Goal: Task Accomplishment & Management: Use online tool/utility

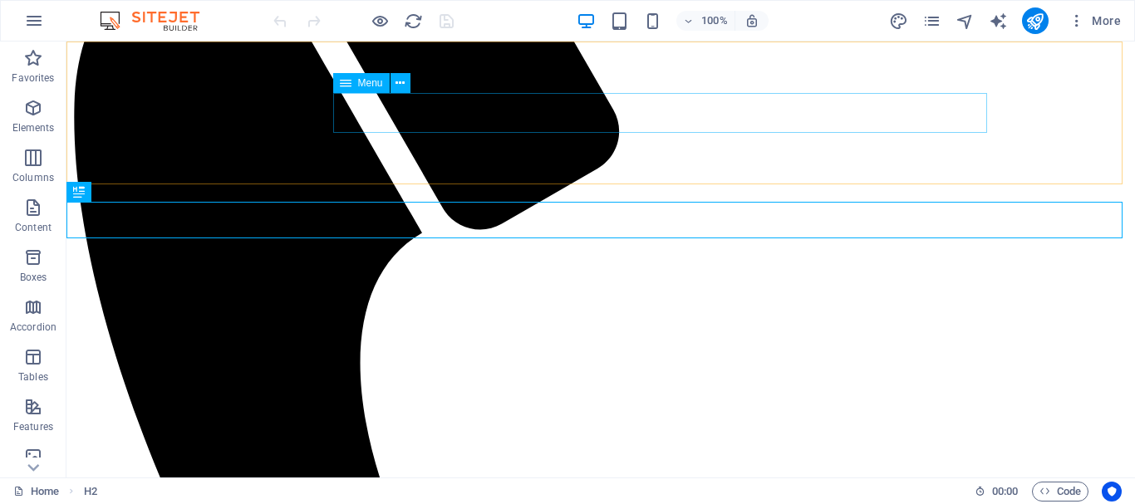
scroll to position [409, 0]
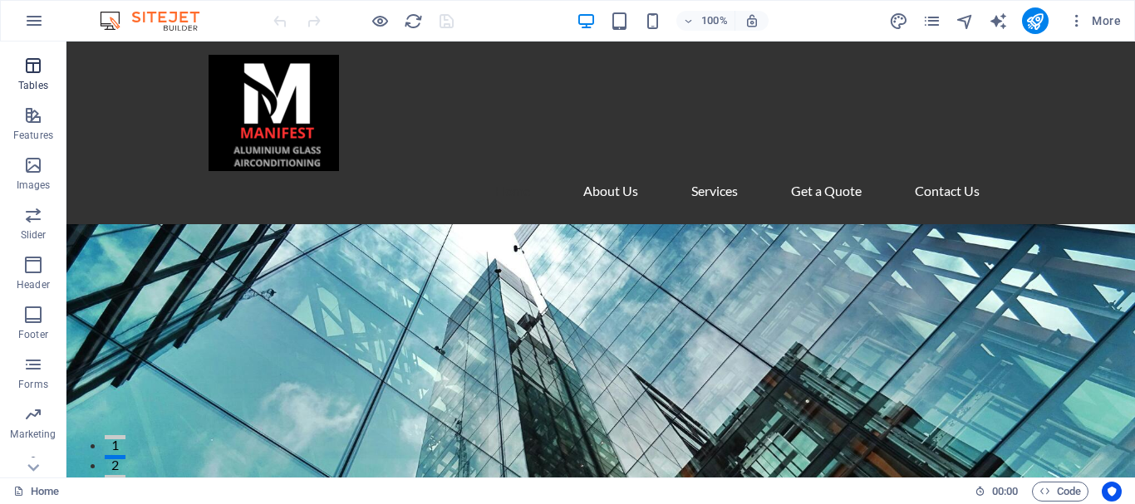
scroll to position [312, 0]
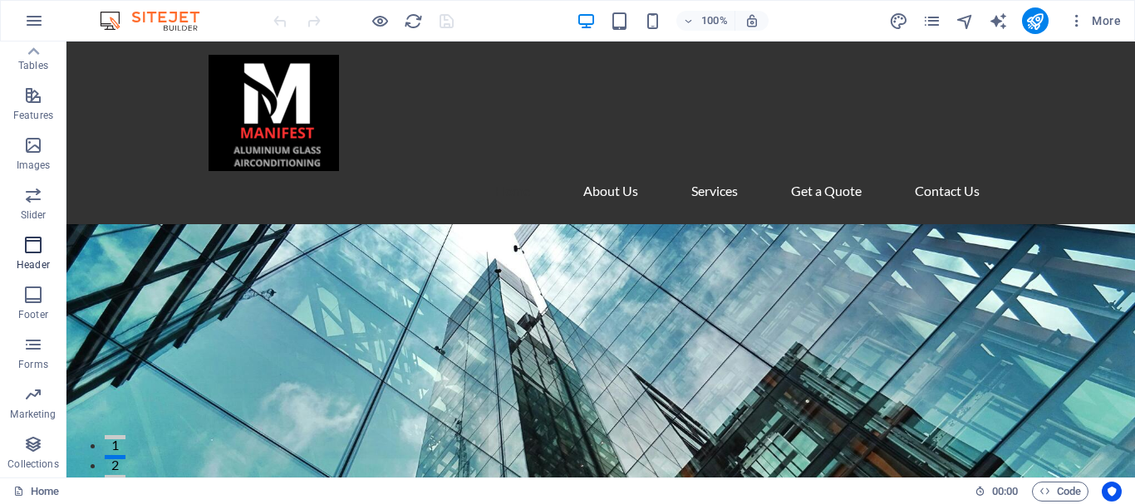
click at [27, 248] on icon "button" at bounding box center [33, 245] width 20 height 20
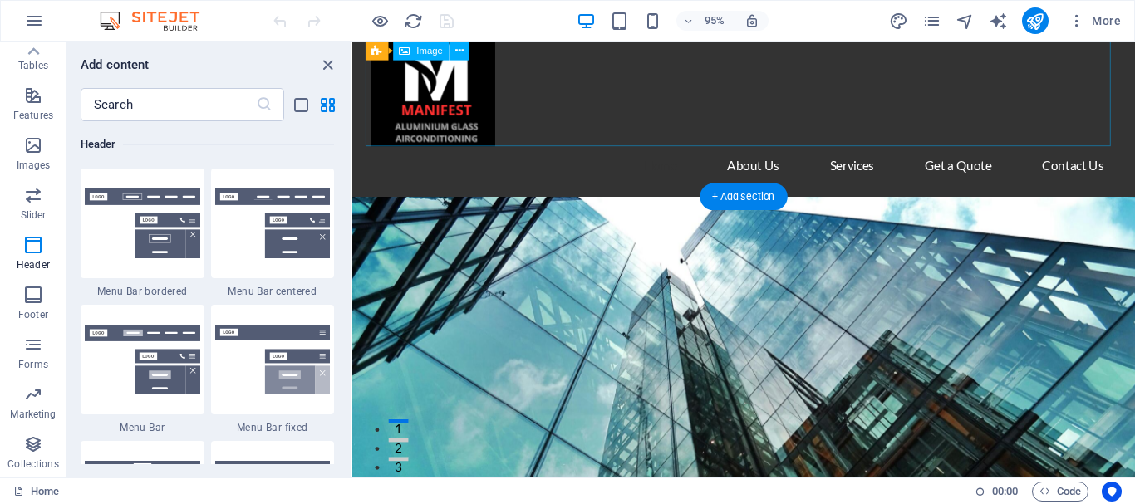
scroll to position [0, 0]
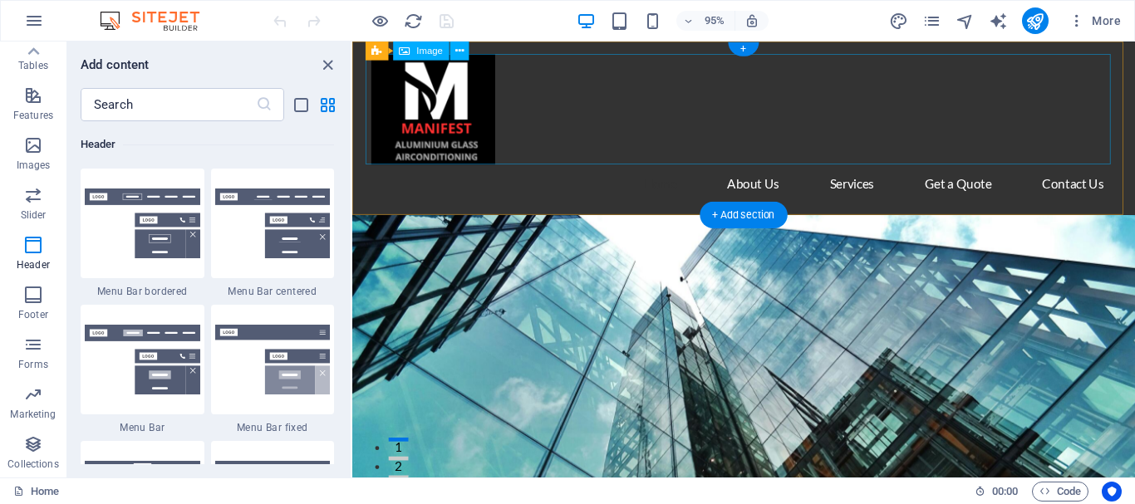
click at [576, 94] on figure at bounding box center [764, 113] width 784 height 116
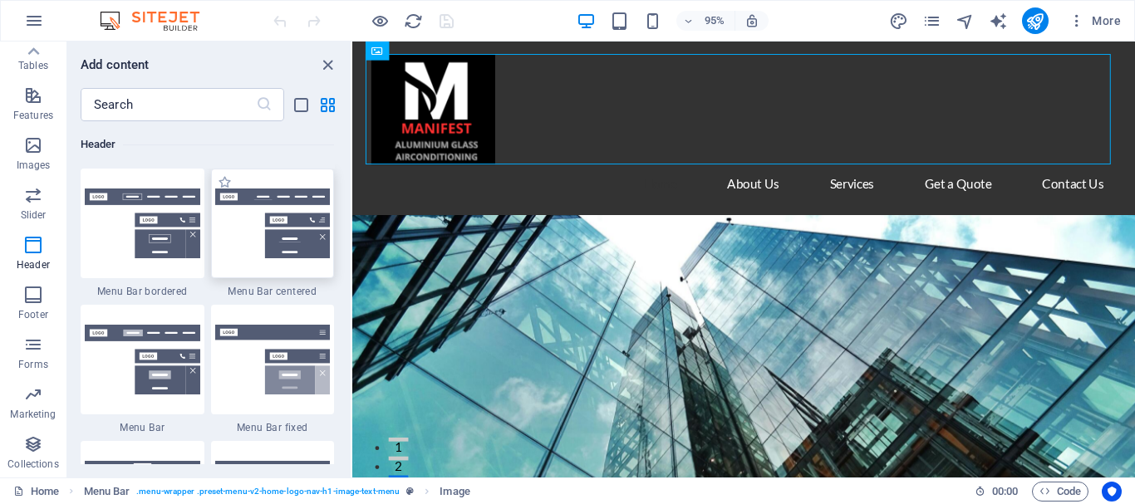
click at [276, 250] on img at bounding box center [272, 224] width 115 height 70
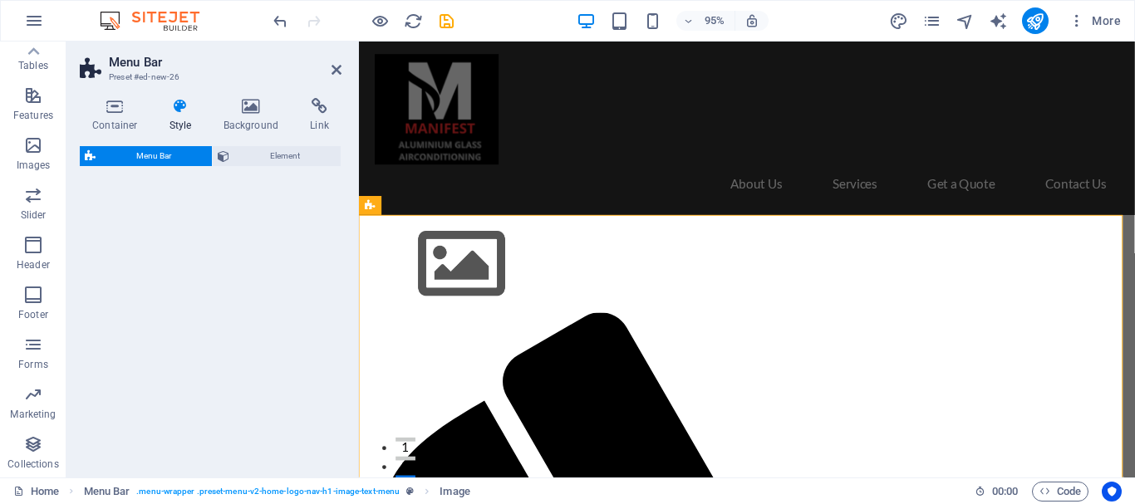
select select "rem"
select select "preset-menu-v2-centered"
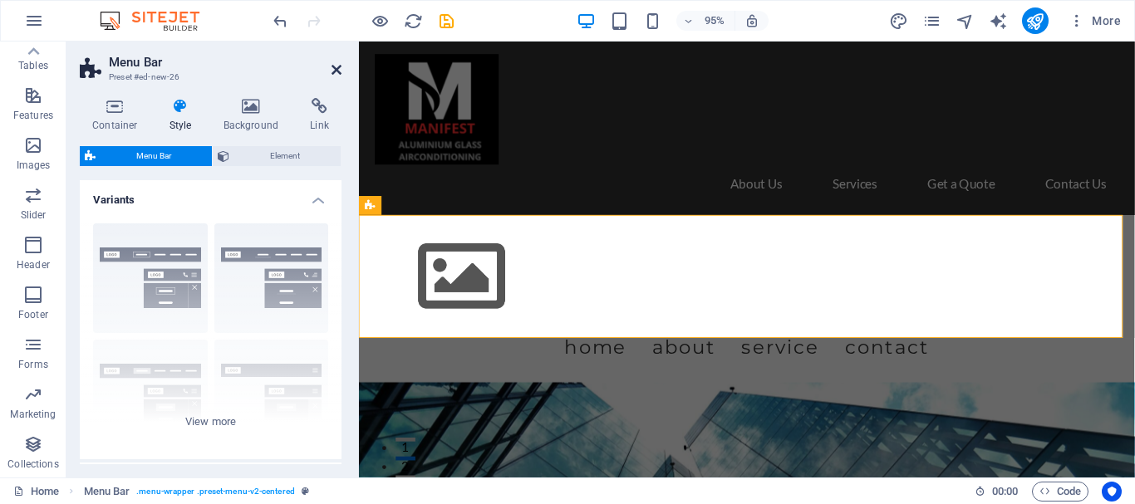
click at [336, 70] on icon at bounding box center [337, 69] width 10 height 13
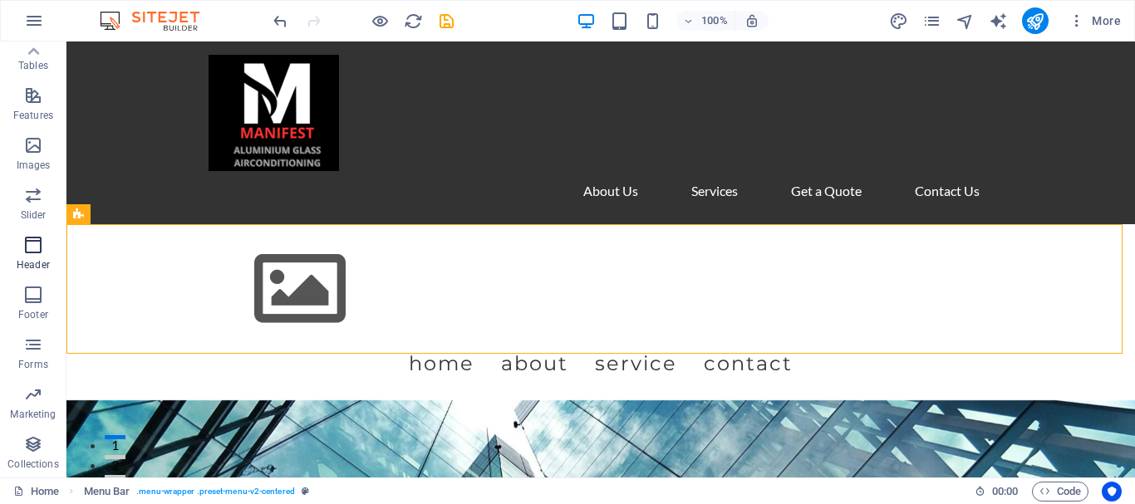
click at [31, 258] on span "Header" at bounding box center [33, 255] width 66 height 40
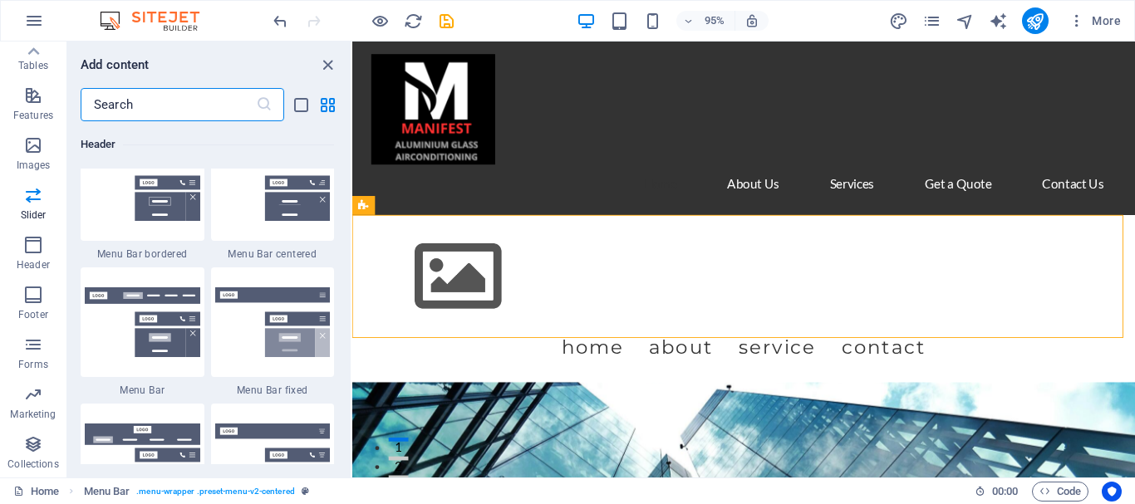
scroll to position [9922, 0]
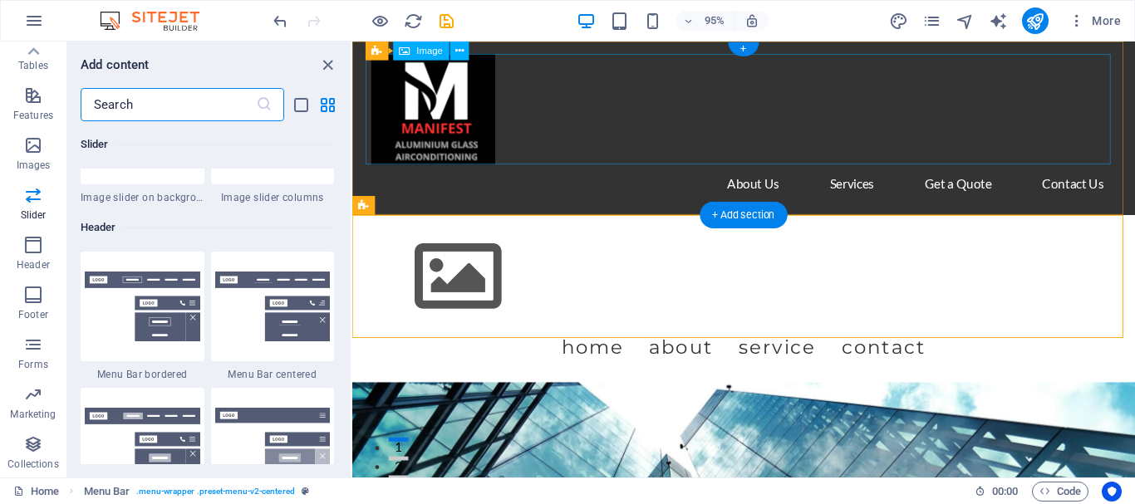
click at [670, 121] on figure at bounding box center [764, 113] width 784 height 116
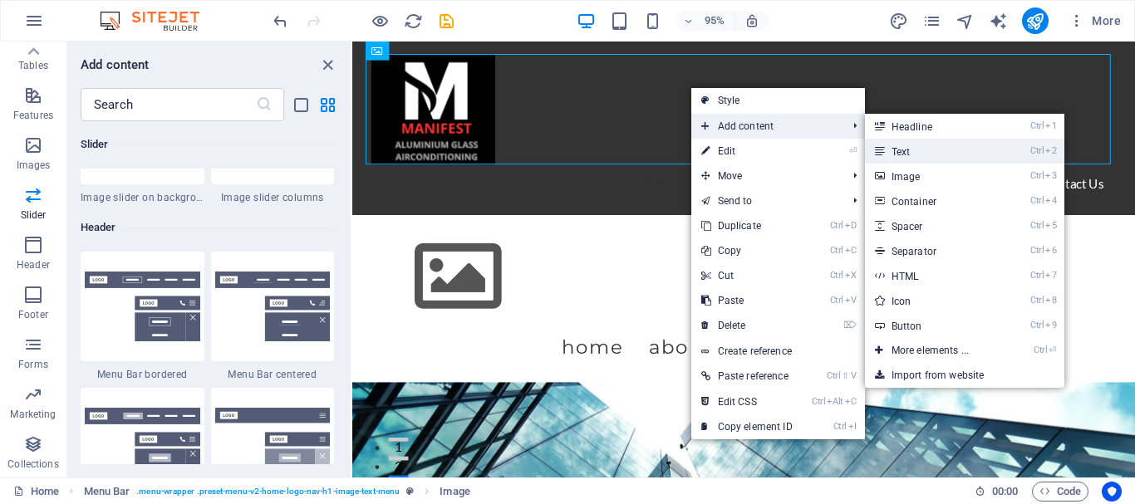
click at [931, 156] on link "Ctrl 2 Text" at bounding box center [933, 151] width 137 height 25
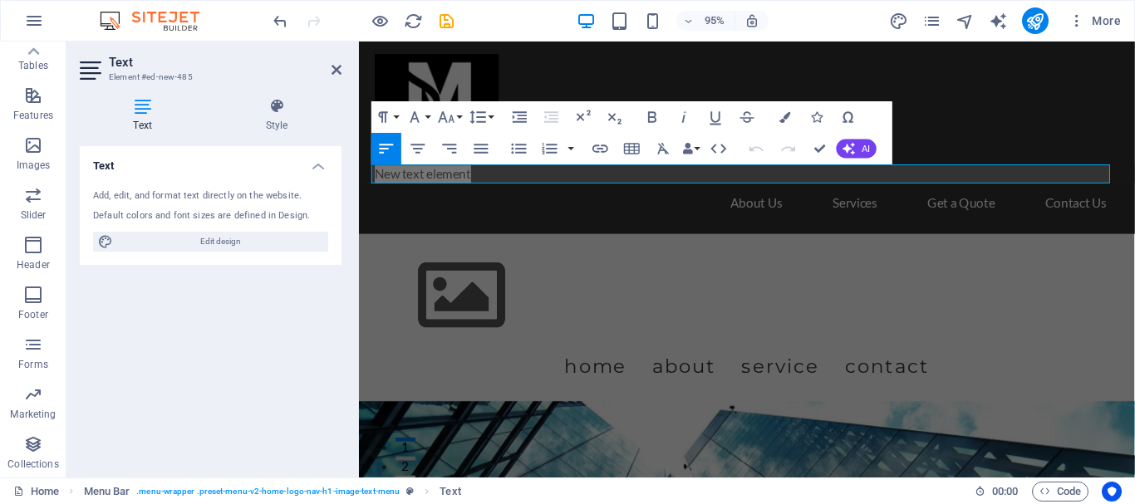
click at [207, 180] on div "Add, edit, and format text directly on the website. Default colors and font siz…" at bounding box center [211, 220] width 262 height 89
click at [225, 197] on div "Add, edit, and format text directly on the website." at bounding box center [210, 196] width 235 height 14
click at [127, 189] on div "Add, edit, and format text directly on the website." at bounding box center [210, 196] width 235 height 14
click at [153, 110] on icon at bounding box center [142, 106] width 125 height 17
click at [277, 103] on icon at bounding box center [277, 106] width 130 height 17
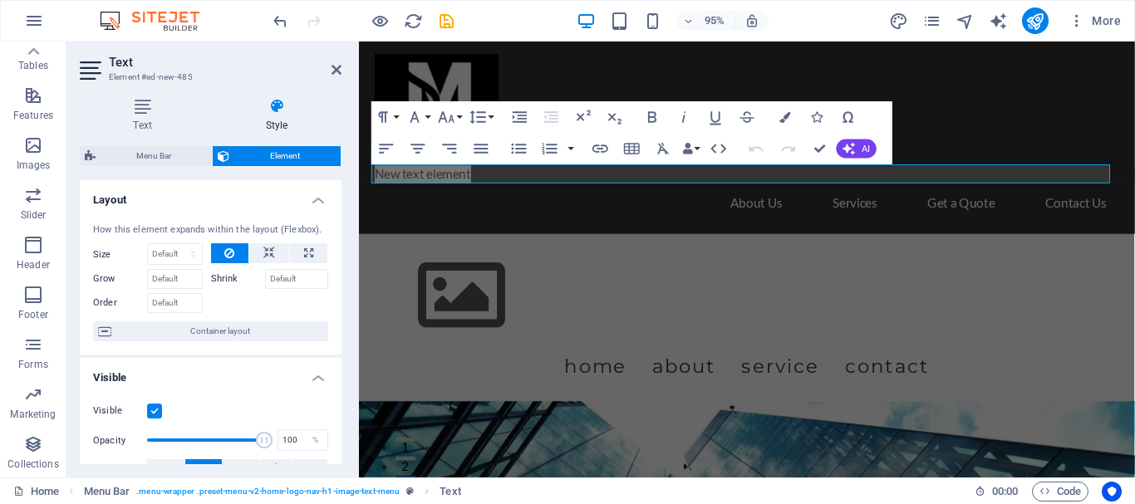
click at [277, 103] on icon at bounding box center [277, 106] width 130 height 17
click at [144, 117] on h4 "Text" at bounding box center [146, 115] width 132 height 35
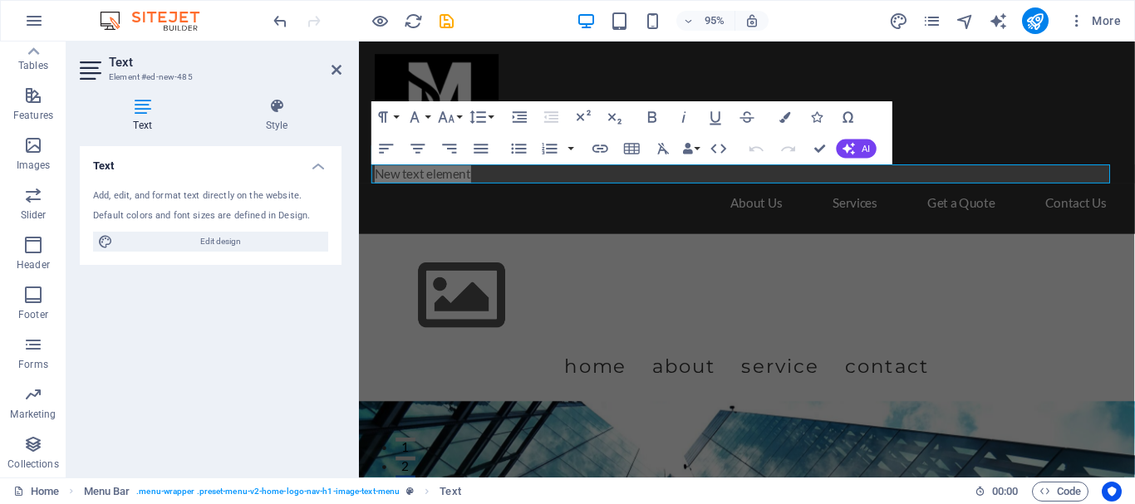
click at [143, 203] on div "Add, edit, and format text directly on the website." at bounding box center [210, 196] width 235 height 14
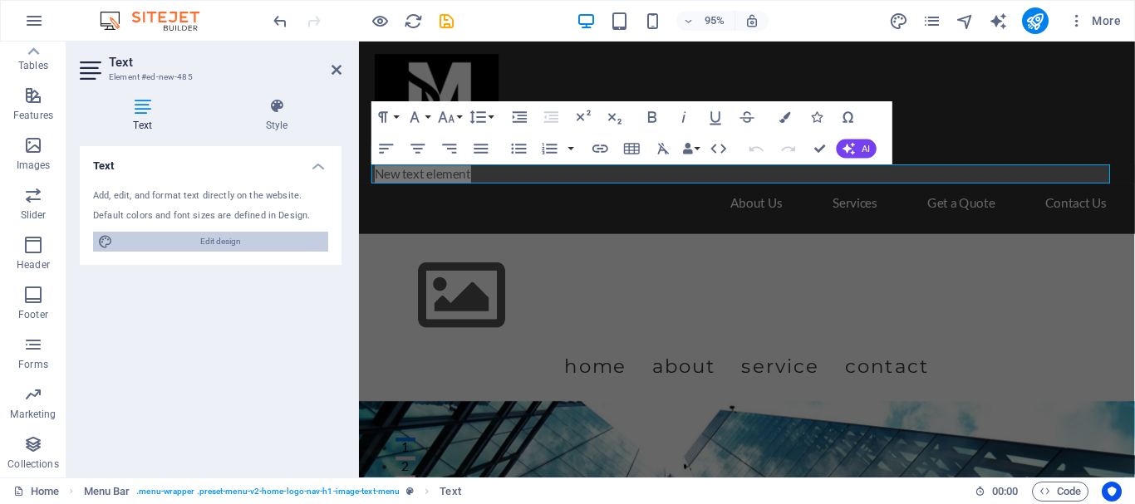
click at [253, 241] on span "Edit design" at bounding box center [220, 242] width 205 height 20
click at [335, 69] on icon at bounding box center [337, 69] width 10 height 13
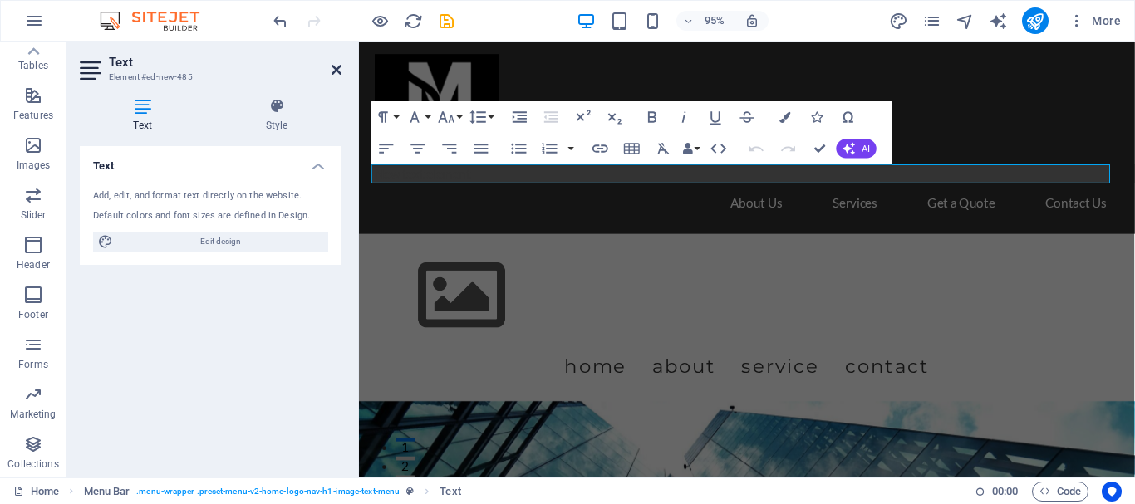
select select "px"
select select "200"
select select "px"
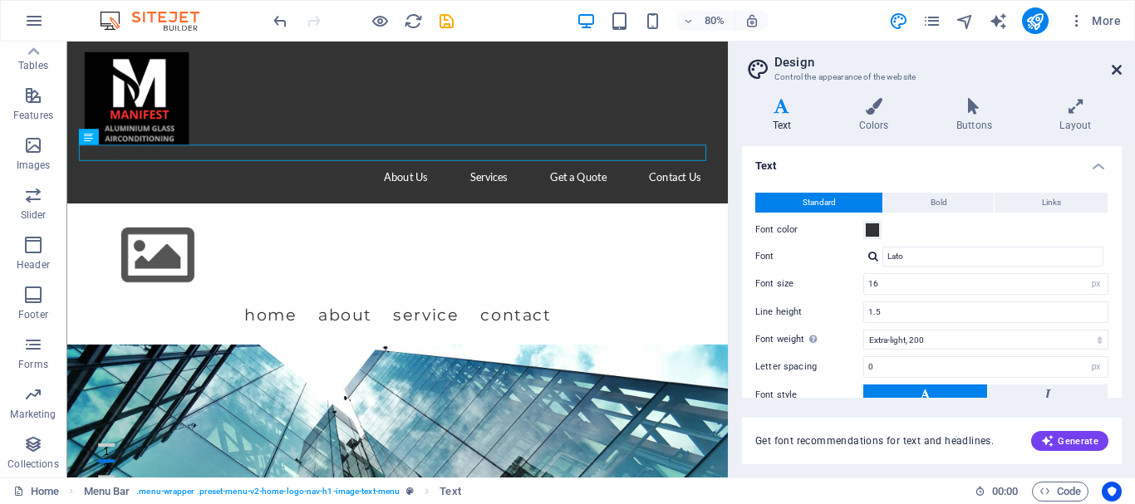
drag, startPoint x: 1117, startPoint y: 69, endPoint x: 1050, endPoint y: 27, distance: 79.1
click at [1117, 69] on icon at bounding box center [1117, 69] width 10 height 13
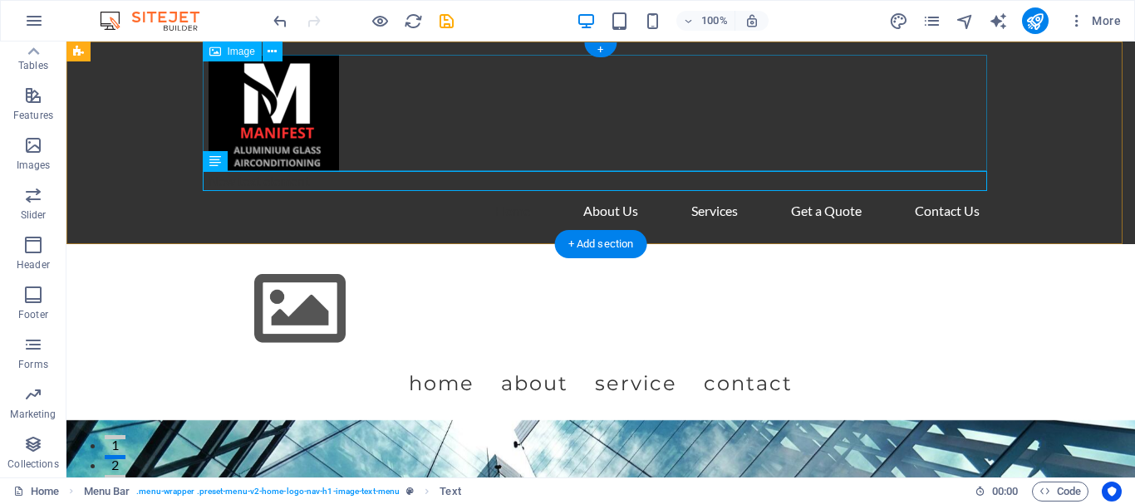
click at [539, 115] on figure at bounding box center [601, 113] width 784 height 116
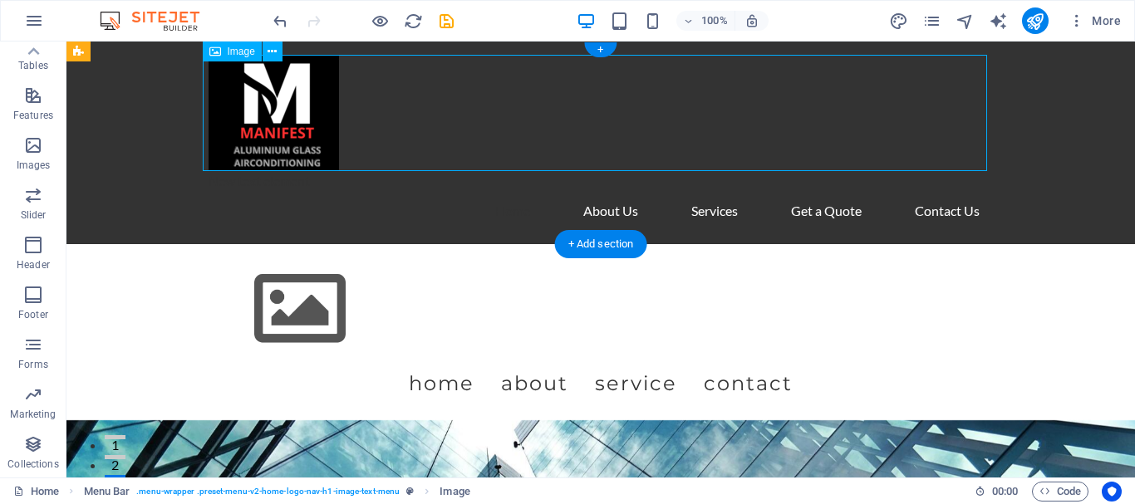
click at [306, 94] on figure at bounding box center [601, 113] width 784 height 116
click at [1053, 129] on div "New text element Home About Us Services Get a Quote Contact Us" at bounding box center [600, 143] width 1068 height 203
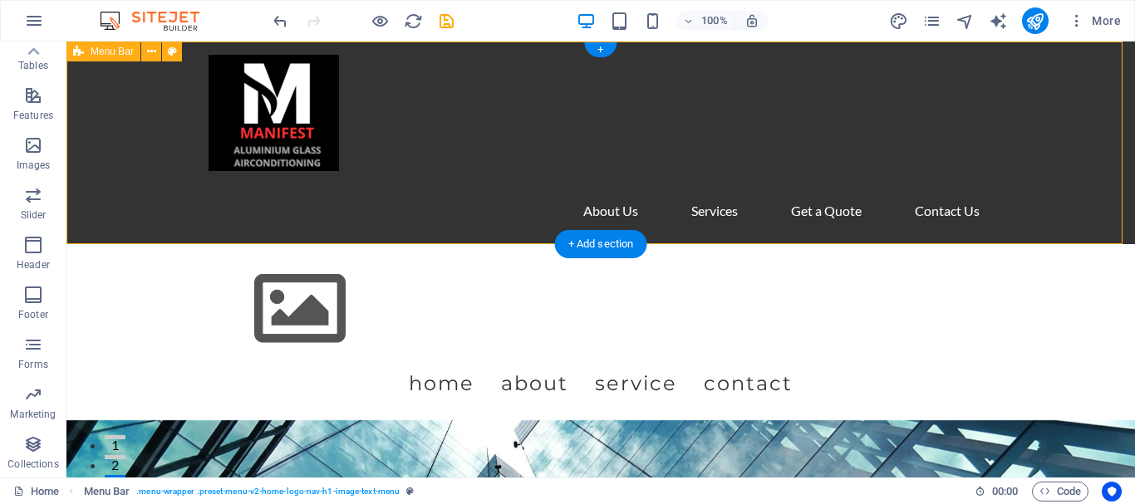
click at [1053, 128] on div "New text element Home About Us Services Get a Quote Contact Us" at bounding box center [600, 143] width 1068 height 203
click at [150, 52] on icon at bounding box center [151, 51] width 9 height 17
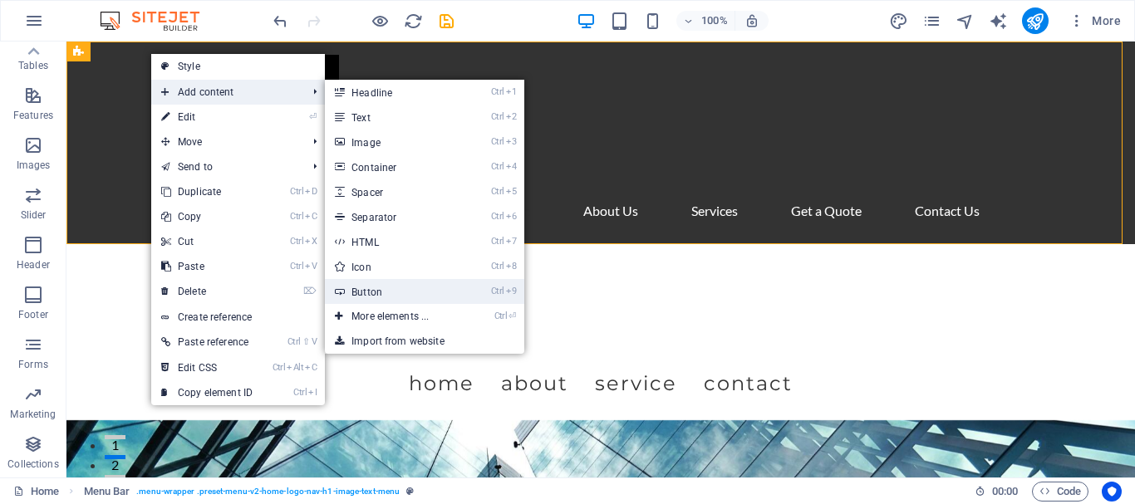
click at [384, 294] on link "Ctrl 9 Button" at bounding box center [393, 291] width 137 height 25
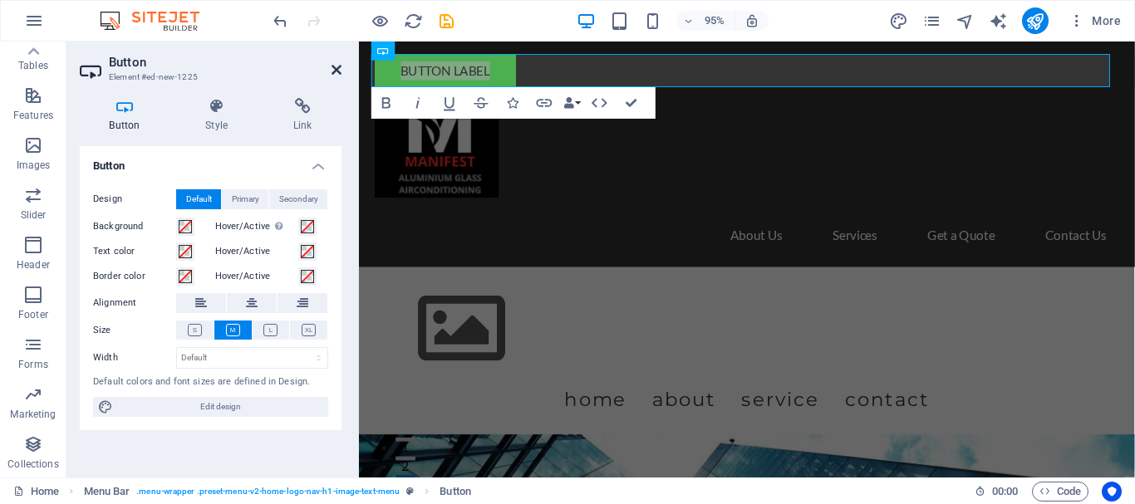
click at [332, 65] on icon at bounding box center [337, 69] width 10 height 13
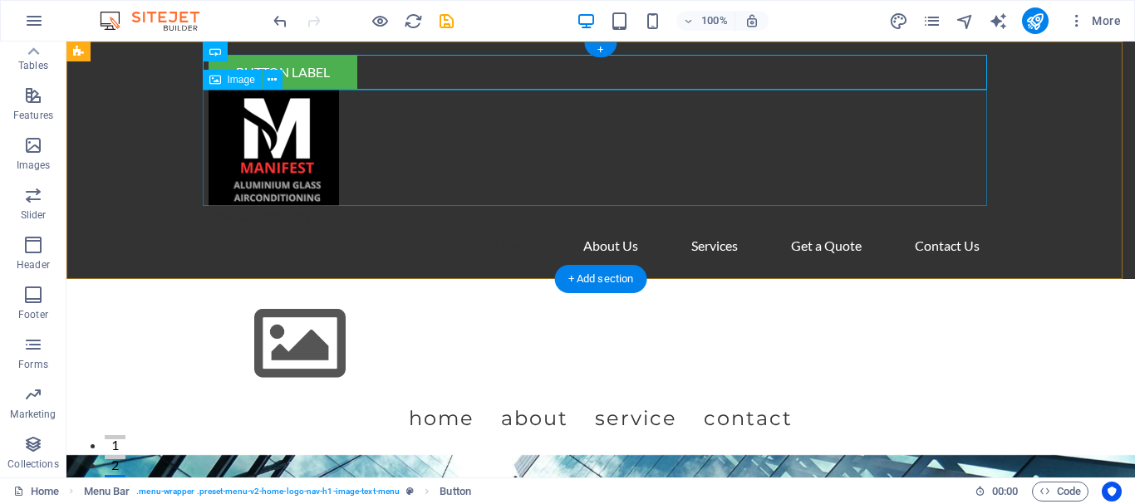
click at [535, 148] on figure at bounding box center [601, 148] width 784 height 116
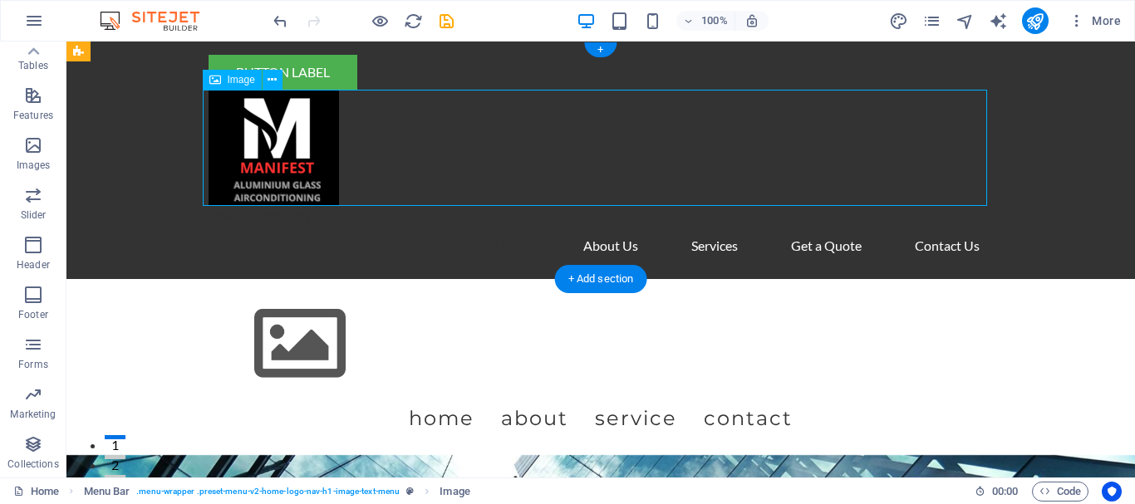
click at [126, 140] on div "Button label New text element Home About Us Services Get a Quote Contact Us" at bounding box center [600, 161] width 1068 height 238
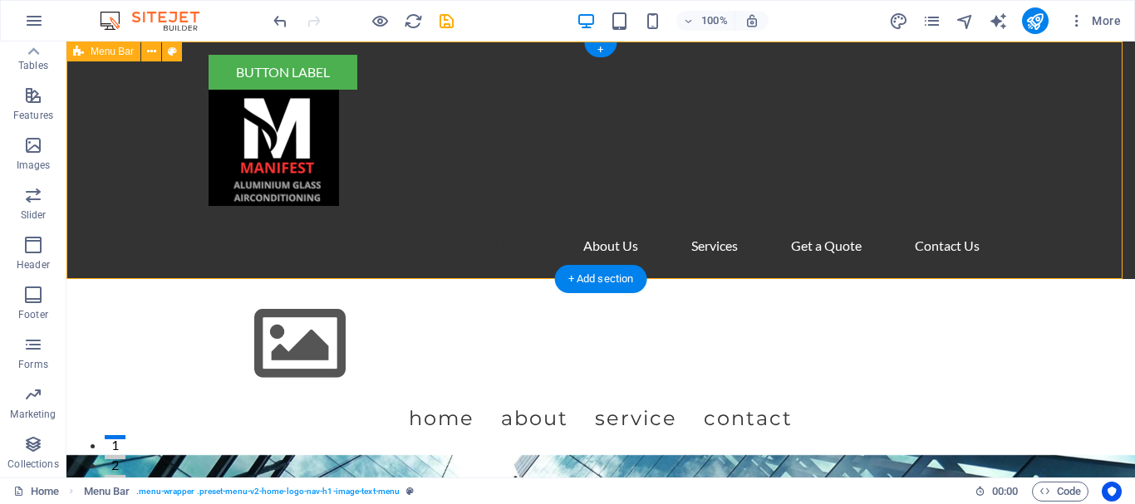
click at [275, 63] on div "Button label" at bounding box center [601, 72] width 784 height 35
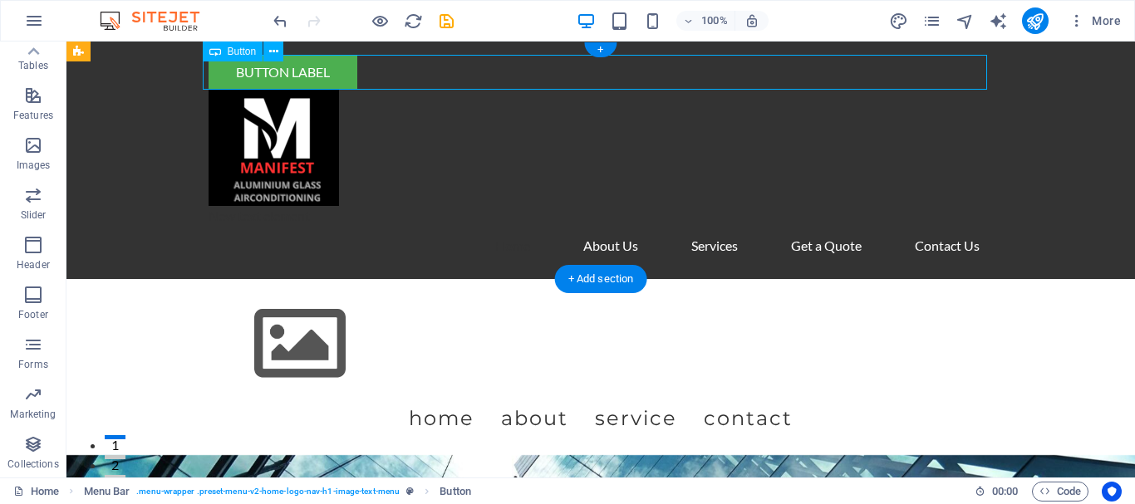
click at [280, 73] on div "Button label" at bounding box center [601, 72] width 784 height 35
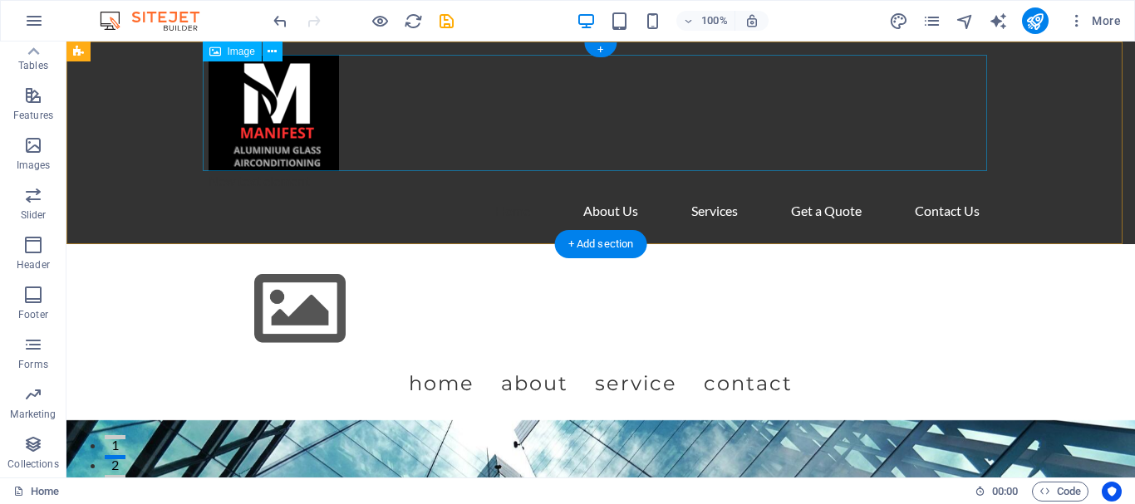
click at [1063, 125] on div "New text element Home About Us Services Get a Quote Contact Us" at bounding box center [600, 143] width 1068 height 203
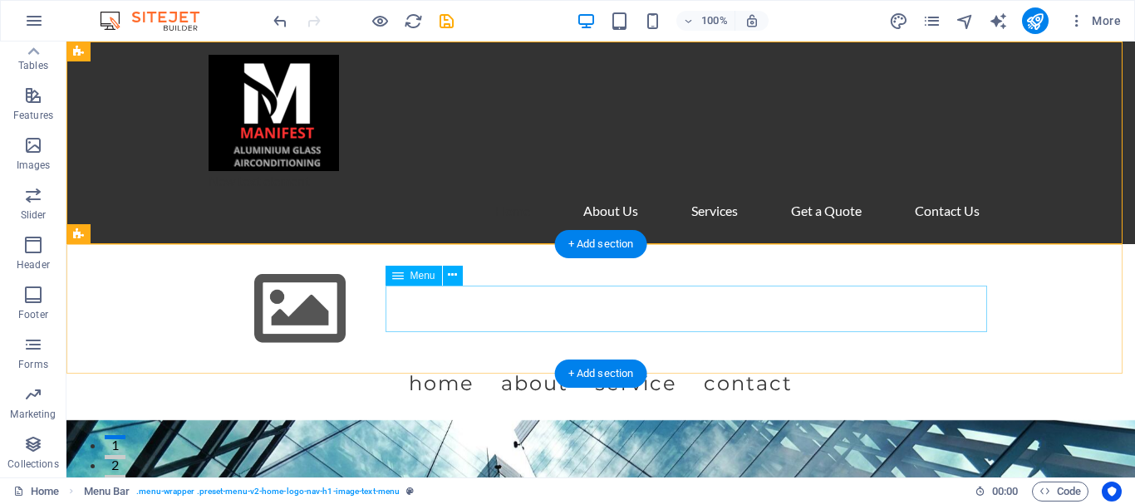
click at [836, 361] on nav "Home About Service Contact" at bounding box center [601, 384] width 784 height 47
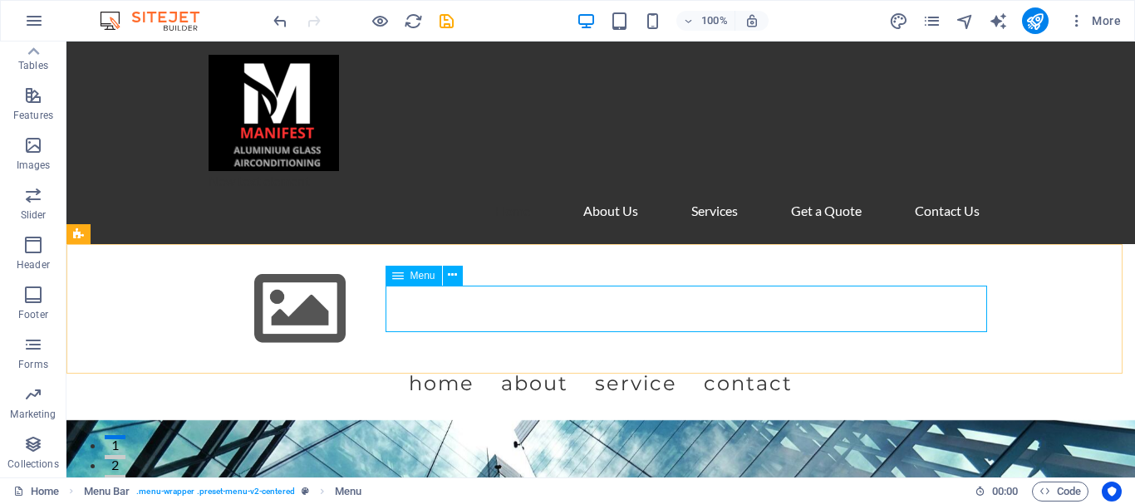
click at [393, 277] on icon at bounding box center [398, 276] width 12 height 20
click at [452, 275] on icon at bounding box center [452, 275] width 9 height 17
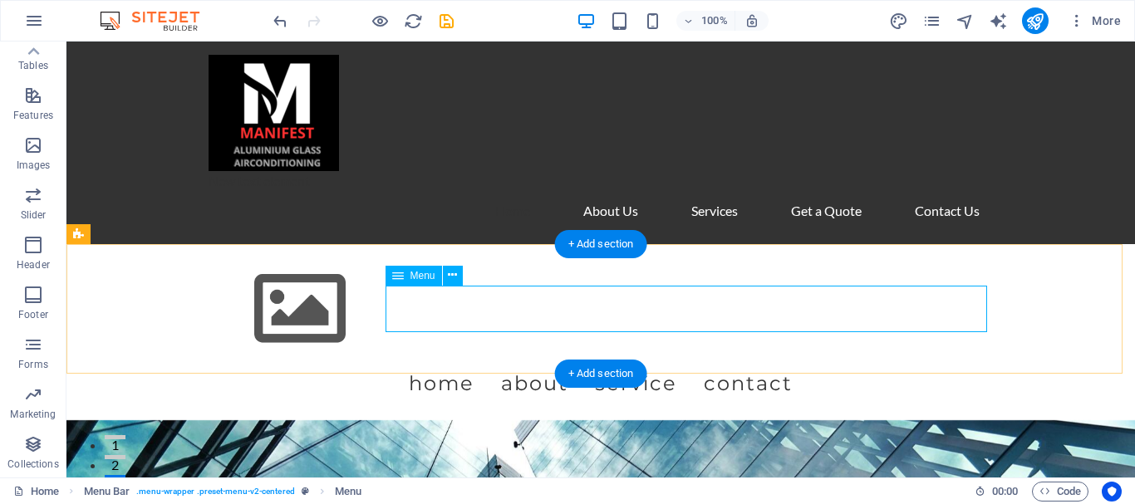
click at [860, 361] on nav "Home About Service Contact" at bounding box center [601, 384] width 784 height 47
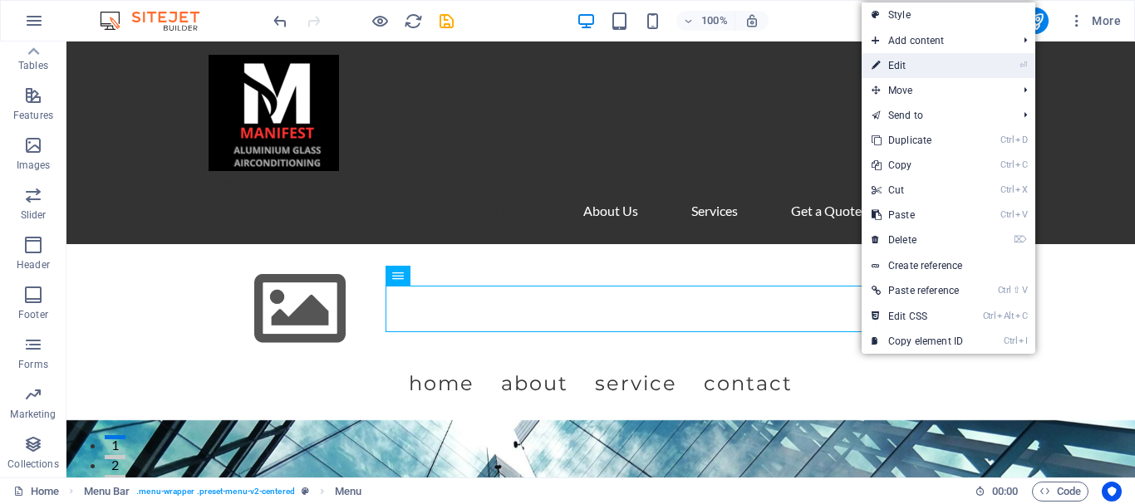
click at [956, 66] on link "⏎ Edit" at bounding box center [917, 65] width 111 height 25
select select
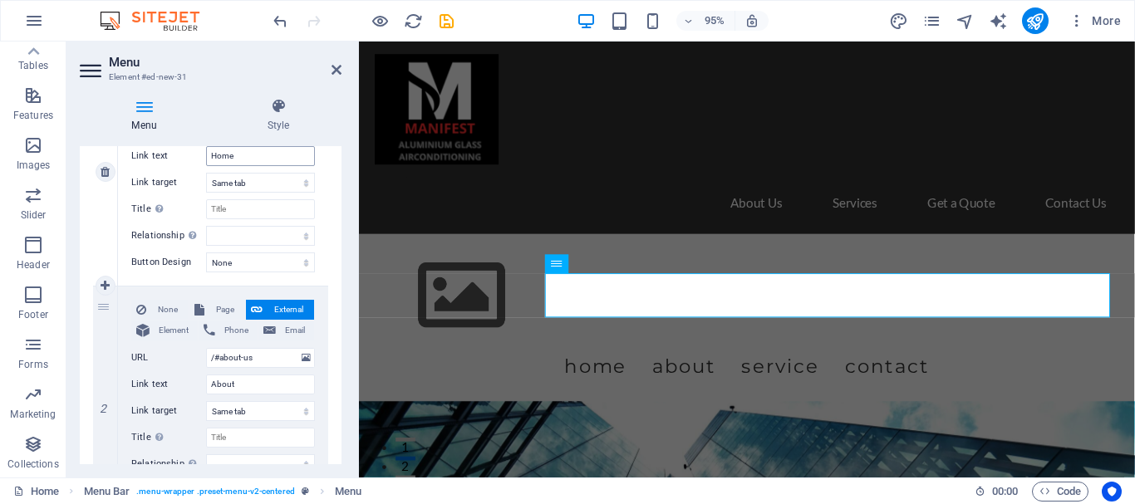
scroll to position [249, 0]
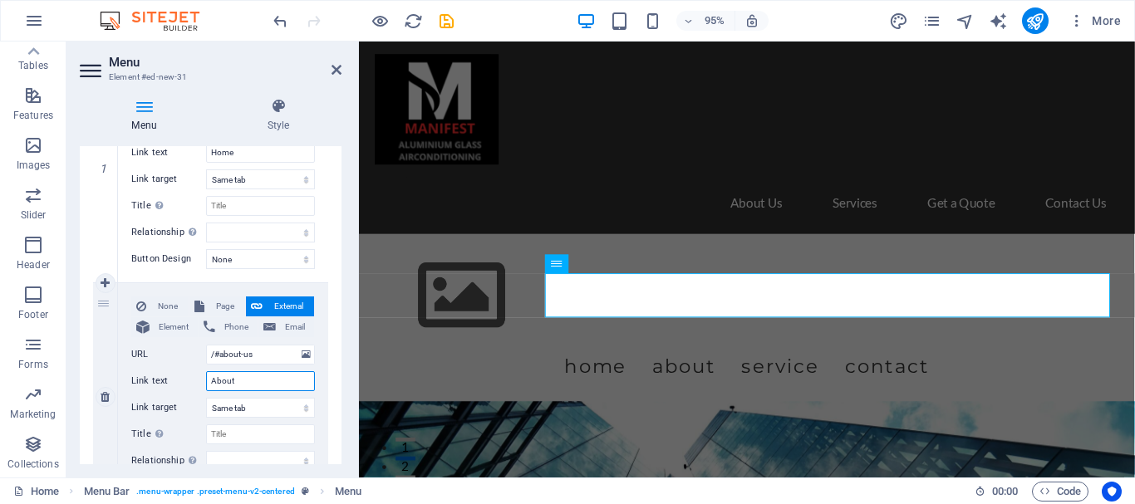
click at [240, 377] on input "About" at bounding box center [260, 381] width 109 height 20
type input "About us"
select select
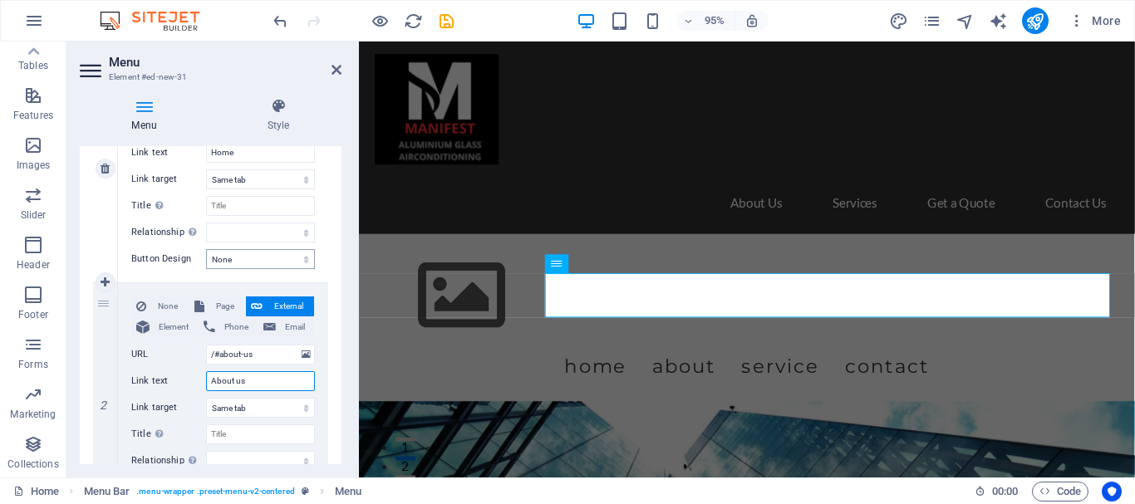
select select
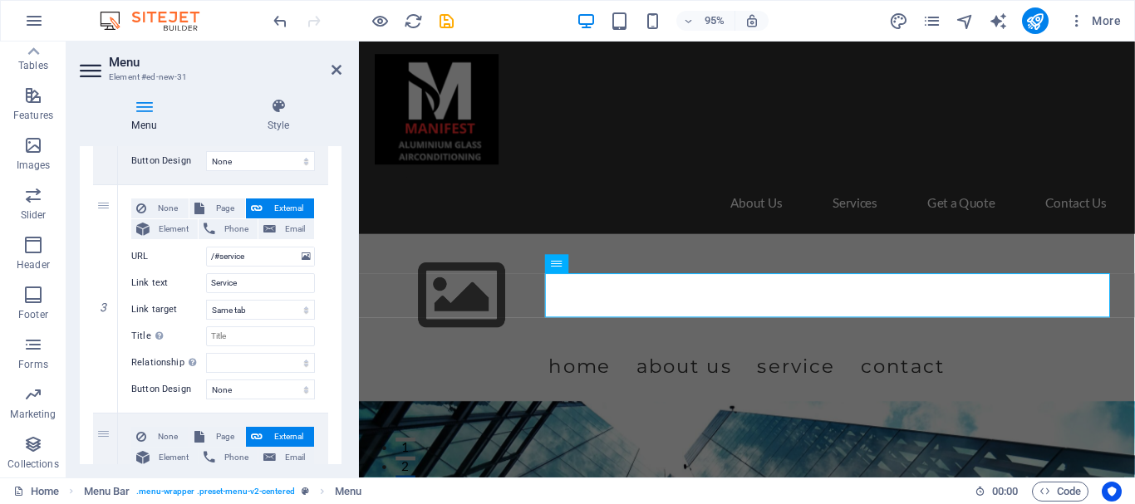
scroll to position [582, 0]
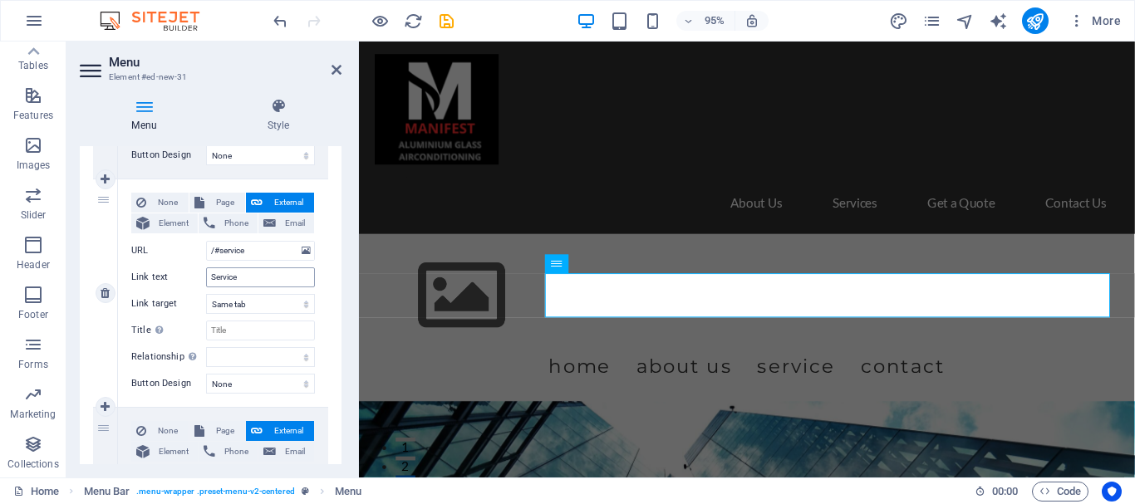
type input "About us"
click at [254, 275] on input "Service" at bounding box center [260, 278] width 109 height 20
type input "Services"
select select
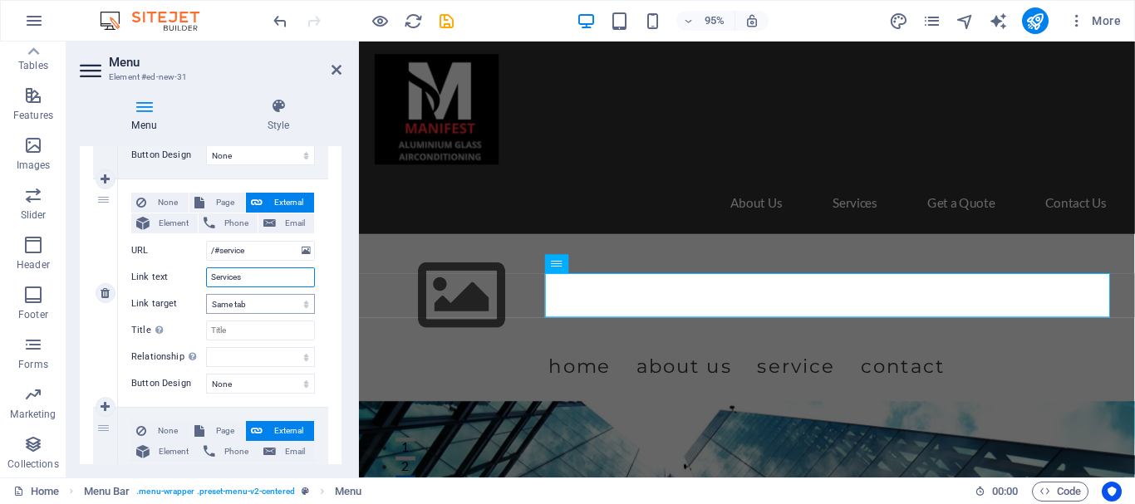
select select
click at [215, 274] on input "Services" at bounding box center [260, 278] width 109 height 20
type input "ervices"
select select
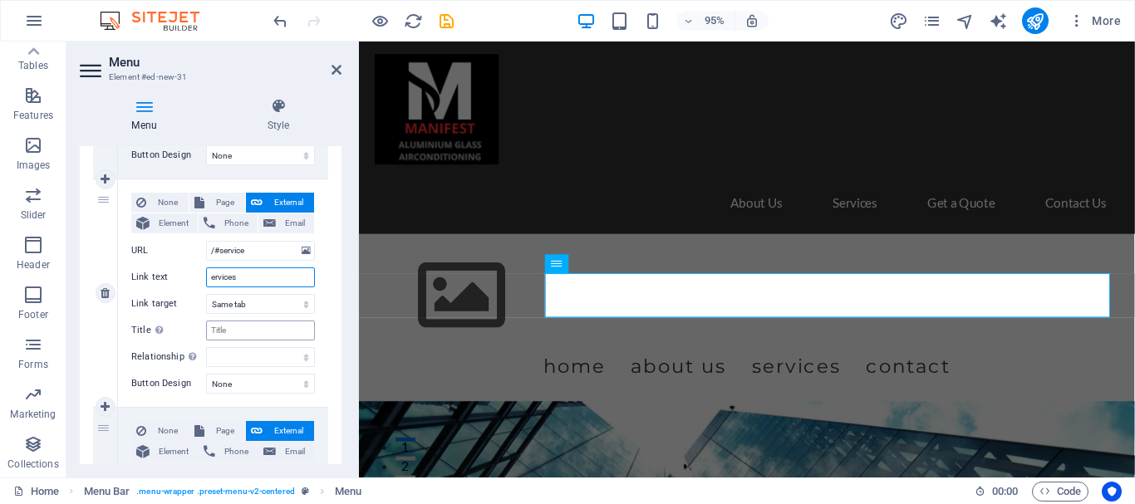
select select
type input "Services"
select select
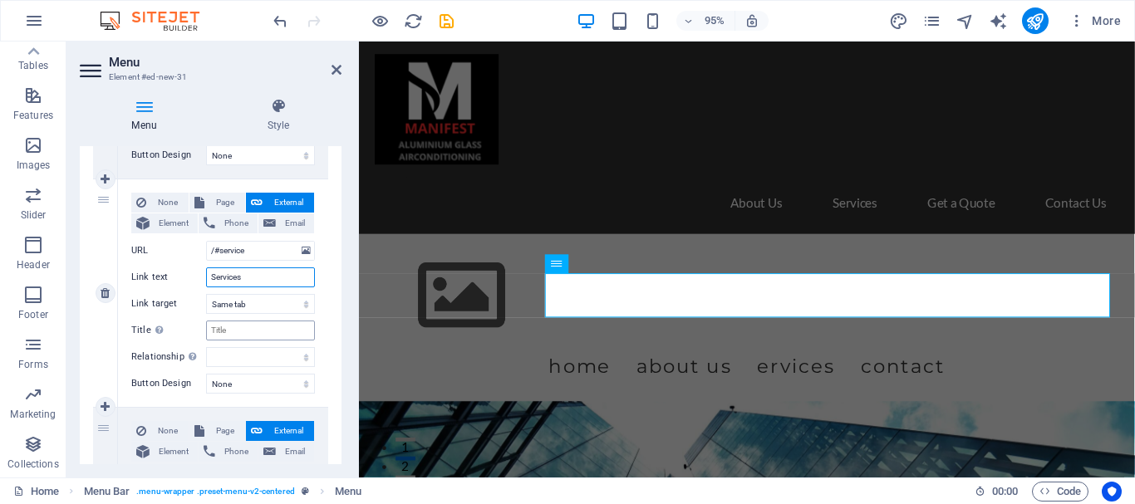
select select
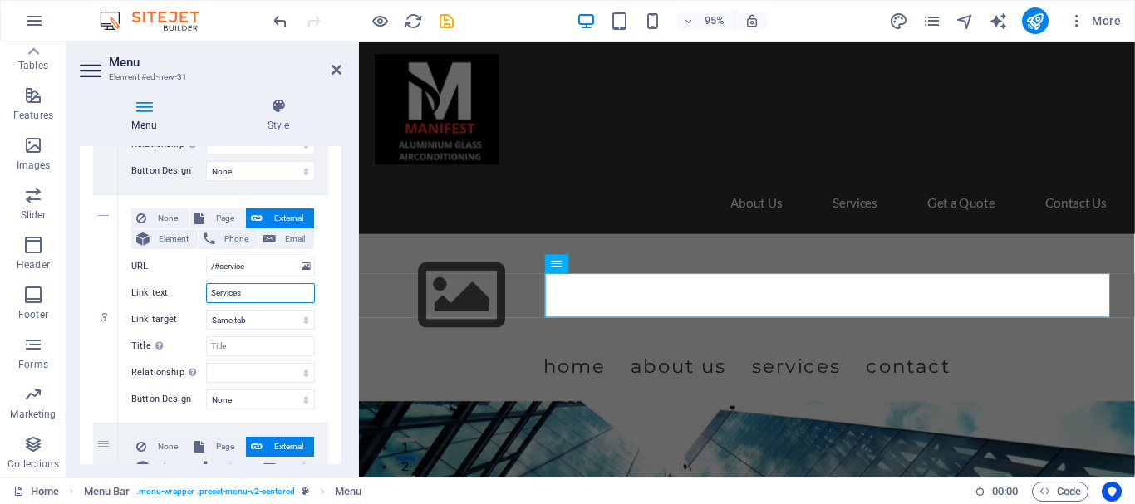
scroll to position [665, 0]
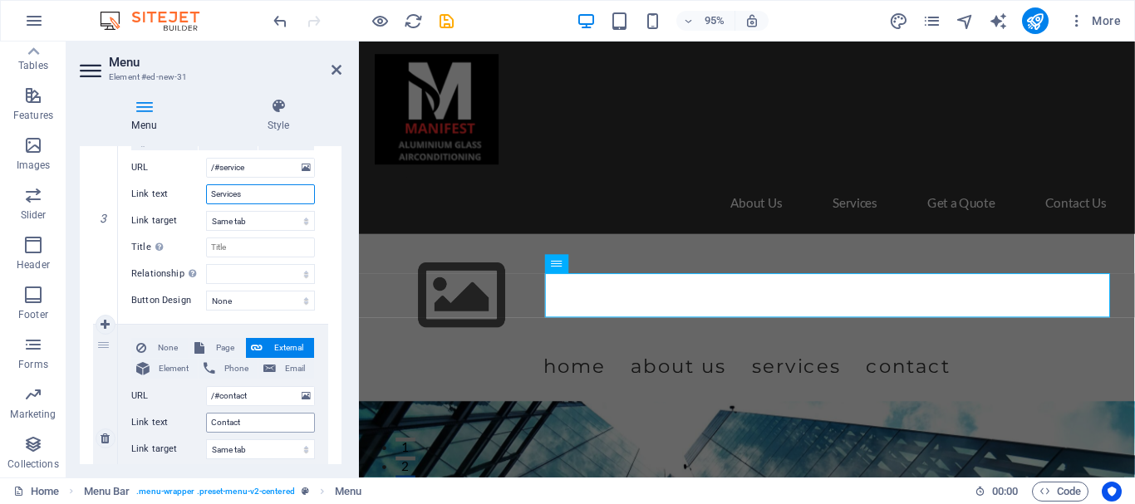
type input "Services"
click at [263, 420] on input "Contact" at bounding box center [260, 423] width 109 height 20
type input "Contact us"
select select
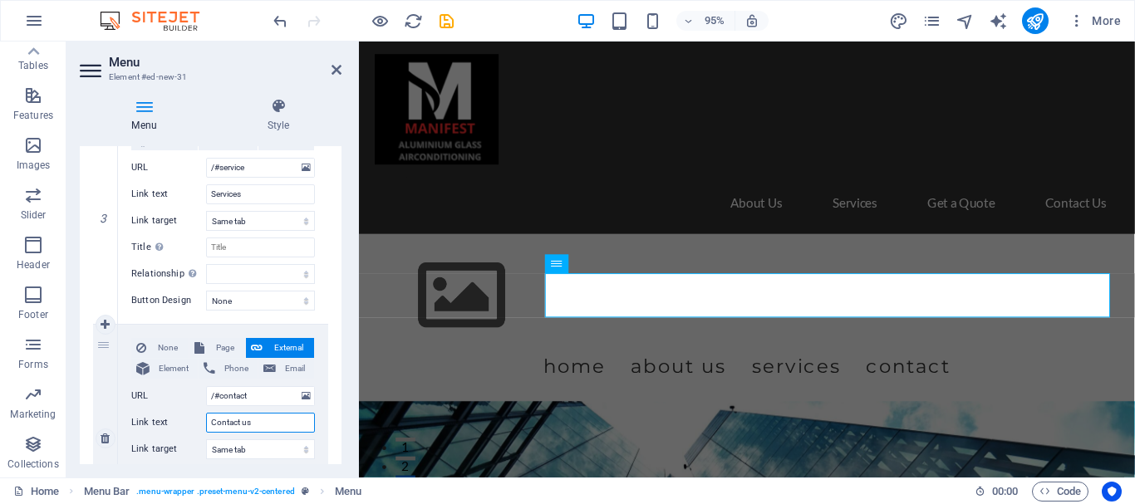
select select
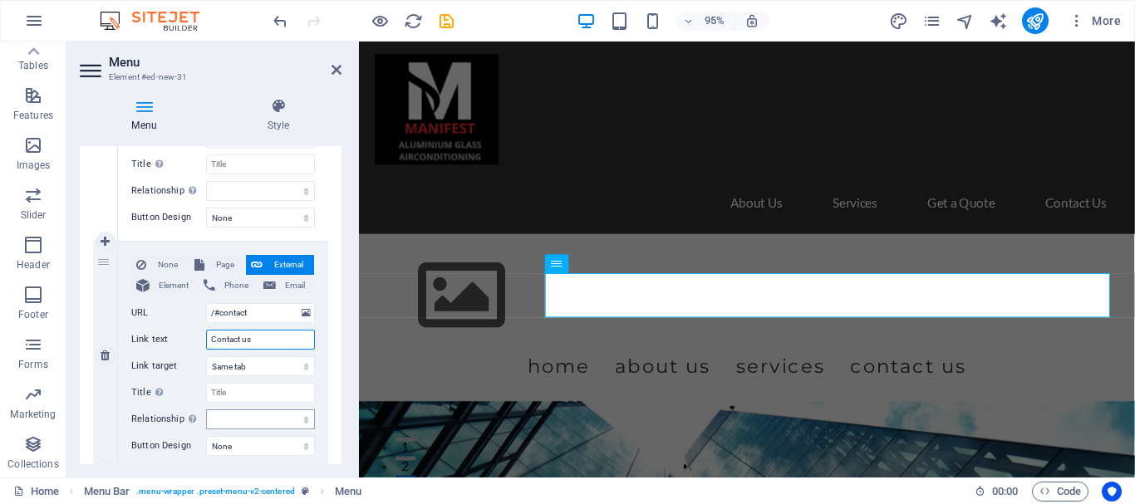
scroll to position [799, 0]
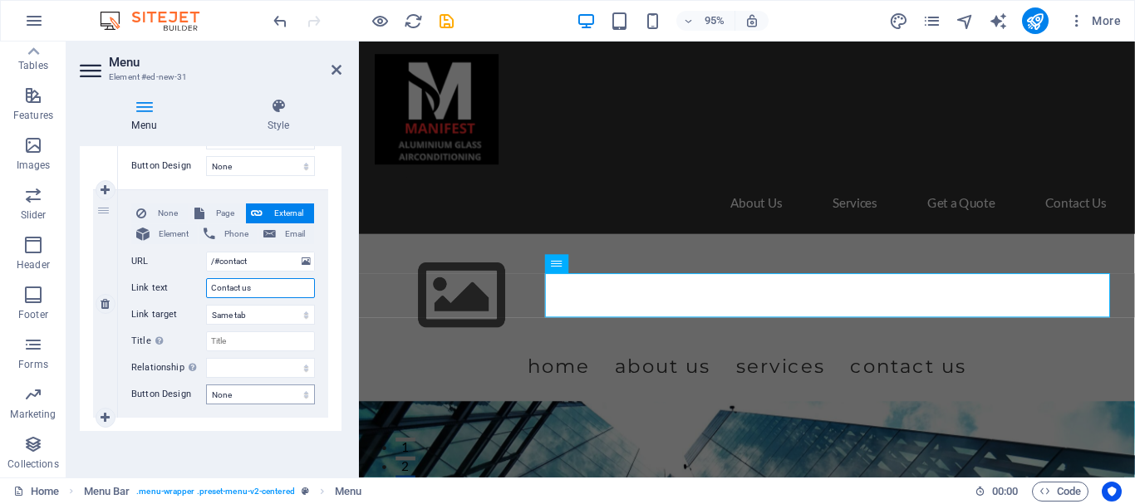
type input "Contact us"
click at [239, 396] on select "None Default Primary Secondary" at bounding box center [260, 395] width 109 height 20
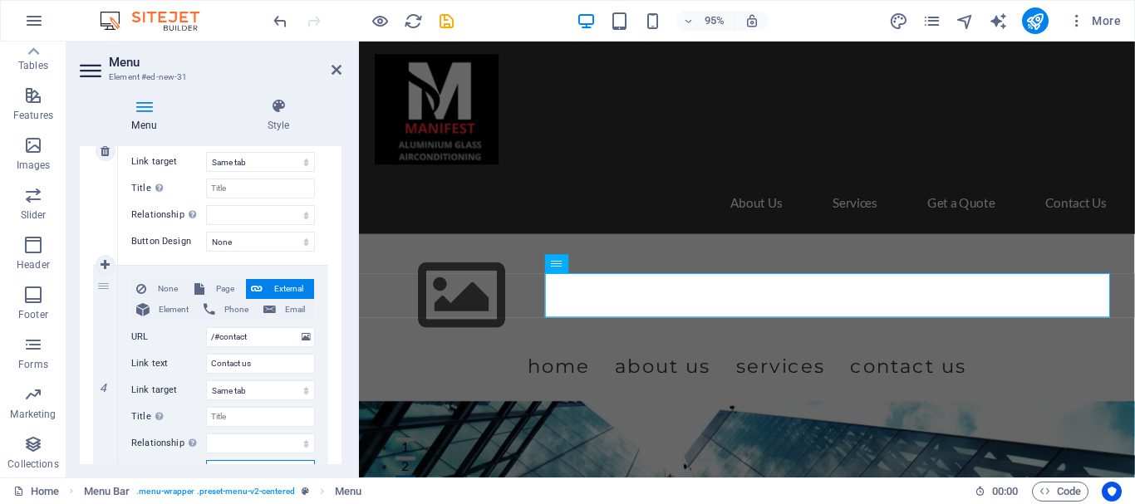
scroll to position [716, 0]
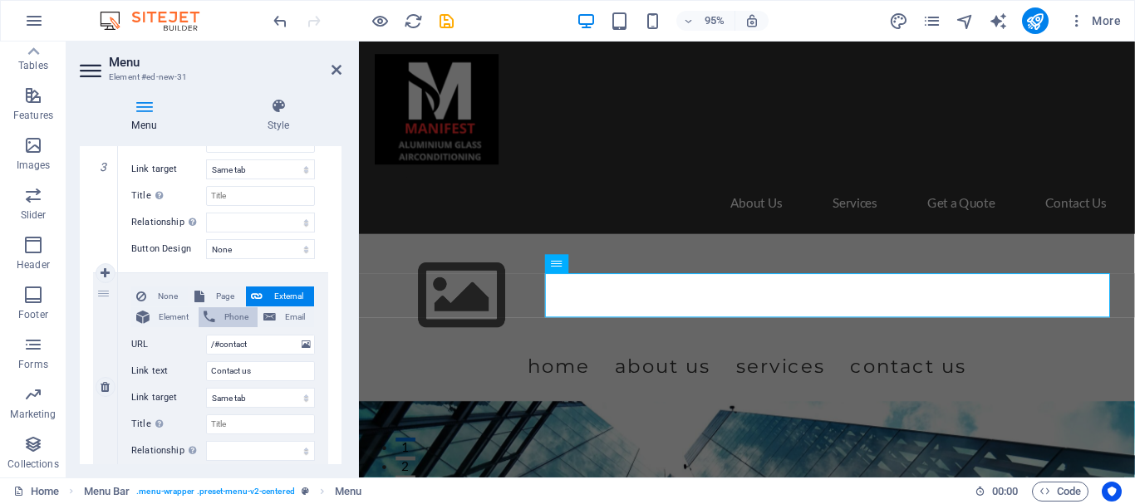
click at [220, 321] on span "Phone" at bounding box center [236, 317] width 32 height 20
select select
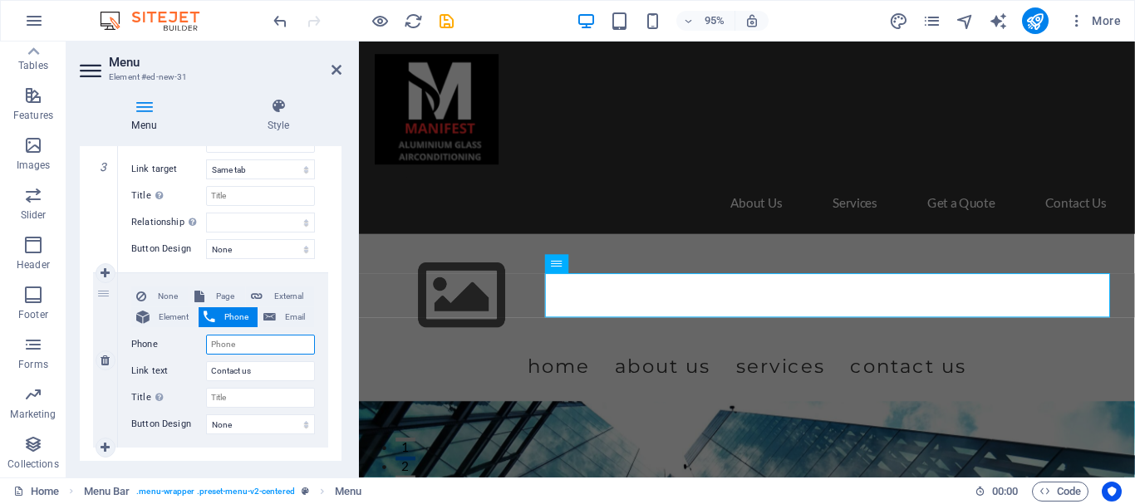
click at [258, 342] on input "Phone" at bounding box center [260, 345] width 109 height 20
type input "0"
select select
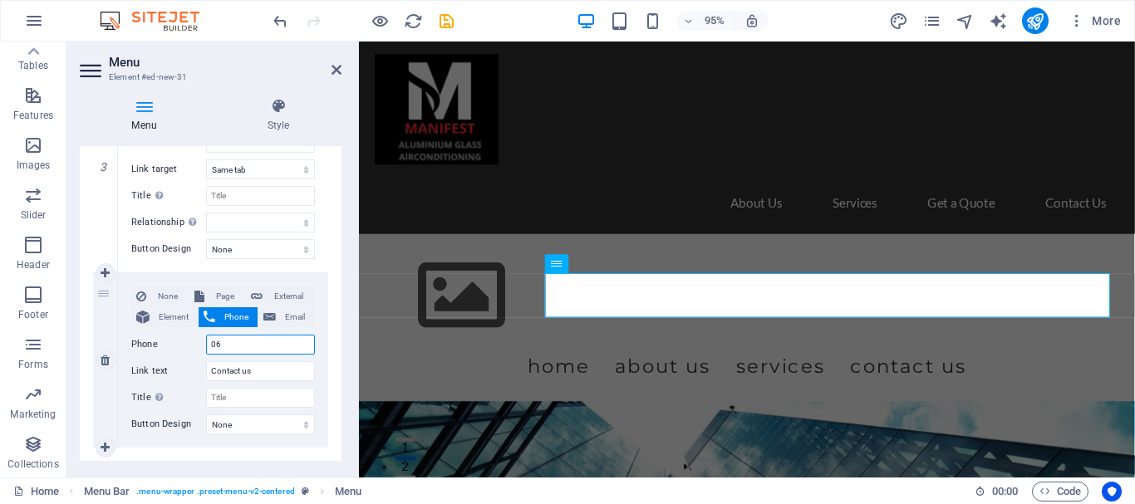
type input "069"
select select
type input "069"
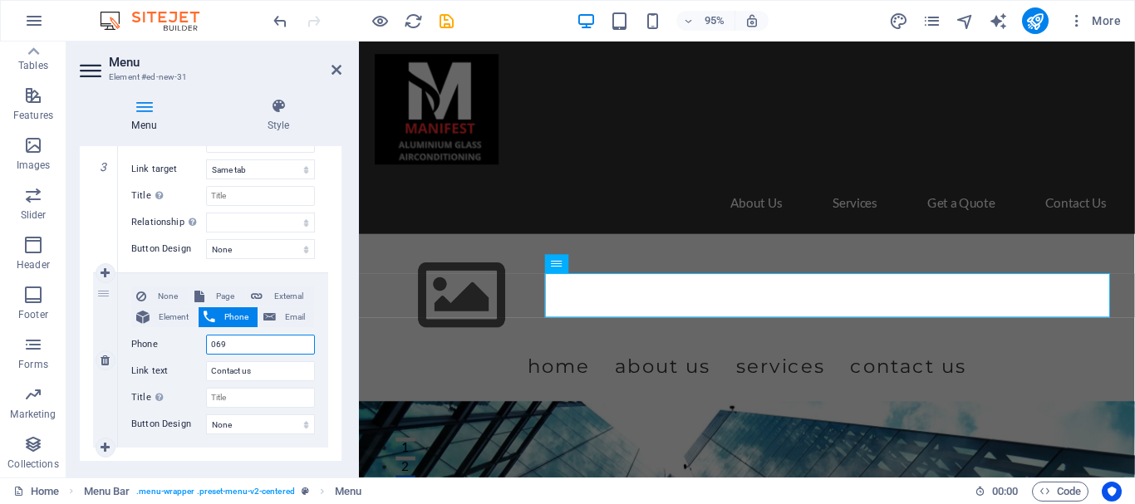
select select
type input "069277 3779"
select select
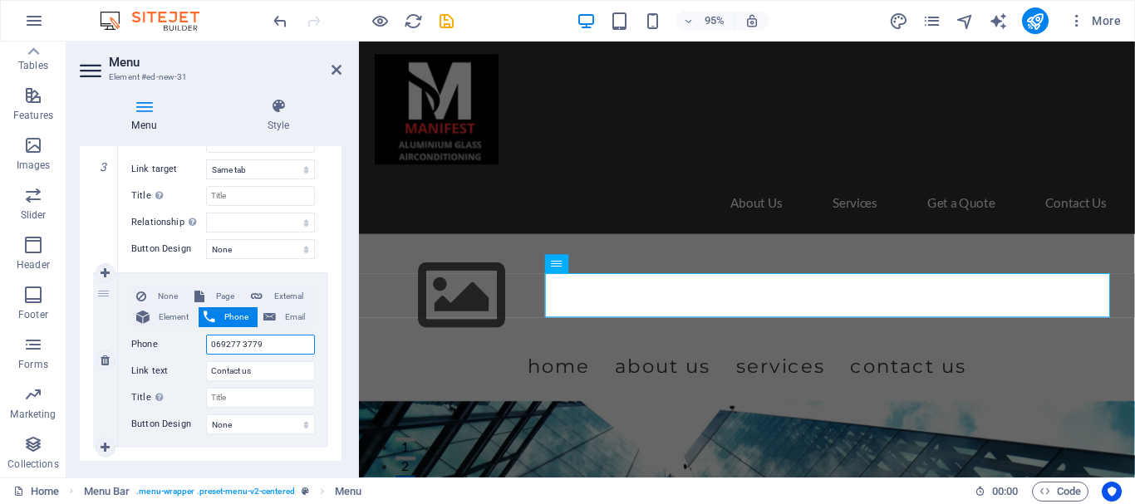
select select
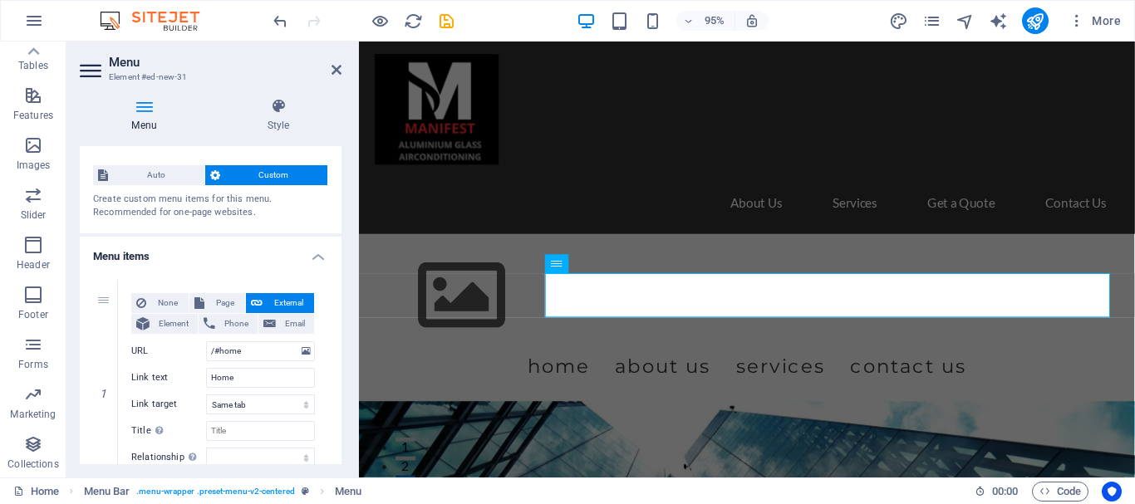
scroll to position [0, 0]
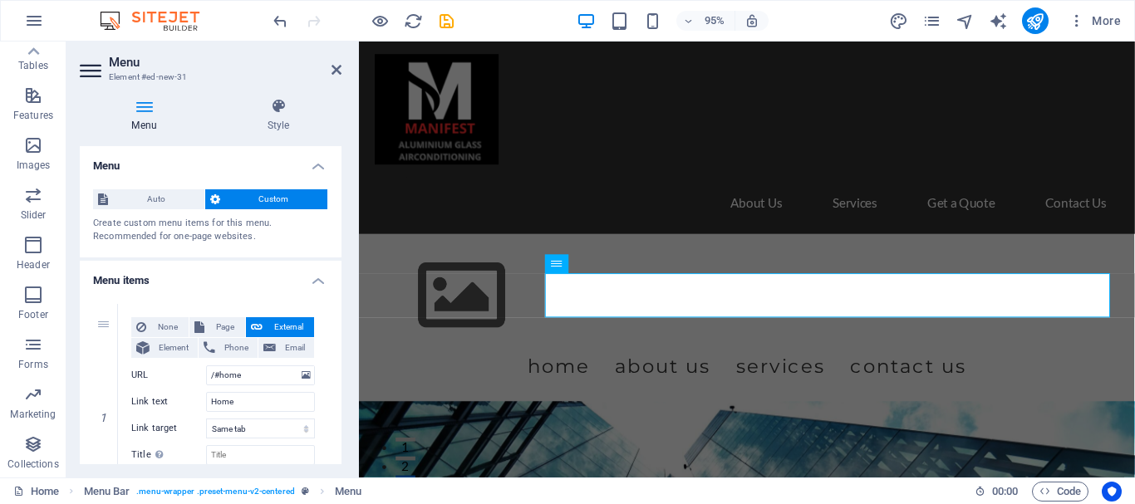
type input "069277 3779"
click at [91, 65] on icon at bounding box center [92, 70] width 25 height 27
click at [92, 71] on icon at bounding box center [92, 70] width 25 height 27
drag, startPoint x: 335, startPoint y: 71, endPoint x: 266, endPoint y: 32, distance: 79.2
click at [335, 71] on icon at bounding box center [337, 69] width 10 height 13
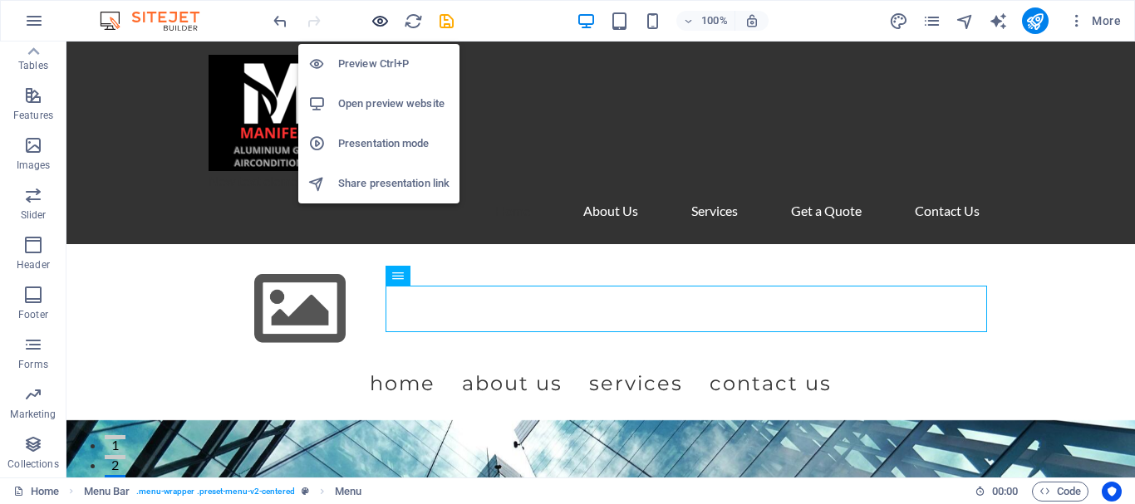
click at [381, 25] on icon "button" at bounding box center [380, 21] width 19 height 19
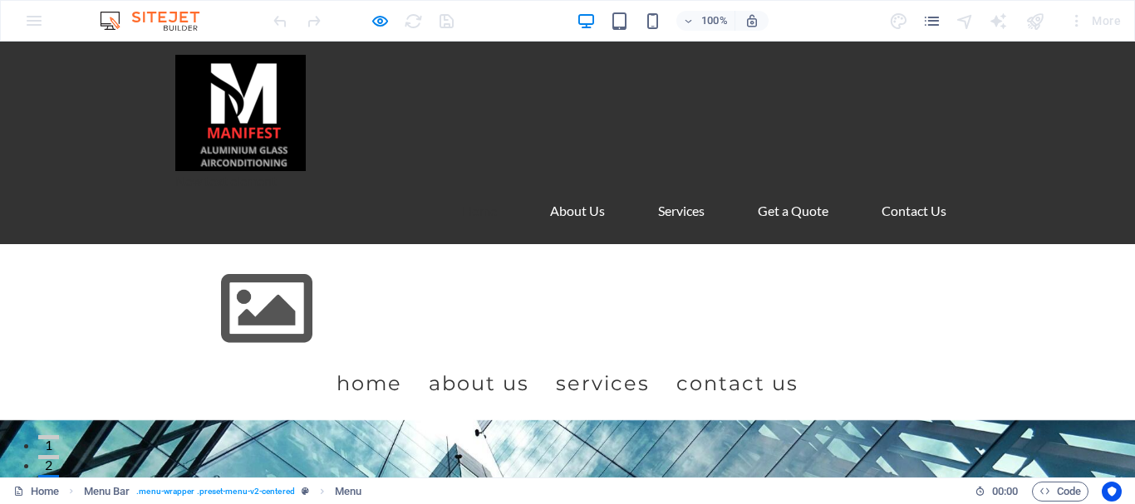
click at [798, 361] on link "Contact us" at bounding box center [737, 384] width 122 height 47
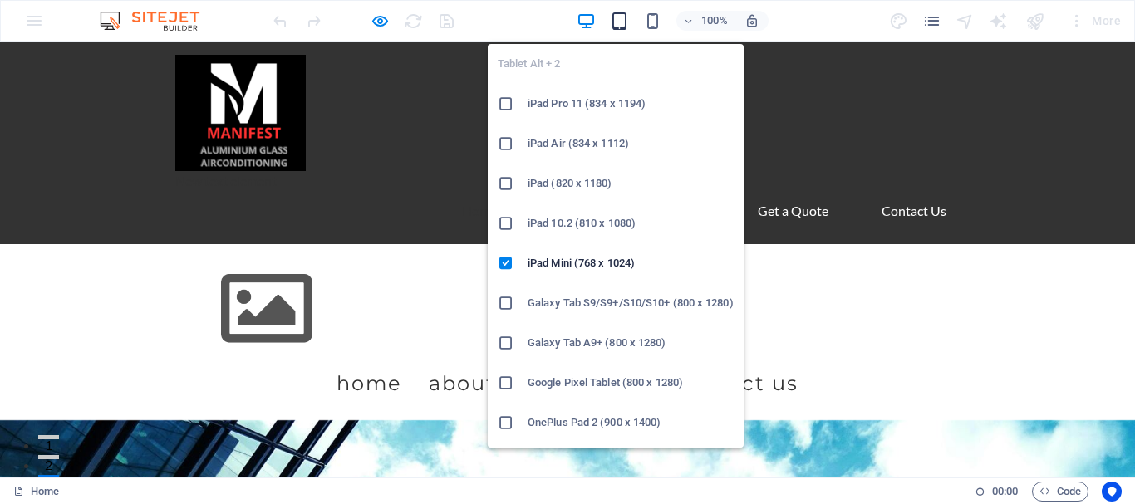
click at [617, 19] on icon "button" at bounding box center [619, 21] width 19 height 19
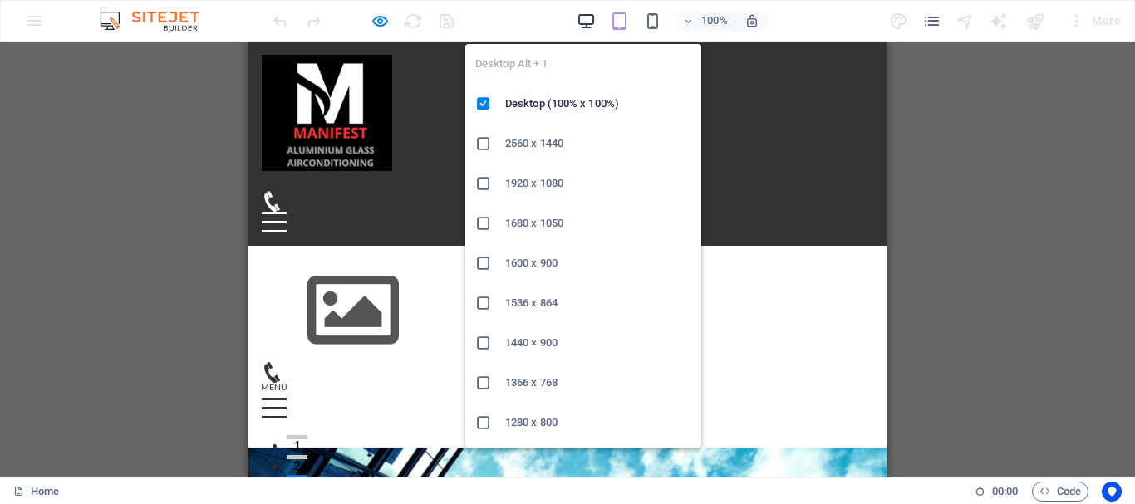
click at [590, 22] on icon "button" at bounding box center [586, 21] width 19 height 19
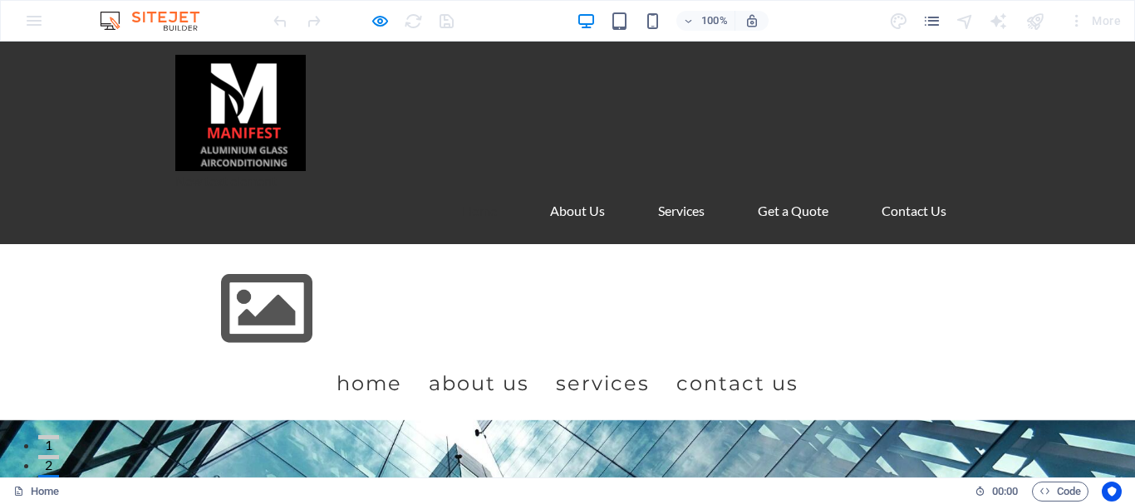
click at [351, 299] on img at bounding box center [266, 309] width 183 height 103
click at [115, 300] on div "Menu Home About us Services Contact us" at bounding box center [567, 332] width 1135 height 176
click at [483, 147] on figure at bounding box center [567, 113] width 784 height 116
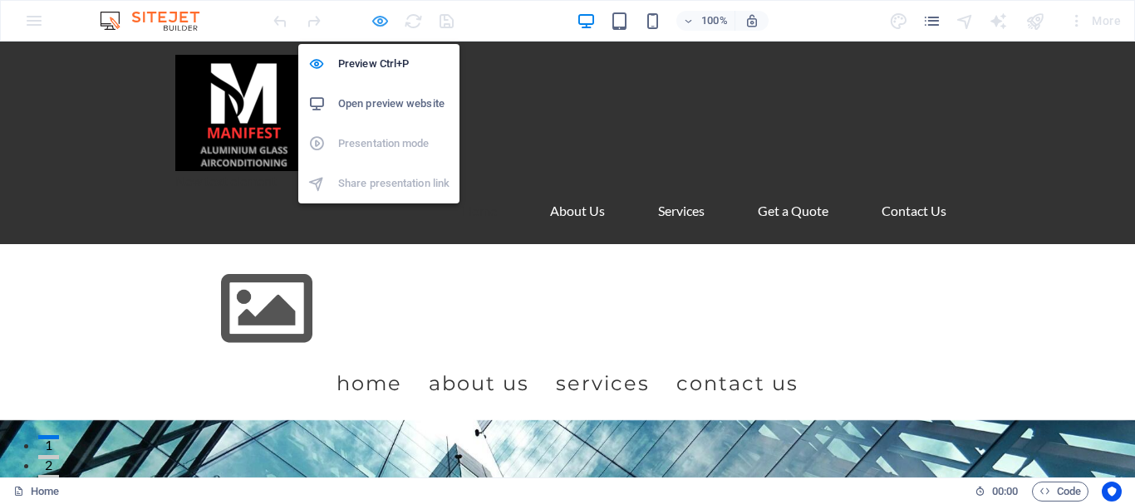
click at [381, 22] on icon "button" at bounding box center [380, 21] width 19 height 19
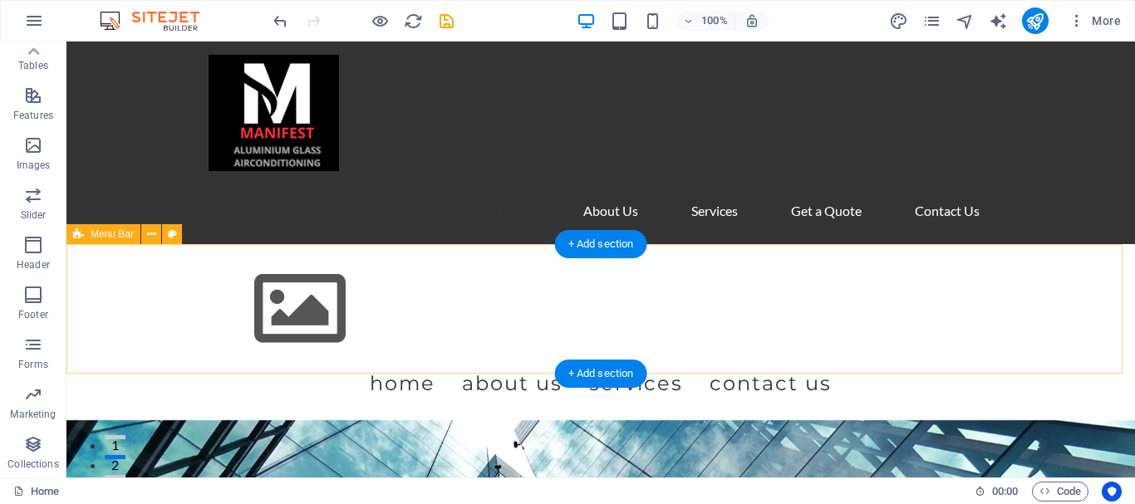
click at [160, 268] on div "Menu Home About us Services Contact us" at bounding box center [600, 332] width 1068 height 176
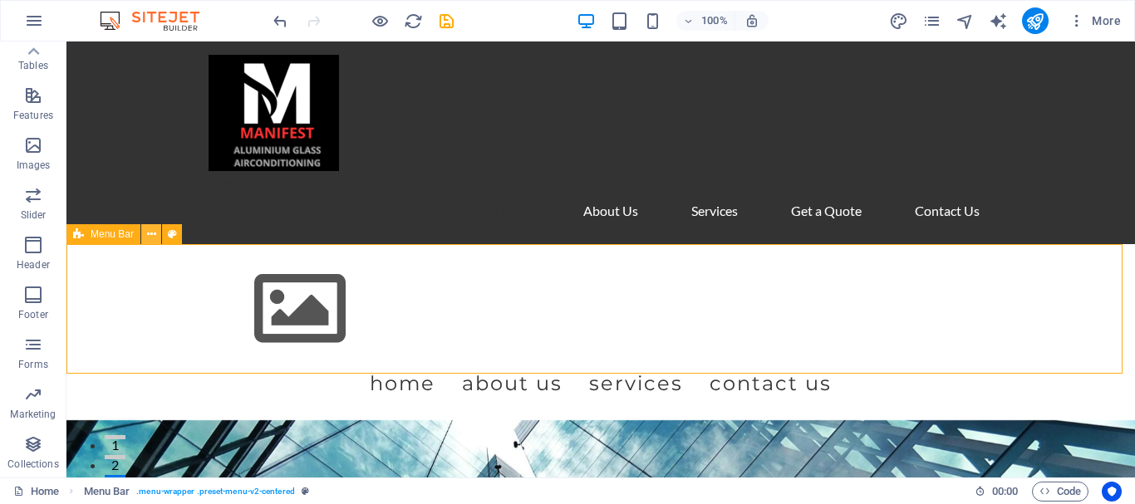
click at [150, 231] on icon at bounding box center [151, 234] width 9 height 17
click at [148, 234] on icon at bounding box center [151, 234] width 9 height 17
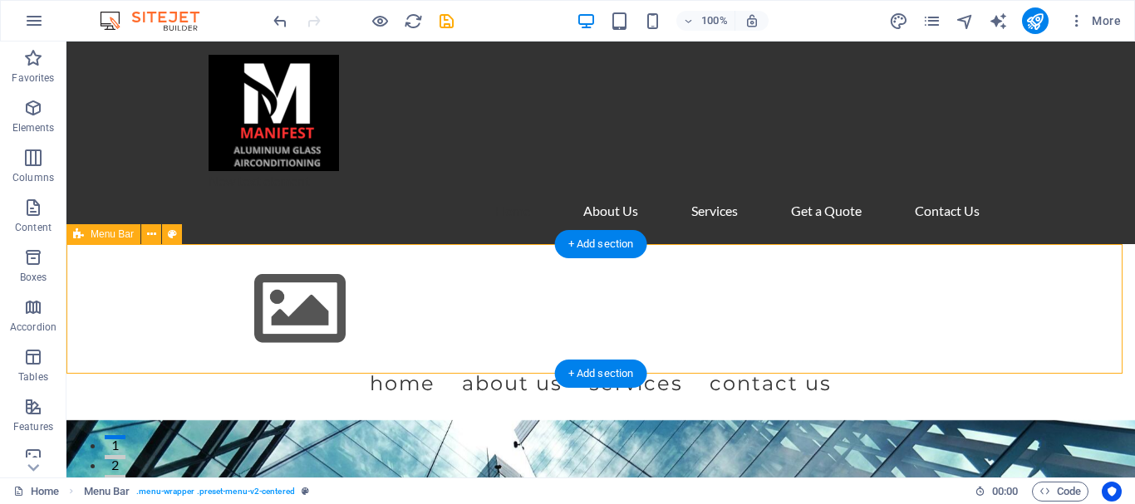
click at [189, 288] on div "Menu Home About us Services Contact us" at bounding box center [600, 332] width 1068 height 176
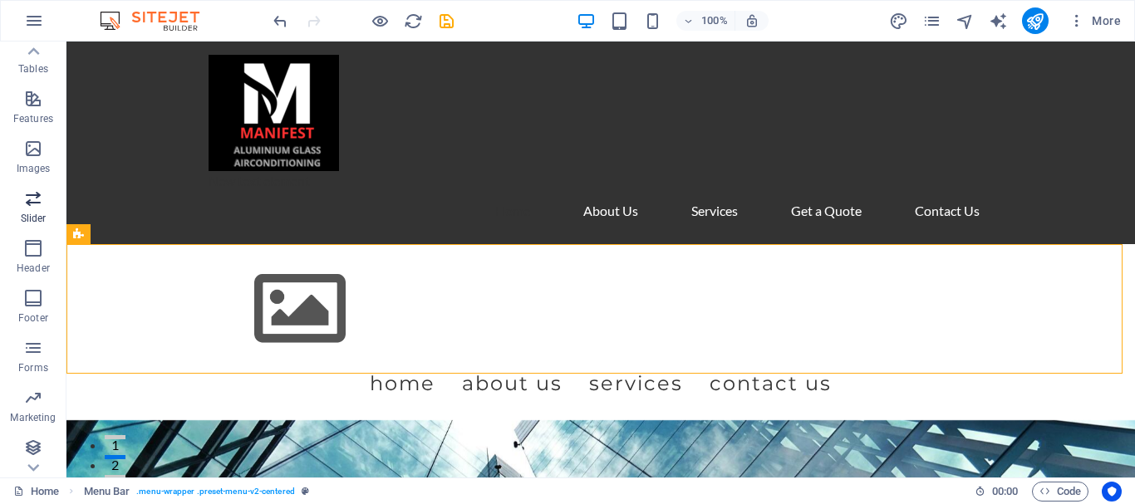
scroll to position [312, 0]
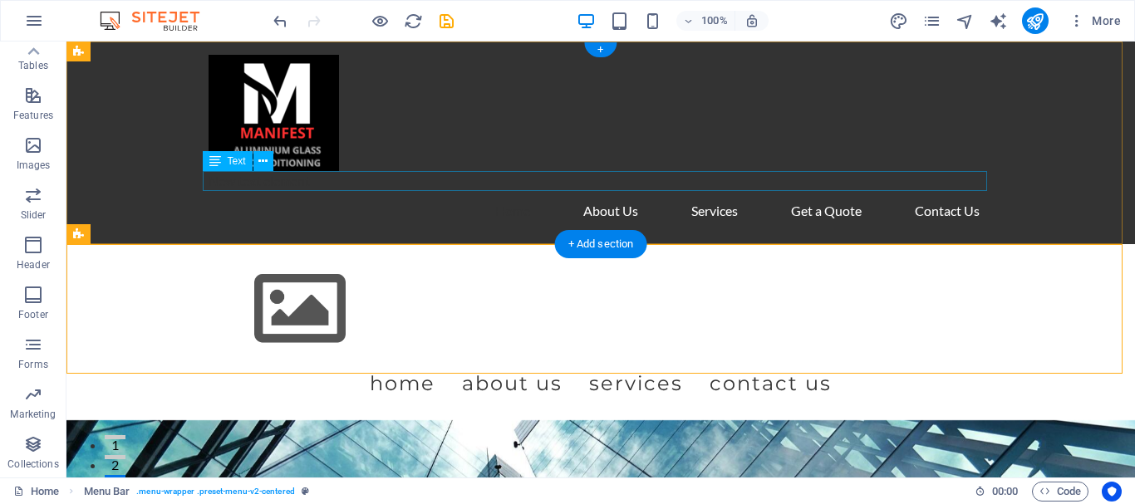
click at [194, 293] on div "Menu Home About us Services Contact us" at bounding box center [600, 332] width 1068 height 176
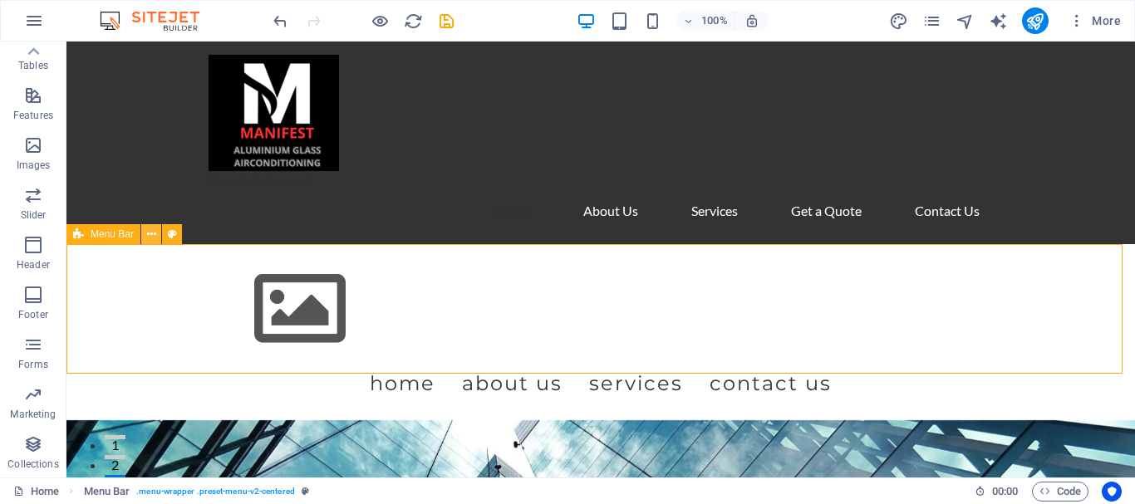
click at [150, 233] on icon at bounding box center [151, 234] width 9 height 17
click at [36, 209] on p "Slider" at bounding box center [34, 215] width 26 height 13
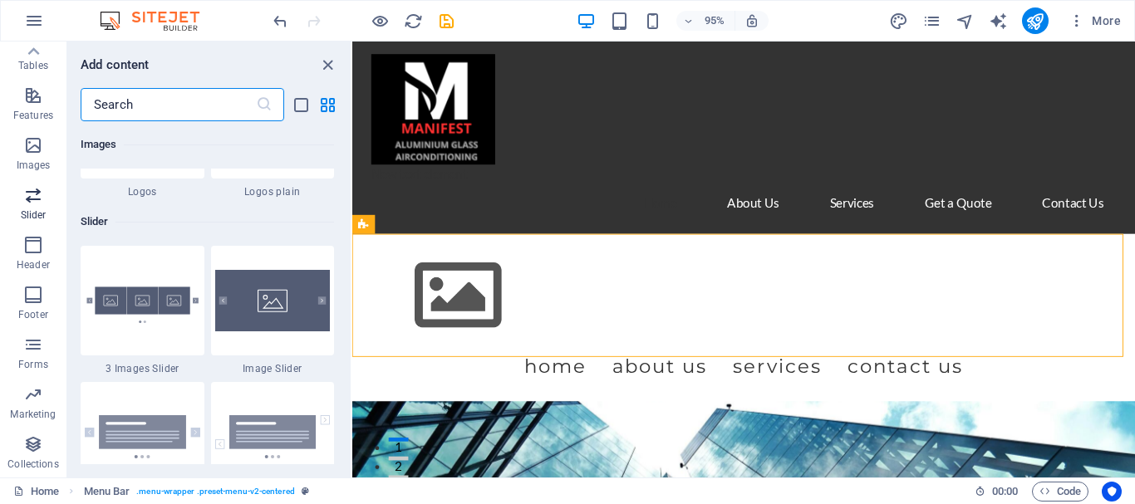
scroll to position [9419, 0]
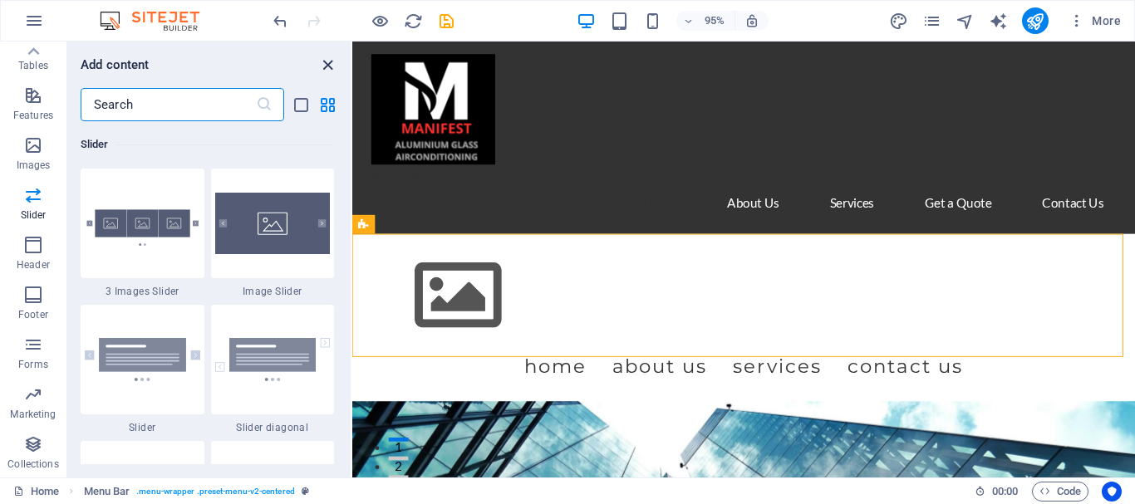
click at [326, 58] on icon "close panel" at bounding box center [327, 65] width 19 height 19
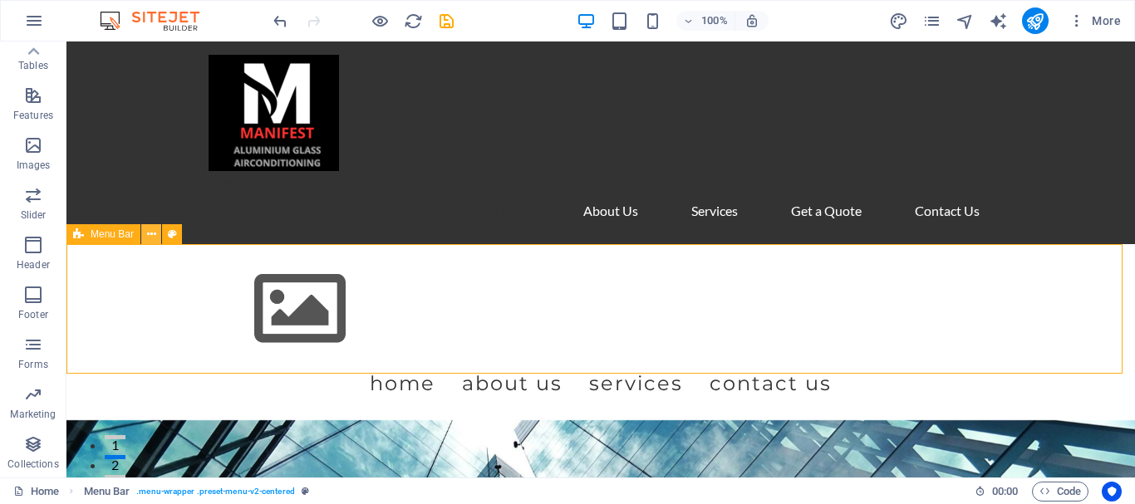
click at [150, 234] on icon at bounding box center [151, 234] width 9 height 17
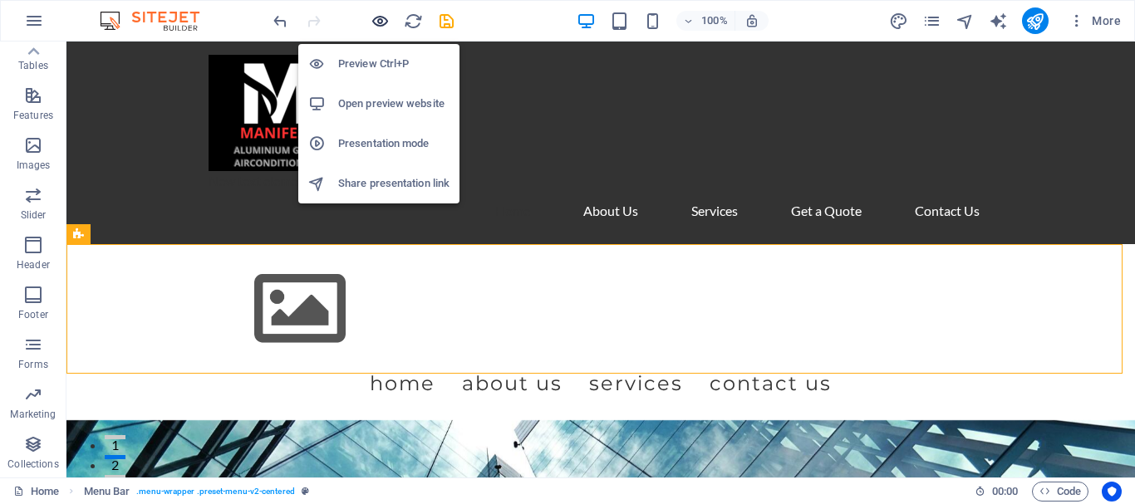
click at [384, 18] on icon "button" at bounding box center [380, 21] width 19 height 19
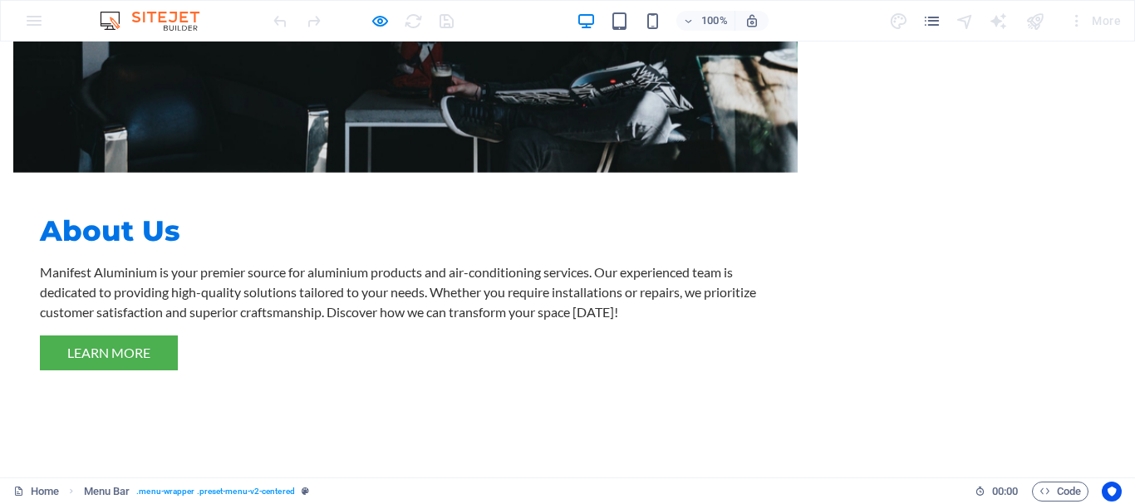
scroll to position [0, 0]
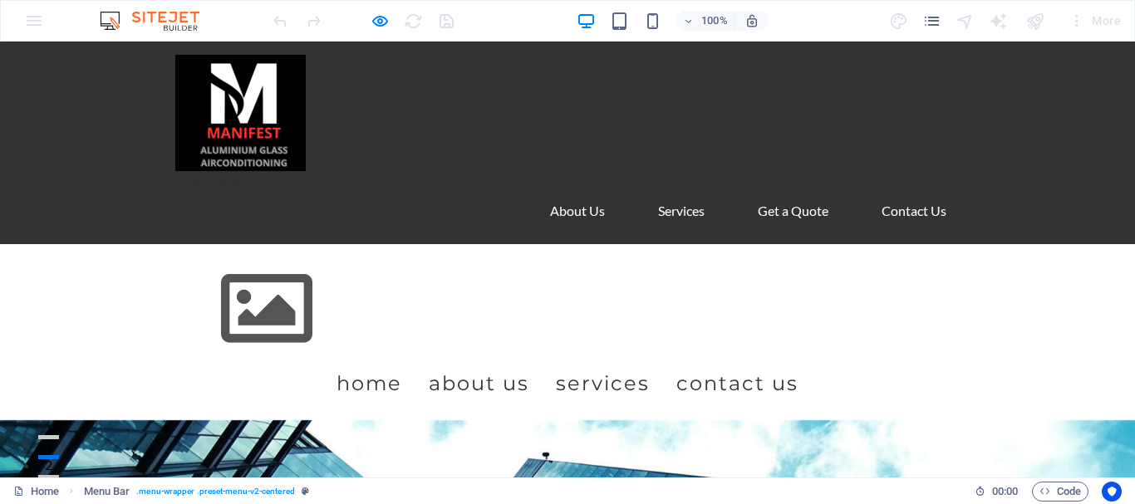
click at [106, 287] on div "Menu Home About us Services Contact us" at bounding box center [567, 332] width 1135 height 176
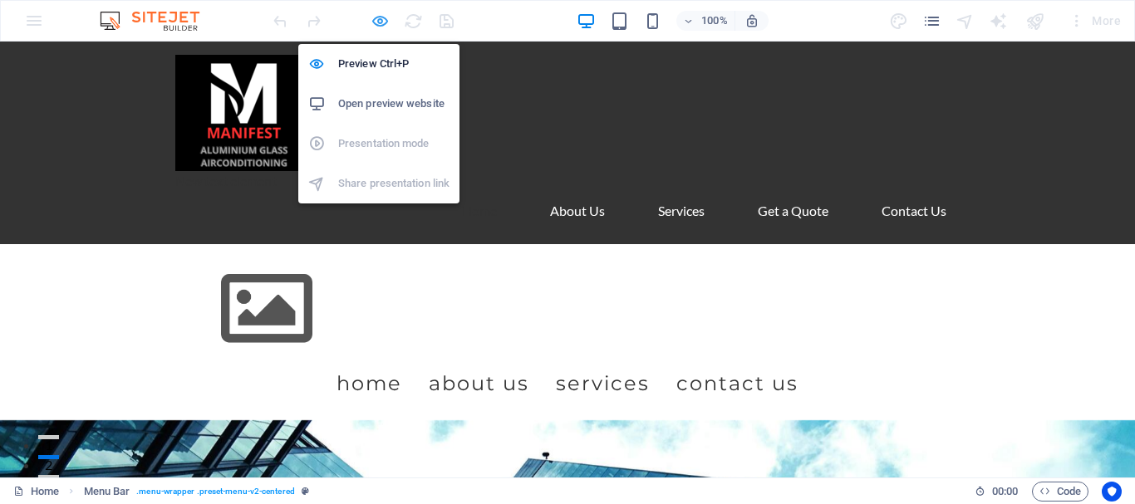
click at [381, 22] on icon "button" at bounding box center [380, 21] width 19 height 19
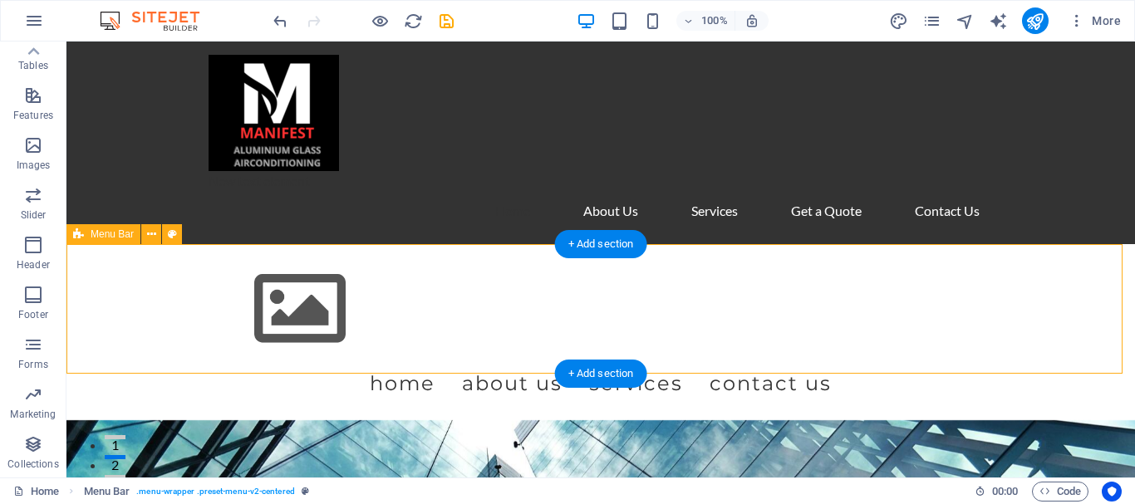
click at [125, 312] on div "Menu Home About us Services Contact us" at bounding box center [600, 332] width 1068 height 176
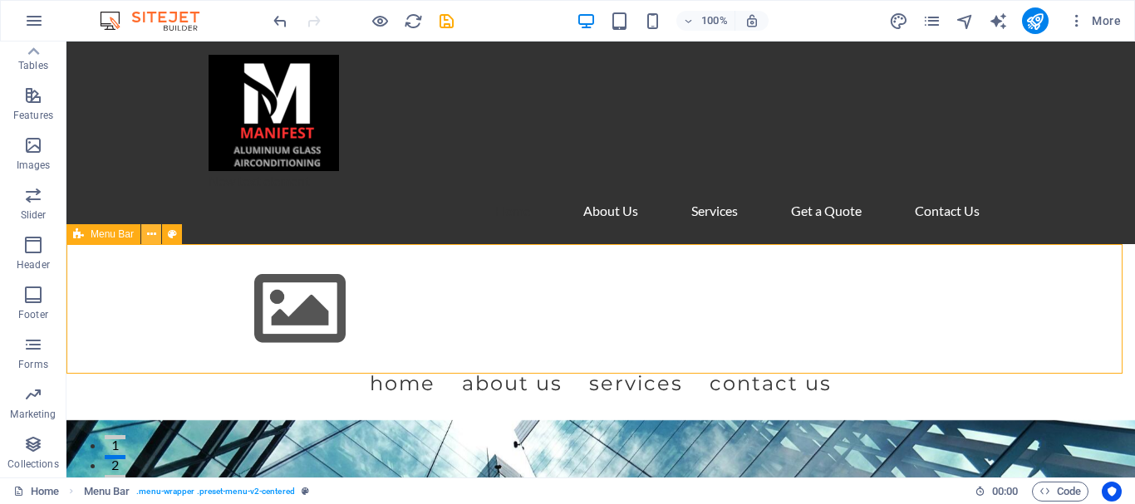
click at [153, 232] on icon at bounding box center [151, 234] width 9 height 17
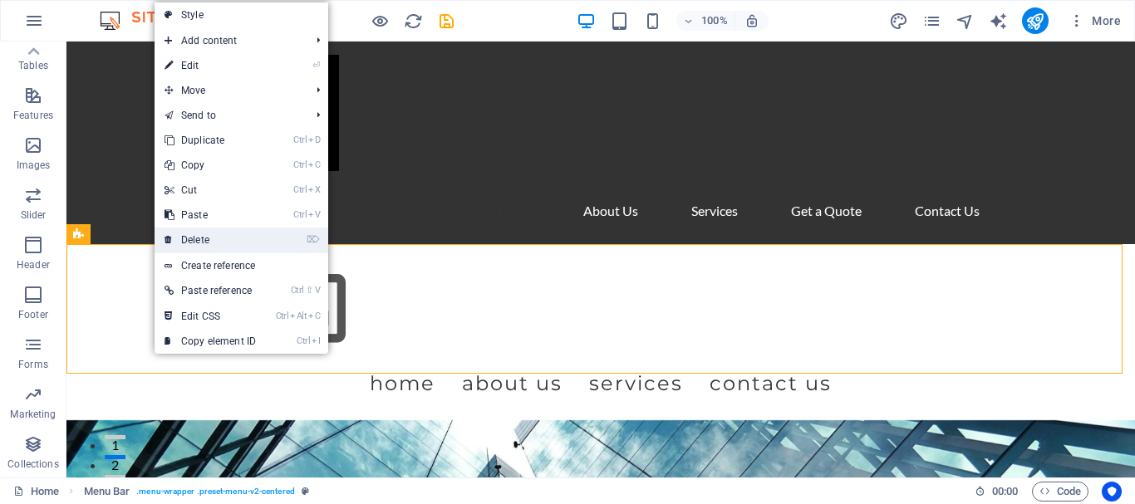
click at [186, 234] on link "⌦ Delete" at bounding box center [210, 240] width 111 height 25
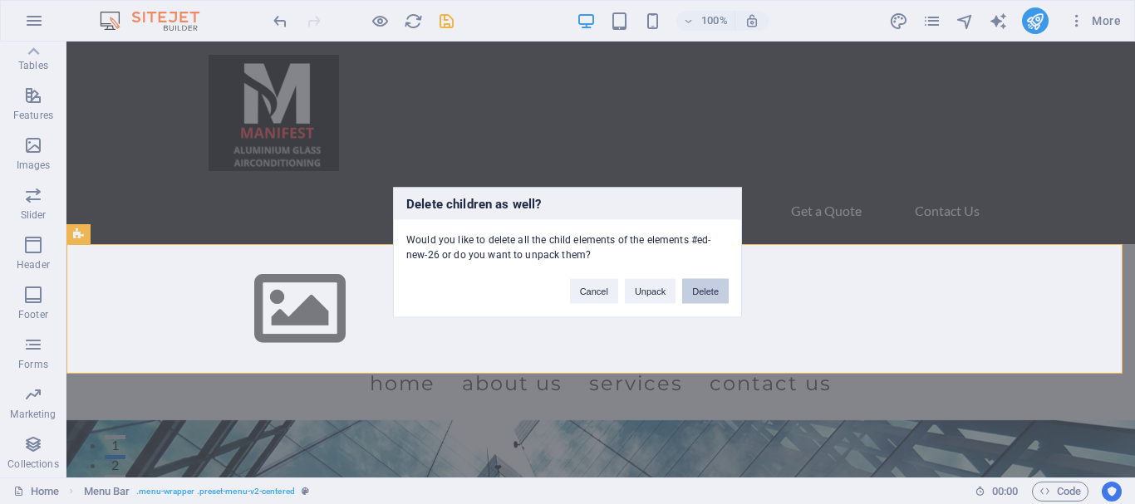
click at [703, 286] on button "Delete" at bounding box center [705, 290] width 47 height 25
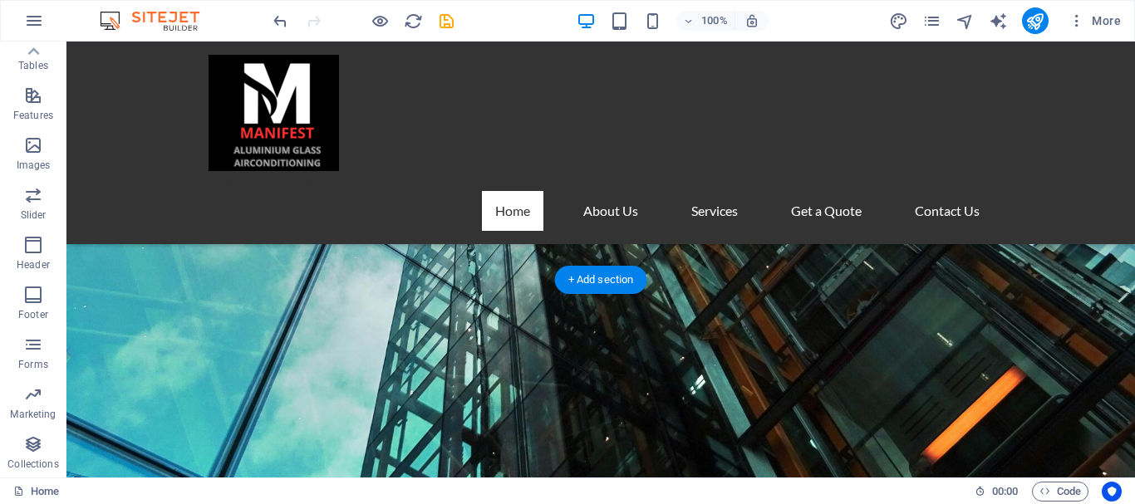
scroll to position [446, 0]
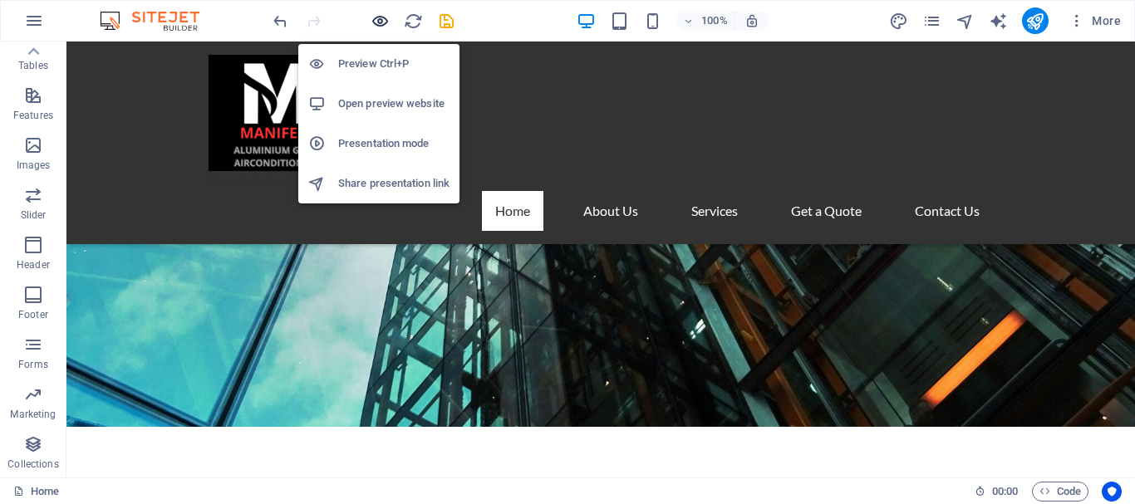
click at [382, 17] on icon "button" at bounding box center [380, 21] width 19 height 19
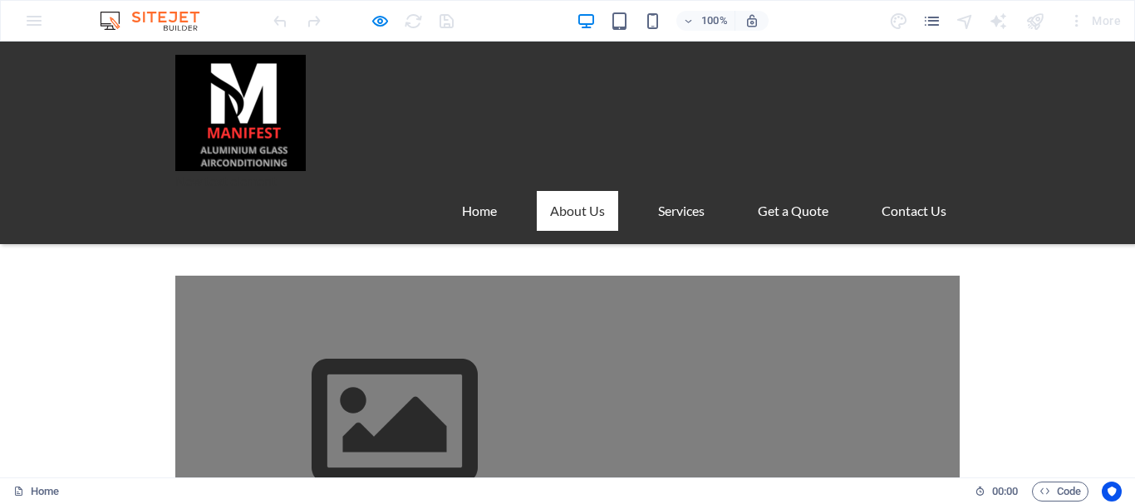
scroll to position [612, 0]
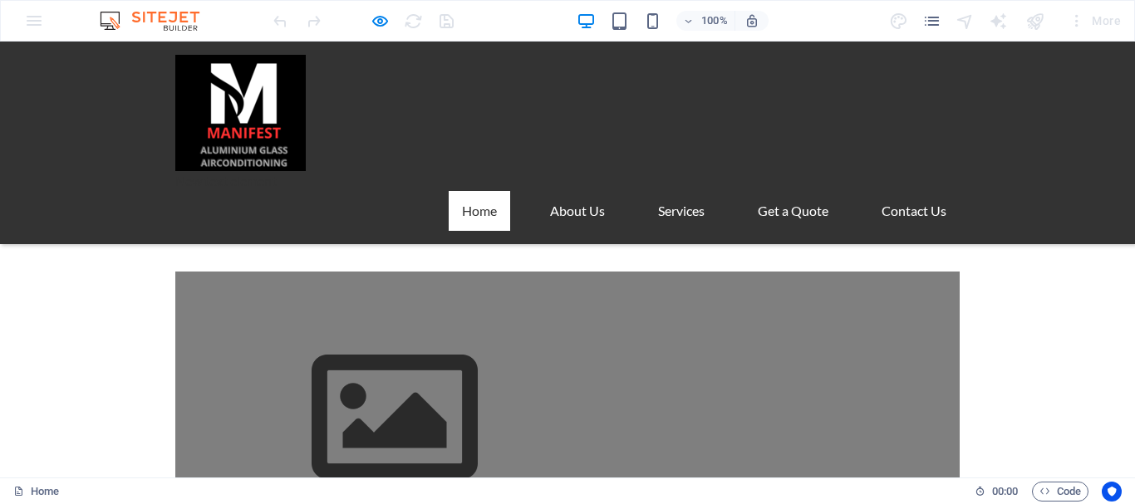
scroll to position [471, 0]
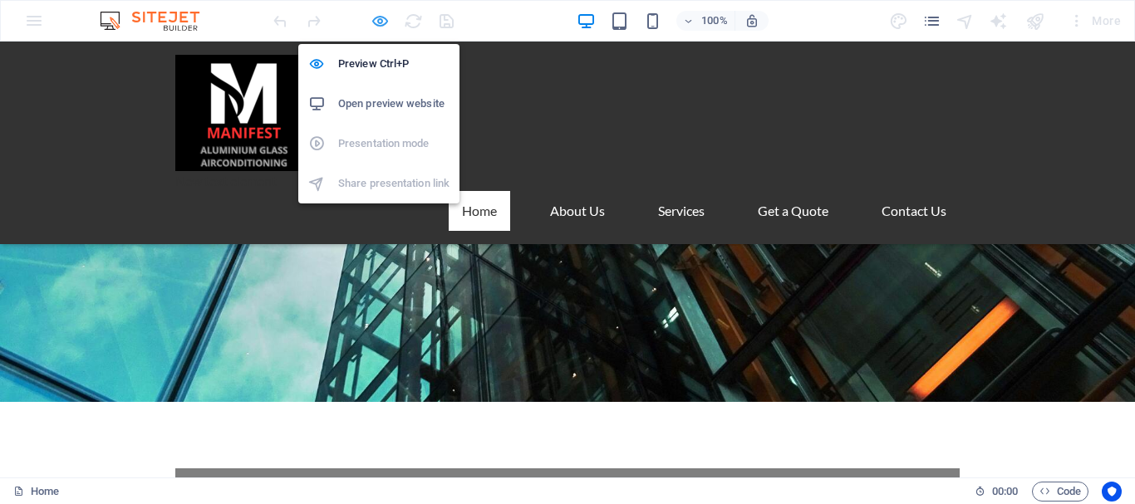
click at [379, 21] on icon "button" at bounding box center [380, 21] width 19 height 19
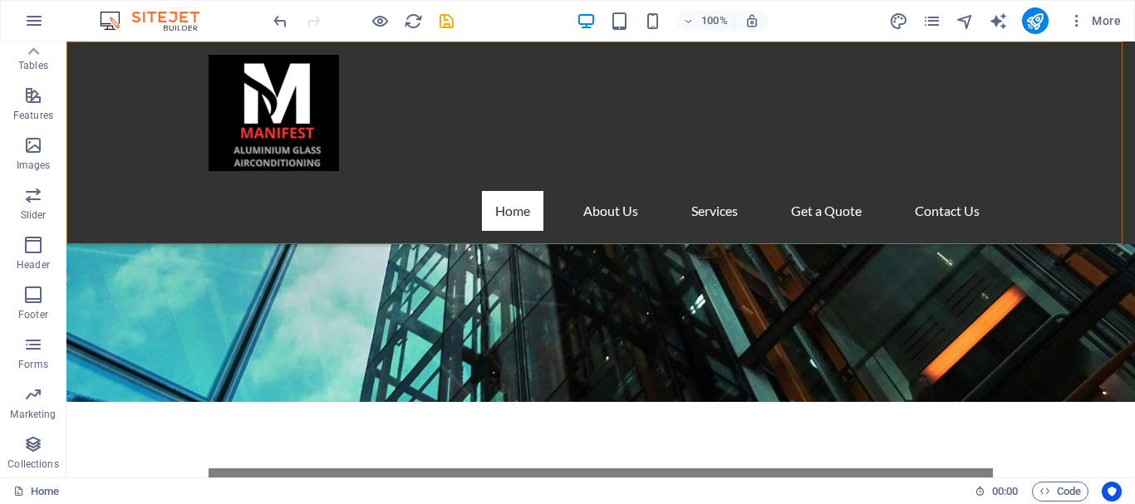
click at [131, 177] on div "New text element Home About Us Services Get a Quote Contact Us" at bounding box center [600, 143] width 1068 height 203
click at [33, 253] on icon "button" at bounding box center [33, 245] width 20 height 20
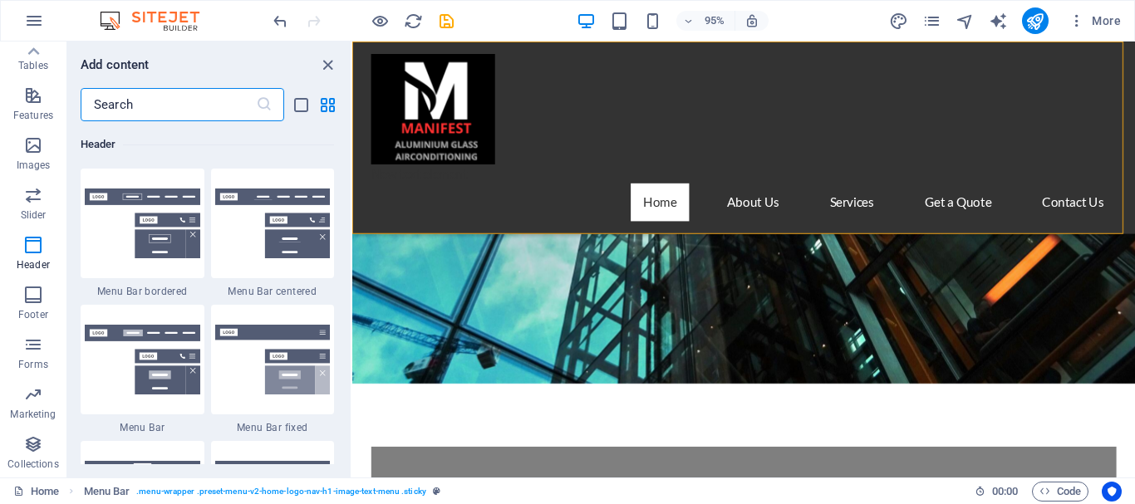
scroll to position [9922, 0]
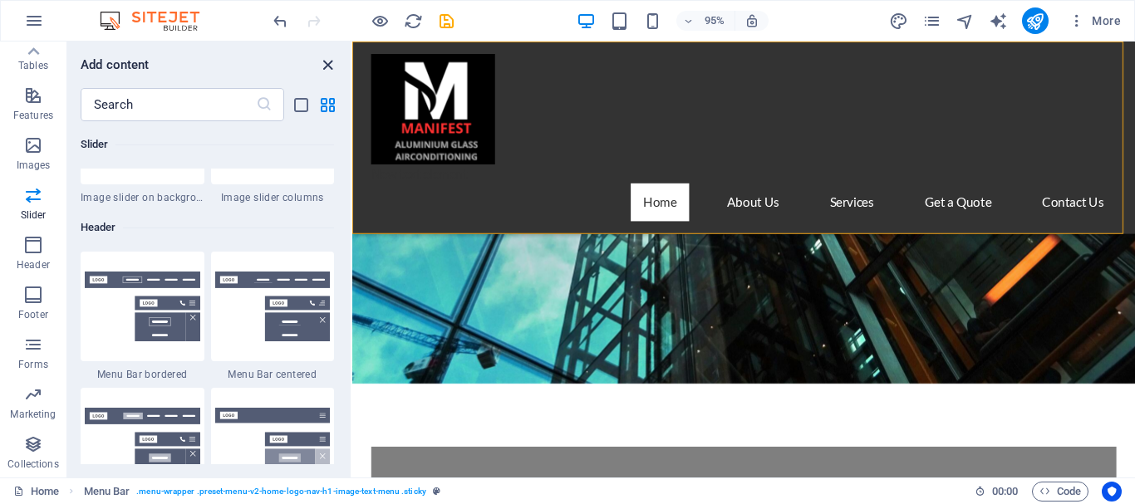
drag, startPoint x: 327, startPoint y: 66, endPoint x: 194, endPoint y: 89, distance: 135.0
click at [327, 66] on icon "close panel" at bounding box center [327, 65] width 19 height 19
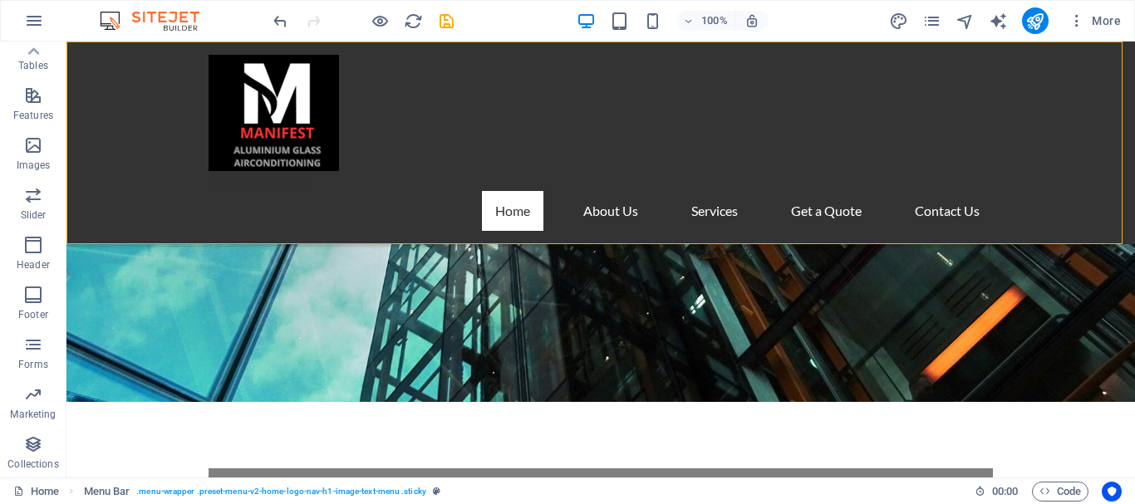
click at [158, 120] on div "New text element Home About Us Services Get a Quote Contact Us" at bounding box center [600, 143] width 1068 height 203
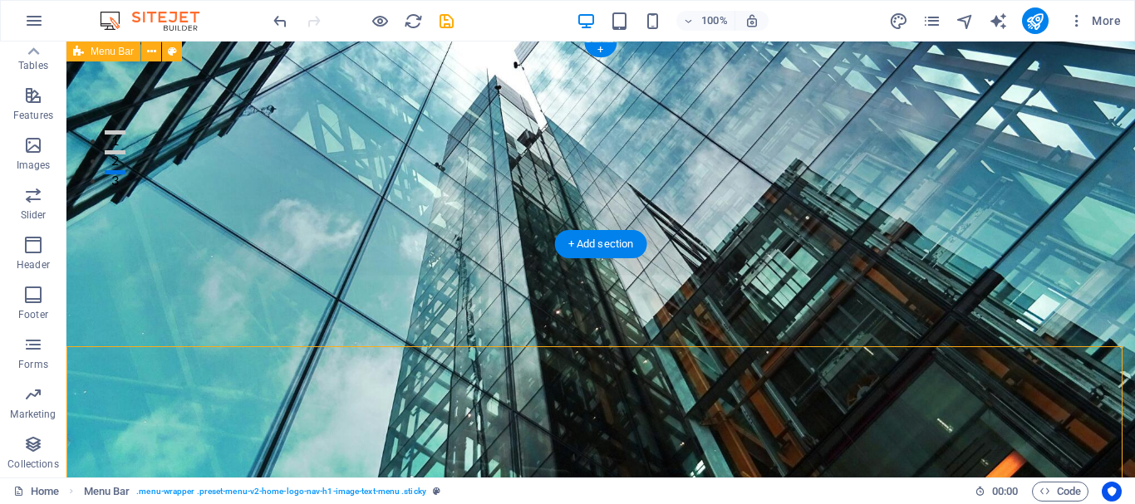
scroll to position [0, 0]
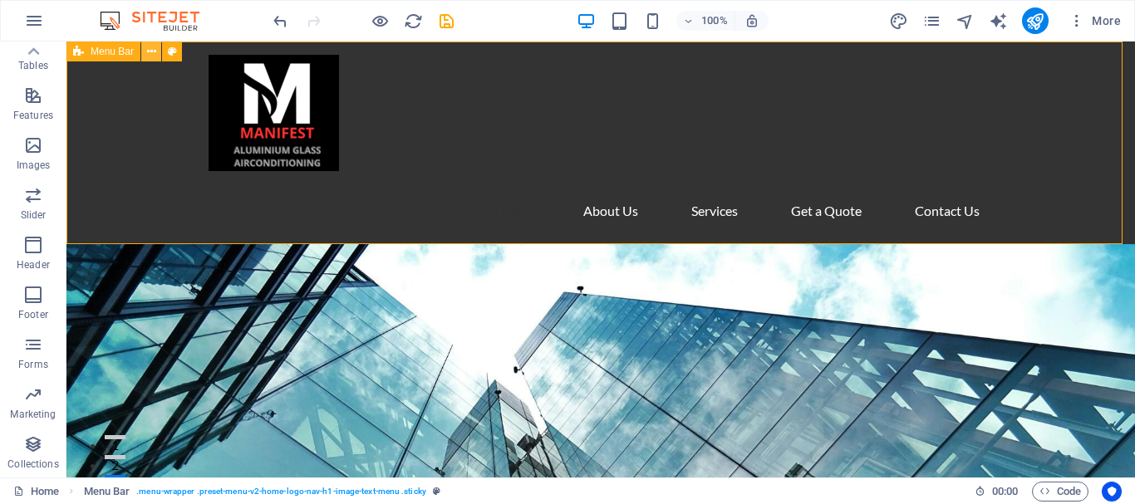
click at [150, 49] on icon at bounding box center [151, 51] width 9 height 17
click at [112, 153] on div "New text element Home About Us Services Get a Quote Contact Us" at bounding box center [600, 143] width 1068 height 203
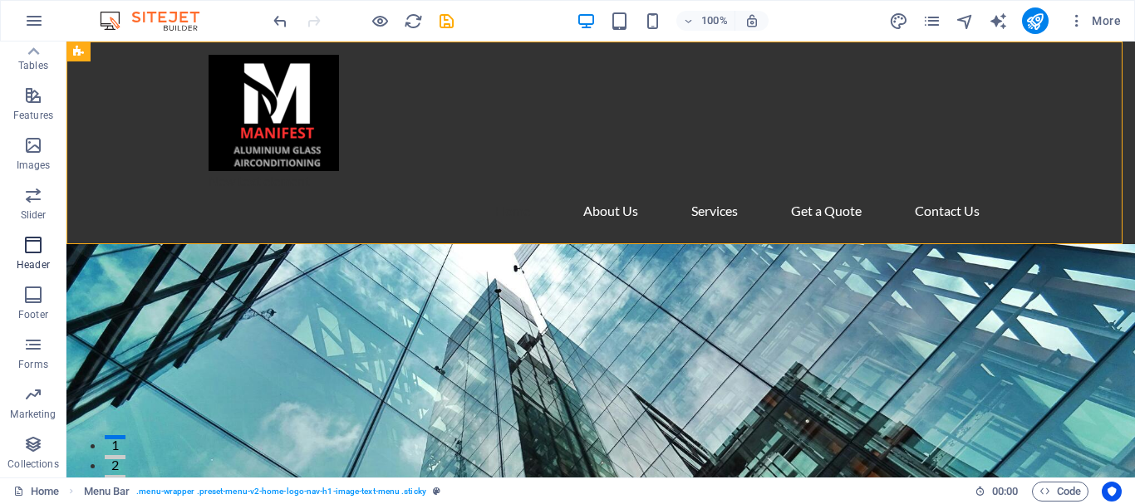
click at [32, 251] on icon "button" at bounding box center [33, 245] width 20 height 20
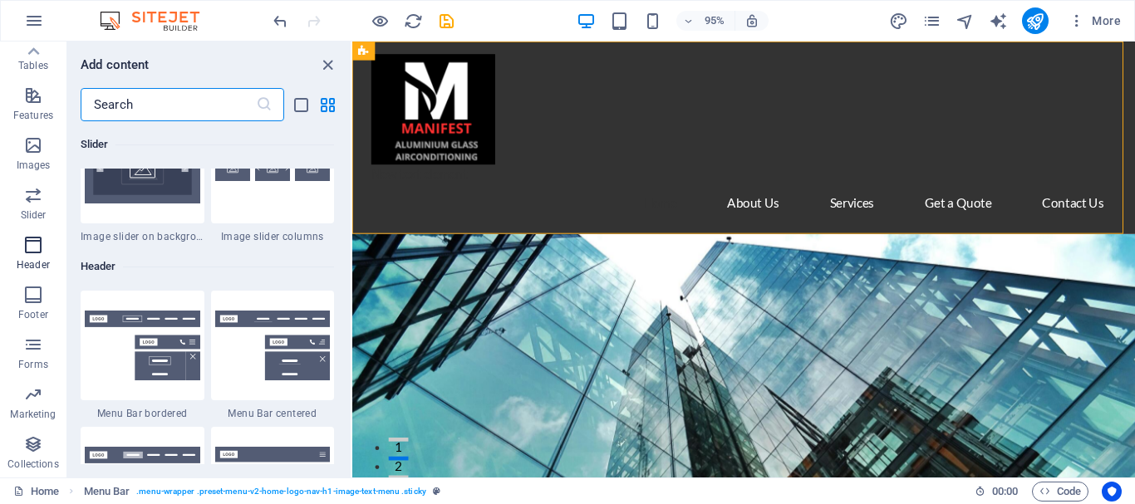
scroll to position [10005, 0]
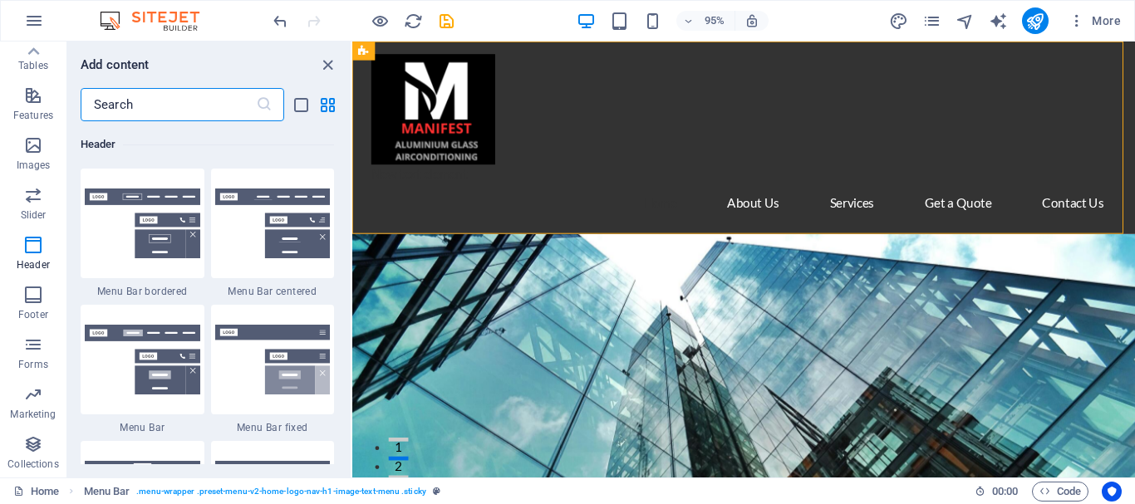
drag, startPoint x: 262, startPoint y: 367, endPoint x: 257, endPoint y: 347, distance: 20.6
click at [262, 366] on img at bounding box center [272, 360] width 115 height 70
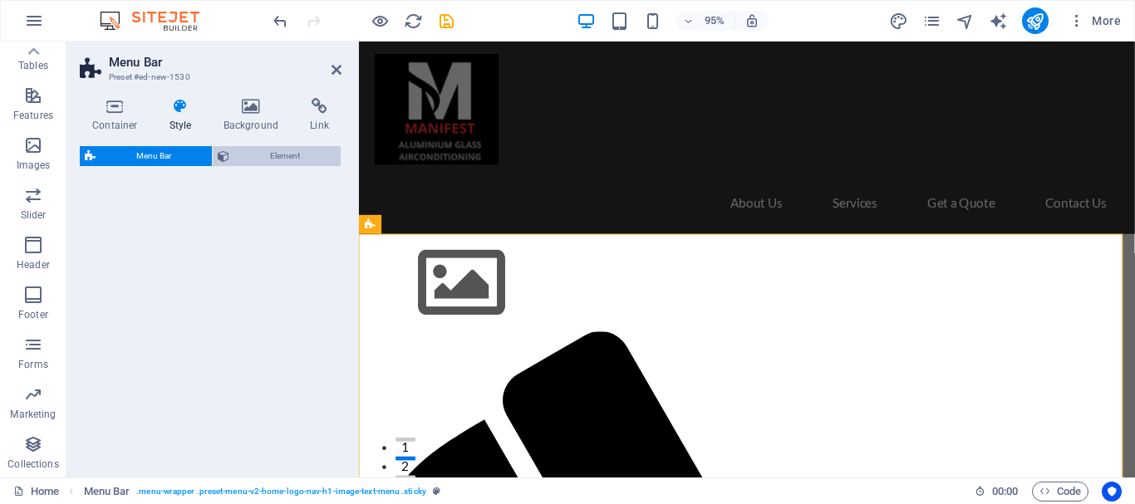
select select "rem"
select select "preset-menu-v2-fixed"
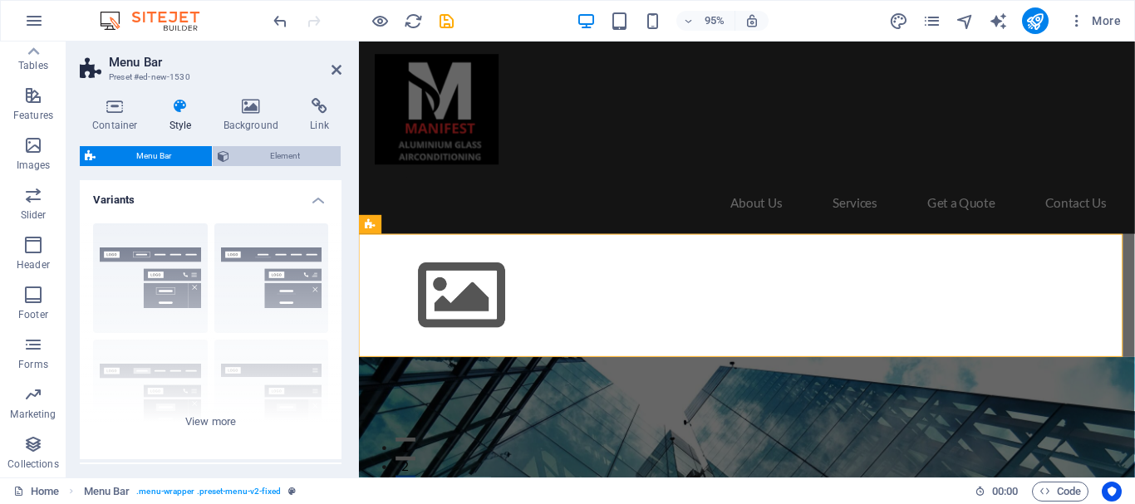
click at [282, 153] on span "Element" at bounding box center [284, 156] width 101 height 20
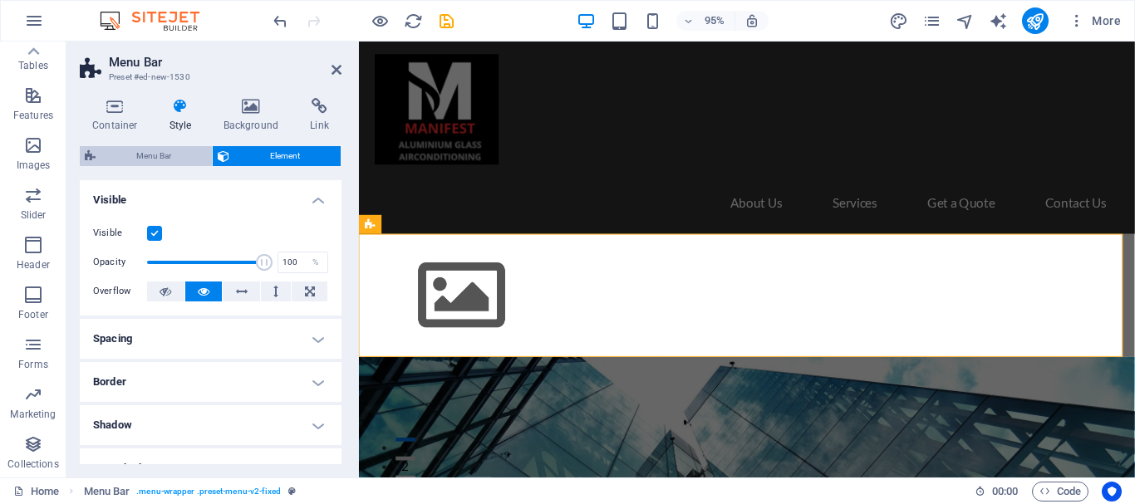
click at [116, 147] on span "Menu Bar" at bounding box center [154, 156] width 106 height 20
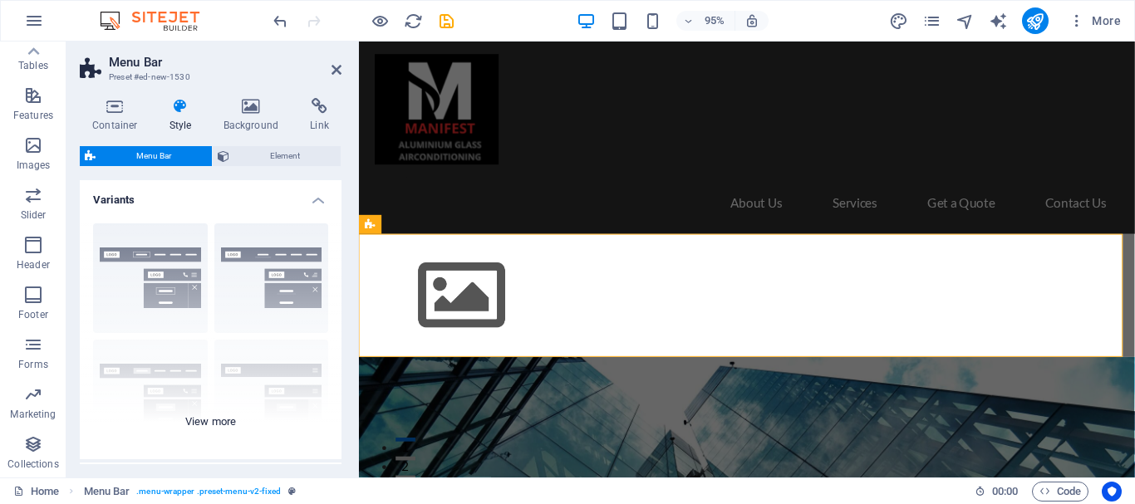
drag, startPoint x: 150, startPoint y: 156, endPoint x: 234, endPoint y: 226, distance: 109.8
click at [150, 156] on span "Menu Bar" at bounding box center [154, 156] width 106 height 20
drag, startPoint x: 336, startPoint y: 224, endPoint x: 344, endPoint y: 278, distance: 54.5
click at [344, 278] on div "Container Style Background Link Size Height Default px rem % vh vw Min. height …" at bounding box center [210, 281] width 288 height 393
drag, startPoint x: 188, startPoint y: 92, endPoint x: 334, endPoint y: 66, distance: 148.6
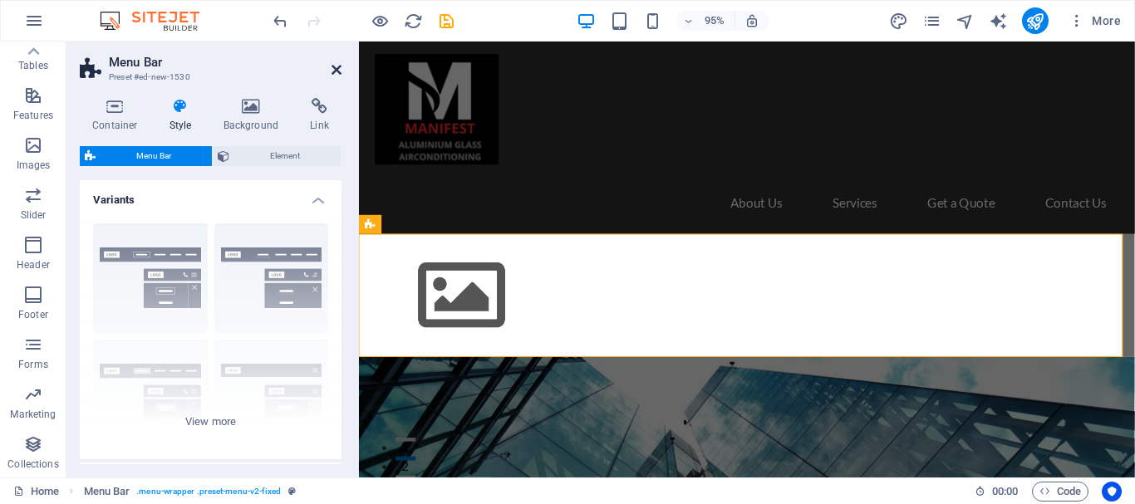
click at [334, 66] on icon at bounding box center [337, 69] width 10 height 13
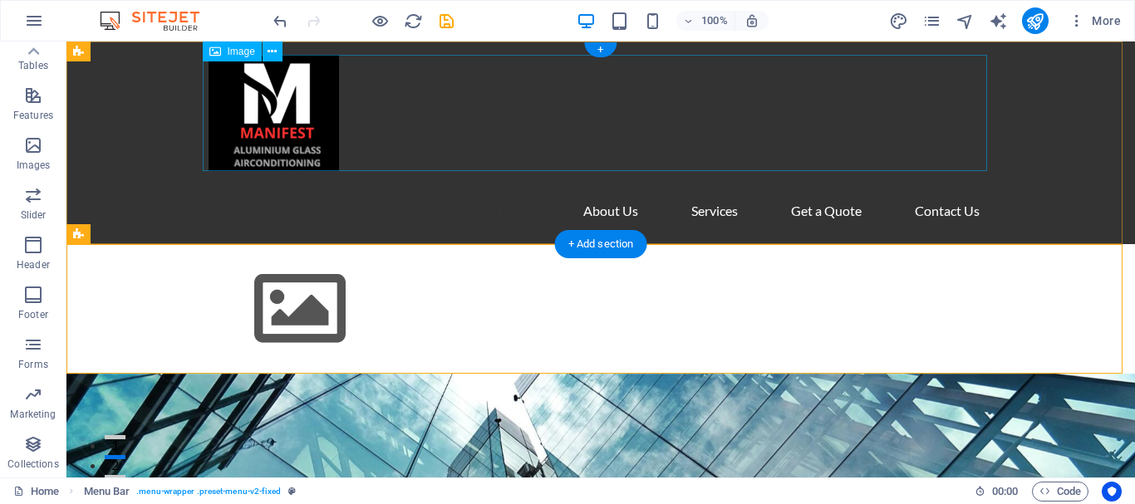
click at [469, 298] on div "Menu Home About Service Contact" at bounding box center [600, 309] width 1068 height 130
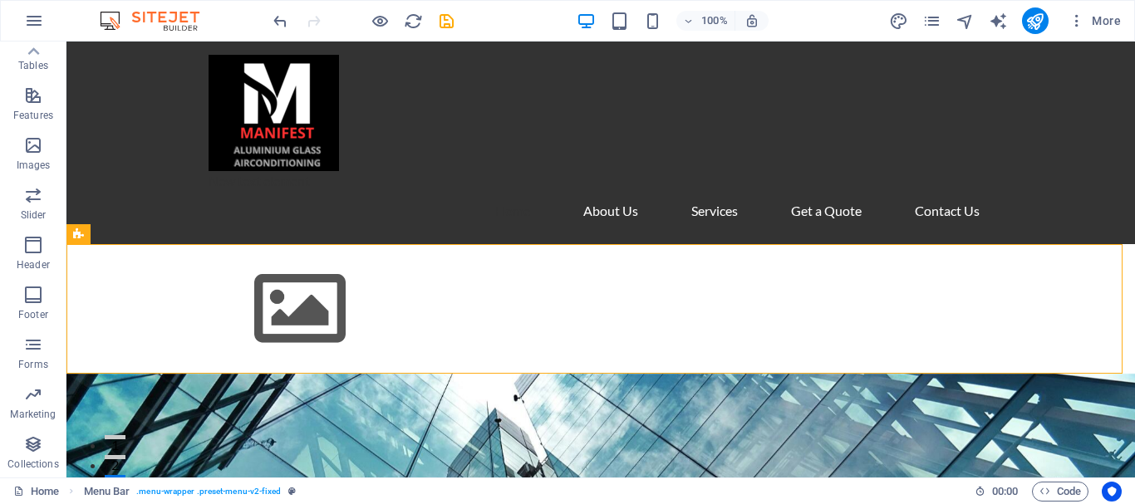
click at [150, 234] on div "New text element Home About Us Services Get a Quote Contact Us" at bounding box center [600, 143] width 1068 height 203
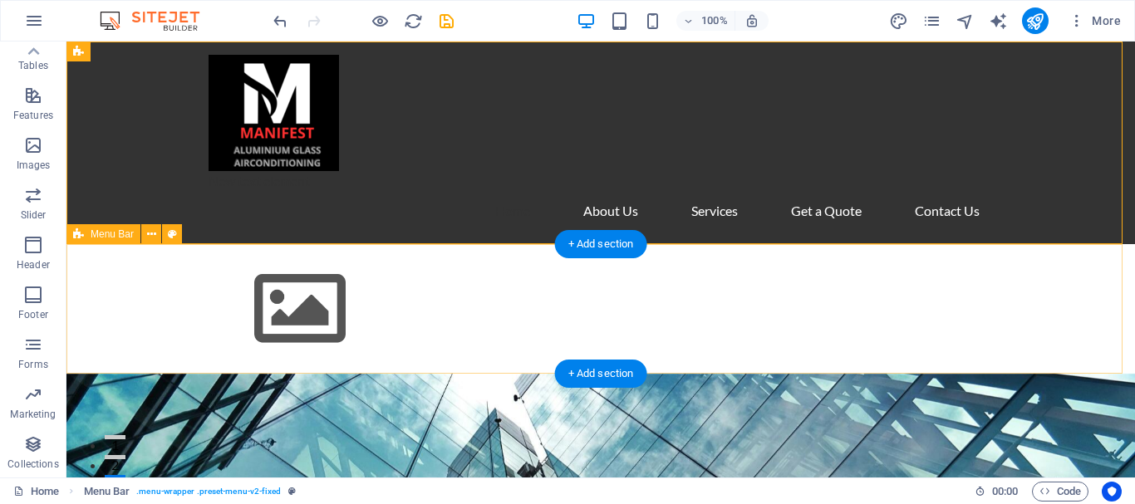
click at [129, 298] on div "Menu Home About Service Contact" at bounding box center [600, 309] width 1068 height 130
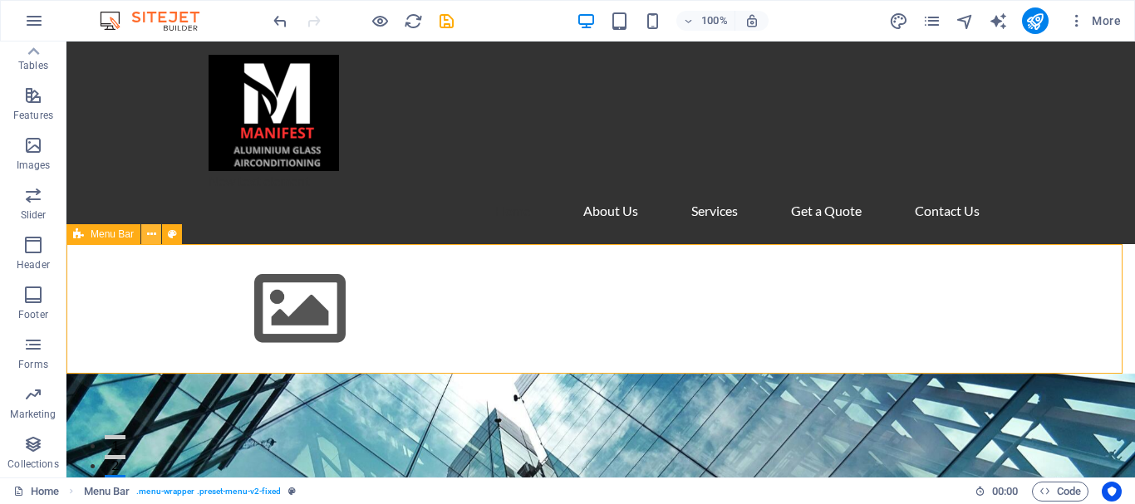
click at [149, 232] on icon at bounding box center [151, 234] width 9 height 17
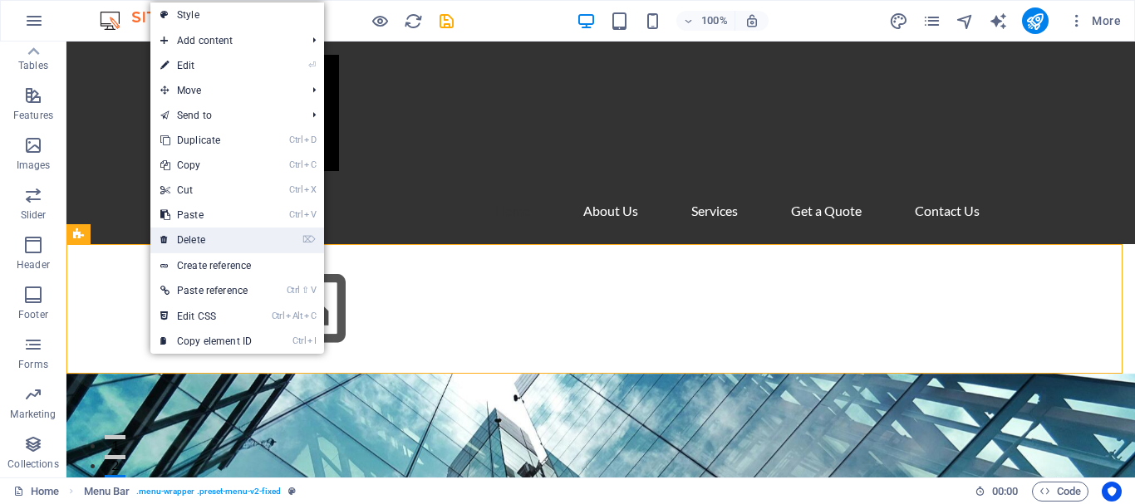
click at [201, 236] on link "⌦ Delete" at bounding box center [205, 240] width 111 height 25
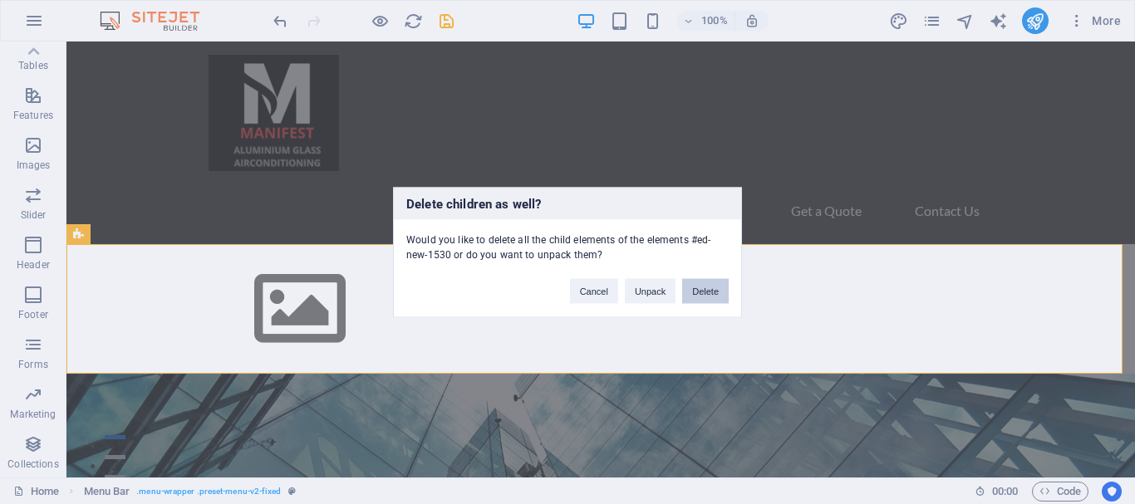
drag, startPoint x: 706, startPoint y: 290, endPoint x: 641, endPoint y: 249, distance: 77.2
click at [706, 290] on button "Delete" at bounding box center [705, 290] width 47 height 25
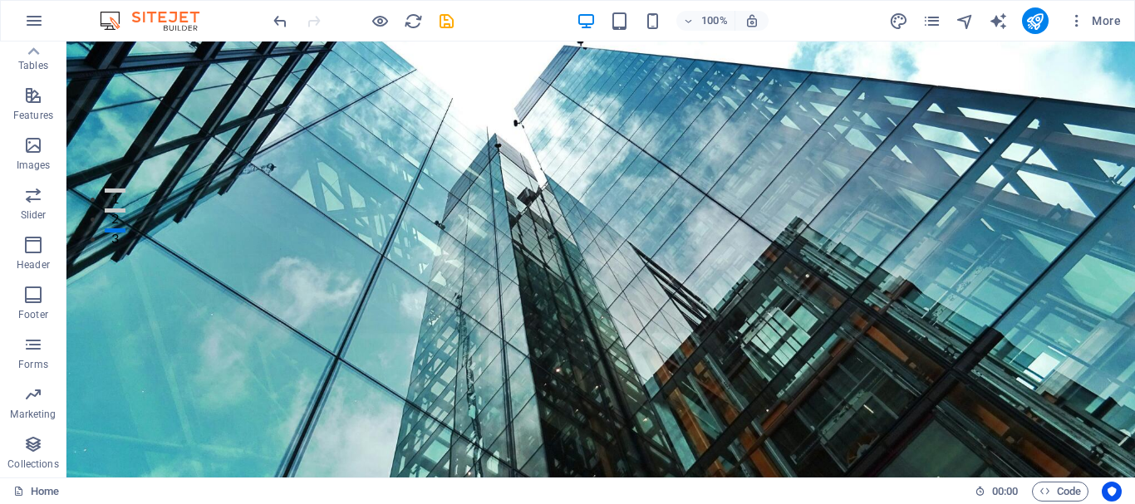
scroll to position [0, 0]
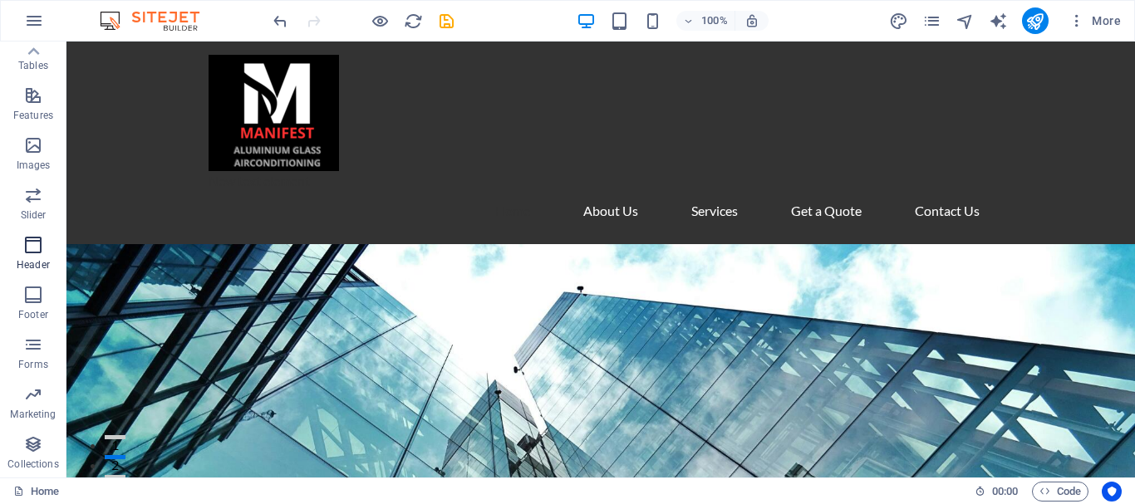
click at [27, 247] on icon "button" at bounding box center [33, 245] width 20 height 20
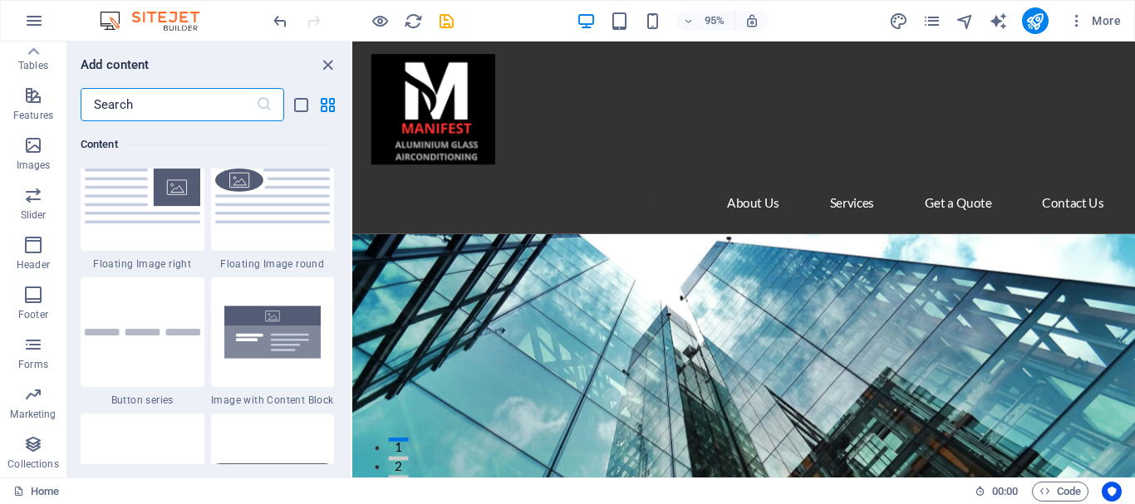
scroll to position [3441, 0]
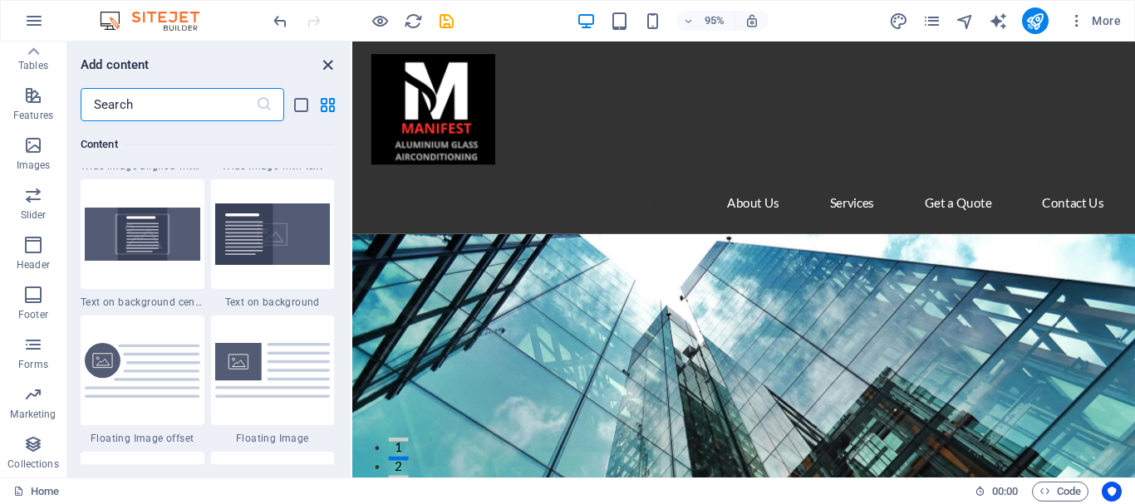
drag, startPoint x: 273, startPoint y: 27, endPoint x: 328, endPoint y: 66, distance: 68.0
click at [328, 66] on icon "close panel" at bounding box center [327, 65] width 19 height 19
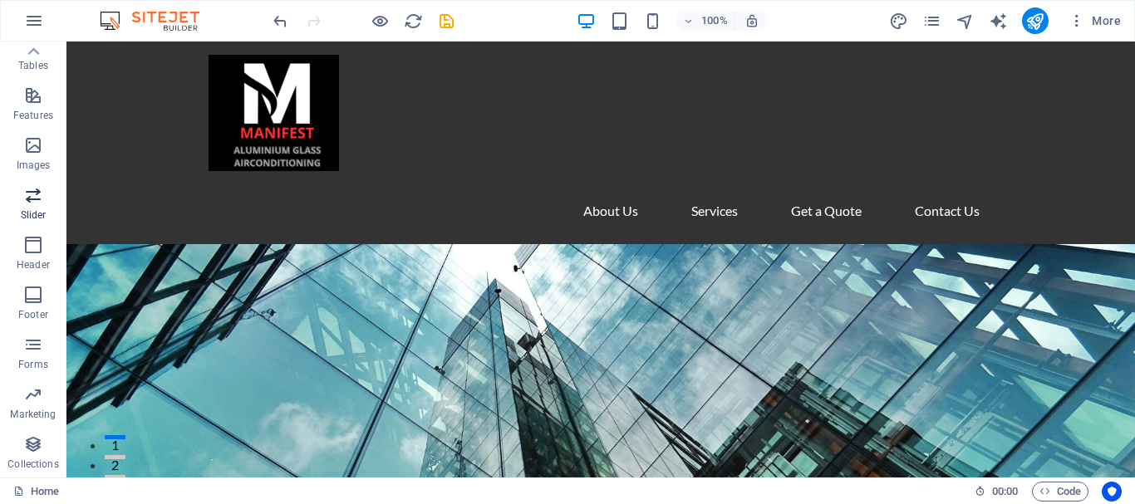
click at [32, 192] on icon "button" at bounding box center [33, 195] width 20 height 20
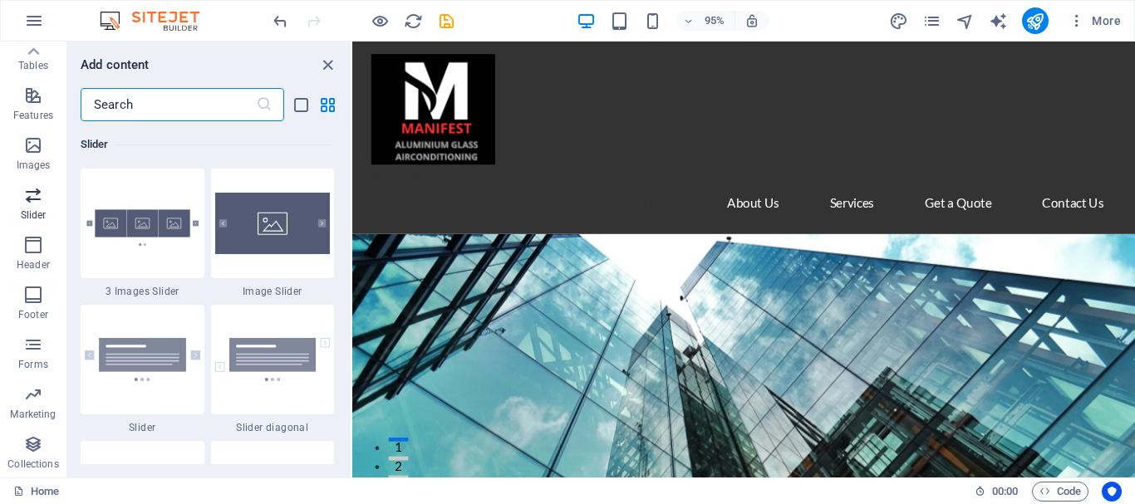
scroll to position [9419, 0]
drag, startPoint x: 327, startPoint y: 64, endPoint x: 338, endPoint y: 87, distance: 26.0
click at [327, 64] on icon "close panel" at bounding box center [327, 65] width 19 height 19
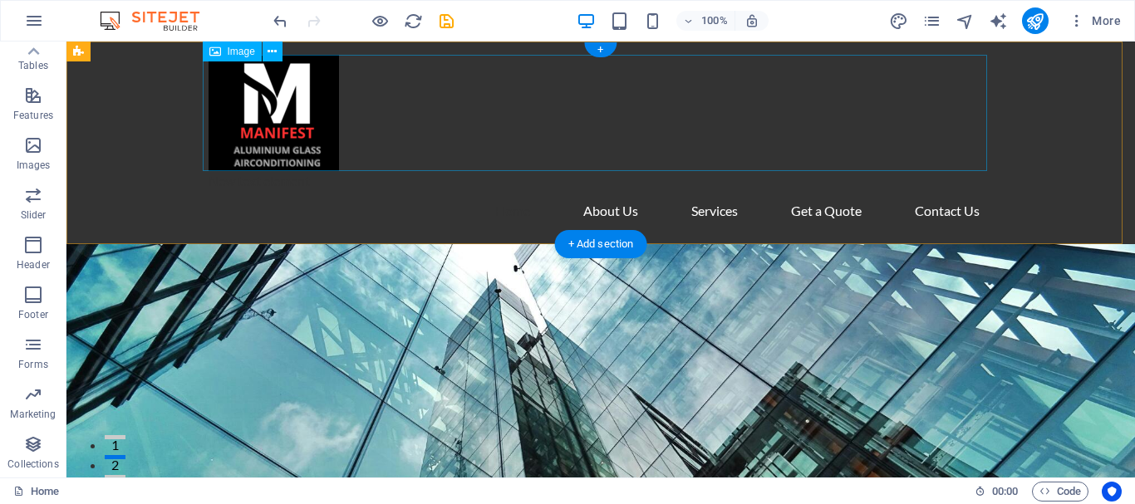
click at [134, 129] on div "New text element Home About Us Services Get a Quote Contact Us" at bounding box center [600, 143] width 1068 height 203
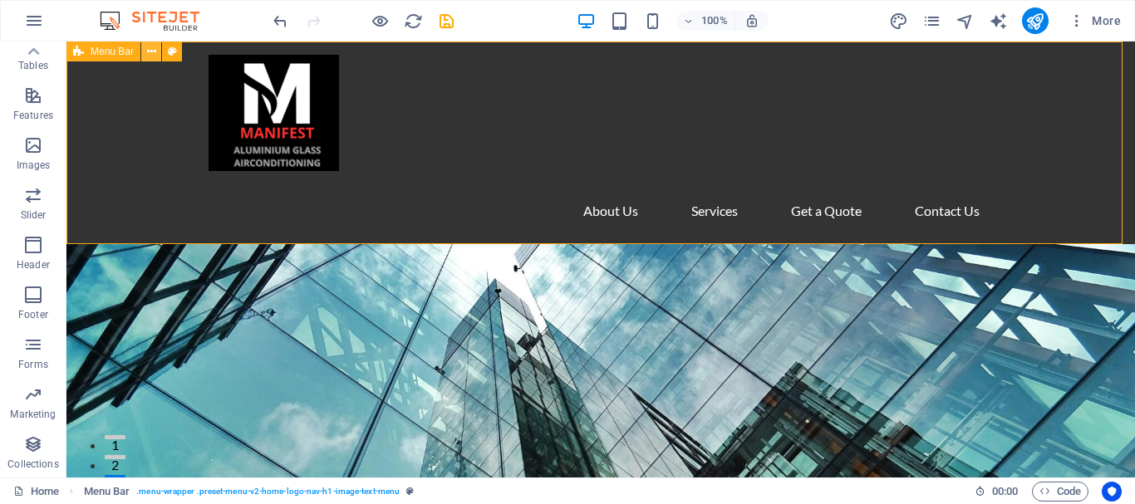
click at [149, 52] on icon at bounding box center [151, 51] width 9 height 17
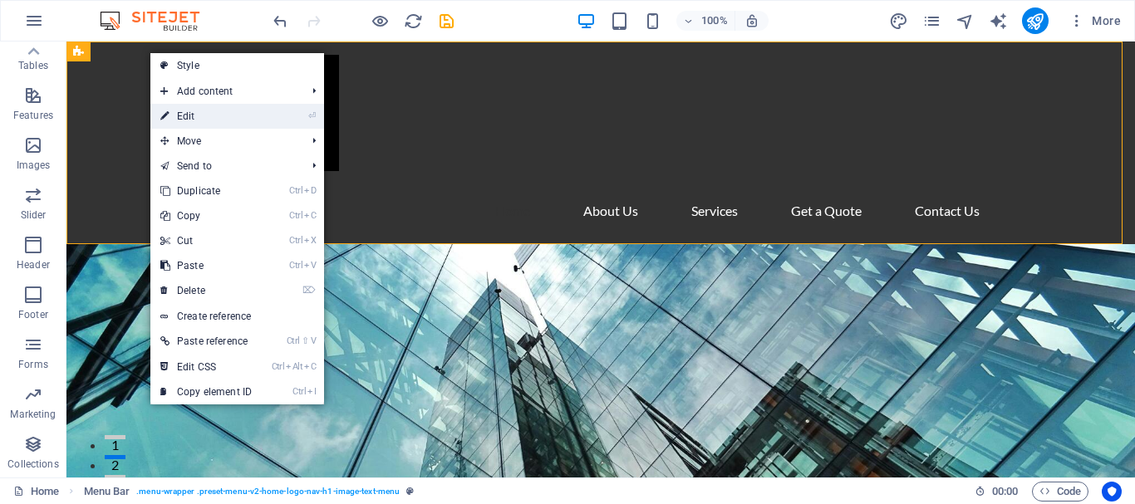
click at [237, 118] on link "⏎ Edit" at bounding box center [205, 116] width 111 height 25
select select "header"
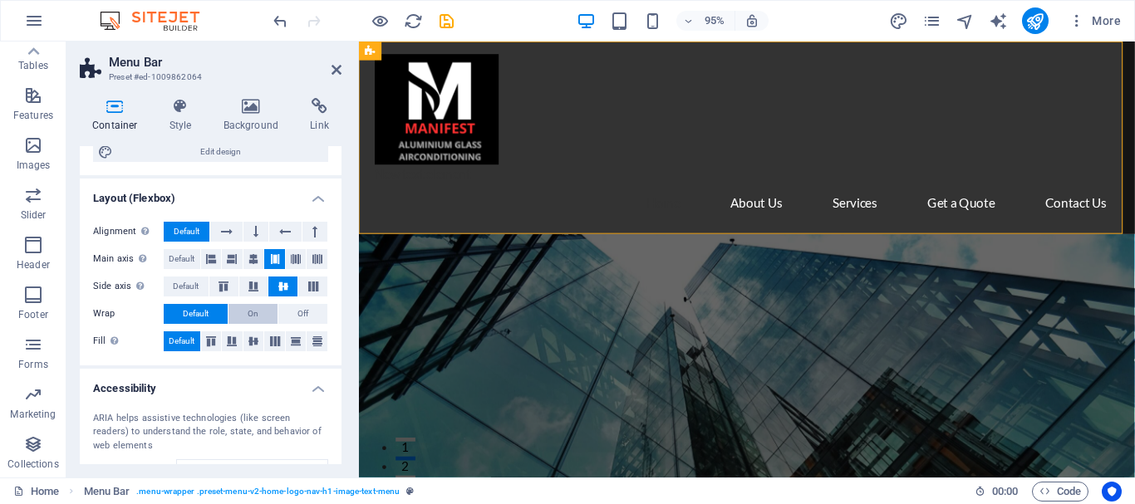
scroll to position [249, 0]
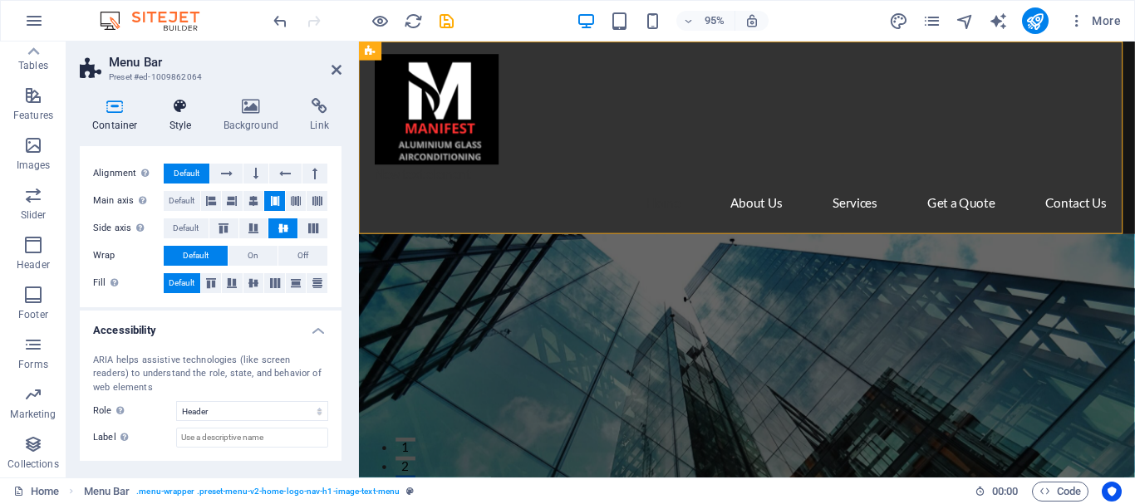
click at [185, 117] on h4 "Style" at bounding box center [184, 115] width 54 height 35
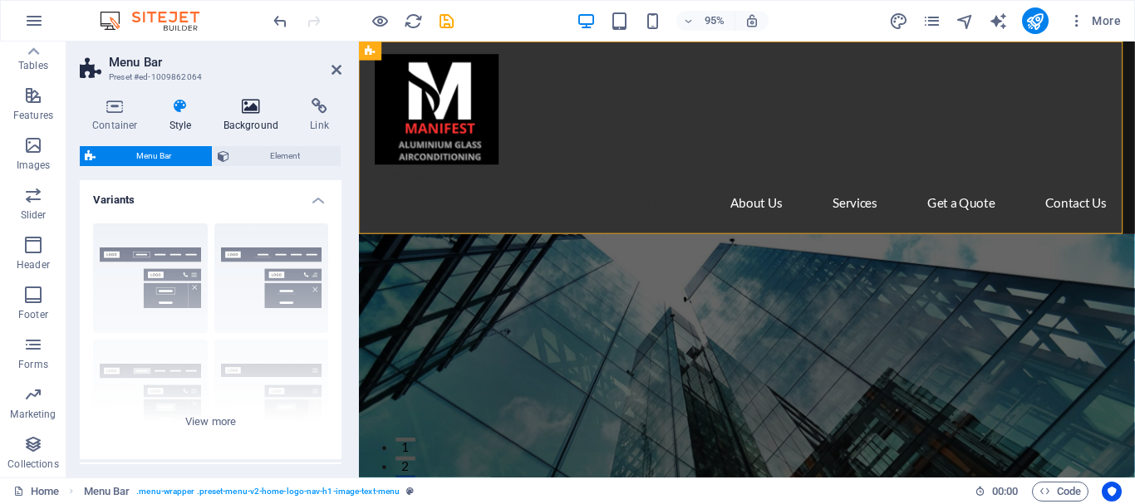
click at [239, 110] on icon at bounding box center [251, 106] width 81 height 17
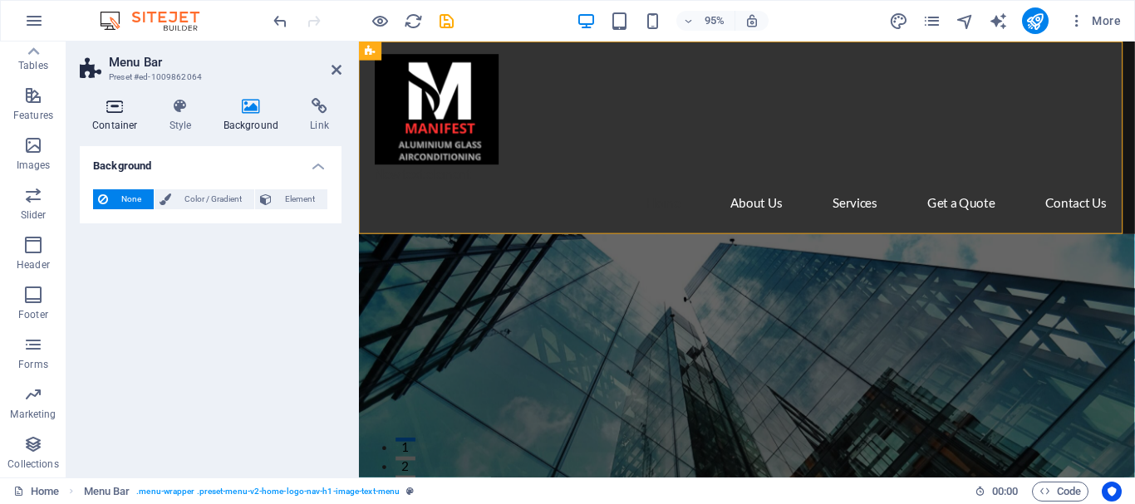
click at [119, 115] on h4 "Container" at bounding box center [118, 115] width 77 height 35
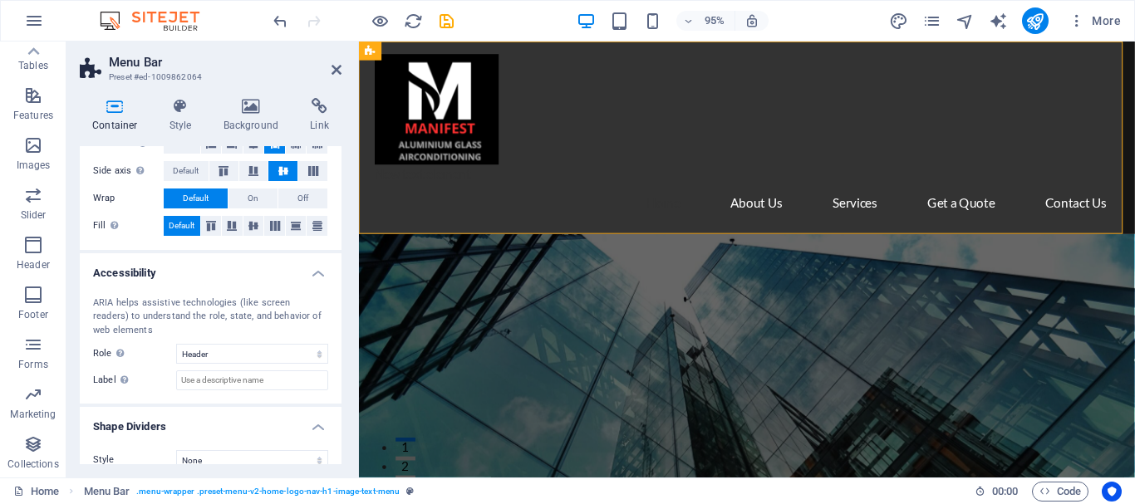
scroll to position [326, 0]
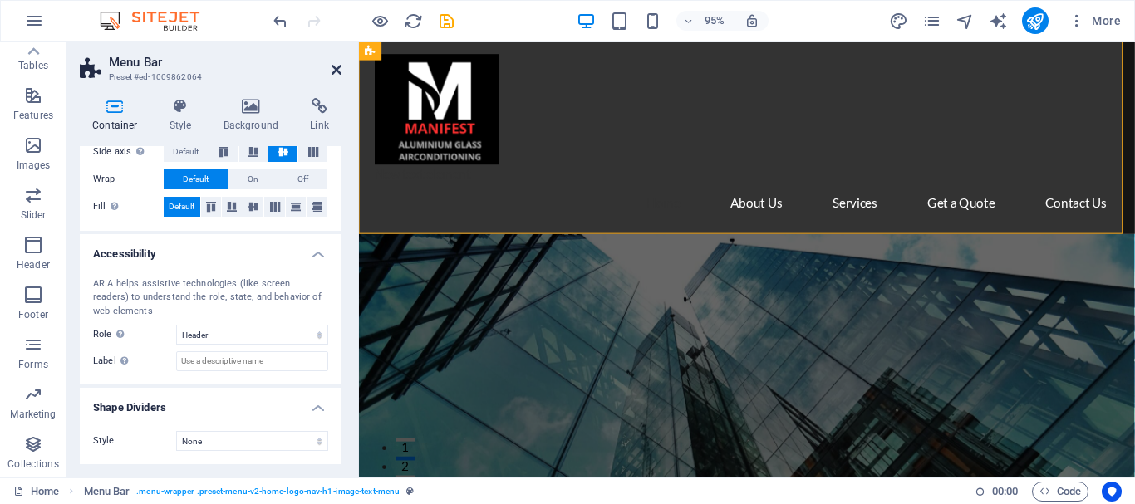
click at [335, 70] on icon at bounding box center [337, 69] width 10 height 13
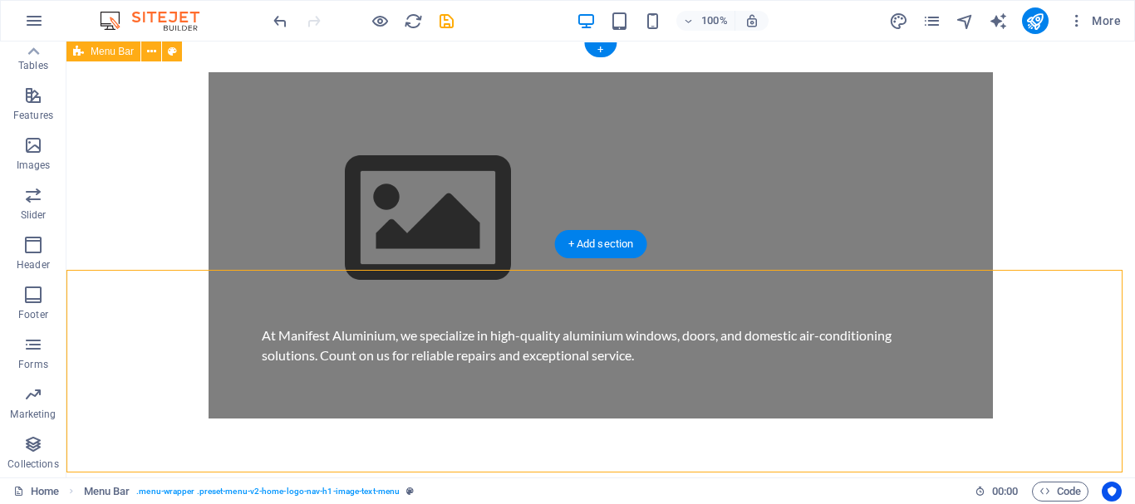
scroll to position [0, 0]
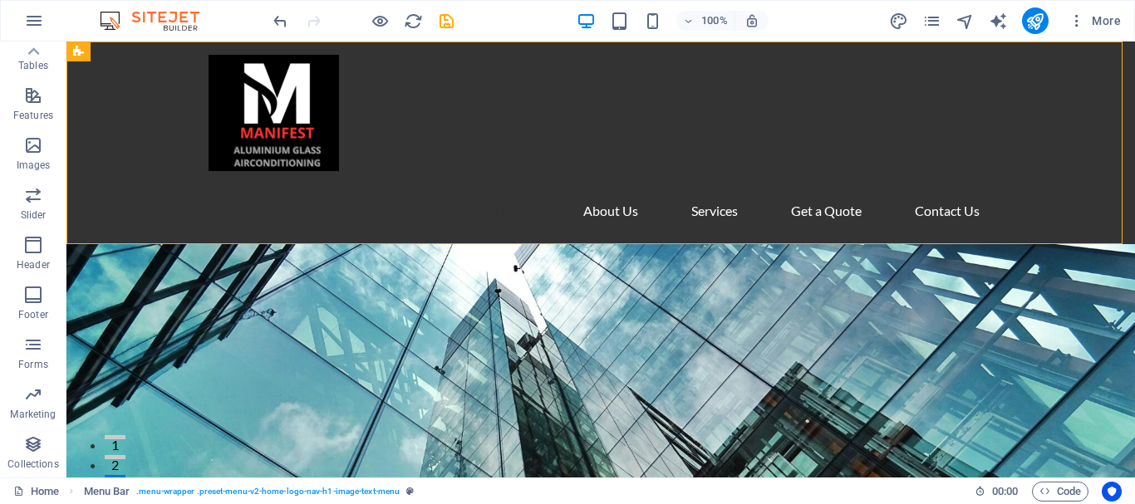
click at [36, 23] on icon "button" at bounding box center [34, 21] width 20 height 20
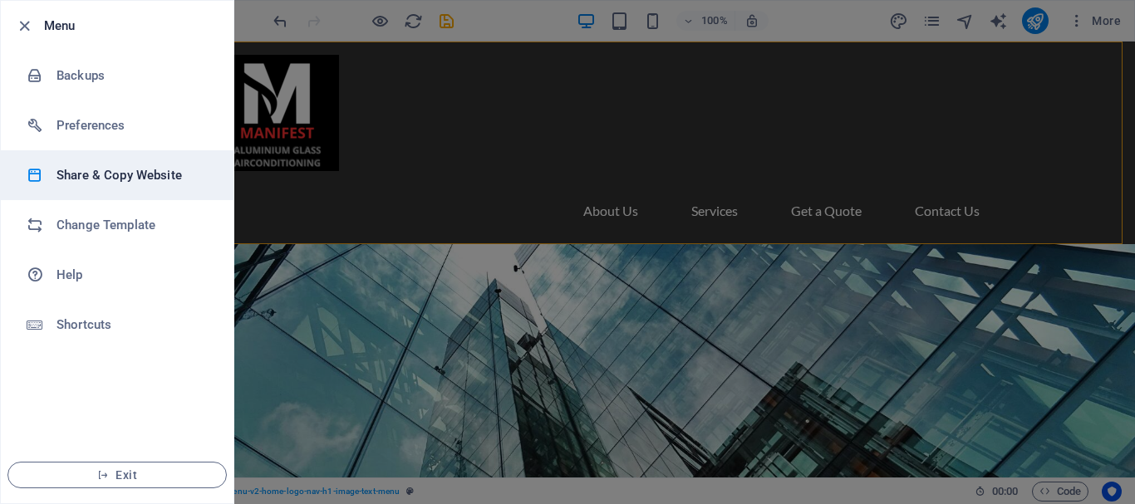
click at [98, 181] on h6 "Share & Copy Website" at bounding box center [133, 175] width 154 height 20
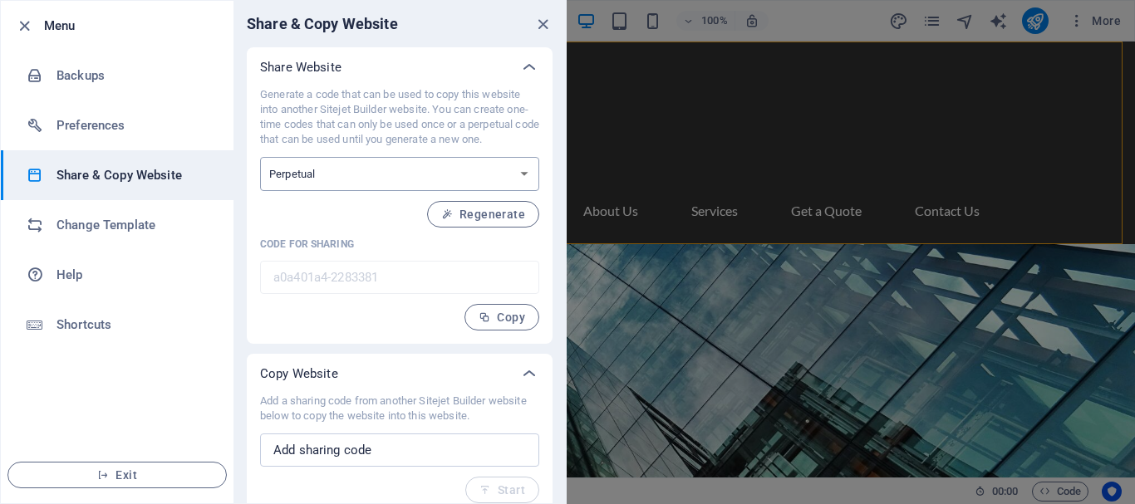
click at [521, 177] on select "One-time Perpetual" at bounding box center [399, 174] width 279 height 34
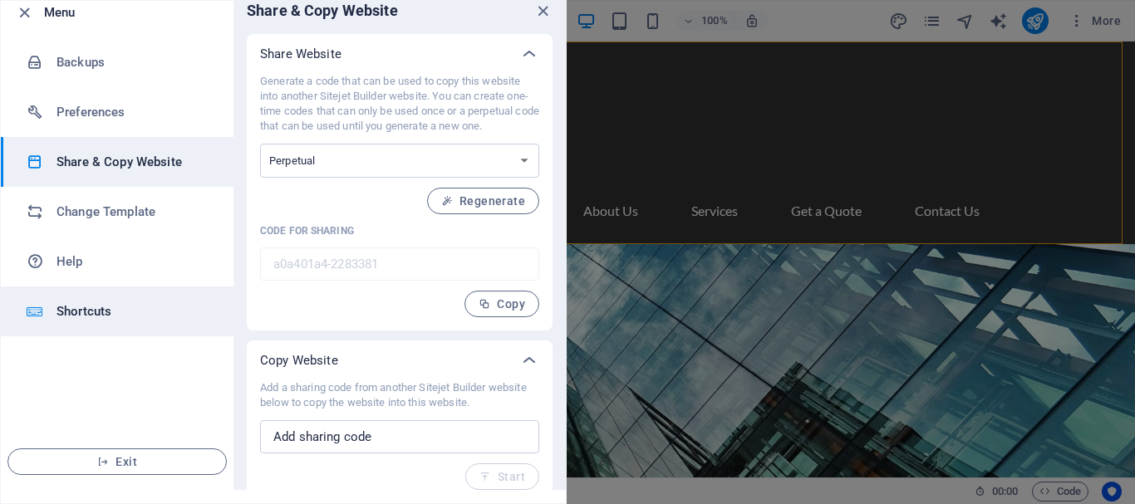
click at [80, 312] on h6 "Shortcuts" at bounding box center [133, 312] width 154 height 20
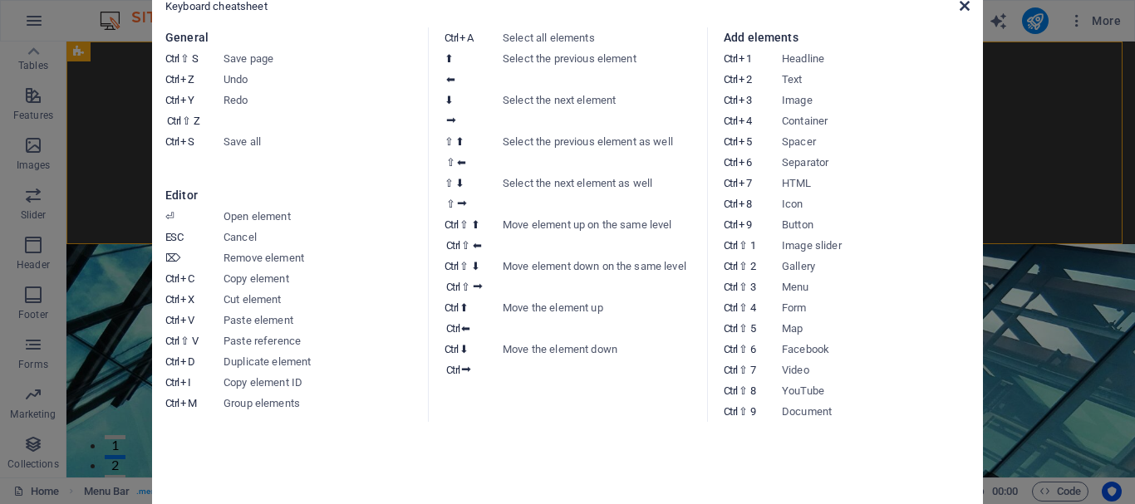
click at [962, 7] on icon at bounding box center [965, 5] width 10 height 13
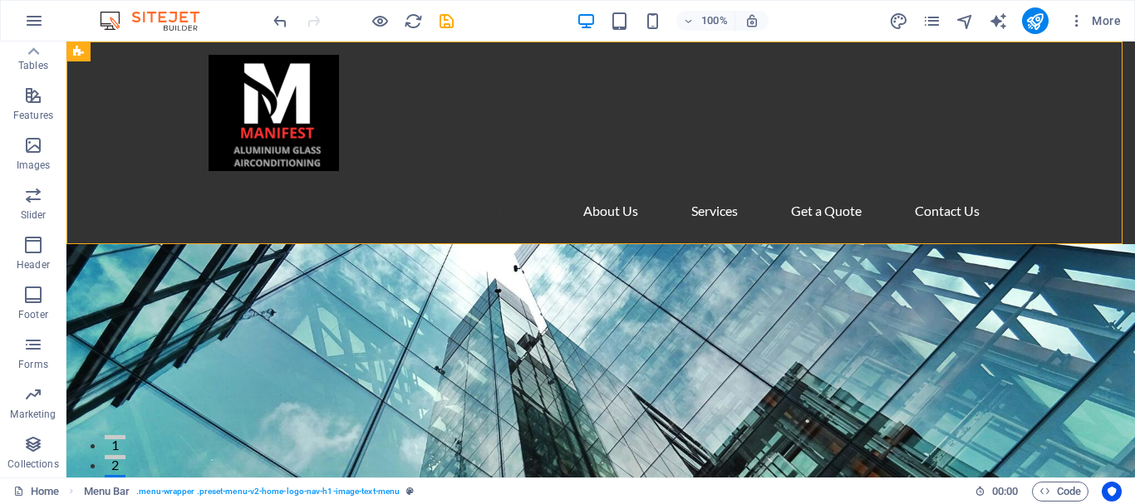
click at [932, 22] on icon "pages" at bounding box center [931, 21] width 19 height 19
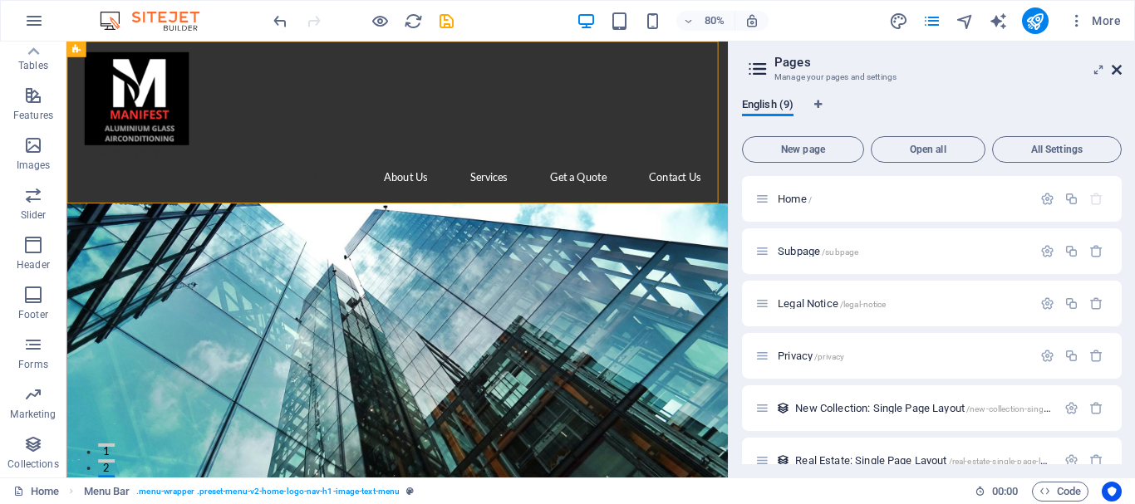
drag, startPoint x: 1052, startPoint y: 26, endPoint x: 1118, endPoint y: 67, distance: 78.4
click at [1118, 67] on icon at bounding box center [1117, 69] width 10 height 13
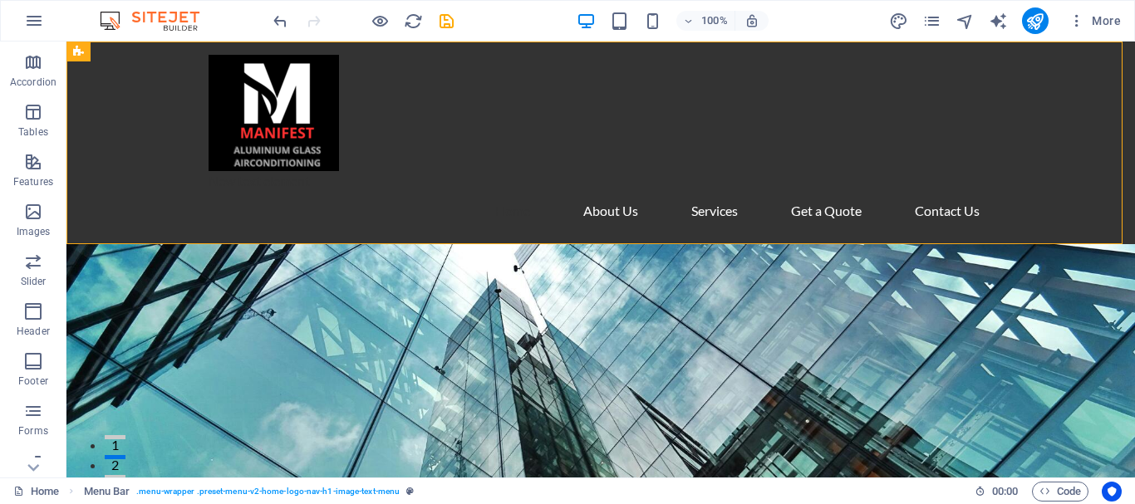
scroll to position [312, 0]
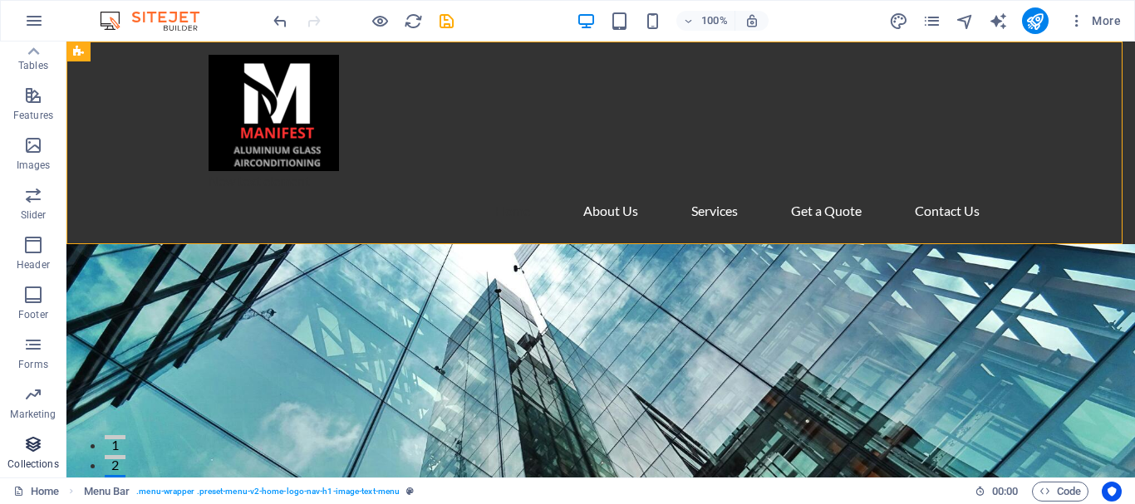
click at [35, 453] on icon "button" at bounding box center [33, 445] width 20 height 20
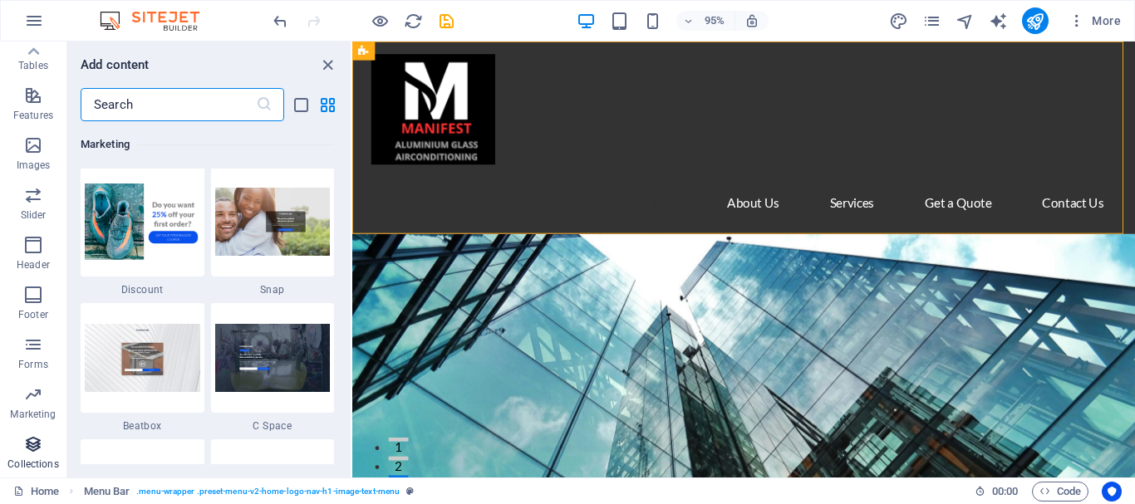
scroll to position [15209, 0]
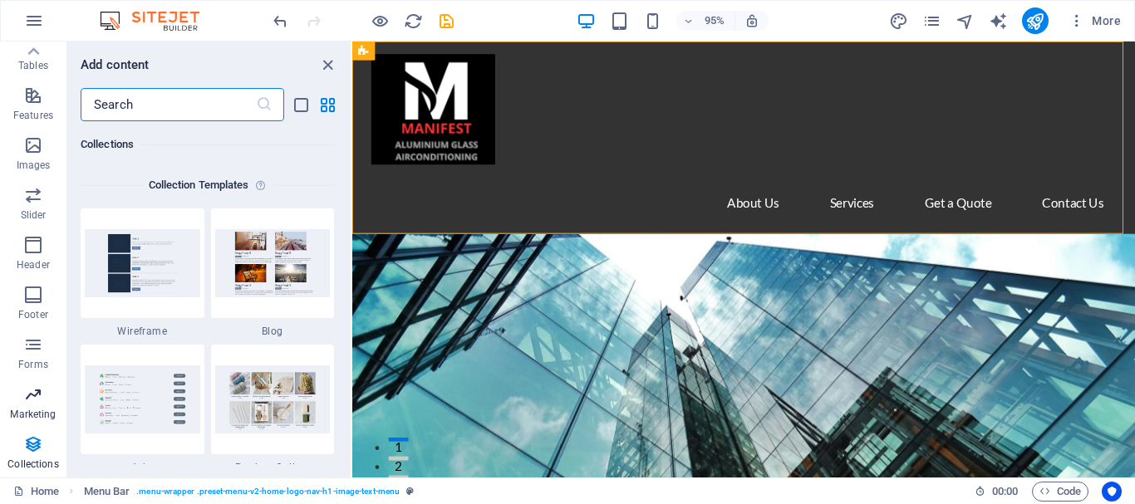
click at [42, 401] on icon "button" at bounding box center [33, 395] width 20 height 20
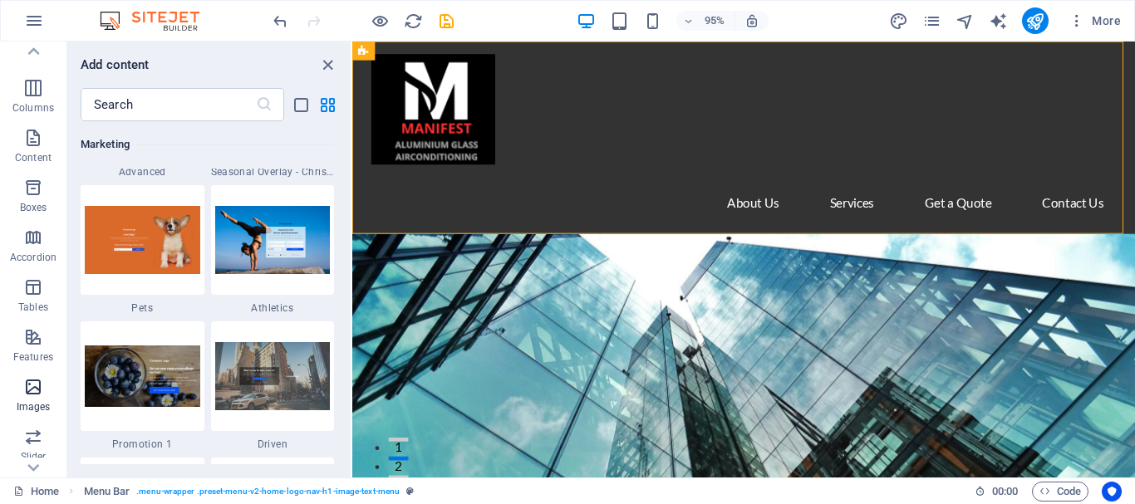
scroll to position [62, 0]
click at [32, 159] on p "Content" at bounding box center [33, 165] width 37 height 13
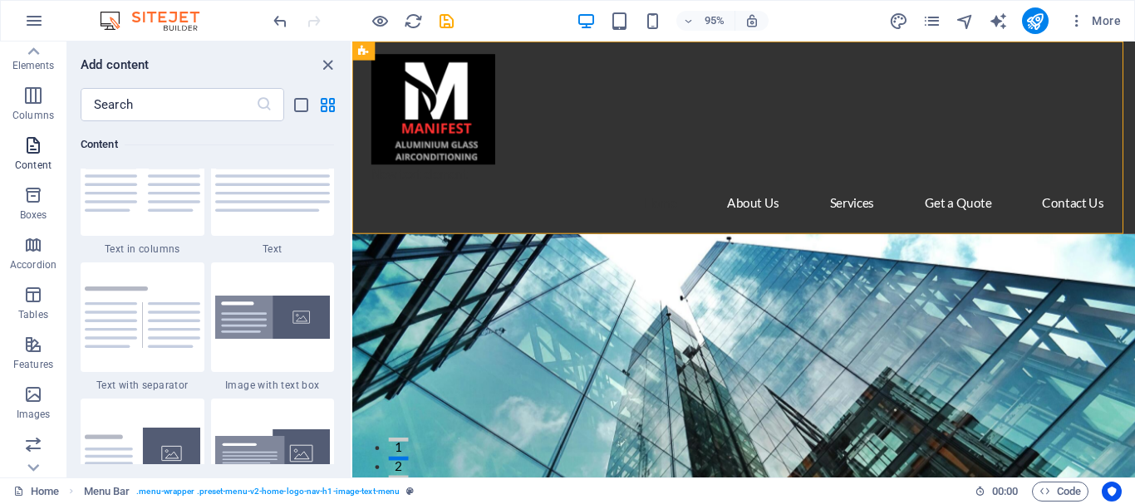
scroll to position [2907, 0]
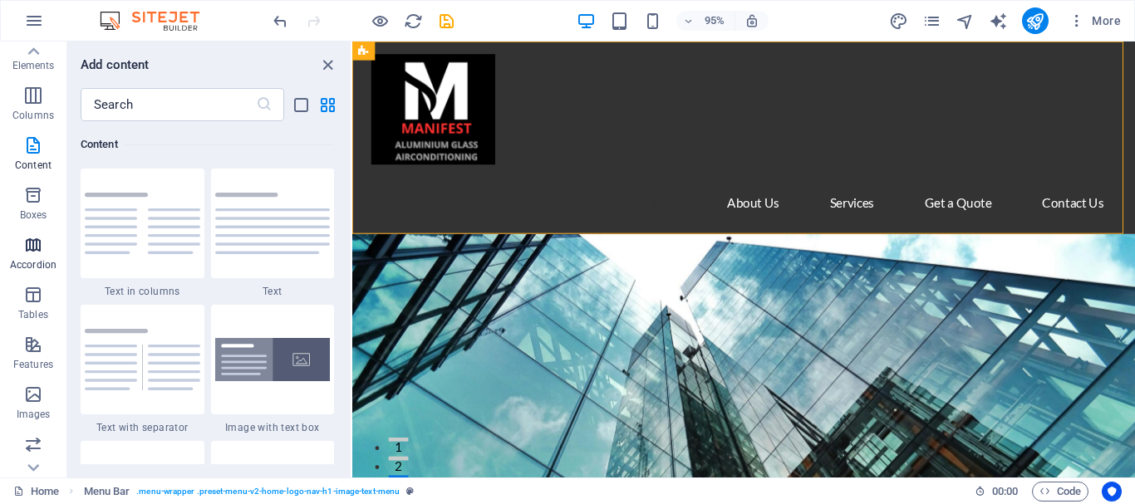
click at [27, 252] on icon "button" at bounding box center [33, 245] width 20 height 20
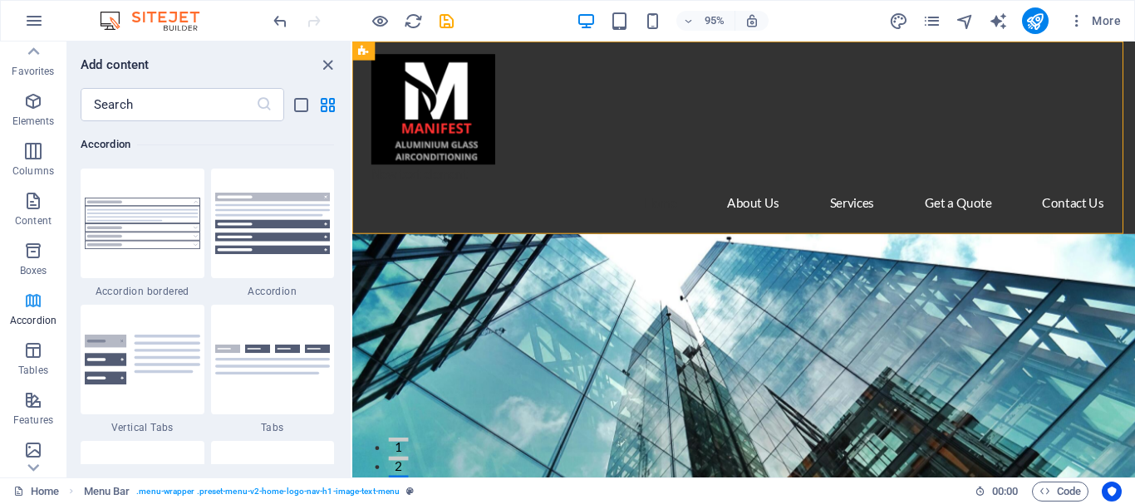
scroll to position [0, 0]
click at [26, 112] on icon "button" at bounding box center [33, 108] width 20 height 20
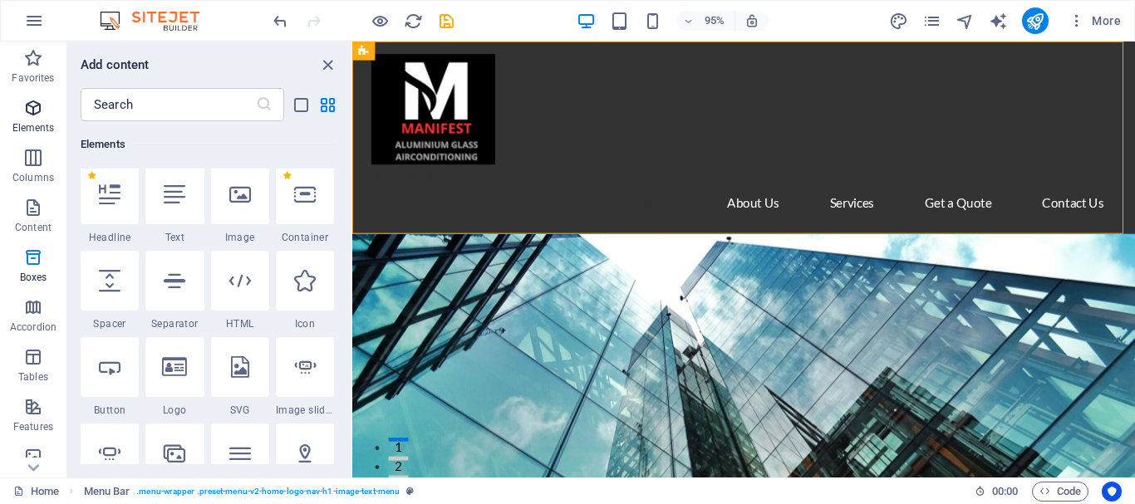
scroll to position [177, 0]
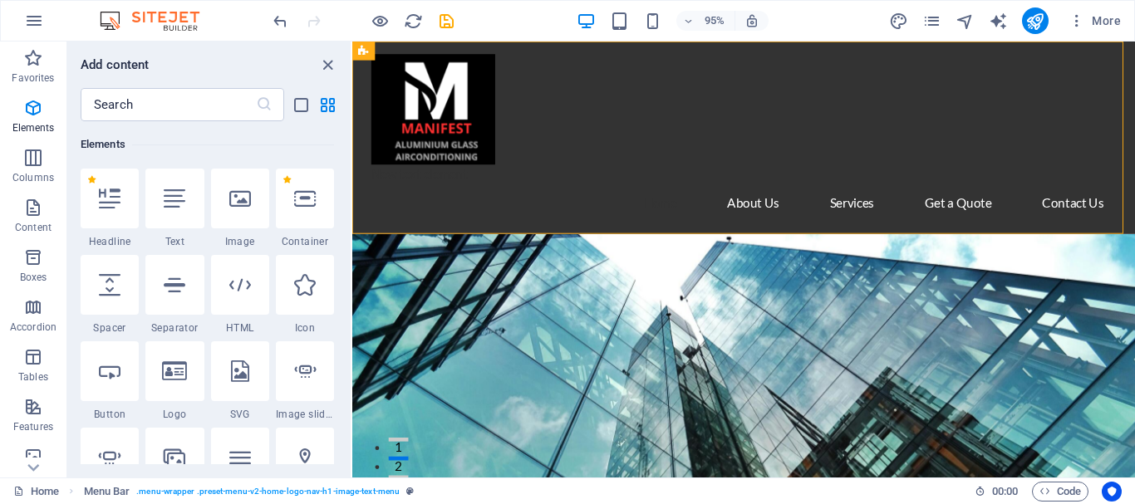
click at [325, 61] on icon "close panel" at bounding box center [327, 65] width 19 height 19
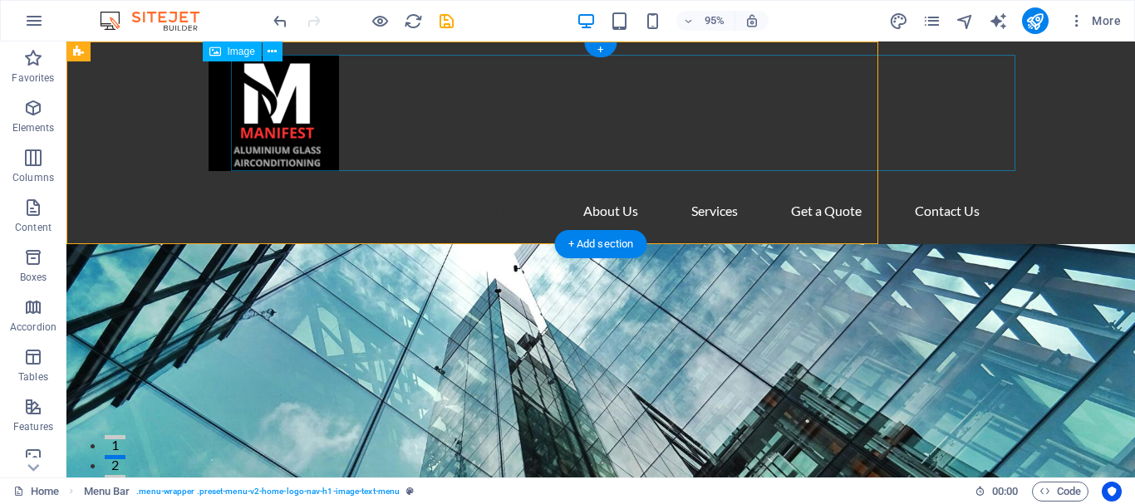
click at [327, 61] on figure at bounding box center [601, 113] width 784 height 116
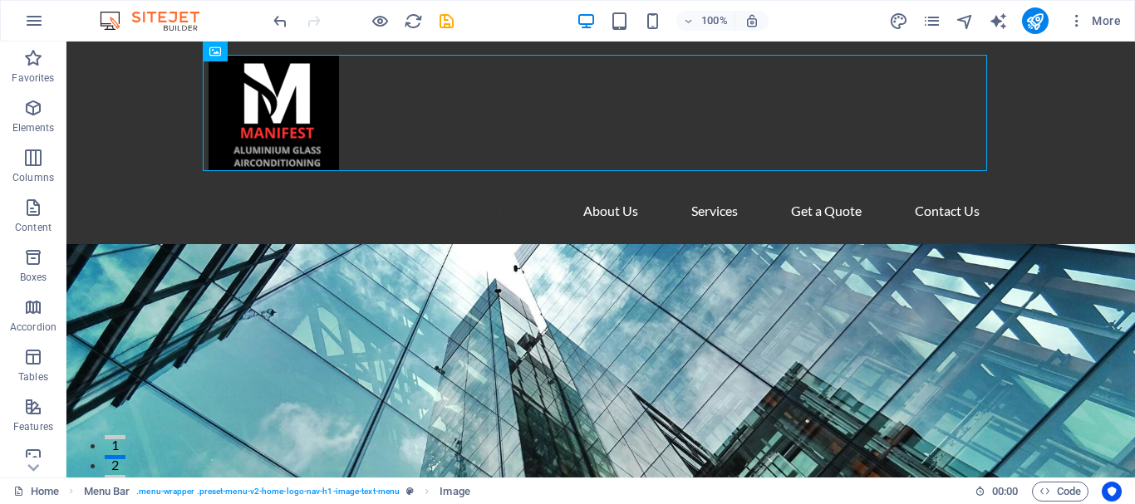
scroll to position [312, 0]
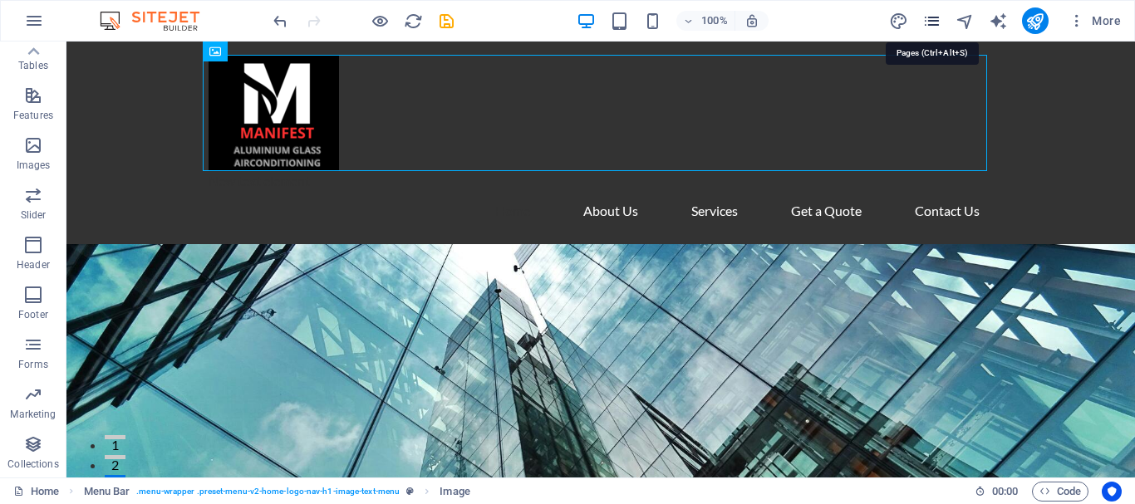
click at [930, 22] on icon "pages" at bounding box center [931, 21] width 19 height 19
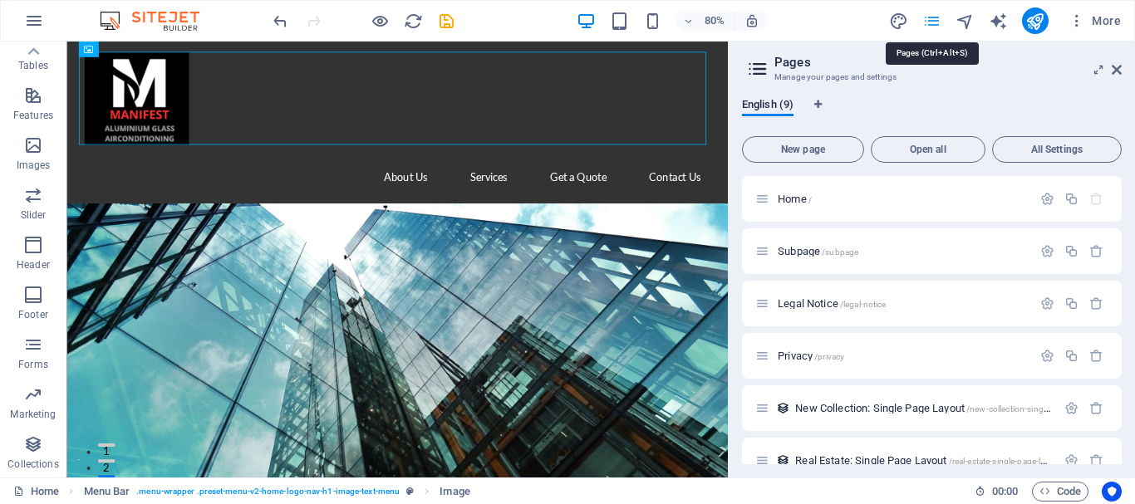
click at [930, 22] on icon "pages" at bounding box center [931, 21] width 19 height 19
click at [1114, 68] on icon at bounding box center [1117, 69] width 10 height 13
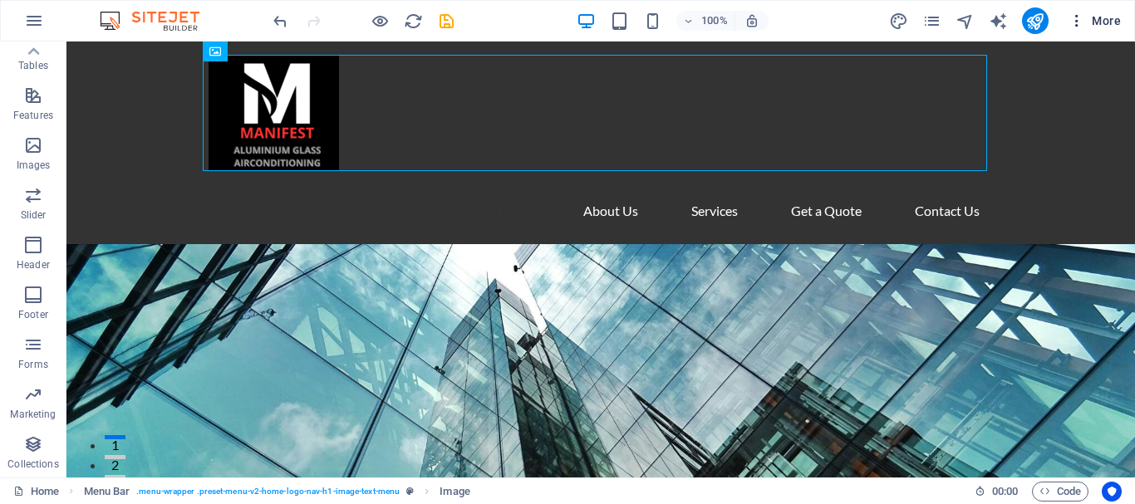
click at [1106, 17] on span "More" at bounding box center [1094, 20] width 52 height 17
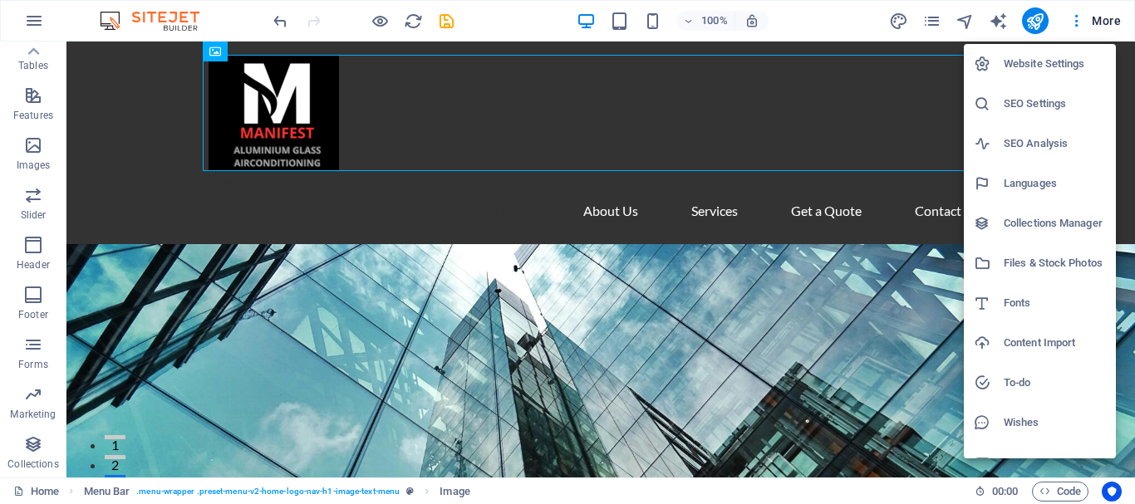
click at [1035, 427] on h6 "Wishes" at bounding box center [1055, 423] width 102 height 20
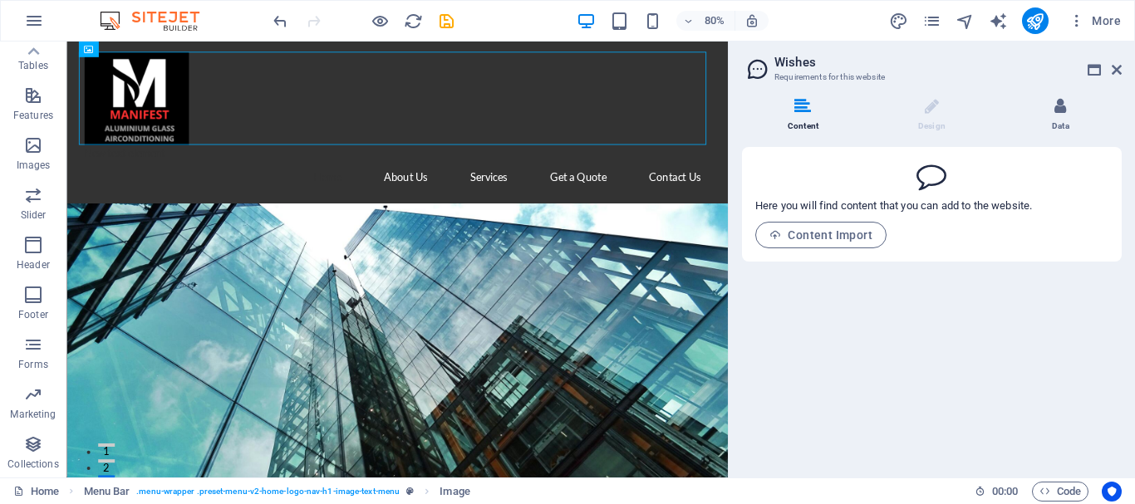
click at [1063, 123] on li "Data" at bounding box center [1060, 116] width 122 height 36
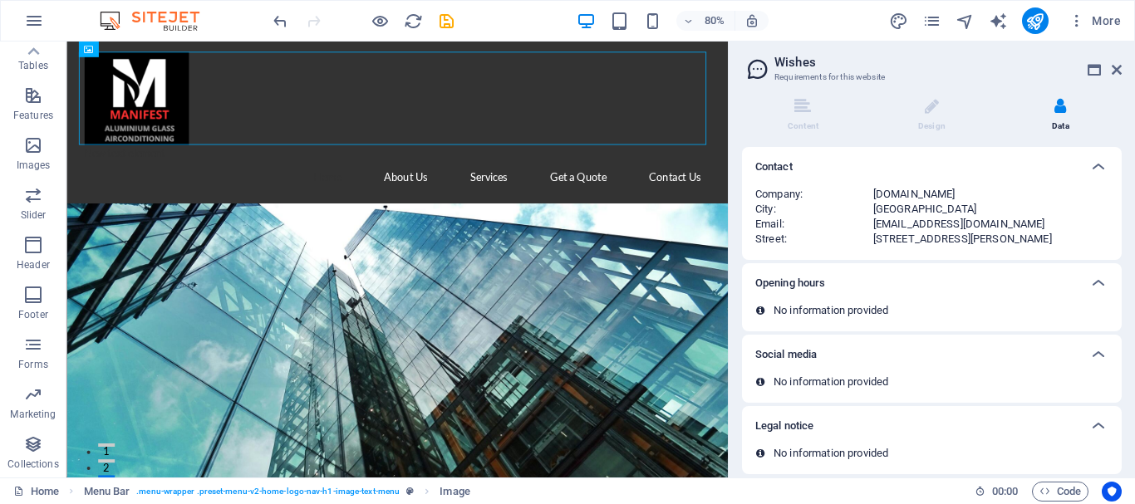
scroll to position [81, 0]
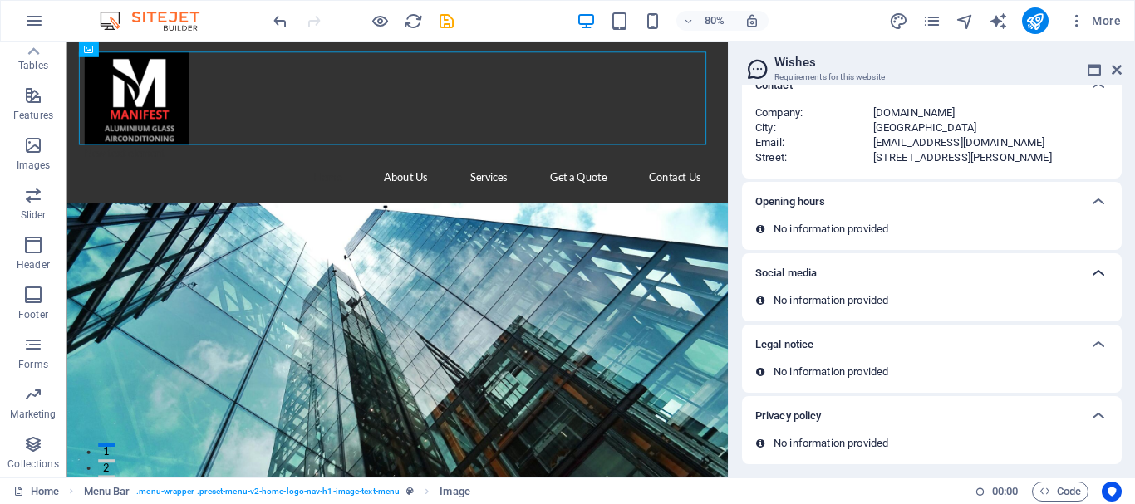
click at [1094, 274] on icon at bounding box center [1098, 273] width 20 height 20
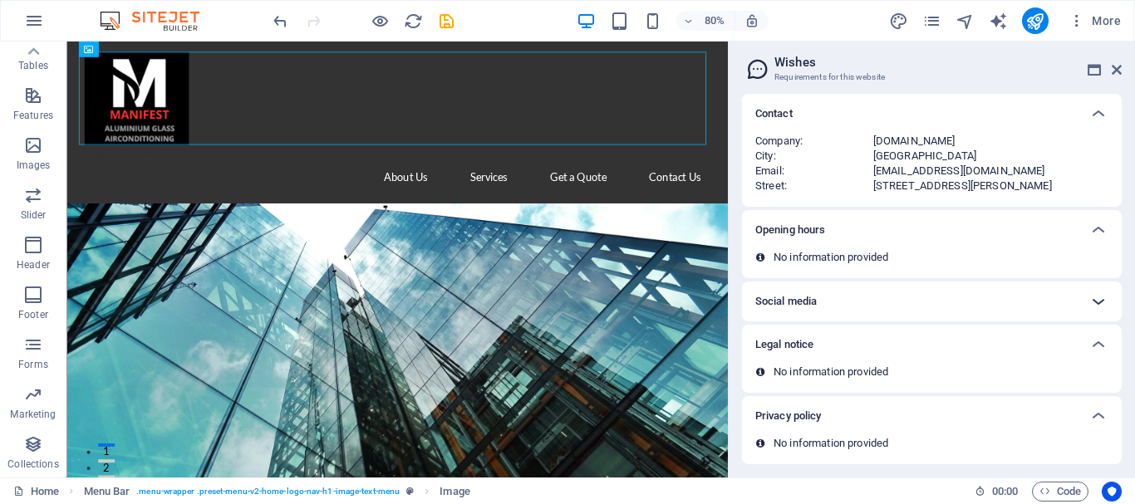
scroll to position [53, 0]
click at [1098, 297] on icon at bounding box center [1098, 302] width 20 height 20
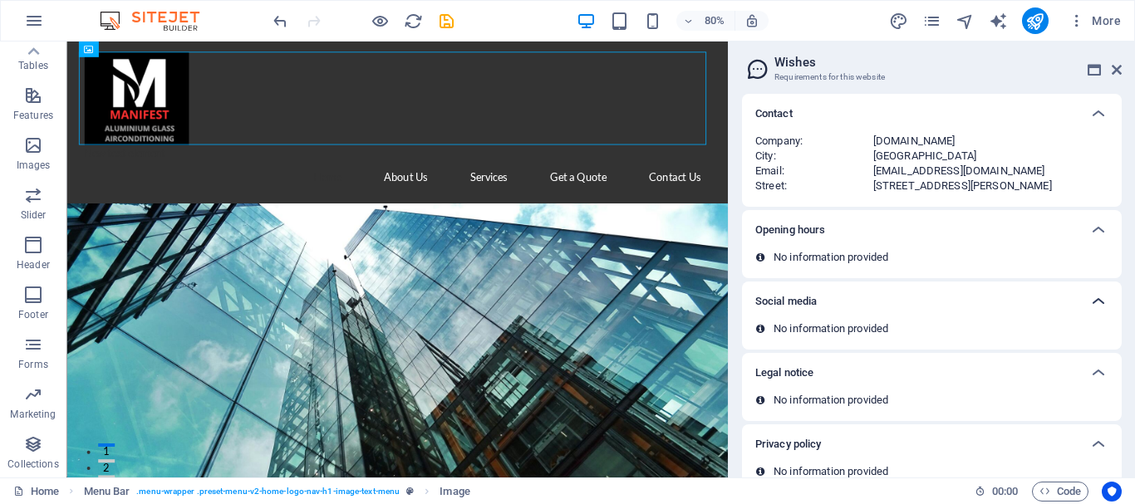
scroll to position [81, 0]
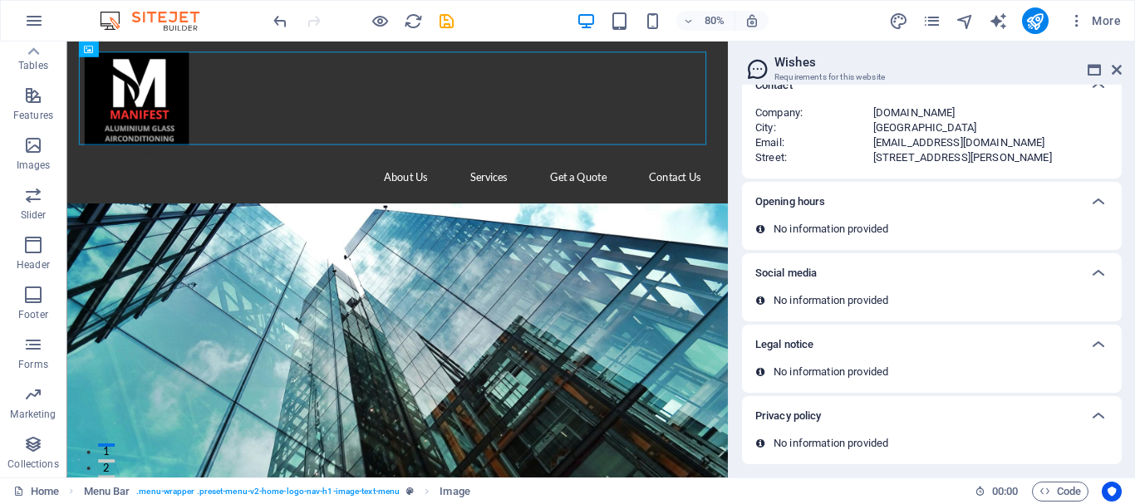
click at [806, 288] on div "Social media" at bounding box center [932, 273] width 380 height 40
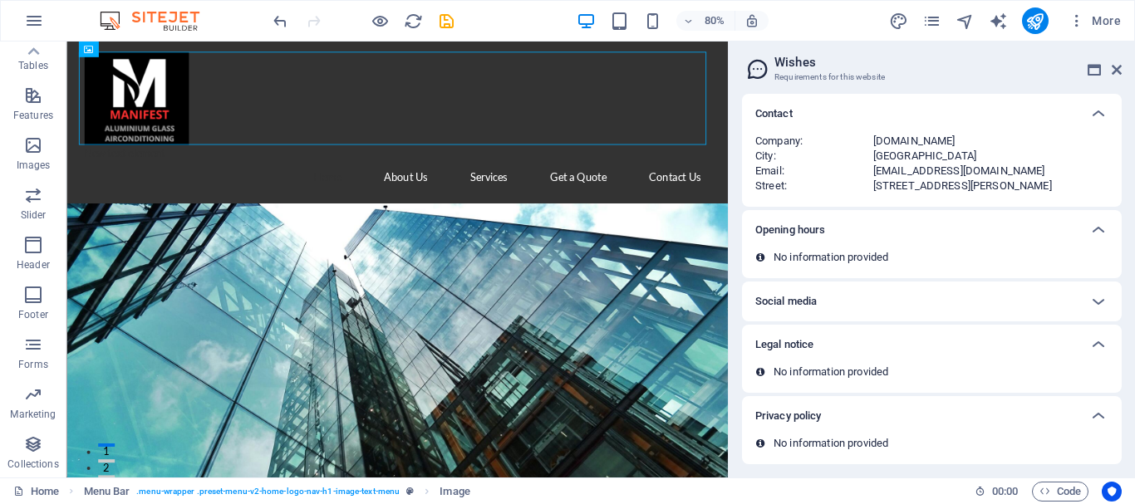
scroll to position [53, 0]
click at [1088, 107] on icon at bounding box center [1098, 114] width 20 height 20
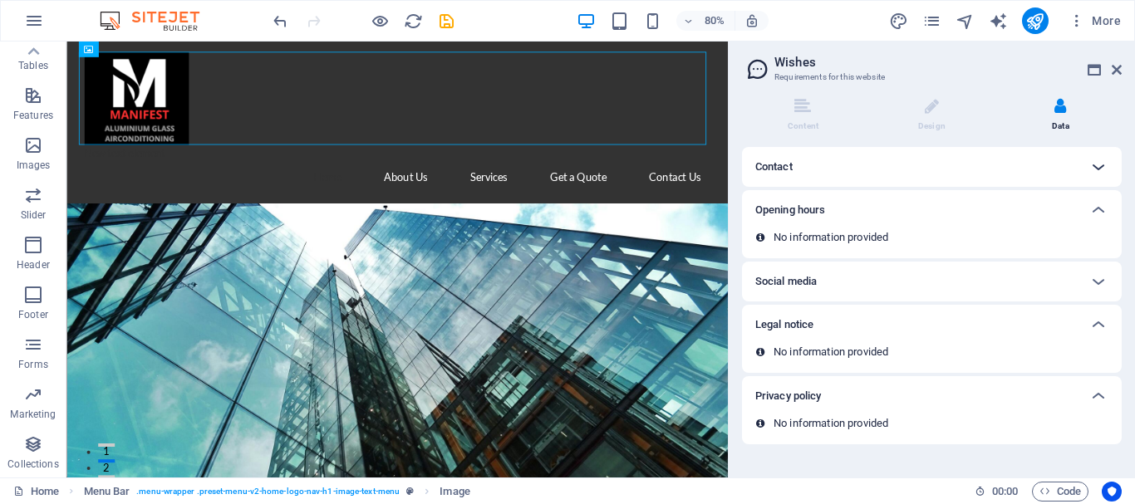
scroll to position [0, 0]
click at [803, 108] on icon at bounding box center [802, 106] width 17 height 17
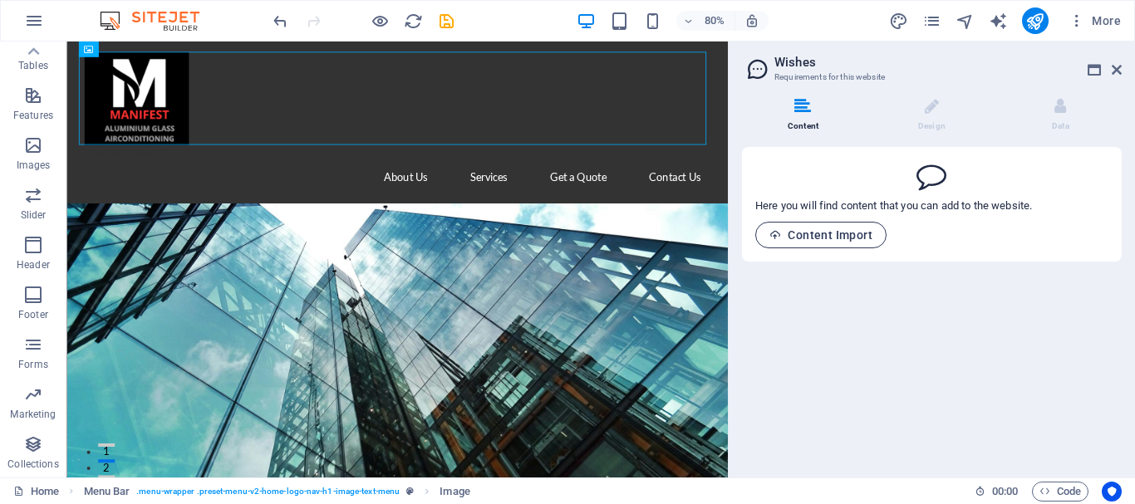
click at [842, 234] on span "Content Import" at bounding box center [820, 234] width 103 height 13
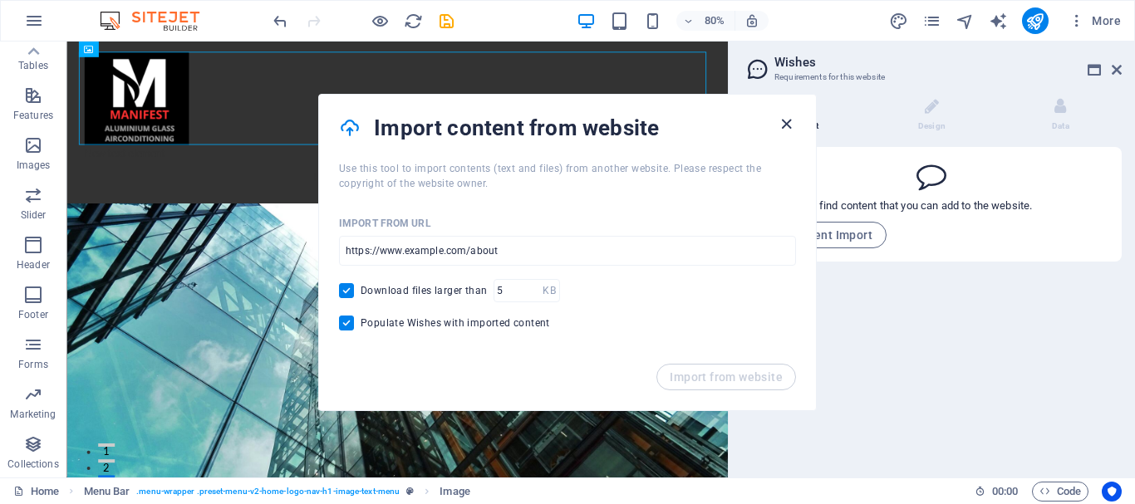
click at [789, 121] on icon "button" at bounding box center [786, 124] width 19 height 19
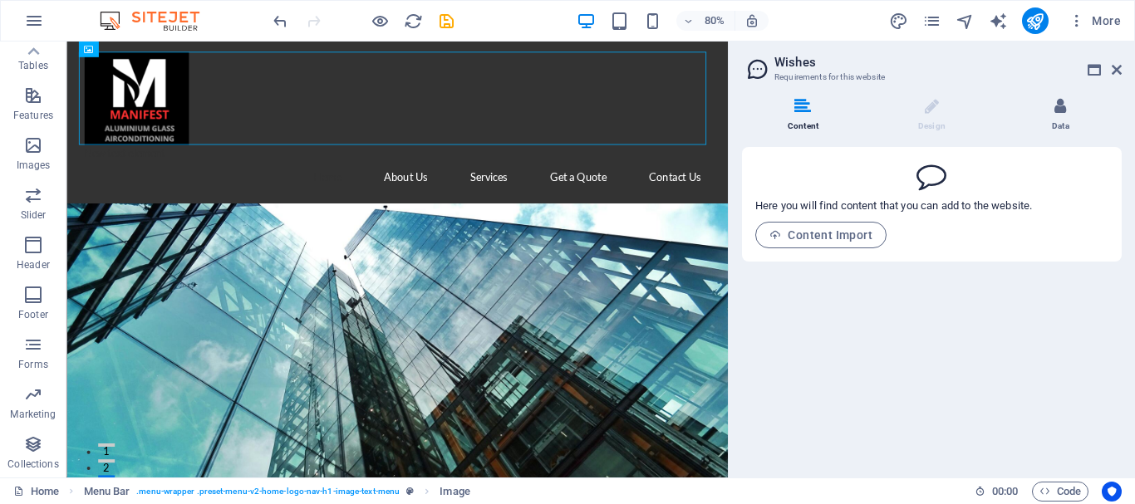
click at [1066, 115] on li "Data" at bounding box center [1060, 116] width 122 height 36
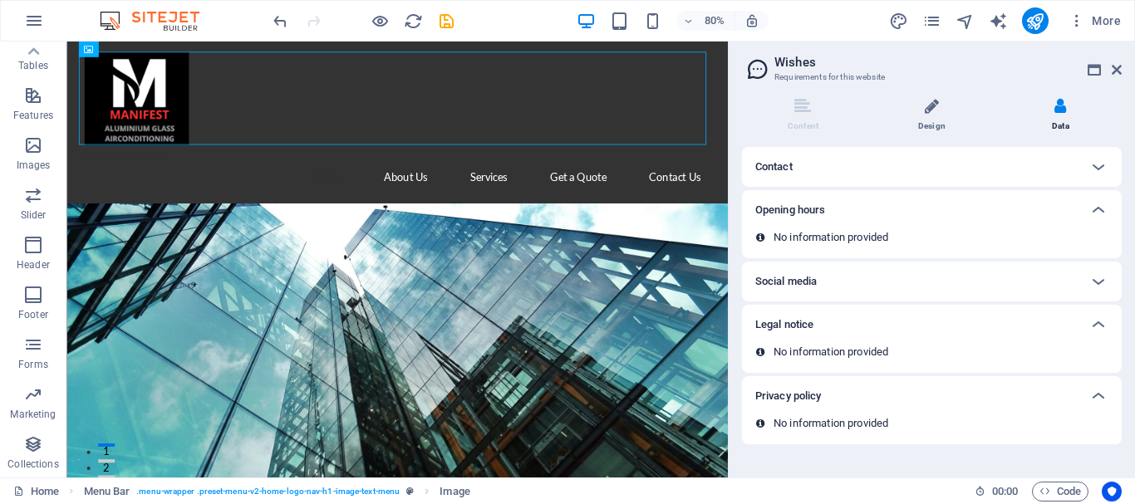
click at [950, 118] on li "Design" at bounding box center [935, 116] width 129 height 36
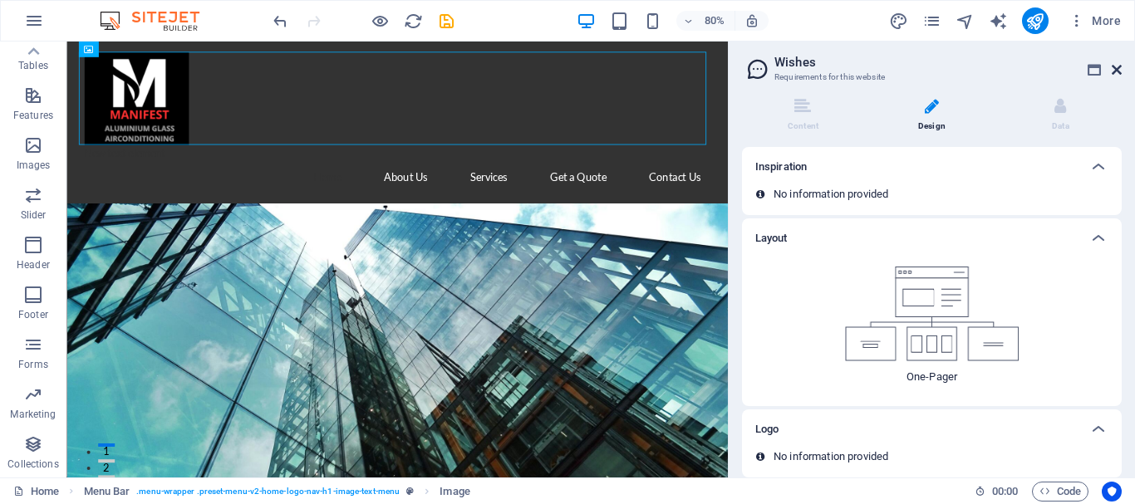
click at [1116, 66] on icon at bounding box center [1117, 69] width 10 height 13
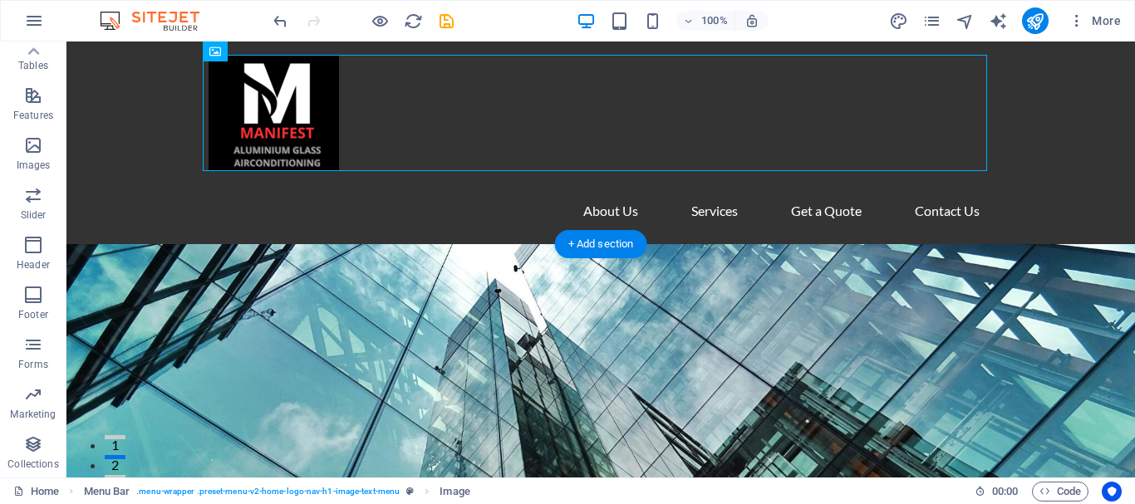
click at [148, 108] on div "New text element Home About Us Services Get a Quote Contact Us" at bounding box center [600, 143] width 1068 height 203
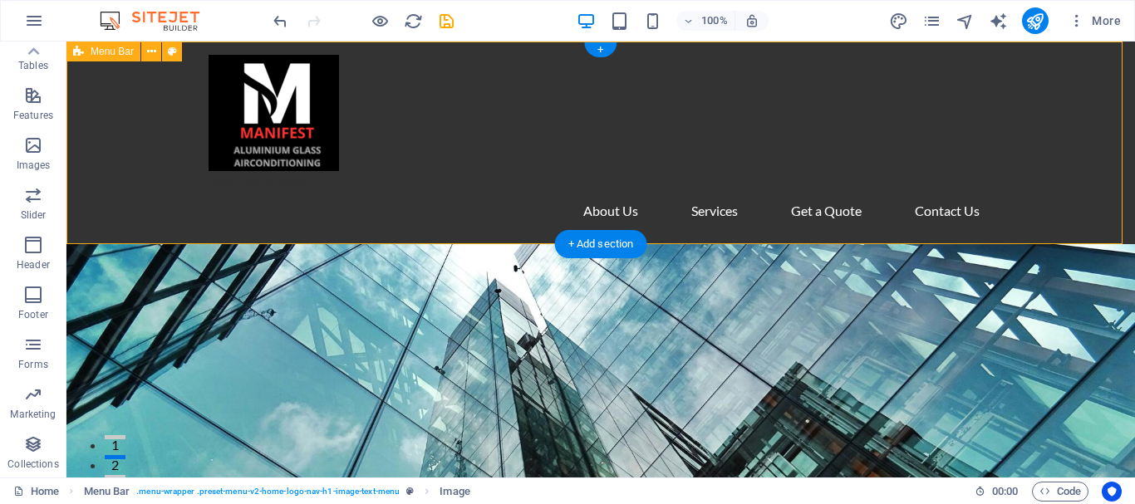
click at [539, 97] on figure at bounding box center [601, 113] width 784 height 116
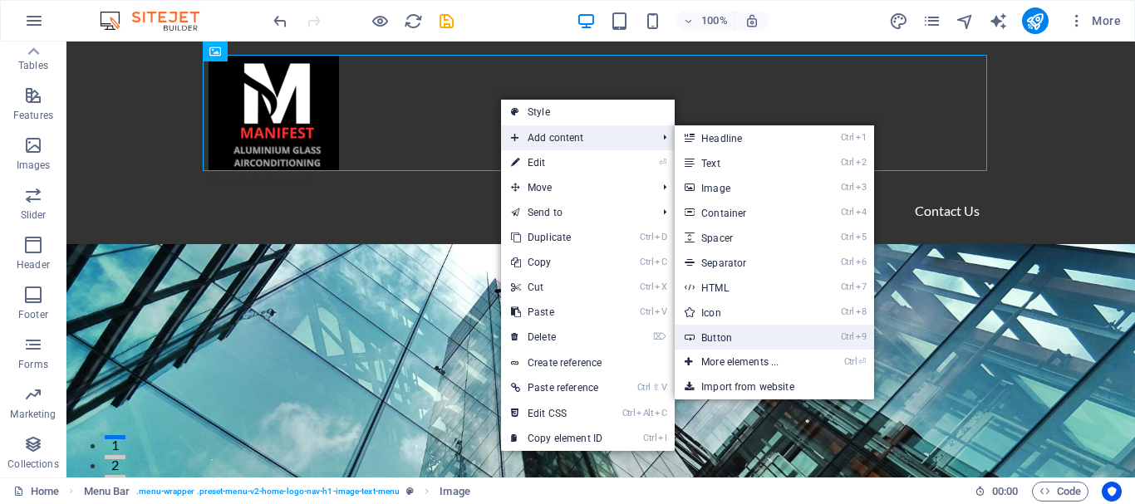
click at [755, 338] on link "Ctrl 9 Button" at bounding box center [743, 337] width 137 height 25
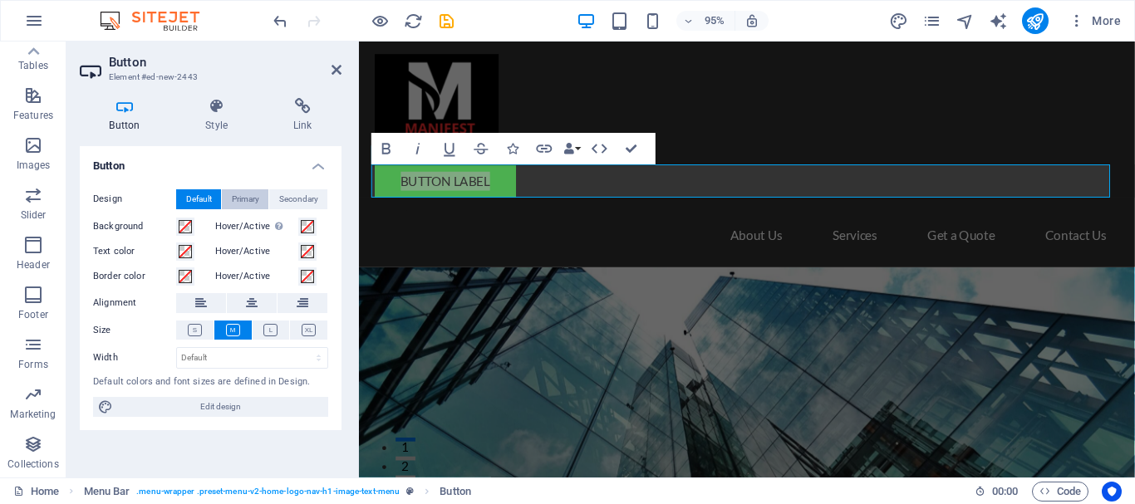
click at [248, 199] on span "Primary" at bounding box center [245, 199] width 27 height 20
click at [299, 194] on span "Secondary" at bounding box center [298, 199] width 39 height 20
click at [303, 118] on h4 "Link" at bounding box center [302, 115] width 78 height 35
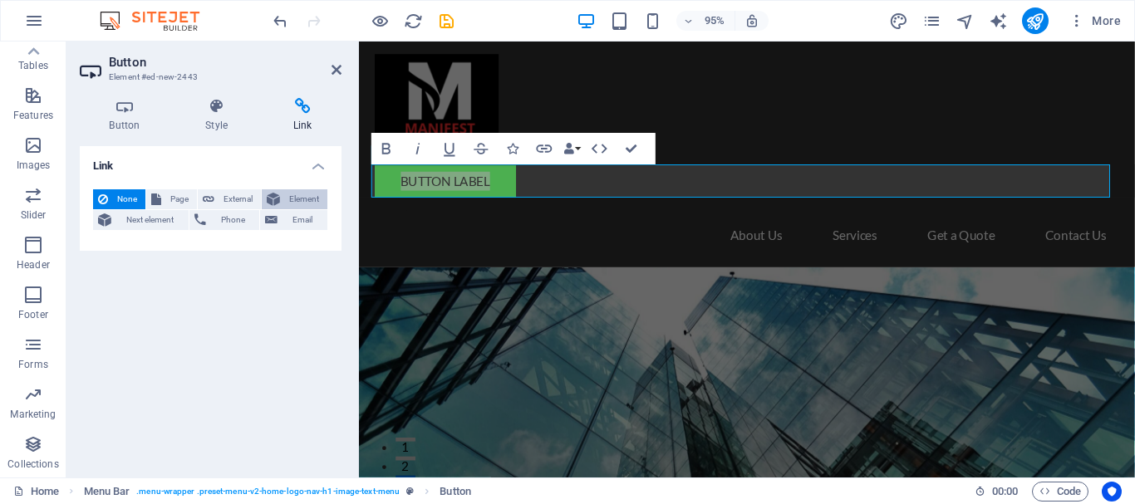
click at [293, 201] on span "Element" at bounding box center [303, 199] width 37 height 20
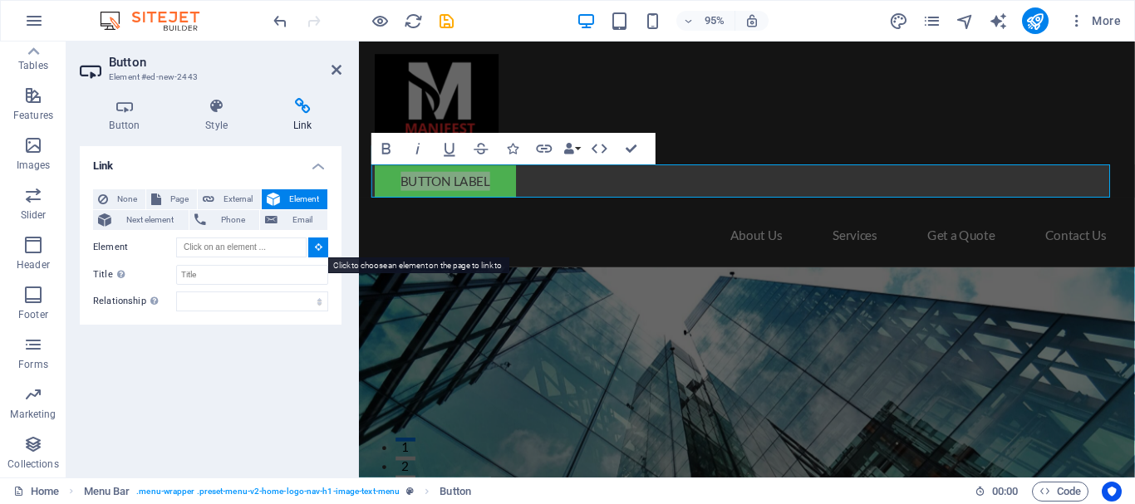
click at [322, 247] on icon at bounding box center [318, 247] width 7 height 8
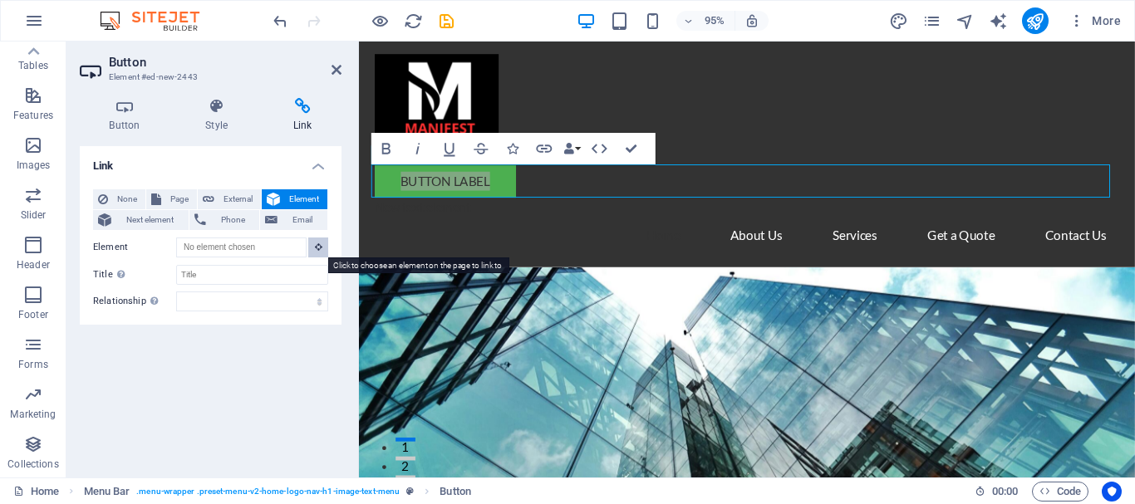
click at [322, 247] on icon at bounding box center [318, 247] width 7 height 8
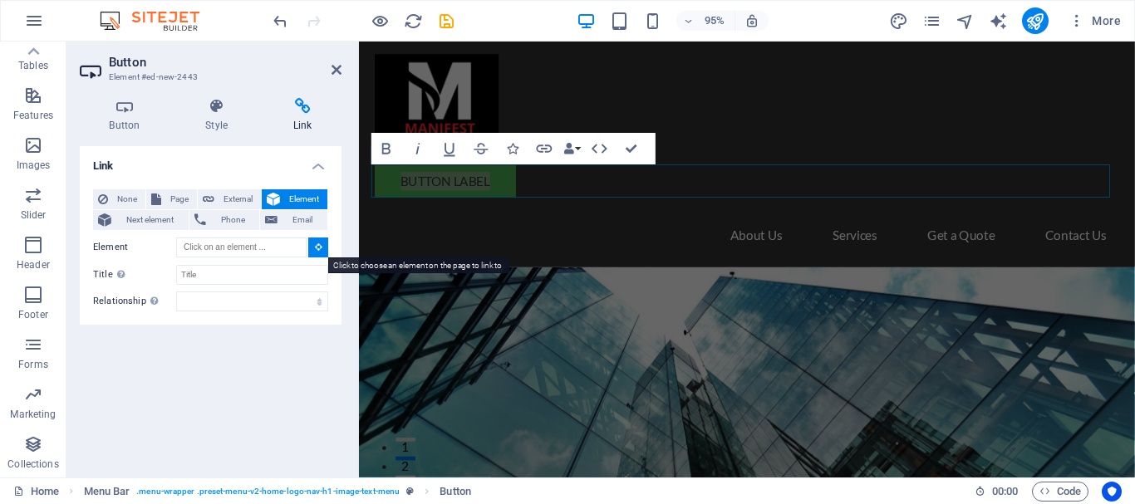
click at [322, 247] on icon at bounding box center [318, 247] width 7 height 8
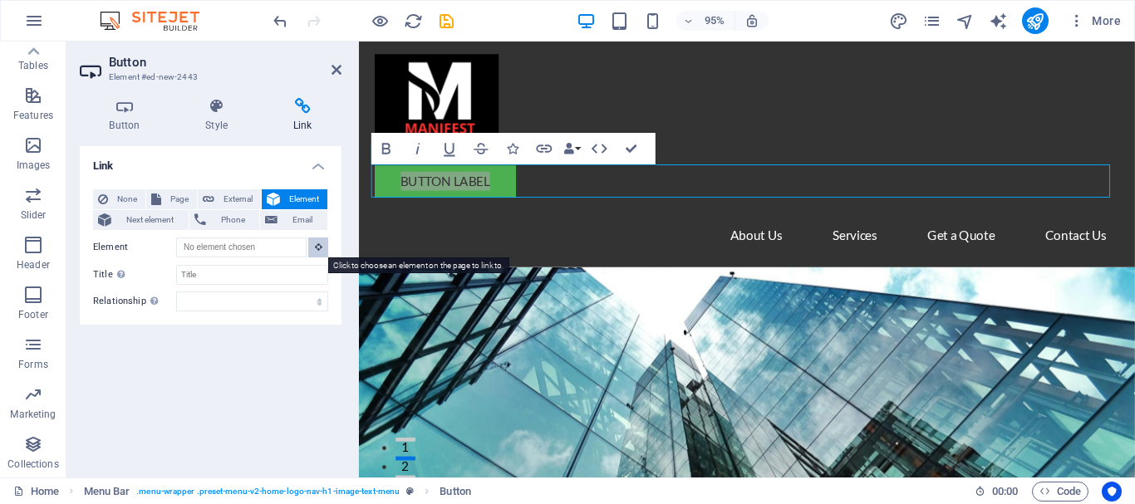
click at [322, 247] on icon at bounding box center [318, 247] width 7 height 8
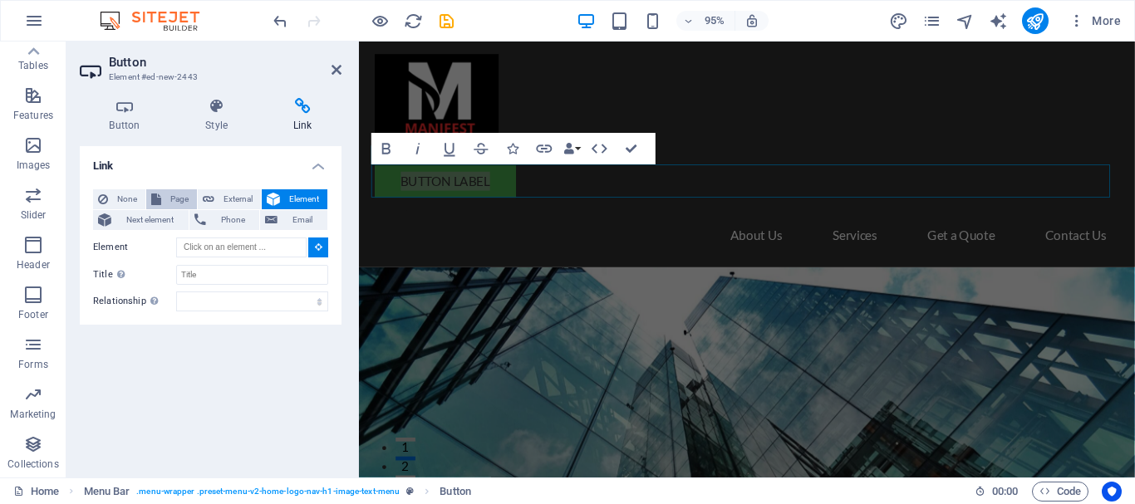
drag, startPoint x: 228, startPoint y: 201, endPoint x: 161, endPoint y: 197, distance: 66.6
click at [227, 201] on span "External" at bounding box center [237, 199] width 37 height 20
select select "blank"
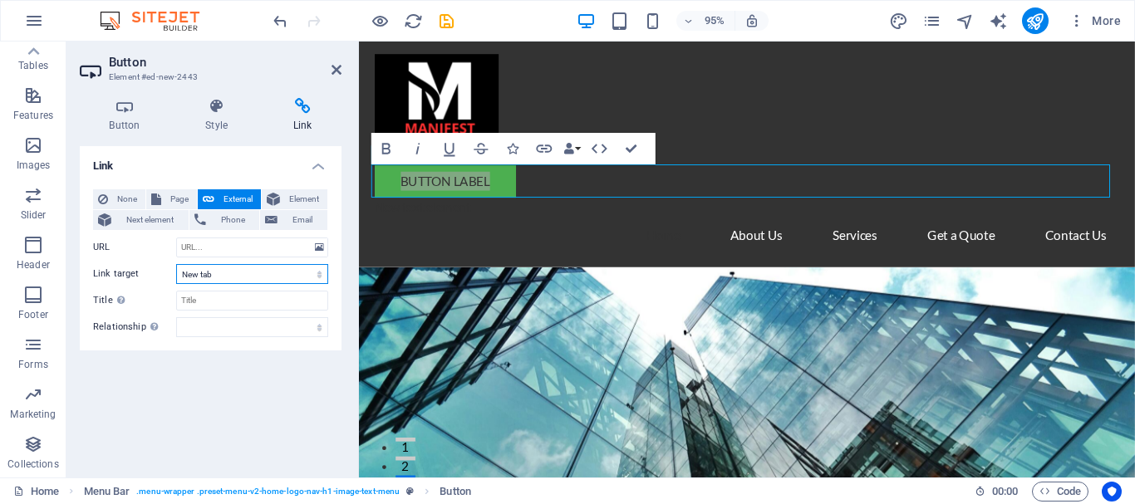
click at [264, 272] on select "New tab Same tab Overlay" at bounding box center [252, 274] width 152 height 20
click at [174, 200] on span "Page" at bounding box center [179, 199] width 26 height 20
select select
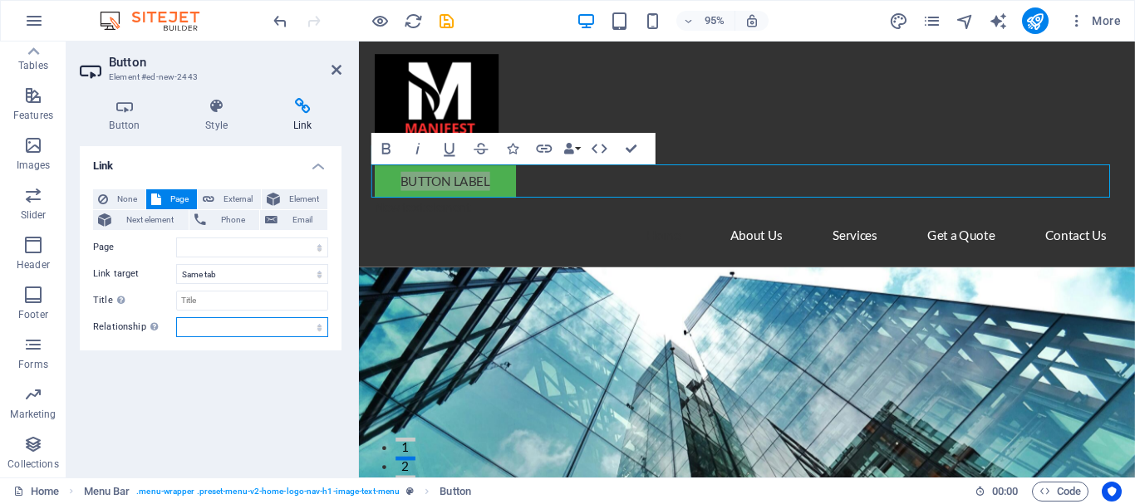
click at [318, 329] on select "alternate author bookmark external help license next nofollow noreferrer noopen…" at bounding box center [252, 327] width 152 height 20
click at [214, 111] on icon at bounding box center [216, 106] width 81 height 17
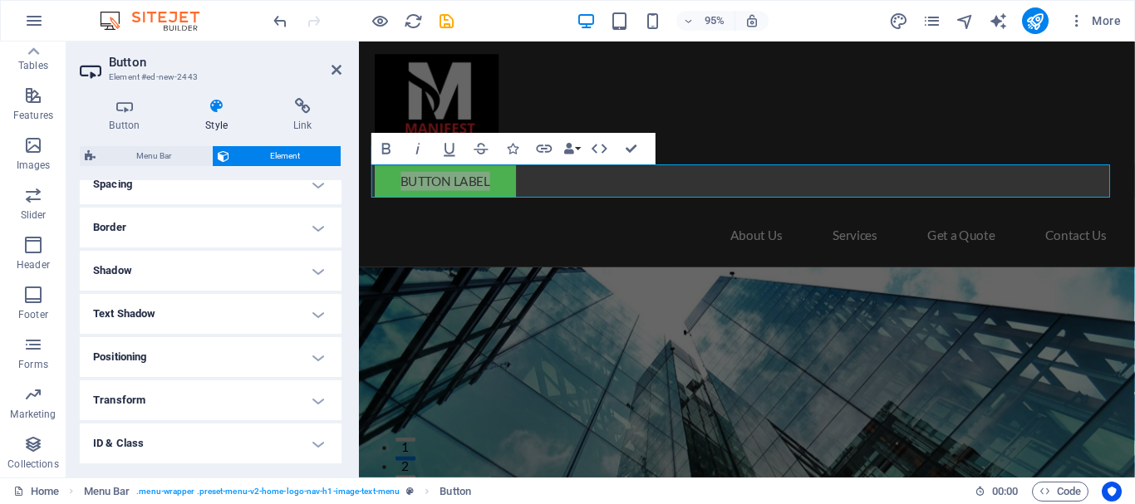
scroll to position [418, 0]
click at [277, 398] on h4 "Animation" at bounding box center [211, 401] width 262 height 40
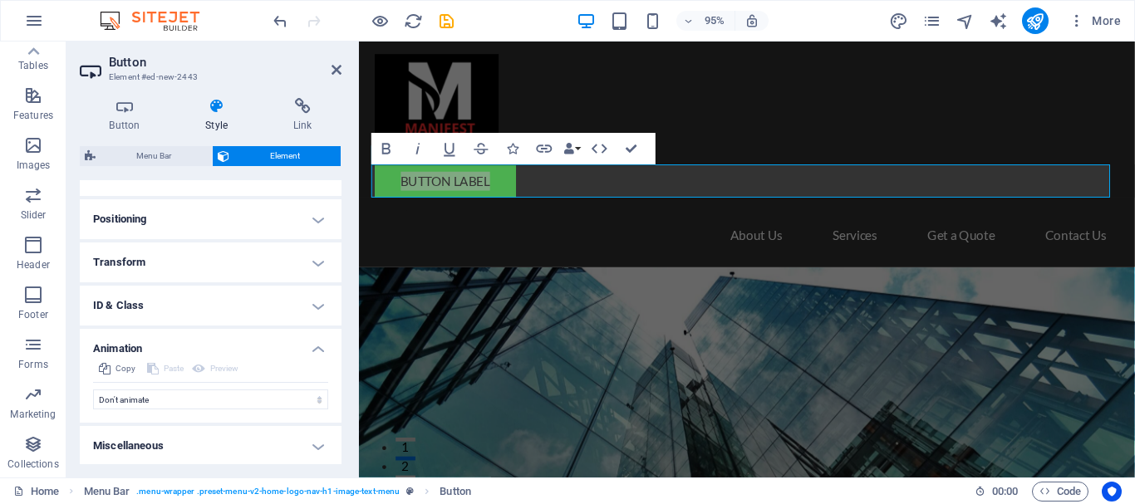
scroll to position [472, 0]
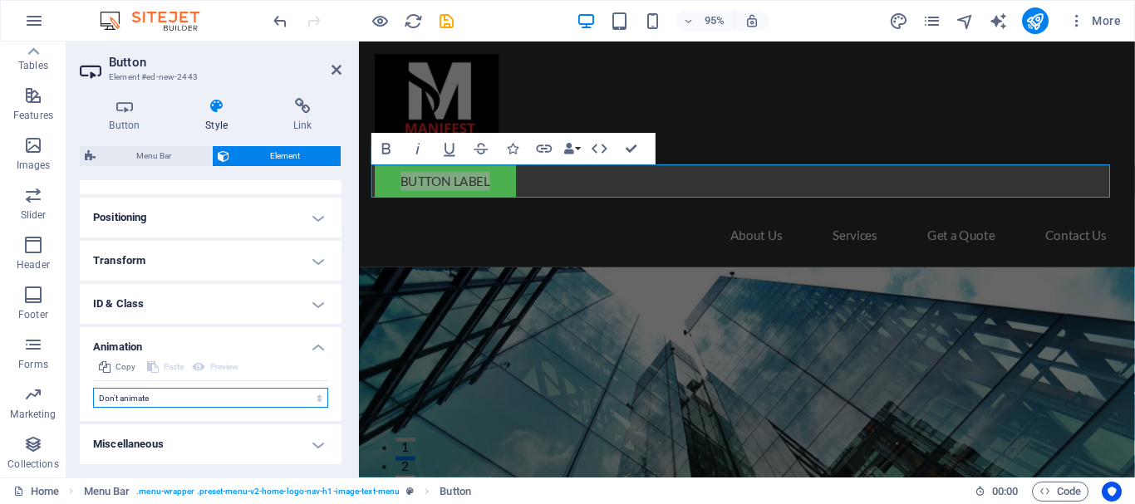
click at [255, 402] on select "Don't animate Show / Hide Slide up/down Zoom in/out Slide left to right Slide r…" at bounding box center [210, 398] width 235 height 20
select select "pulse"
click at [93, 388] on select "Don't animate Show / Hide Slide up/down Zoom in/out Slide left to right Slide r…" at bounding box center [210, 398] width 235 height 20
select select "scroll"
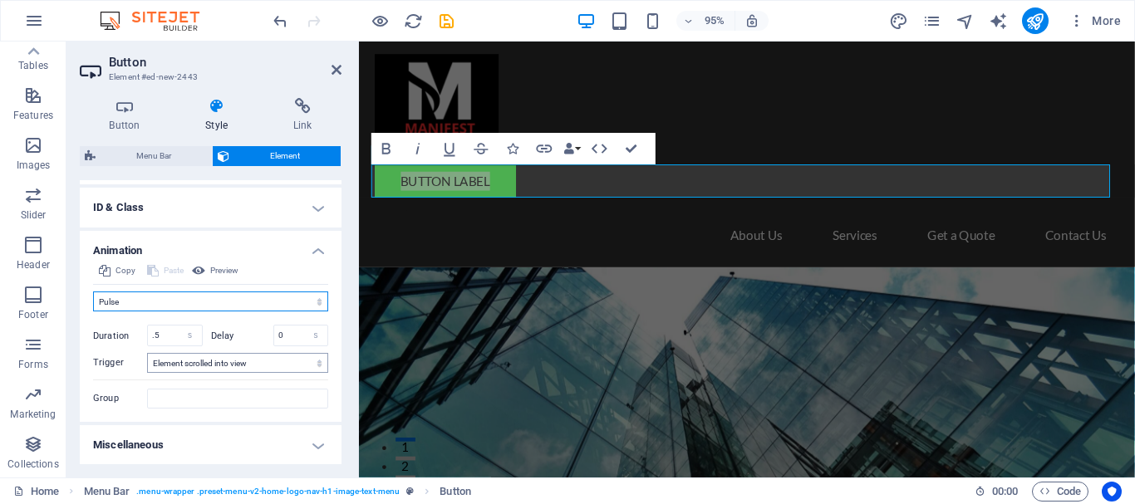
scroll to position [569, 0]
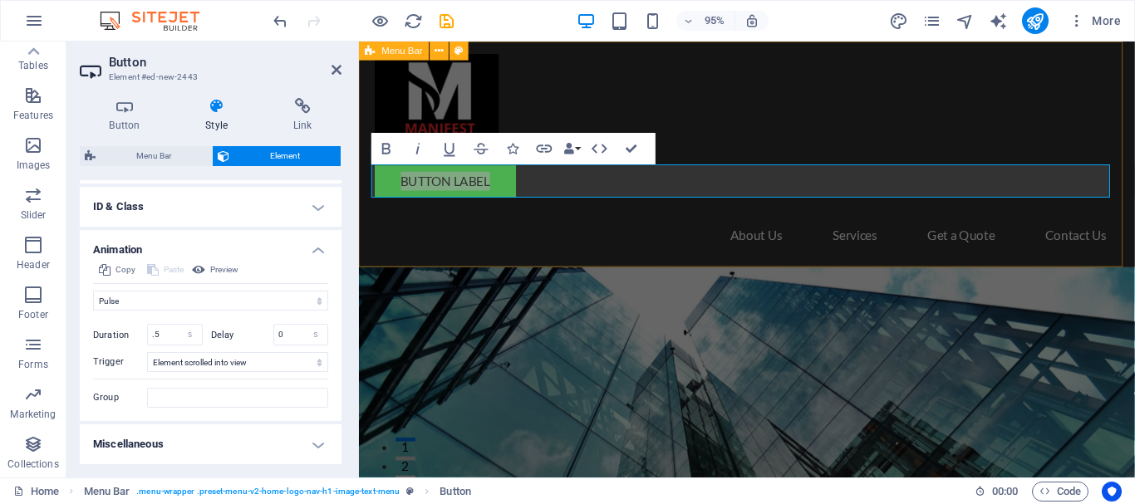
click at [316, 444] on h4 "Miscellaneous" at bounding box center [211, 445] width 262 height 40
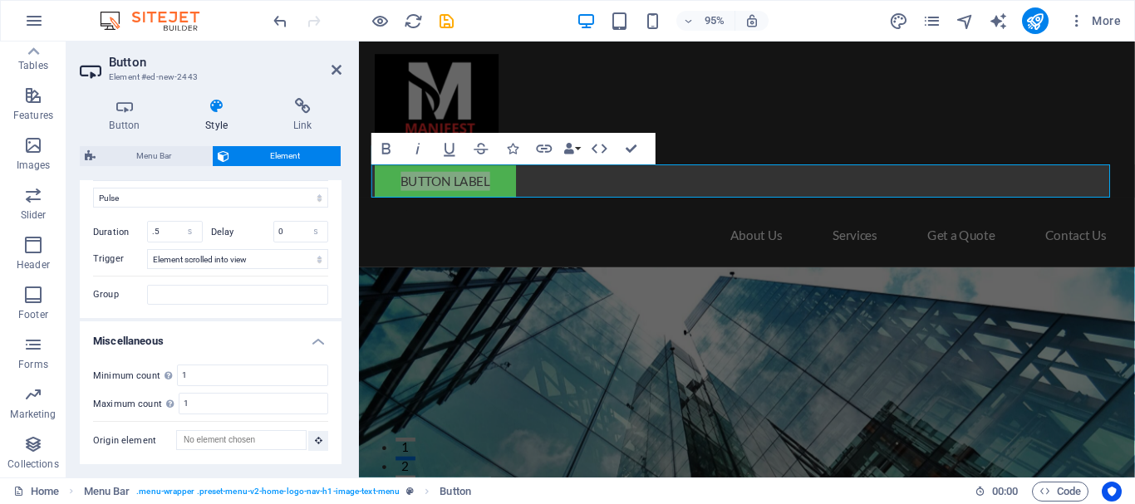
click at [316, 341] on h4 "Miscellaneous" at bounding box center [211, 337] width 262 height 30
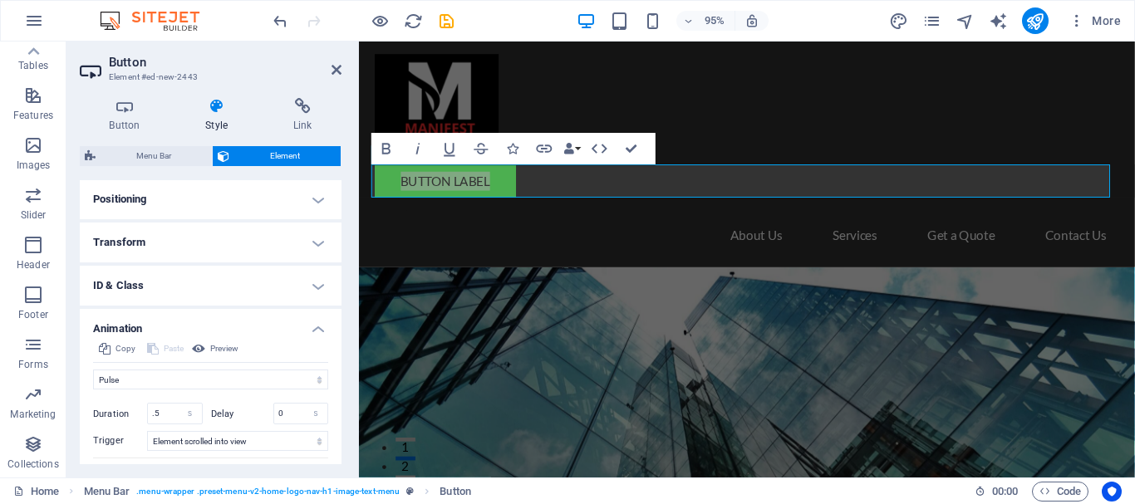
scroll to position [487, 0]
click at [305, 285] on h4 "ID & Class" at bounding box center [211, 289] width 262 height 40
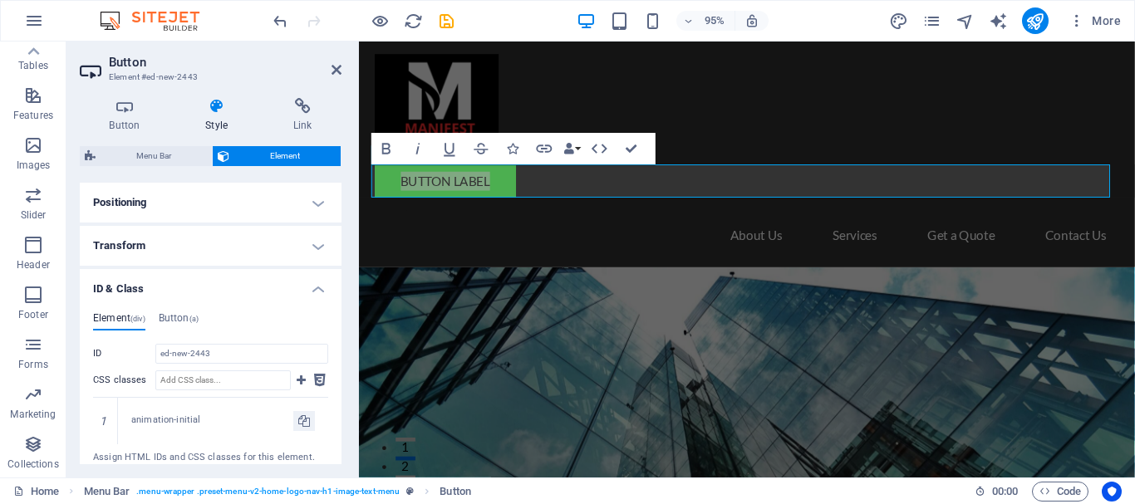
click at [305, 285] on h4 "ID & Class" at bounding box center [211, 284] width 262 height 30
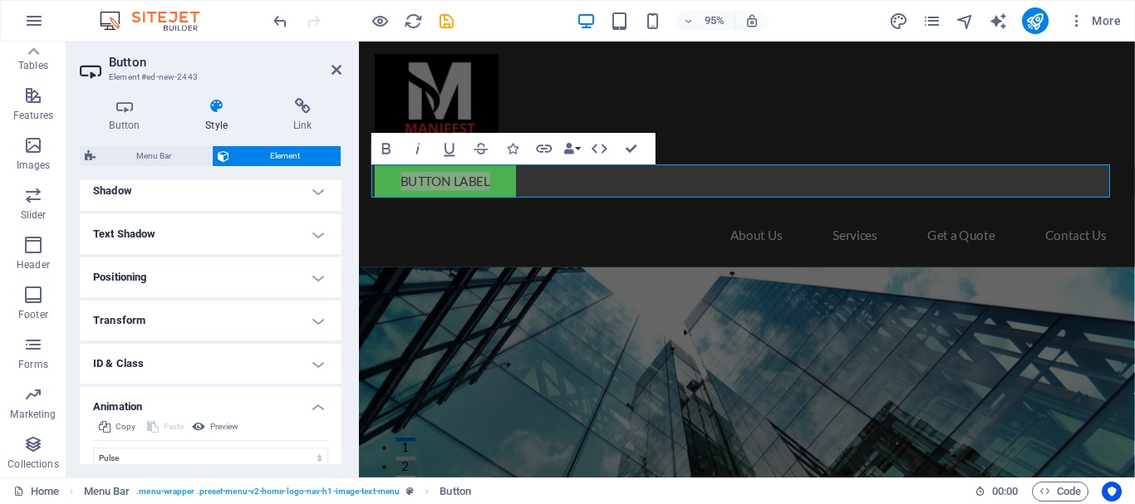
scroll to position [415, 0]
click at [577, 147] on button "Data Bindings" at bounding box center [572, 149] width 22 height 32
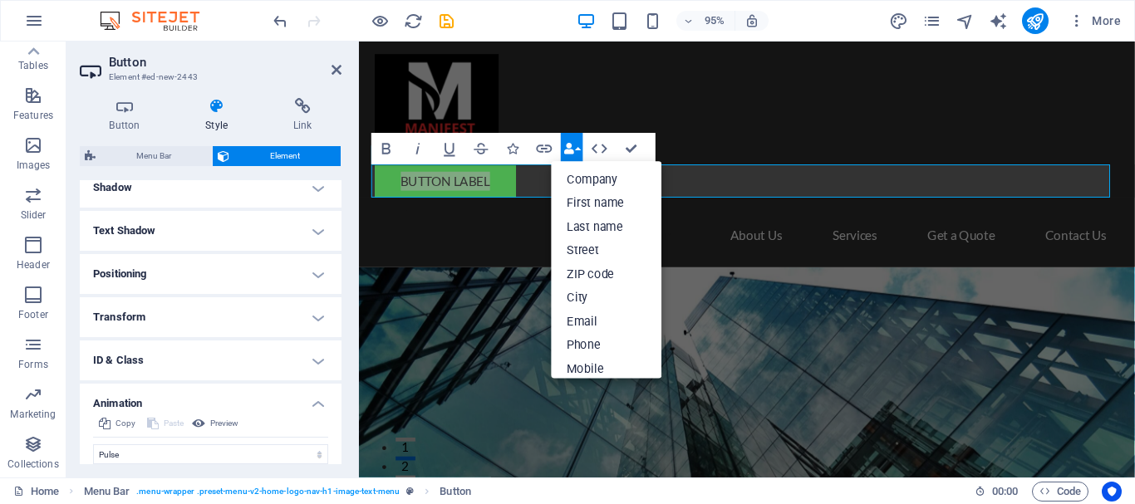
click at [579, 147] on button "Data Bindings" at bounding box center [572, 149] width 22 height 32
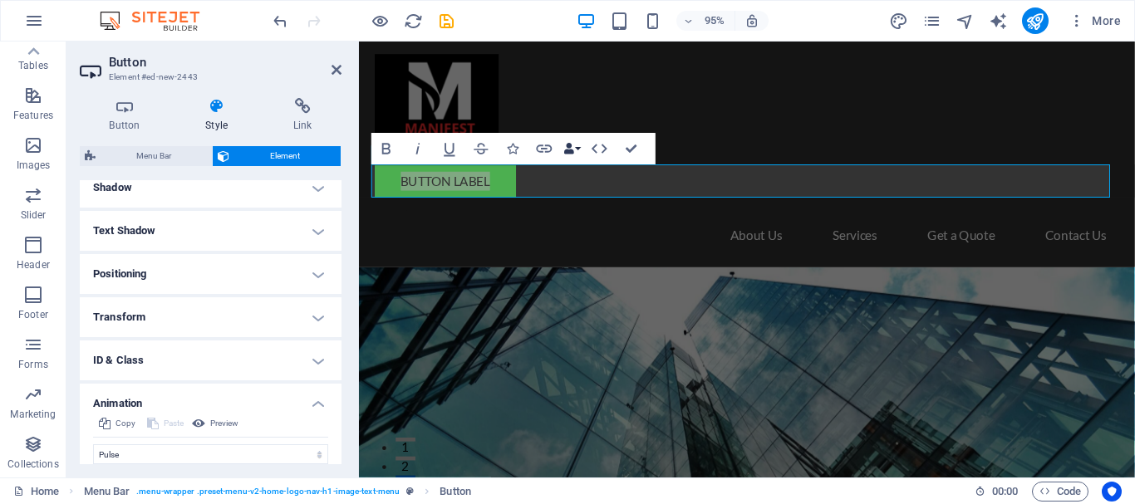
scroll to position [0, 0]
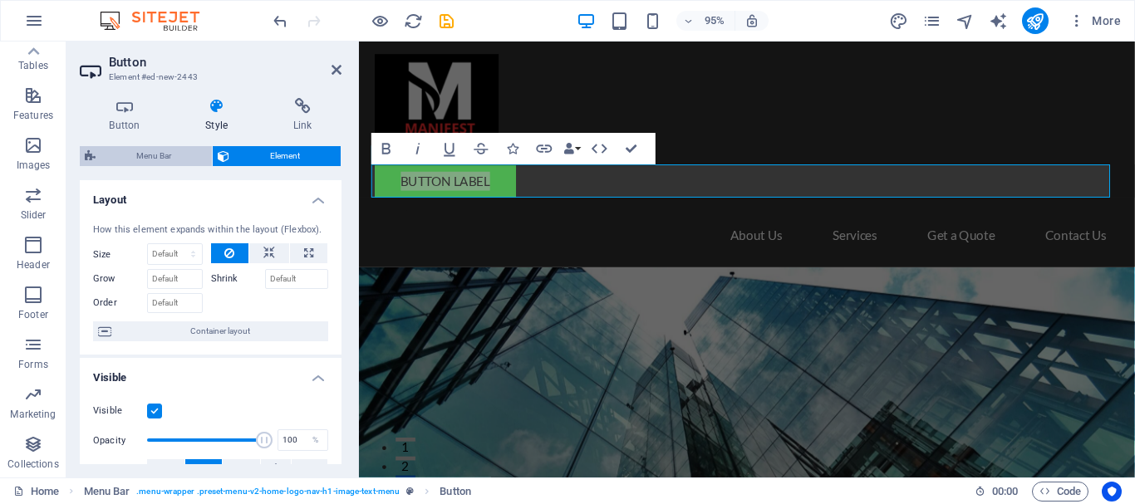
click at [163, 156] on span "Menu Bar" at bounding box center [154, 156] width 106 height 20
select select "rem"
select select "preset-menu-v2-home-logo-nav-h1-image-text-menu"
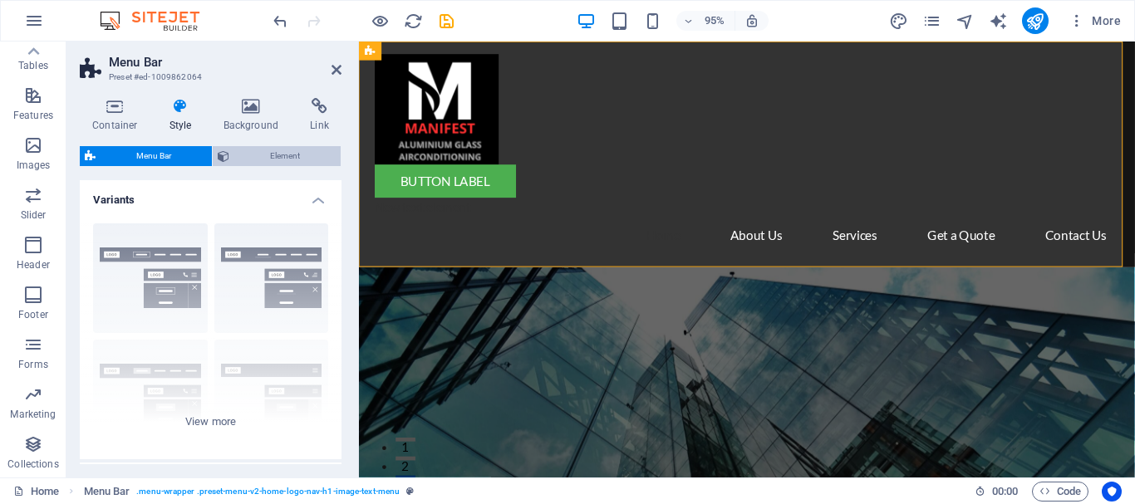
click at [282, 157] on span "Element" at bounding box center [284, 156] width 101 height 20
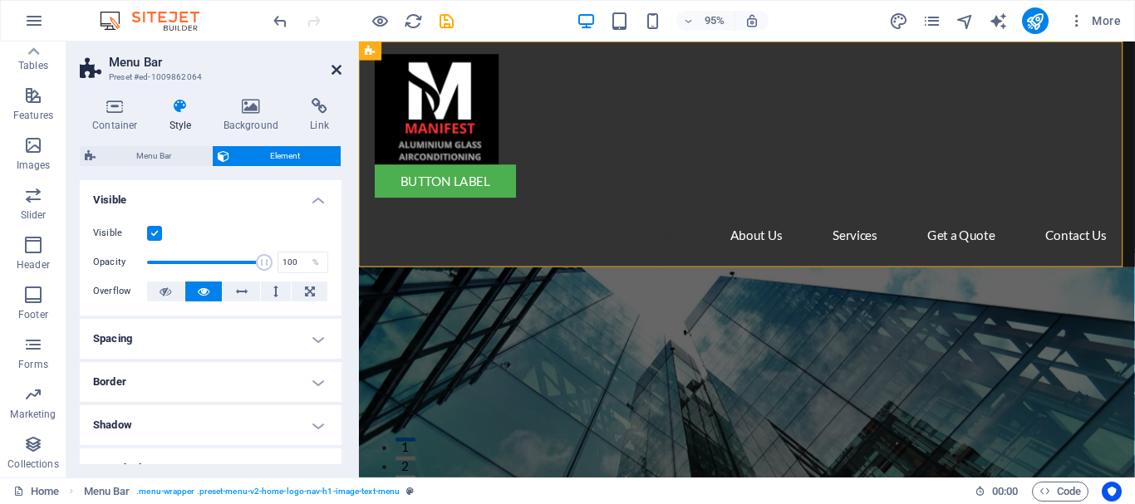
drag, startPoint x: 332, startPoint y: 70, endPoint x: 266, endPoint y: 32, distance: 75.5
click at [332, 70] on icon at bounding box center [337, 69] width 10 height 13
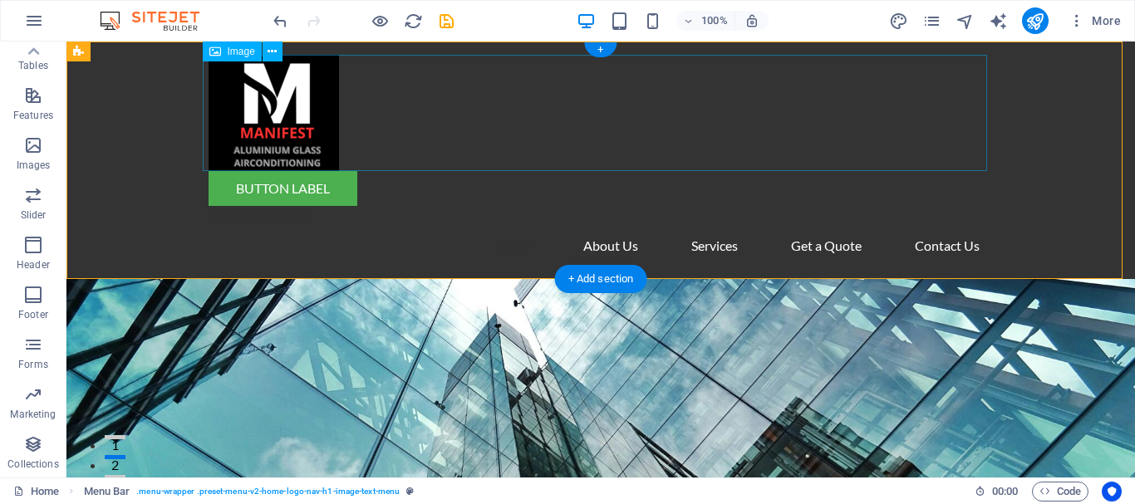
click at [276, 187] on div "Button label" at bounding box center [601, 188] width 784 height 35
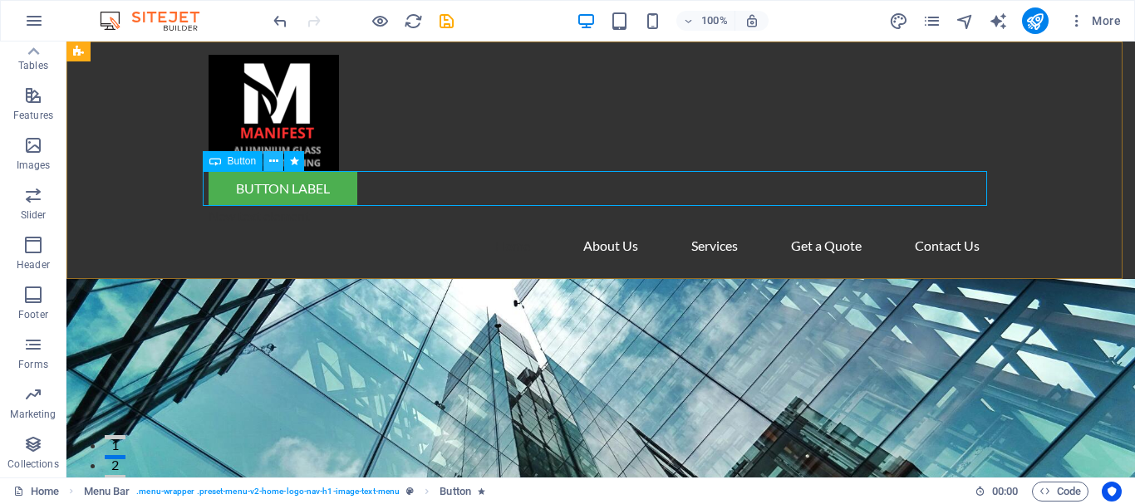
click at [269, 160] on icon at bounding box center [273, 161] width 9 height 17
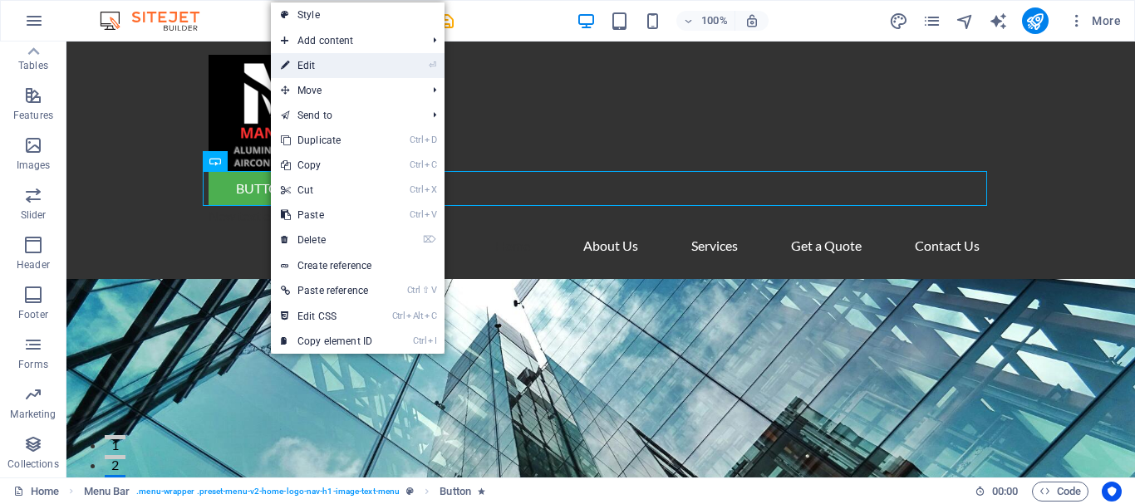
click at [356, 69] on link "⏎ Edit" at bounding box center [326, 65] width 111 height 25
select select "pulse"
select select "s"
select select "scroll"
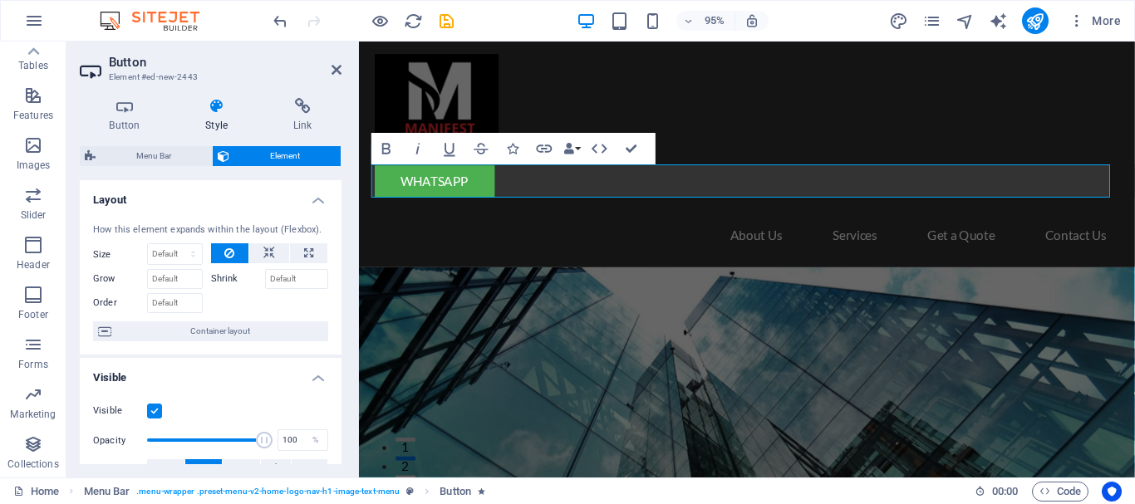
click at [287, 64] on h2 "Button" at bounding box center [225, 62] width 233 height 15
click at [538, 145] on icon "button" at bounding box center [544, 149] width 19 height 19
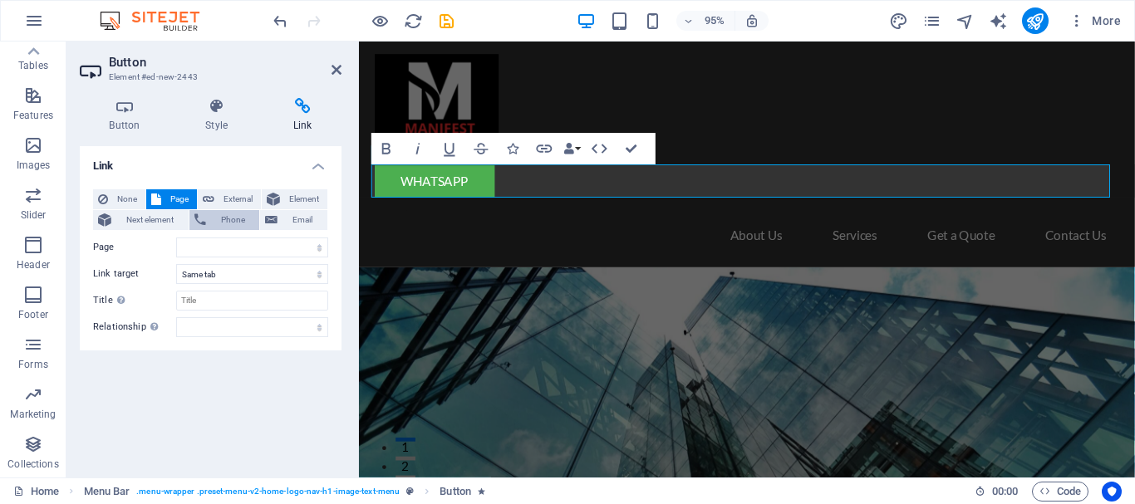
click at [219, 219] on span "Phone" at bounding box center [233, 220] width 44 height 20
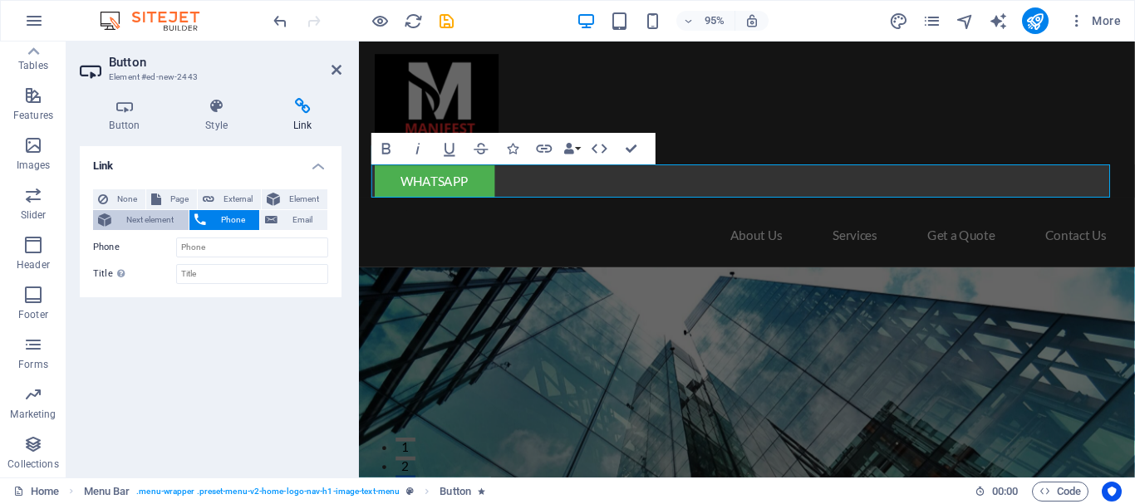
click at [163, 219] on span "Next element" at bounding box center [149, 220] width 67 height 20
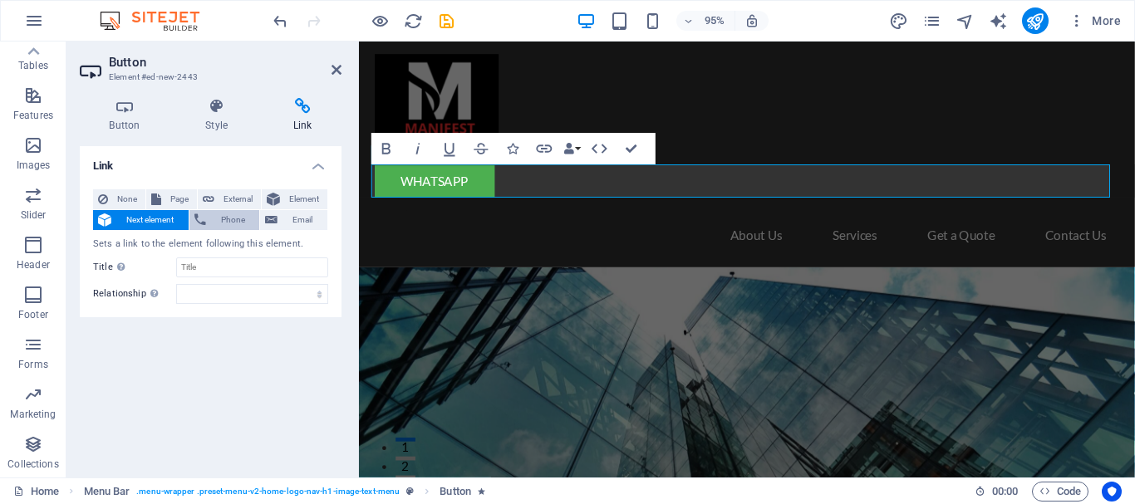
click at [236, 221] on span "Phone" at bounding box center [233, 220] width 44 height 20
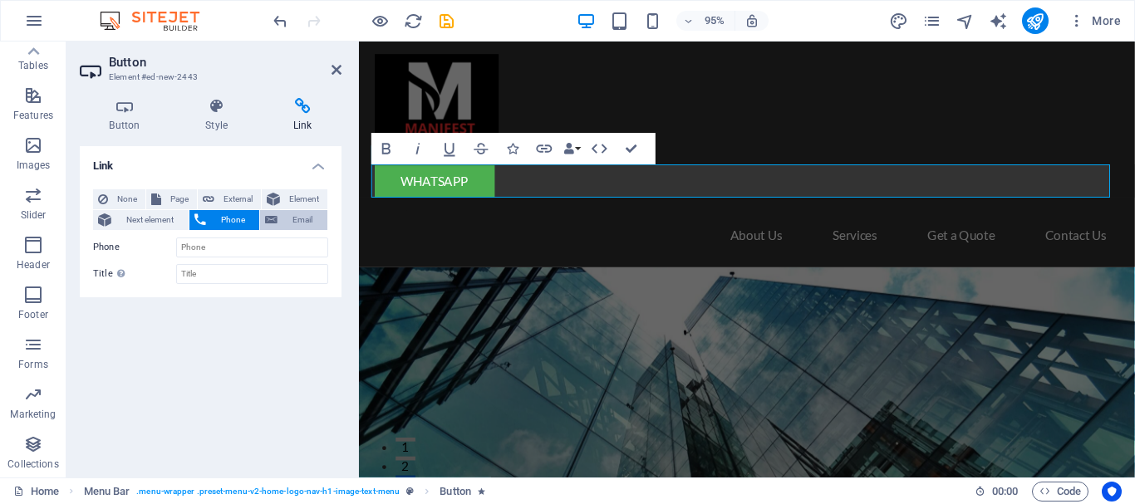
click at [276, 217] on icon at bounding box center [271, 220] width 12 height 20
click at [245, 204] on span "External" at bounding box center [237, 199] width 37 height 20
select select "blank"
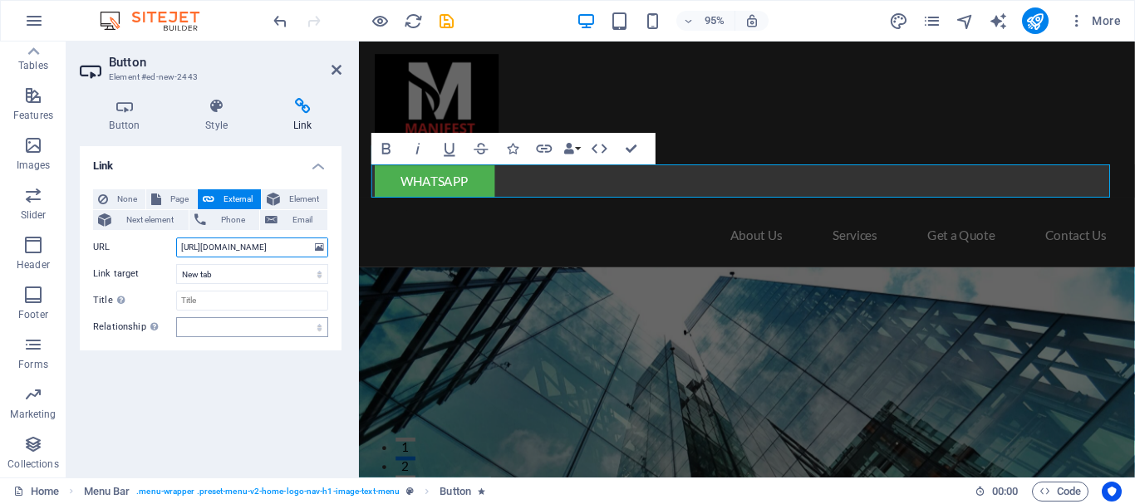
type input "[URL][DOMAIN_NAME]"
click at [273, 325] on select "alternate author bookmark external help license next nofollow noreferrer noopen…" at bounding box center [252, 327] width 152 height 20
click at [188, 403] on div "Link None Page External Element Next element Phone Email Page Home Subpage Lega…" at bounding box center [211, 305] width 262 height 318
click at [336, 64] on icon at bounding box center [337, 69] width 10 height 13
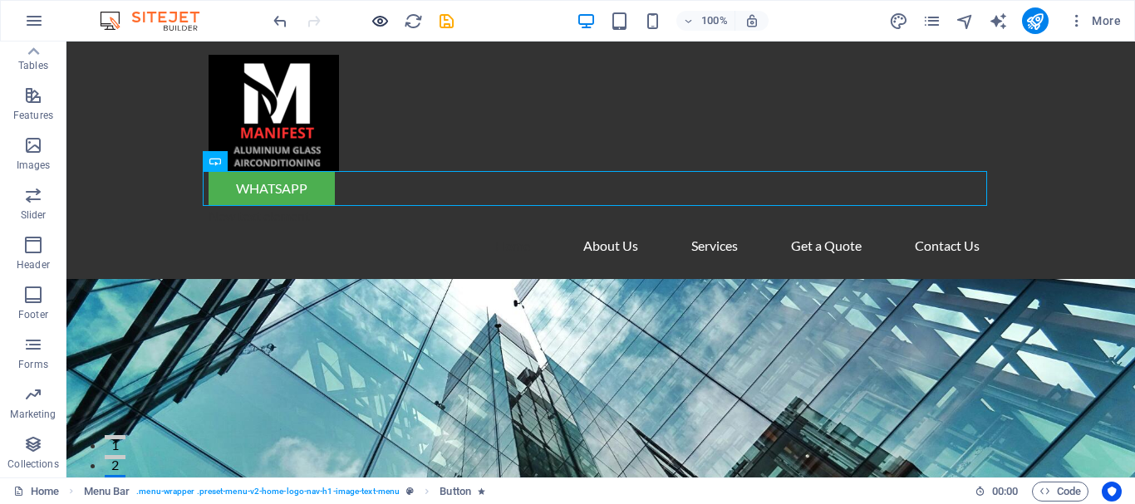
click at [376, 17] on icon "button" at bounding box center [380, 21] width 19 height 19
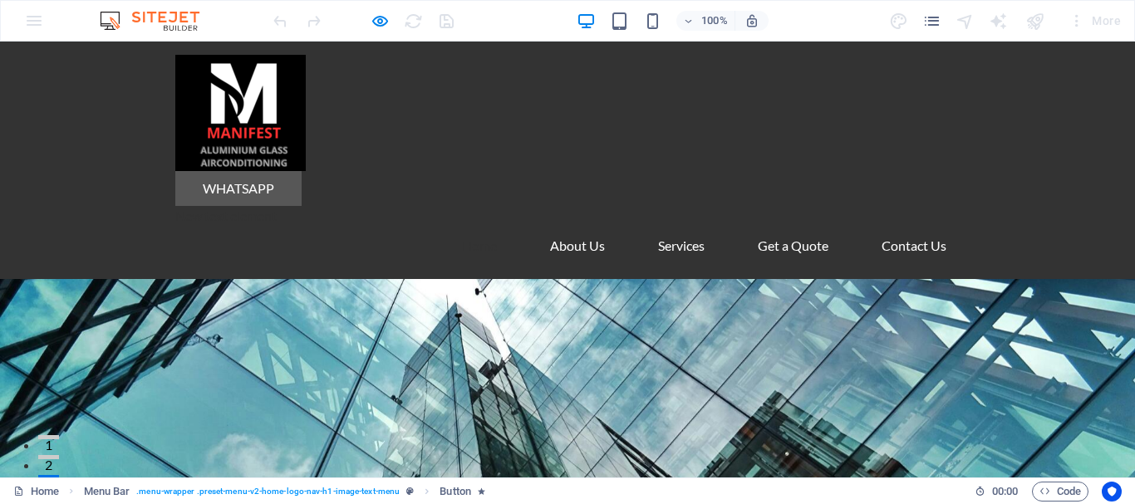
click at [209, 194] on link "Whatsapp" at bounding box center [238, 188] width 126 height 35
click at [246, 184] on link "Whatsapp" at bounding box center [238, 188] width 126 height 35
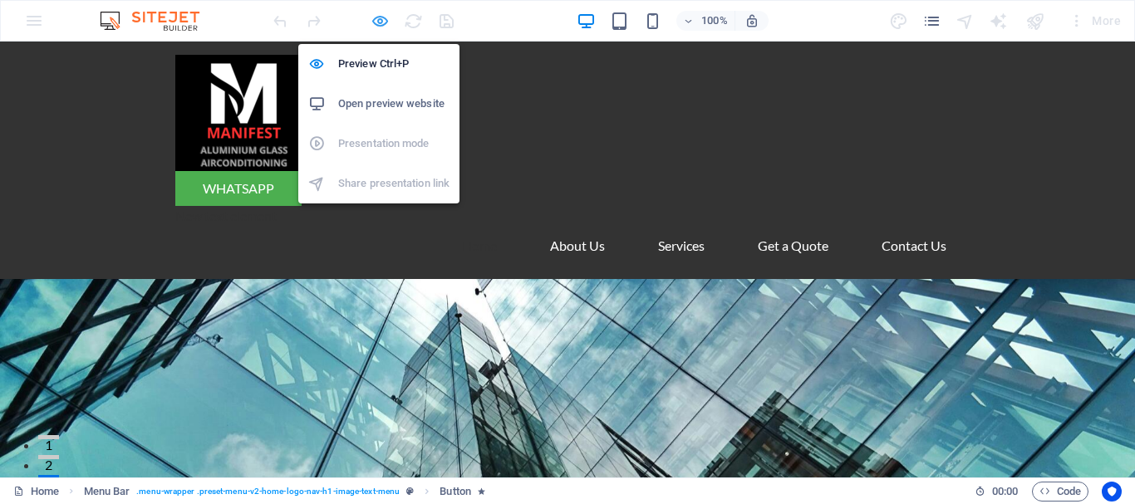
click at [382, 17] on icon "button" at bounding box center [380, 21] width 19 height 19
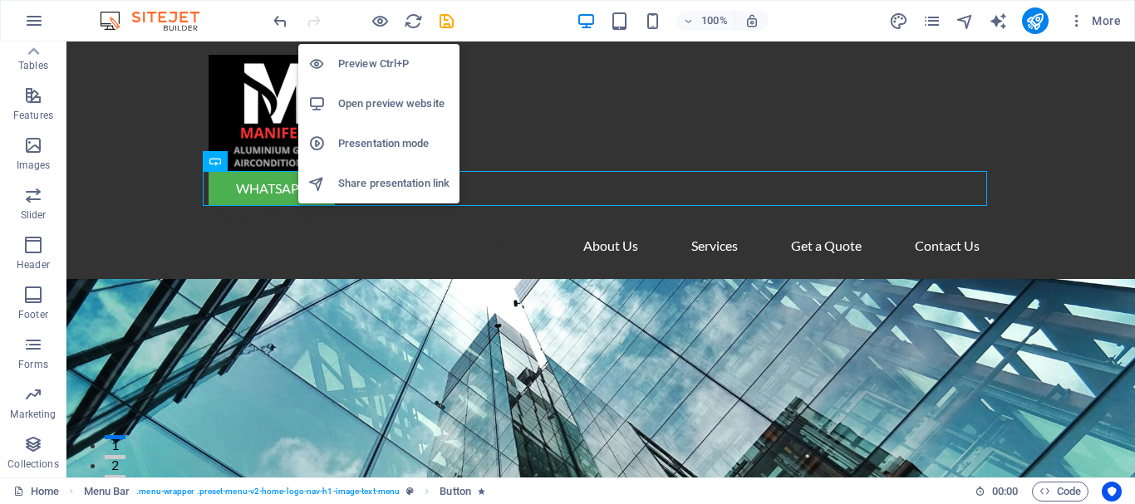
click at [239, 191] on div "Whatsapp" at bounding box center [601, 188] width 784 height 35
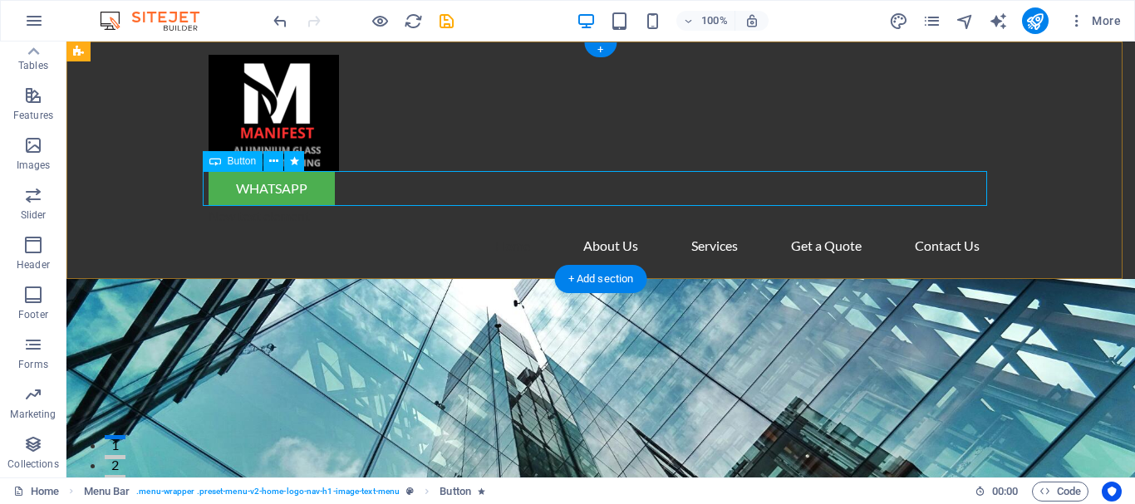
click at [298, 189] on div "Whatsapp" at bounding box center [601, 188] width 784 height 35
click at [274, 158] on icon at bounding box center [273, 161] width 9 height 17
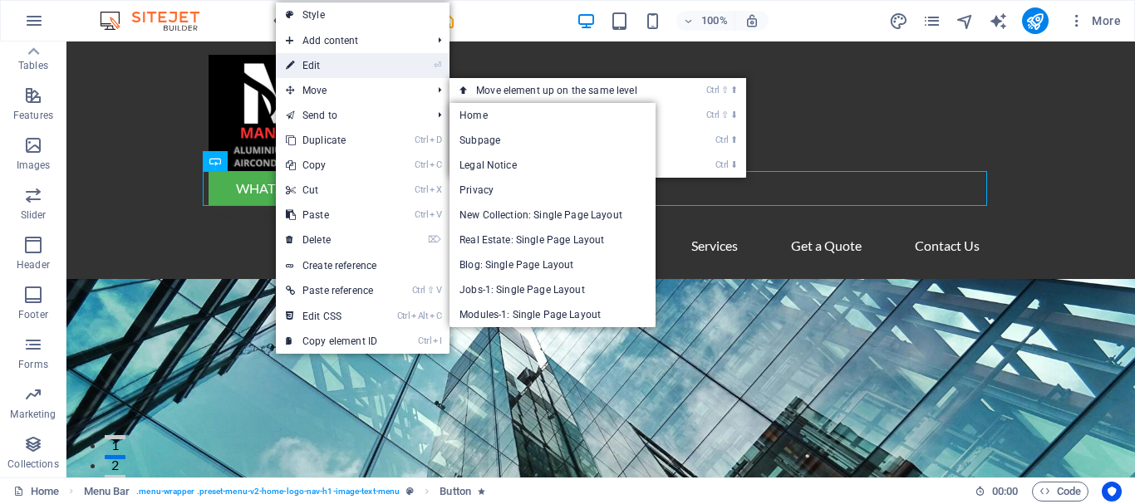
click at [366, 66] on link "⏎ Edit" at bounding box center [331, 65] width 111 height 25
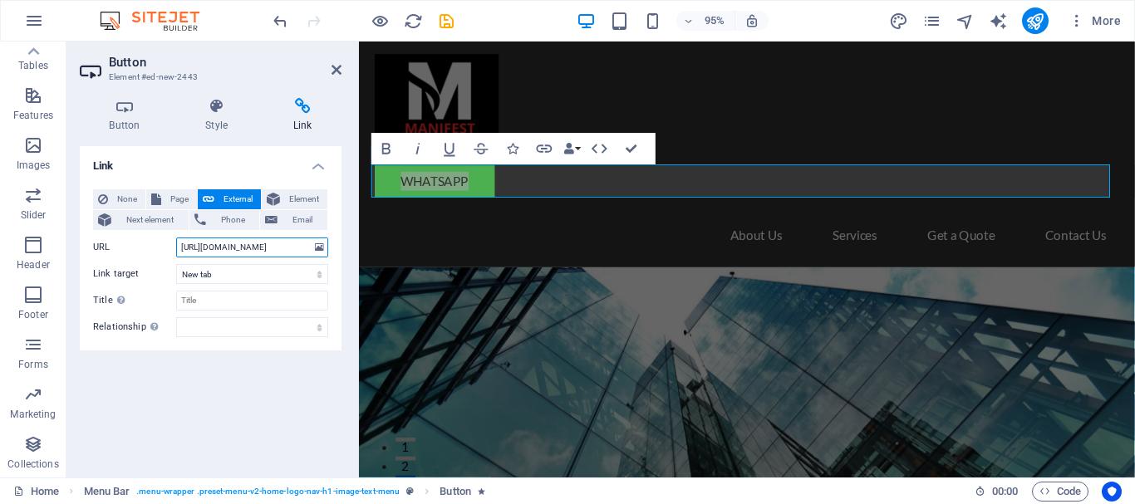
click at [294, 244] on input "[URL][DOMAIN_NAME]" at bounding box center [252, 248] width 152 height 20
type input "[URL][DOMAIN_NAME]"
click at [332, 68] on icon at bounding box center [337, 69] width 10 height 13
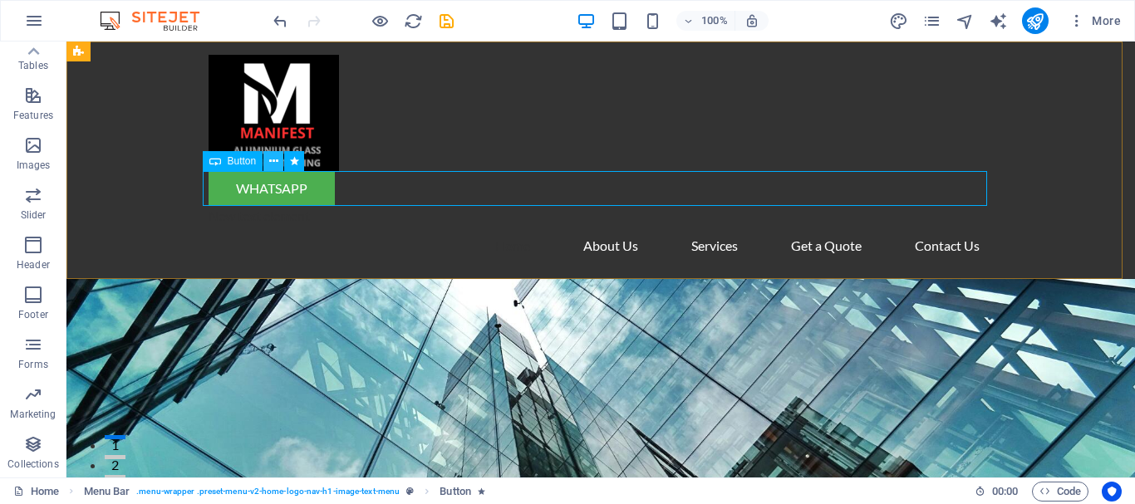
click at [272, 192] on div "Whatsapp" at bounding box center [601, 188] width 784 height 35
click at [271, 158] on icon at bounding box center [273, 161] width 9 height 17
click at [292, 191] on div "Whatsapp" at bounding box center [601, 188] width 784 height 35
click at [241, 184] on div "Whatsapp" at bounding box center [601, 188] width 784 height 35
click at [230, 185] on div "Whatsapp" at bounding box center [601, 188] width 784 height 35
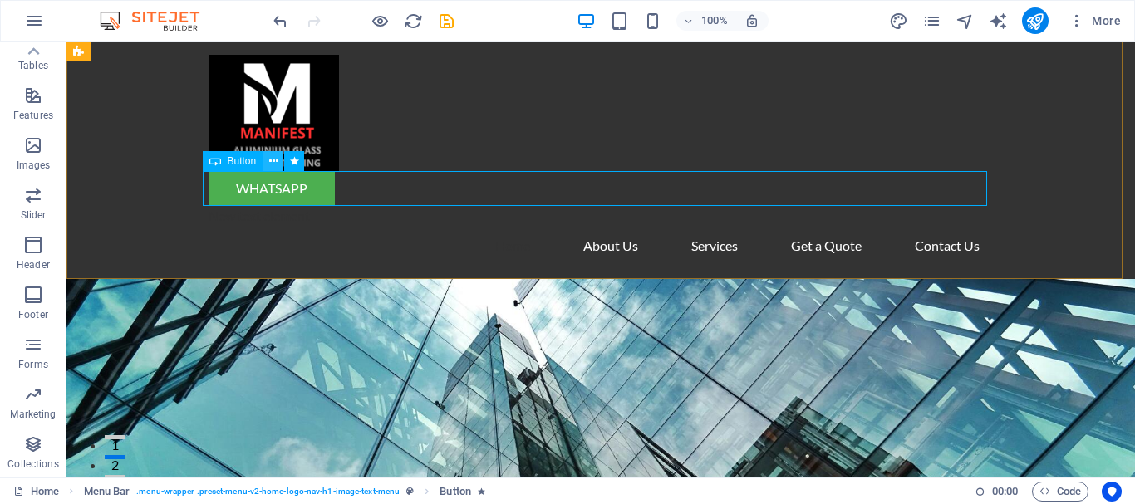
click at [275, 158] on icon at bounding box center [273, 161] width 9 height 17
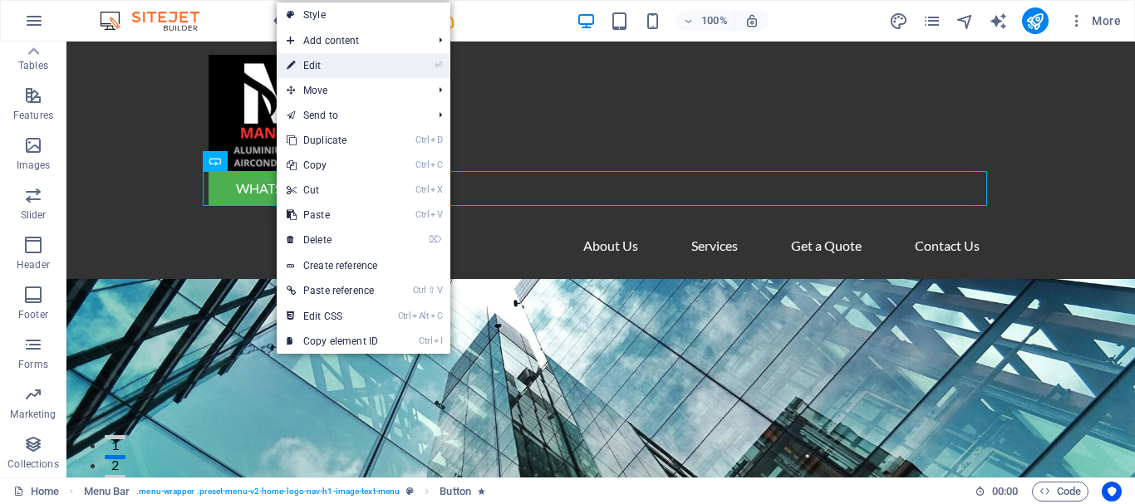
click at [365, 66] on link "⏎ Edit" at bounding box center [332, 65] width 111 height 25
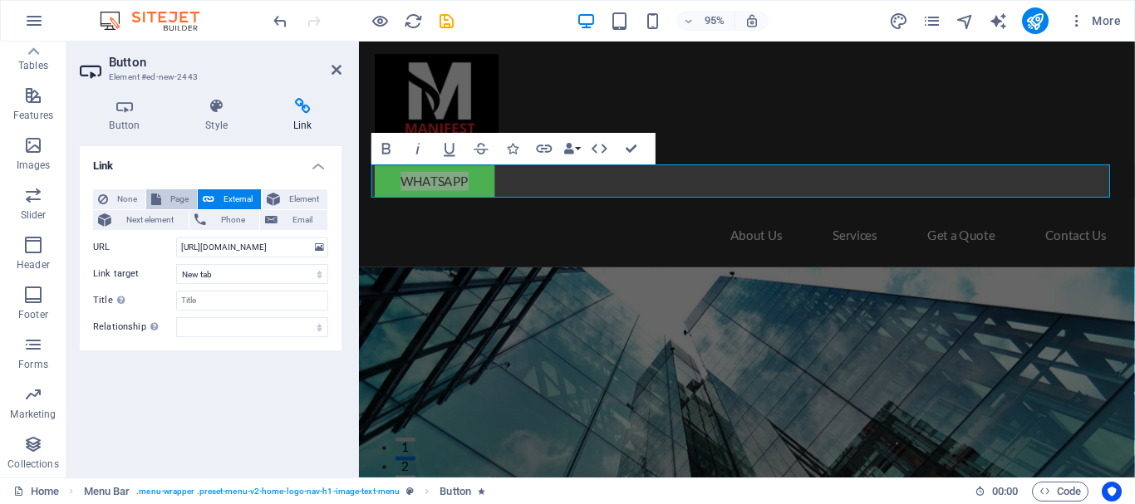
click at [162, 204] on button "Page" at bounding box center [171, 199] width 51 height 20
select select
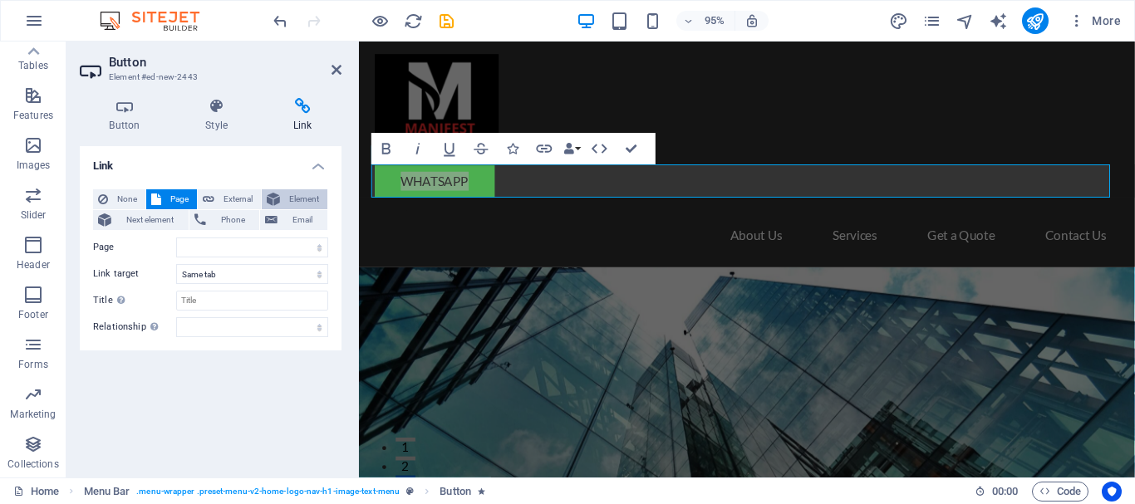
click at [305, 199] on span "Element" at bounding box center [303, 199] width 37 height 20
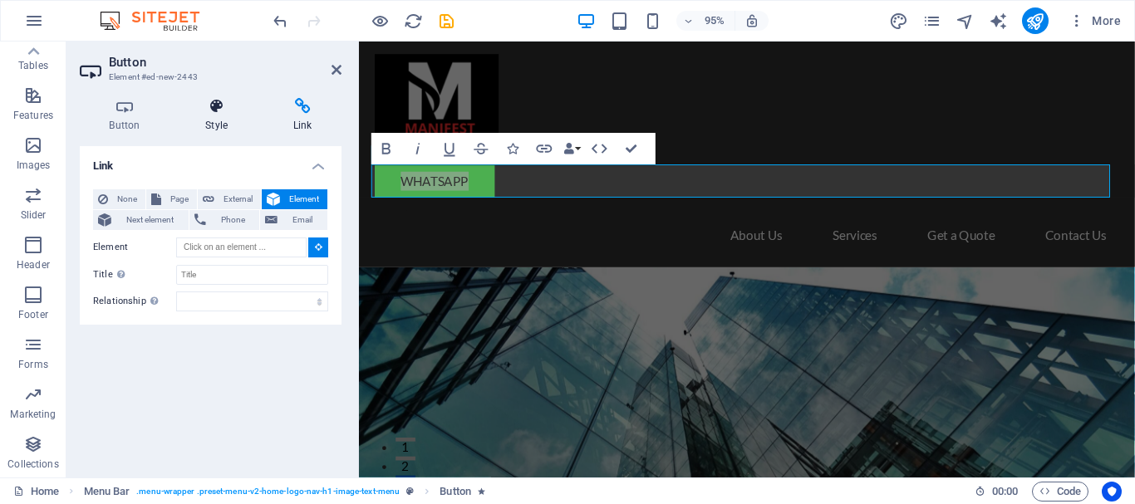
click at [226, 196] on span "External" at bounding box center [237, 199] width 37 height 20
click at [176, 195] on span "Page" at bounding box center [179, 199] width 26 height 20
select select
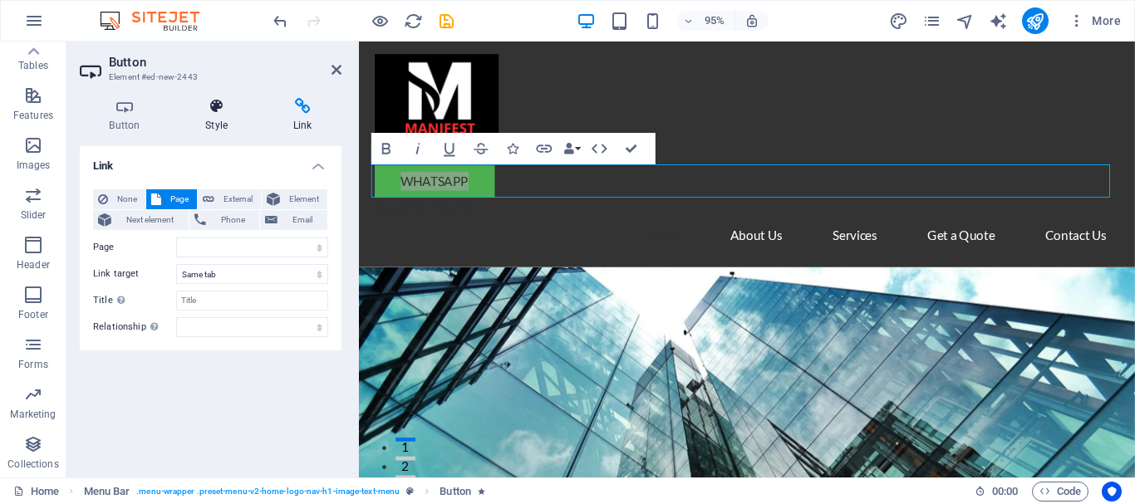
click at [211, 110] on icon at bounding box center [216, 106] width 81 height 17
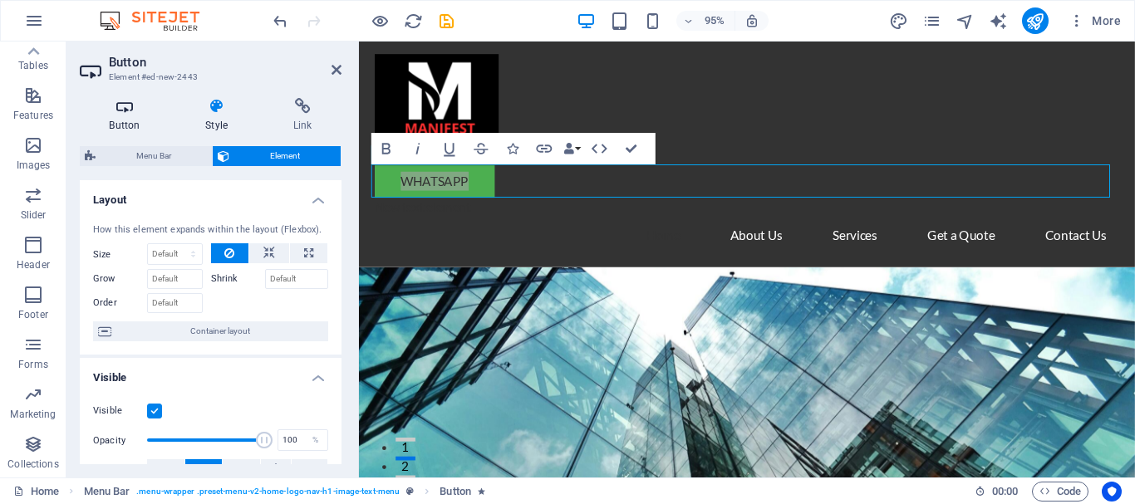
click at [120, 116] on h4 "Button" at bounding box center [128, 115] width 96 height 35
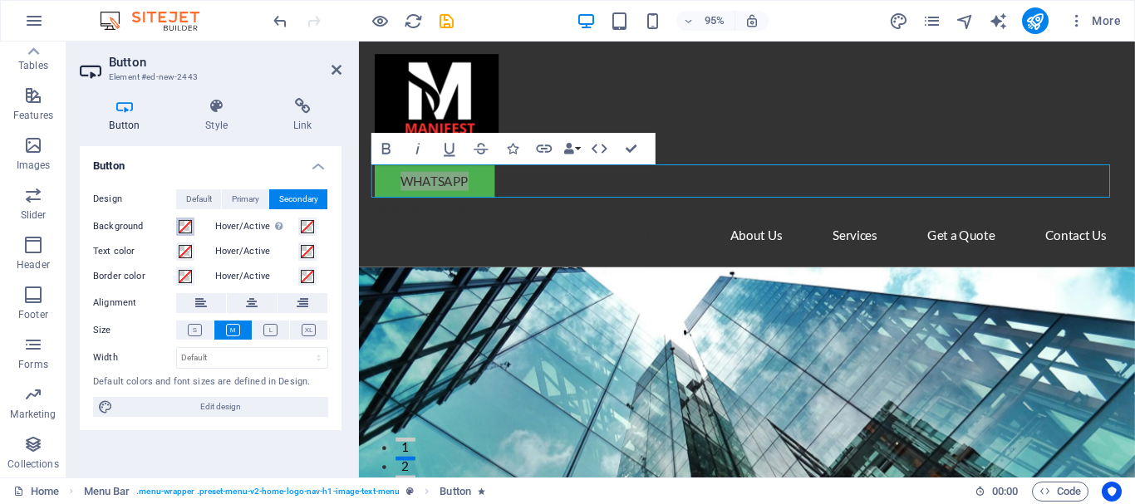
click at [189, 228] on span at bounding box center [185, 226] width 13 height 13
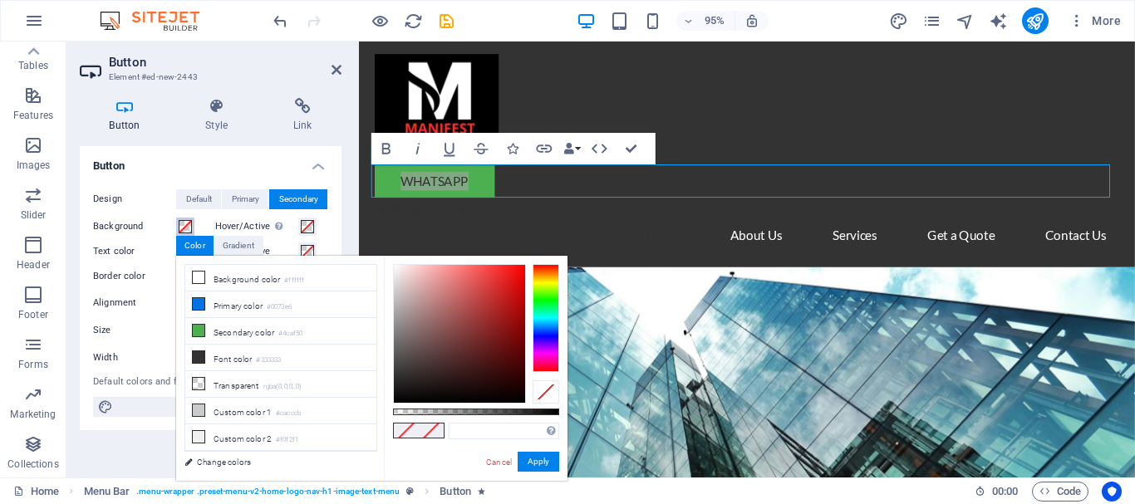
click at [184, 224] on span at bounding box center [185, 226] width 13 height 13
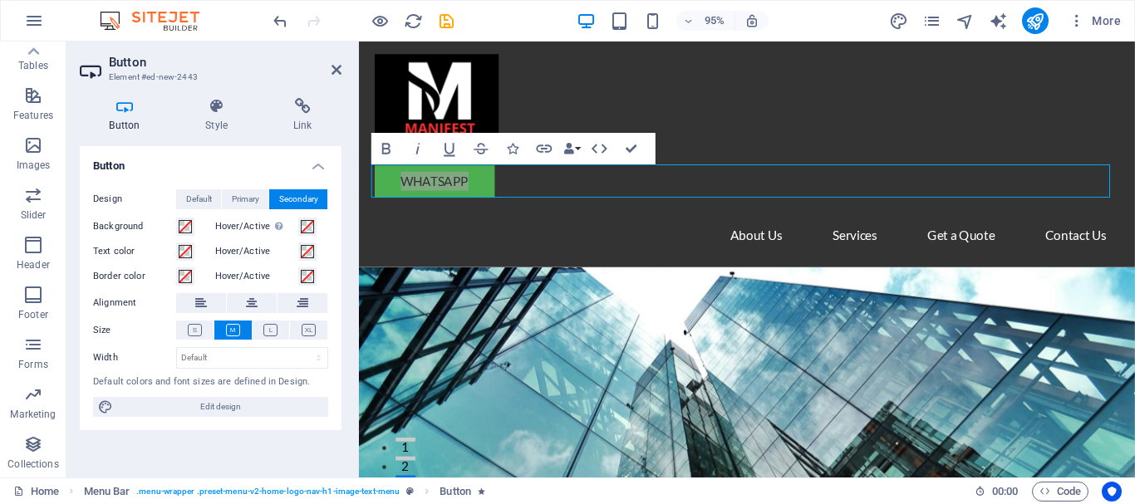
click at [193, 154] on h4 "Button" at bounding box center [211, 161] width 262 height 30
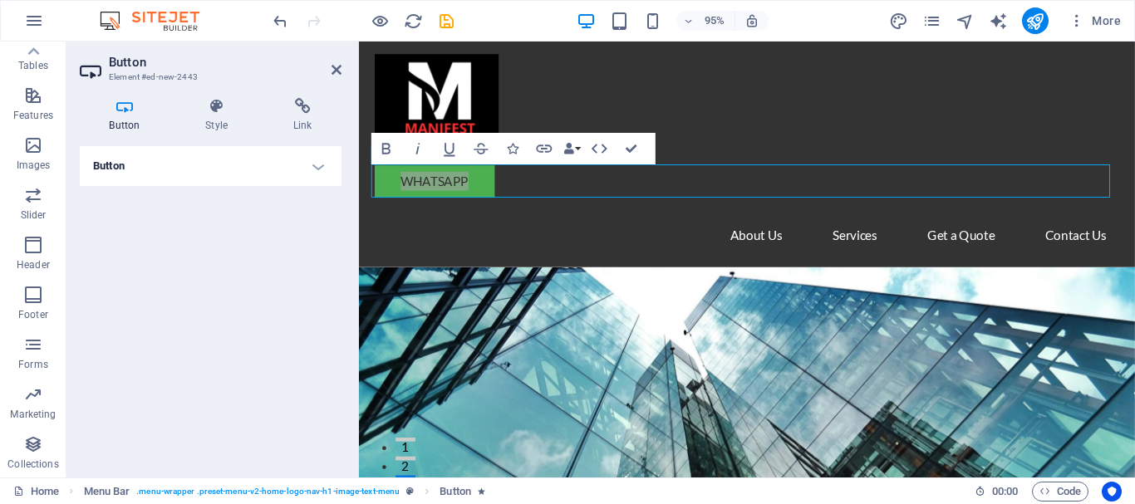
click at [189, 169] on h4 "Button" at bounding box center [211, 166] width 262 height 40
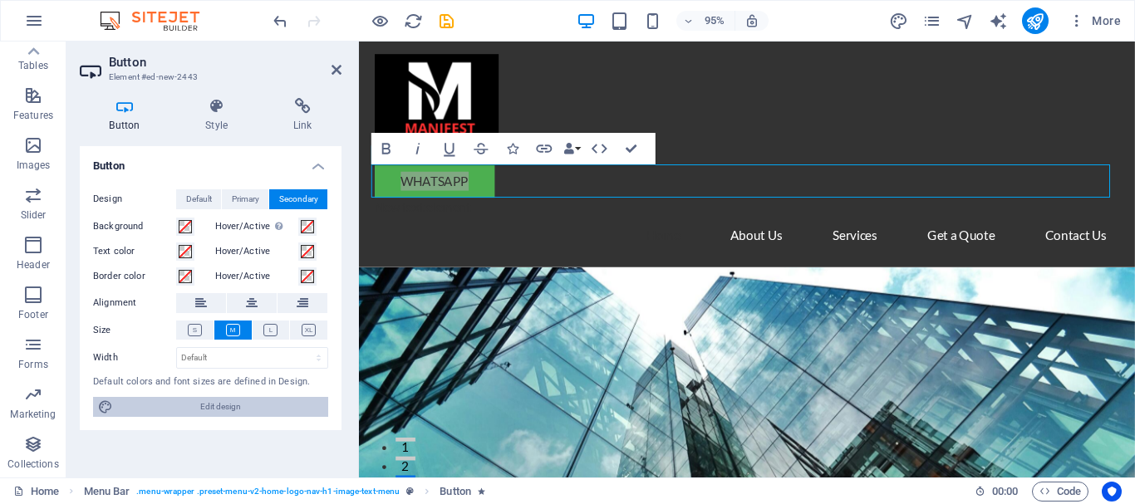
click at [196, 407] on span "Edit design" at bounding box center [220, 407] width 205 height 20
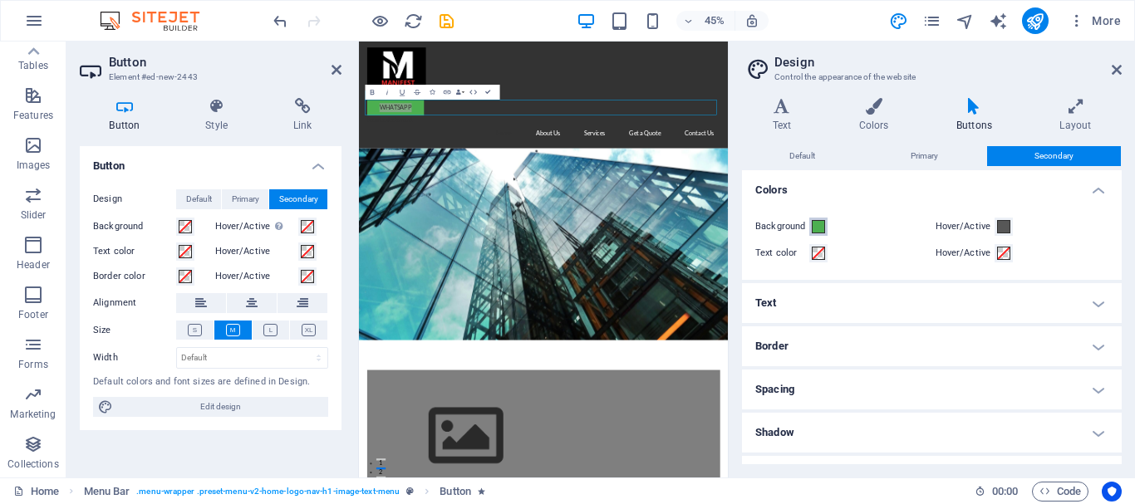
click at [819, 223] on span at bounding box center [818, 226] width 13 height 13
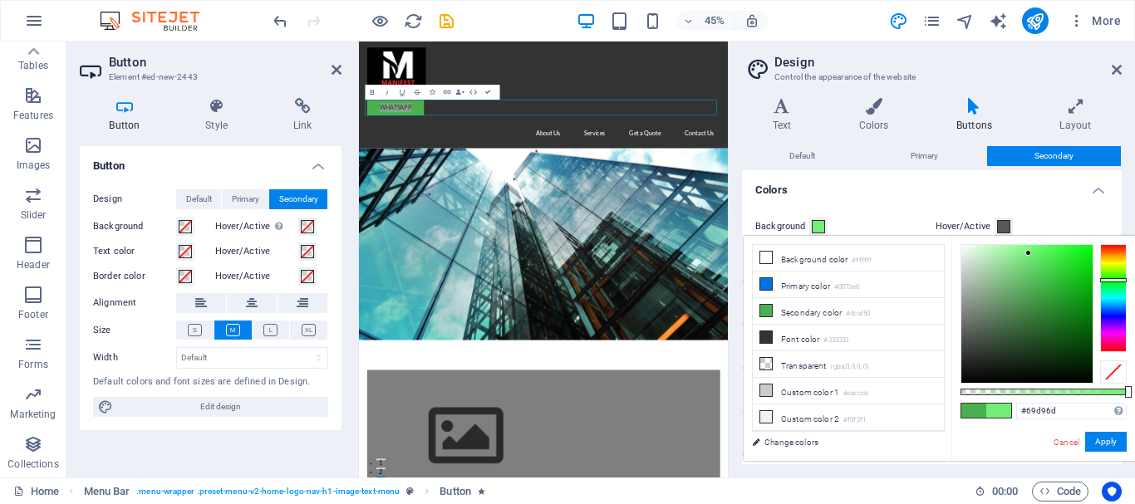
type input "#72ed77"
drag, startPoint x: 1031, startPoint y: 285, endPoint x: 1029, endPoint y: 253, distance: 31.7
click at [1029, 253] on div at bounding box center [1028, 253] width 6 height 6
click at [1099, 438] on button "Apply" at bounding box center [1106, 442] width 42 height 20
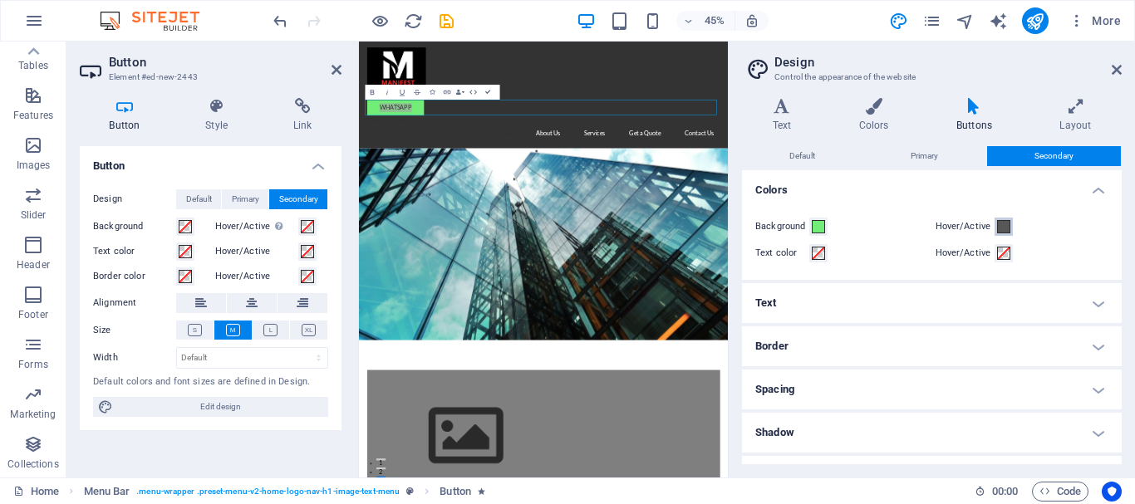
click at [999, 223] on span at bounding box center [1003, 226] width 13 height 13
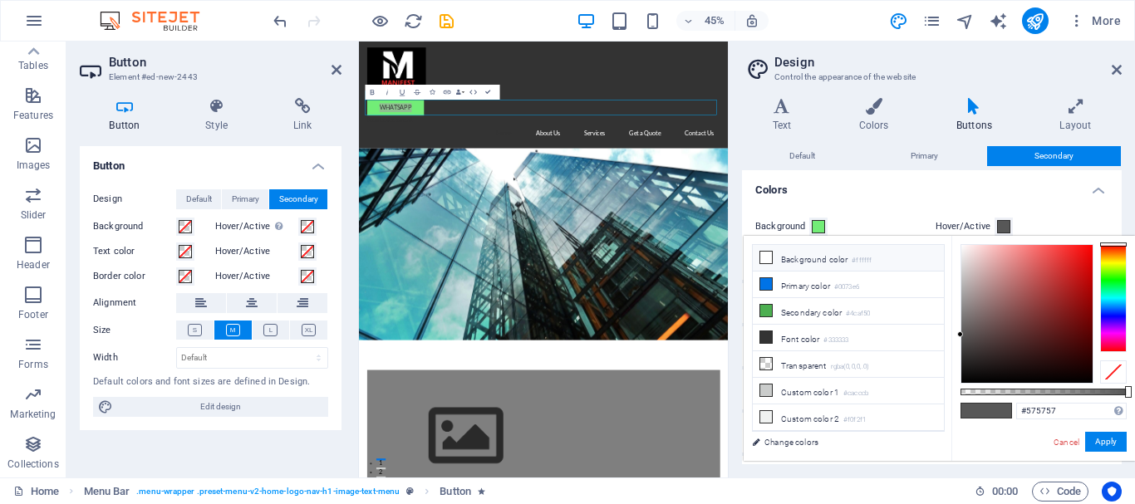
click at [764, 254] on icon at bounding box center [766, 258] width 12 height 12
type input "#ffffff"
click at [1107, 444] on button "Apply" at bounding box center [1106, 442] width 42 height 20
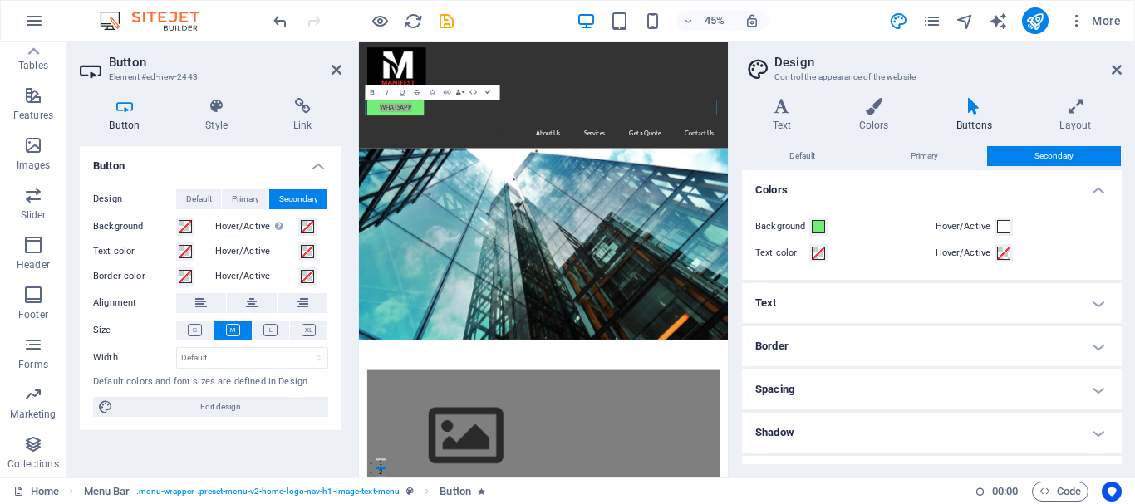
click at [262, 71] on h3 "Element #ed-new-2443" at bounding box center [208, 77] width 199 height 15
click at [924, 146] on span "Primary" at bounding box center [924, 156] width 27 height 20
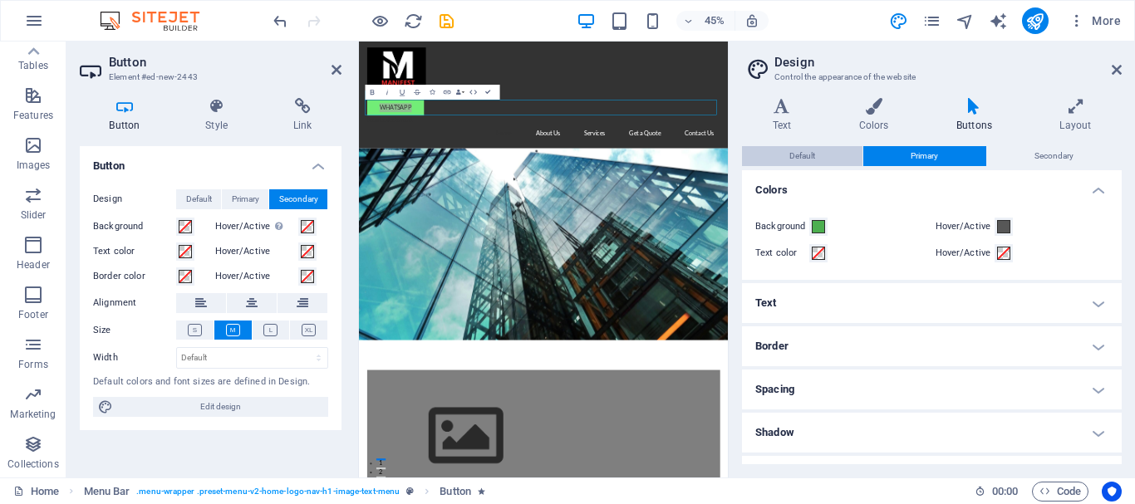
click at [783, 150] on button "Default" at bounding box center [802, 156] width 120 height 20
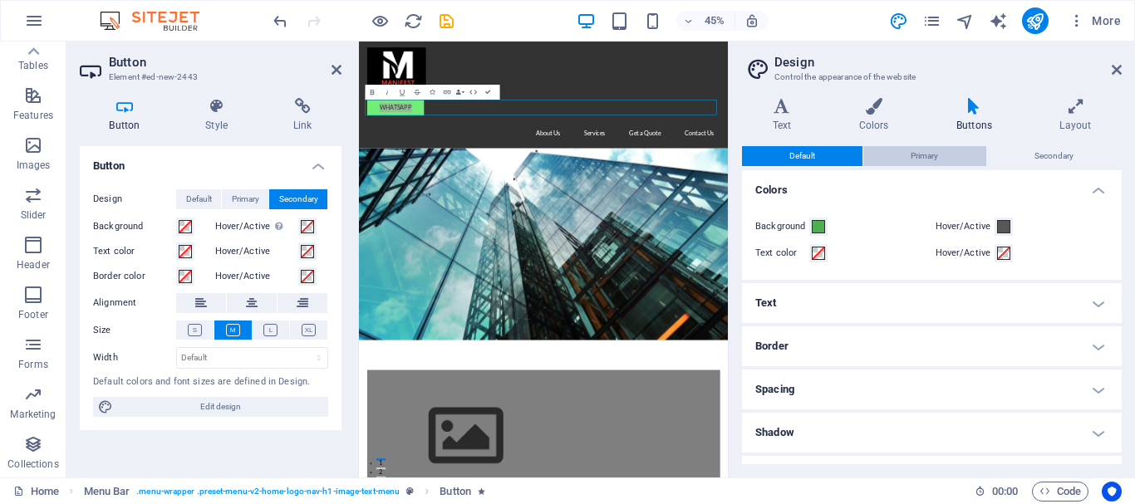
click at [913, 165] on span "Primary" at bounding box center [924, 156] width 27 height 20
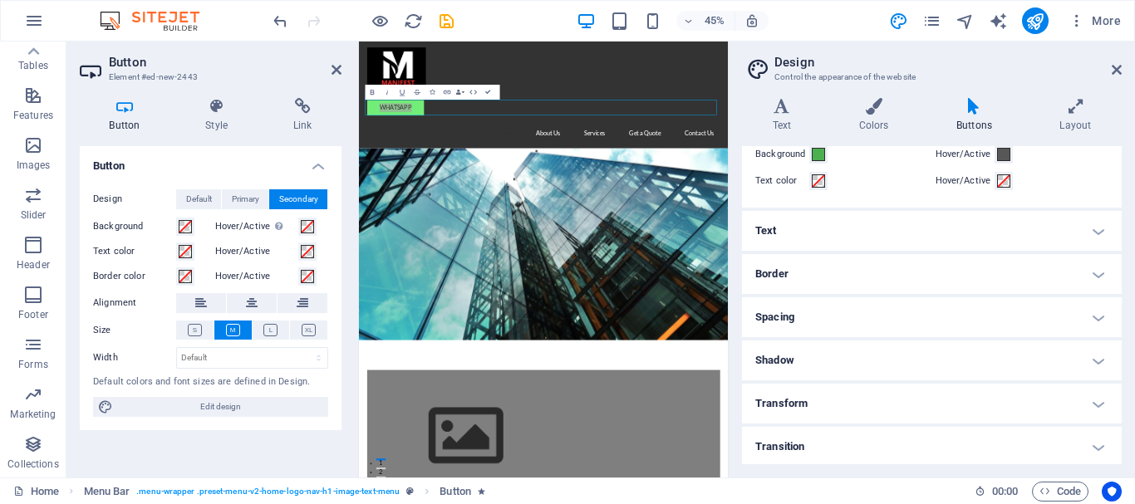
scroll to position [75, 0]
click at [986, 400] on h4 "Transform" at bounding box center [932, 401] width 380 height 40
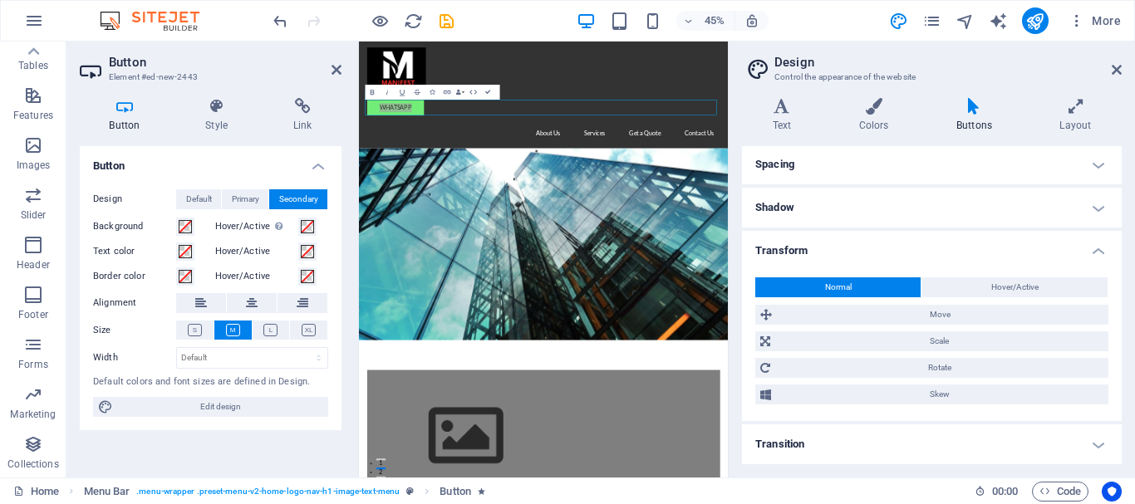
scroll to position [0, 0]
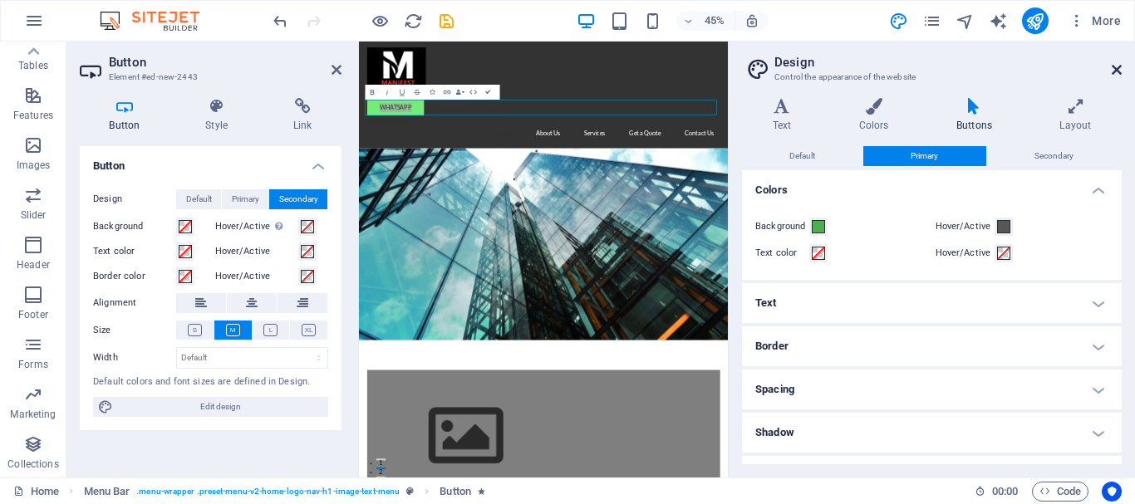
drag, startPoint x: 1112, startPoint y: 68, endPoint x: 24, endPoint y: 49, distance: 1088.6
click at [1112, 68] on icon at bounding box center [1117, 69] width 10 height 13
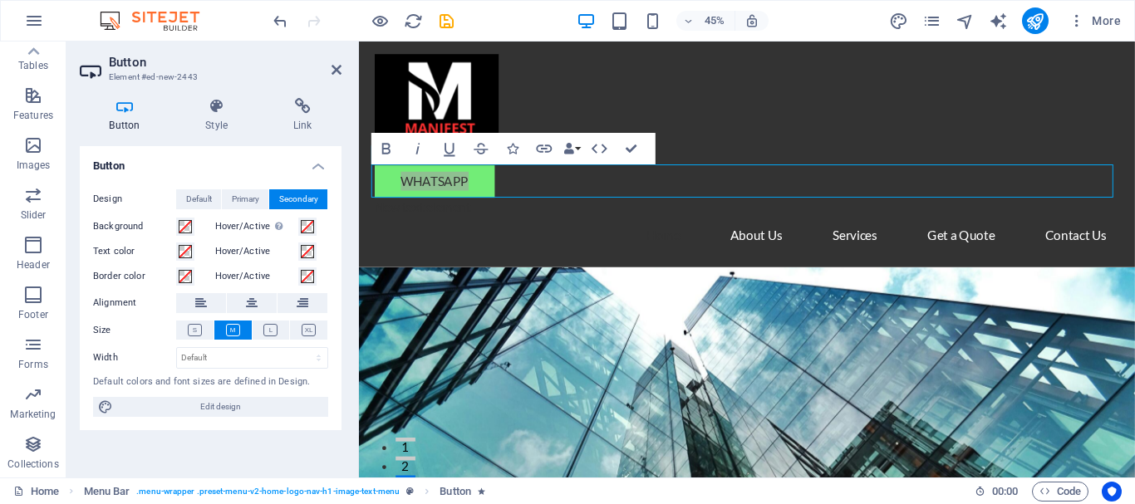
drag, startPoint x: 703, startPoint y: 82, endPoint x: 995, endPoint y: 188, distance: 310.1
click at [703, 82] on figure at bounding box center [768, 113] width 784 height 116
click at [457, 189] on link "Whatsapp" at bounding box center [439, 188] width 126 height 35
click at [576, 147] on button "Data Bindings" at bounding box center [572, 149] width 22 height 32
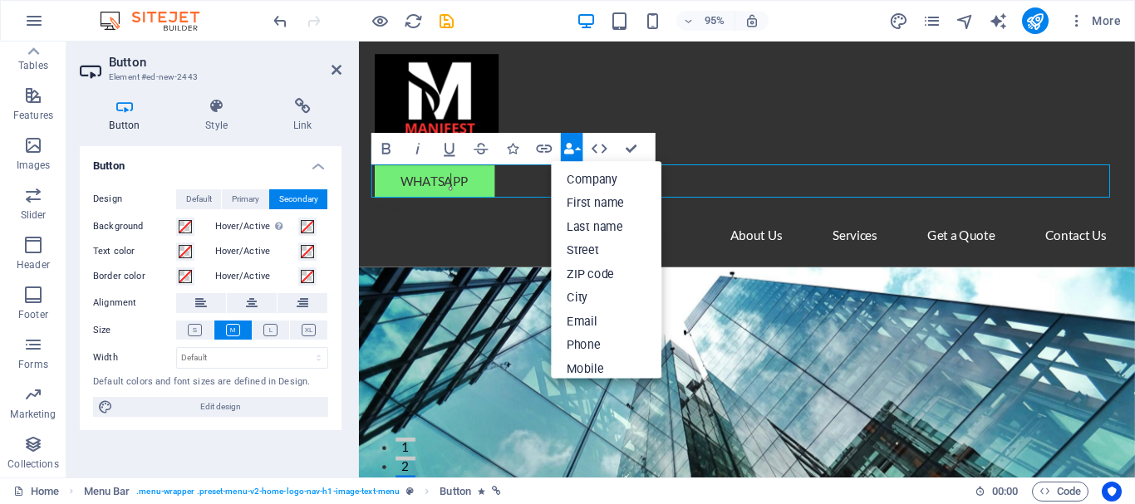
click at [577, 147] on button "Data Bindings" at bounding box center [572, 149] width 22 height 32
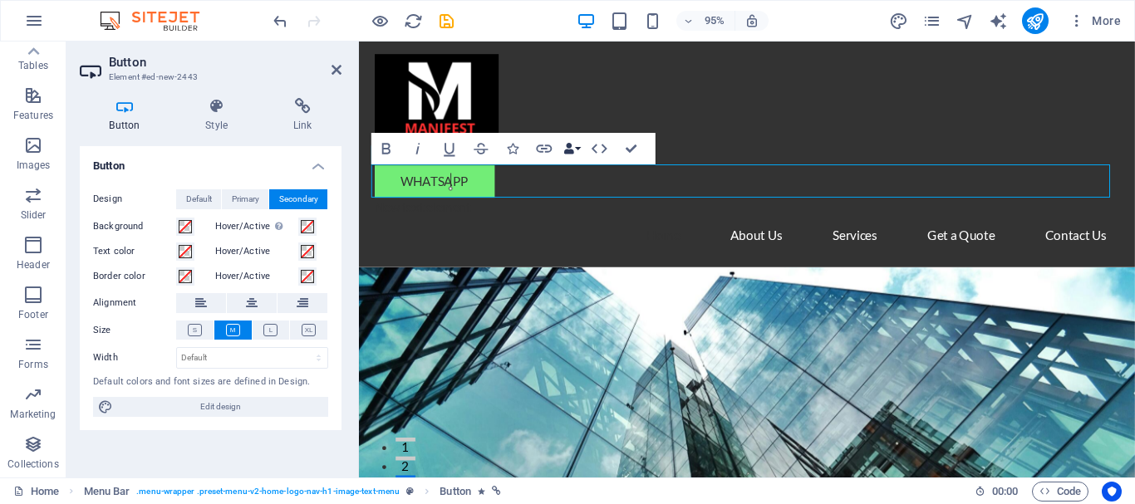
click at [577, 147] on button "Data Bindings" at bounding box center [572, 149] width 22 height 32
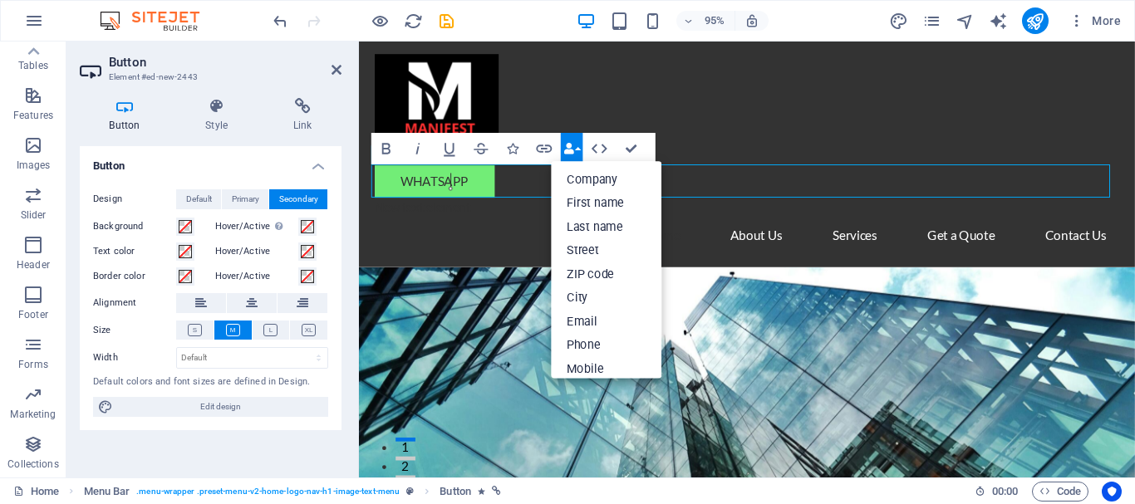
click at [578, 147] on button "Data Bindings" at bounding box center [572, 149] width 22 height 32
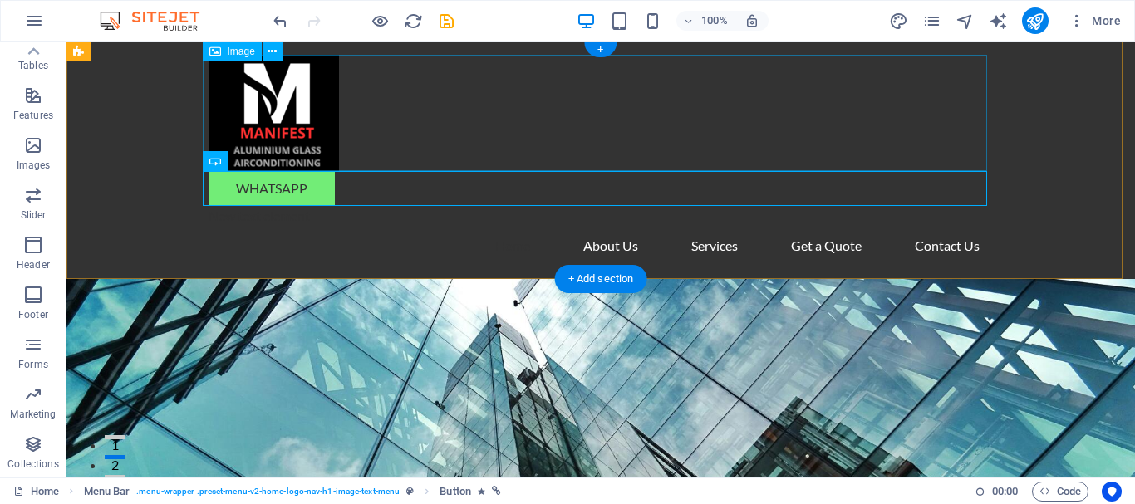
click at [131, 129] on div "Whatsapp New text element Home About Us Services Get a Quote Contact Us" at bounding box center [600, 161] width 1068 height 238
click at [381, 252] on nav "Home About Us Services Get a Quote Contact Us" at bounding box center [601, 246] width 784 height 40
click at [323, 183] on div "Whatsapp" at bounding box center [601, 188] width 784 height 35
click at [307, 194] on div "Whatsapp" at bounding box center [601, 188] width 784 height 35
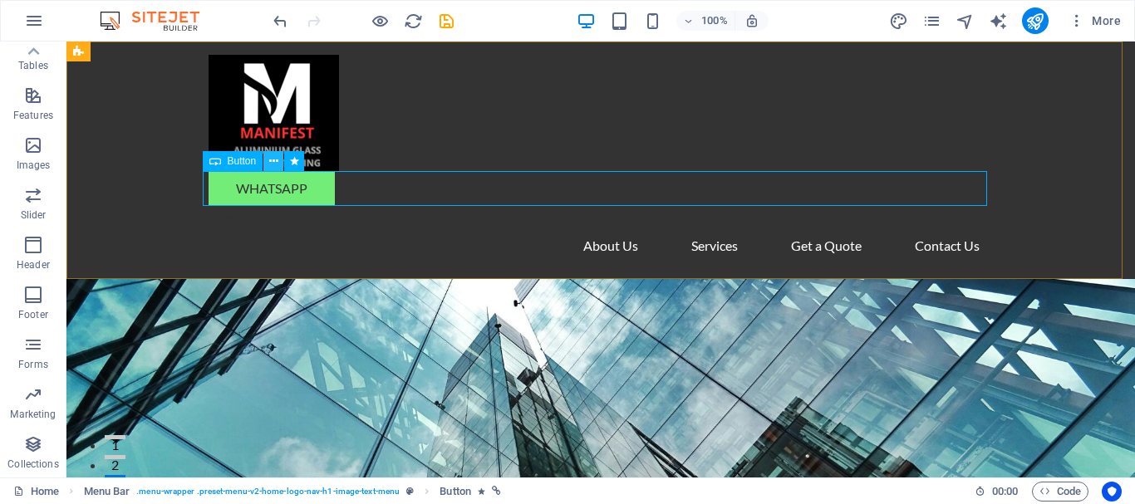
click at [270, 160] on icon at bounding box center [273, 161] width 9 height 17
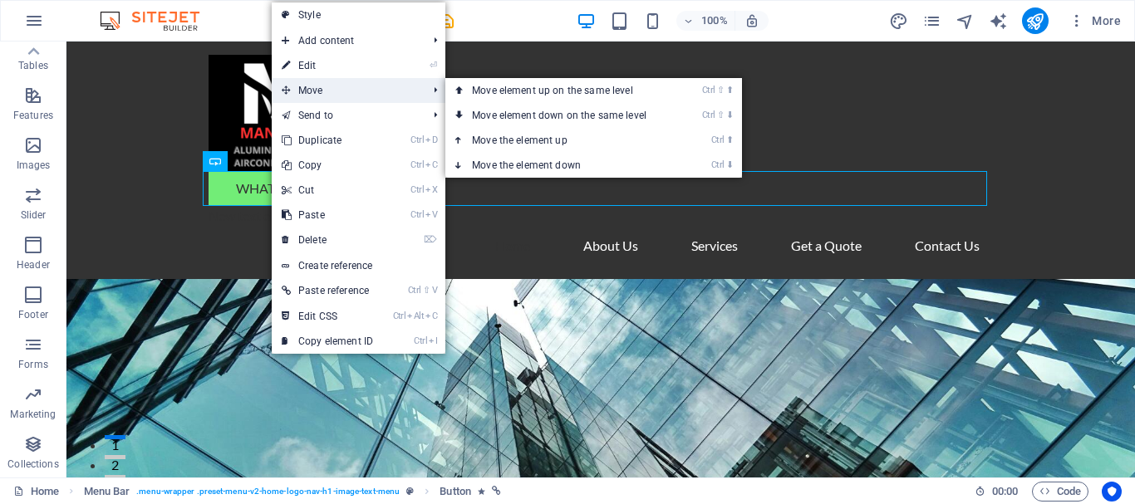
click at [364, 86] on span "Move" at bounding box center [346, 90] width 149 height 25
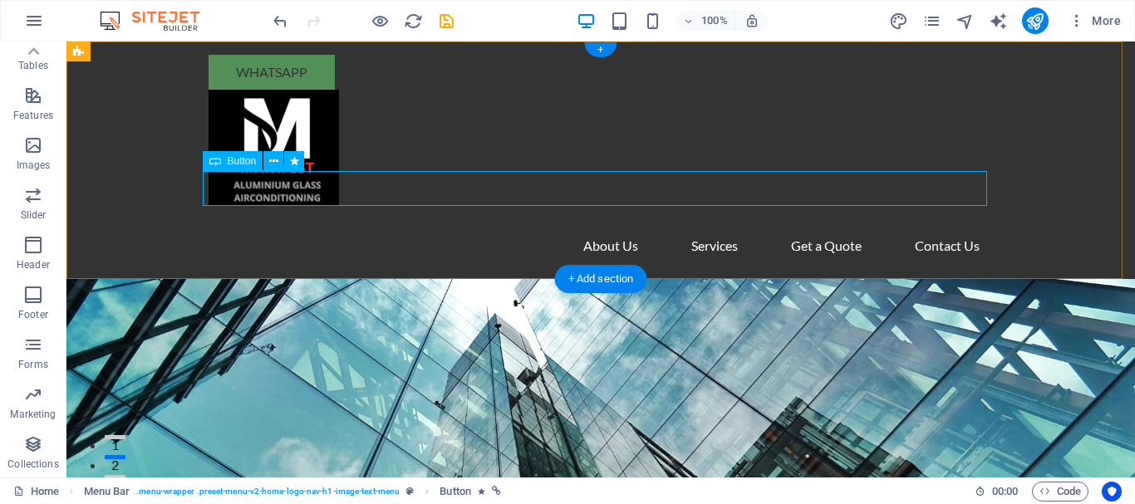
drag, startPoint x: 256, startPoint y: 187, endPoint x: 790, endPoint y: 116, distance: 538.9
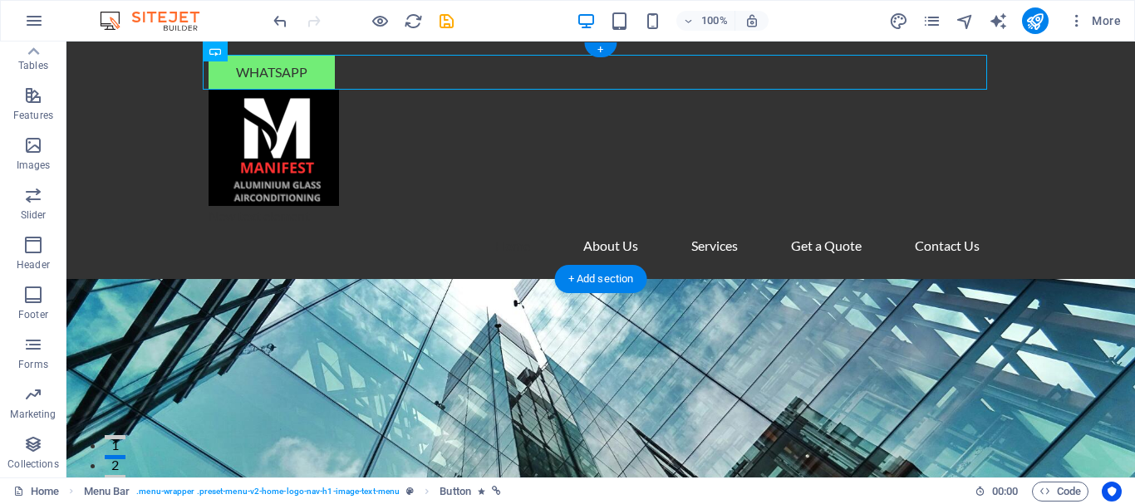
click at [587, 146] on header "Whatsapp New text element Home About Us Services Get a Quote Contact Us" at bounding box center [600, 161] width 811 height 238
click at [301, 61] on div "Whatsapp" at bounding box center [601, 72] width 784 height 35
drag, startPoint x: 273, startPoint y: 48, endPoint x: 278, endPoint y: 69, distance: 21.6
click at [272, 47] on div "Whatsapp New text element Home About Us Services Get a Quote Contact Us" at bounding box center [600, 161] width 1068 height 238
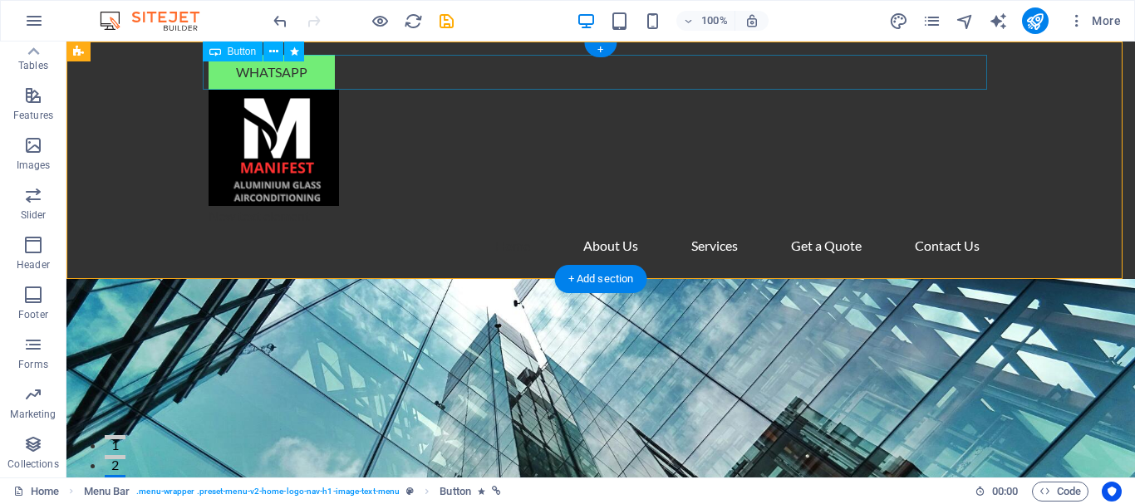
click at [291, 73] on div "Whatsapp" at bounding box center [601, 72] width 784 height 35
click at [277, 59] on icon at bounding box center [273, 51] width 9 height 17
click at [278, 69] on div "Whatsapp" at bounding box center [601, 72] width 784 height 35
click at [276, 48] on icon at bounding box center [273, 51] width 9 height 17
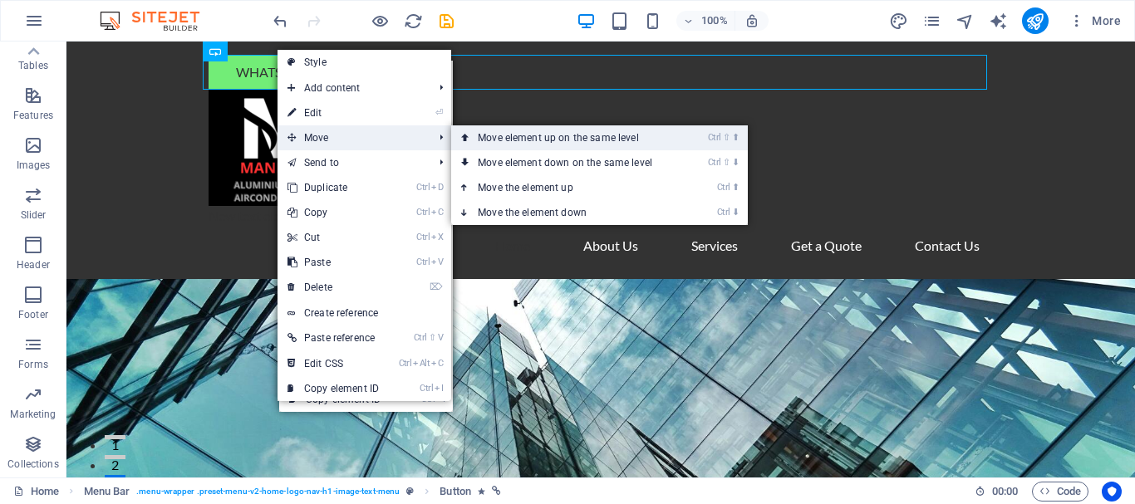
click at [534, 144] on link "Ctrl ⇧ ⬆ Move element up on the same level" at bounding box center [568, 137] width 234 height 25
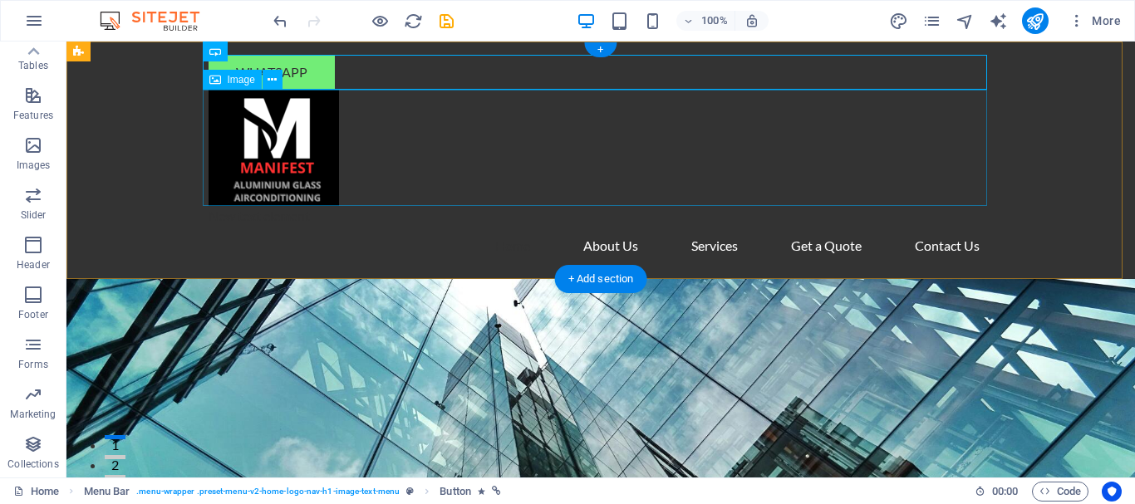
click at [140, 123] on div "Whatsapp New text element Home About Us Services Get a Quote Contact Us" at bounding box center [600, 161] width 1068 height 238
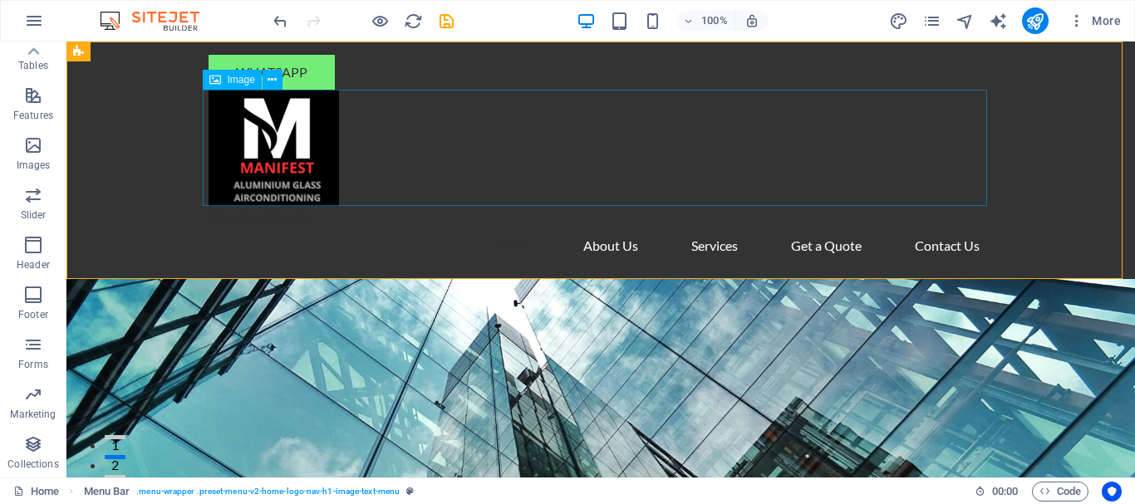
click at [141, 111] on div "Whatsapp New text element Home About Us Services Get a Quote Contact Us" at bounding box center [600, 161] width 1068 height 238
click at [261, 65] on div "Whatsapp" at bounding box center [601, 72] width 784 height 35
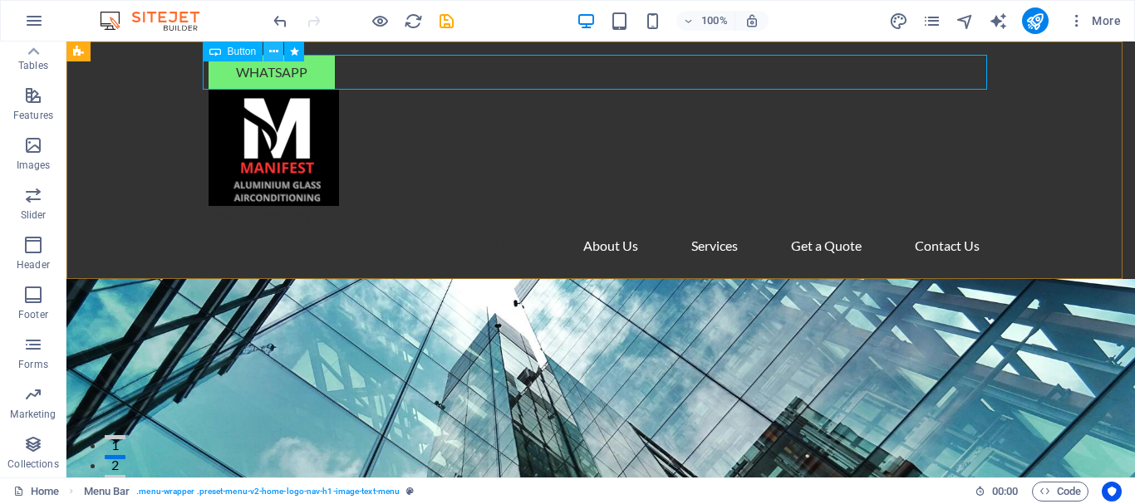
drag, startPoint x: 194, startPoint y: 23, endPoint x: 274, endPoint y: 50, distance: 84.1
click at [274, 49] on icon at bounding box center [273, 51] width 9 height 17
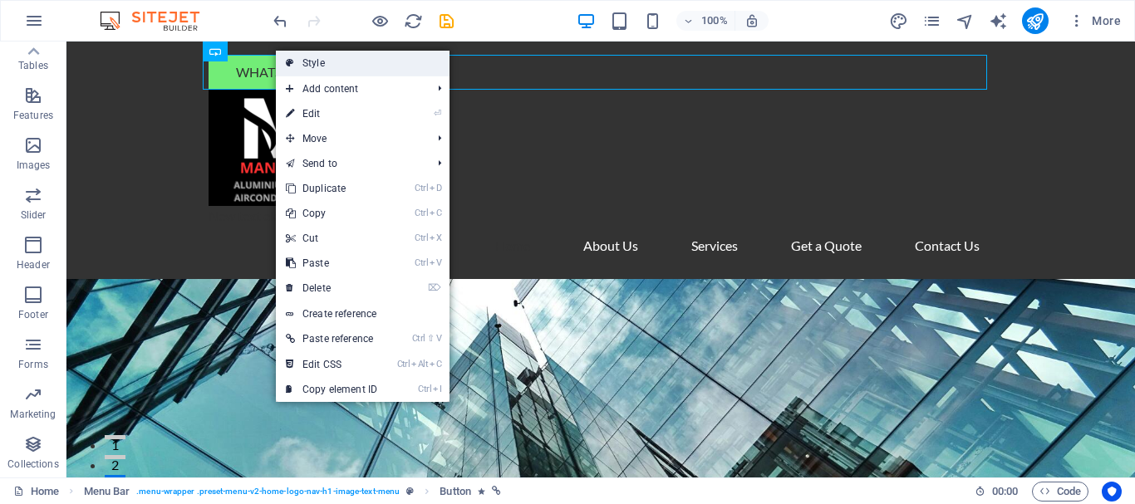
click at [327, 61] on link "Style" at bounding box center [363, 63] width 174 height 25
select select "rem"
select select "preset-menu-v2-home-logo-nav-h1-image-text-menu"
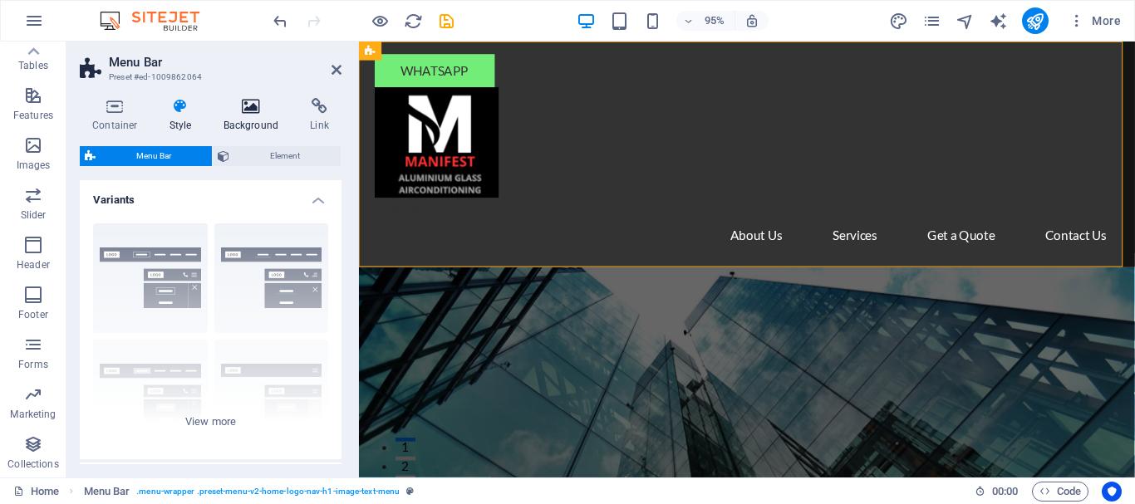
click at [248, 111] on icon at bounding box center [251, 106] width 81 height 17
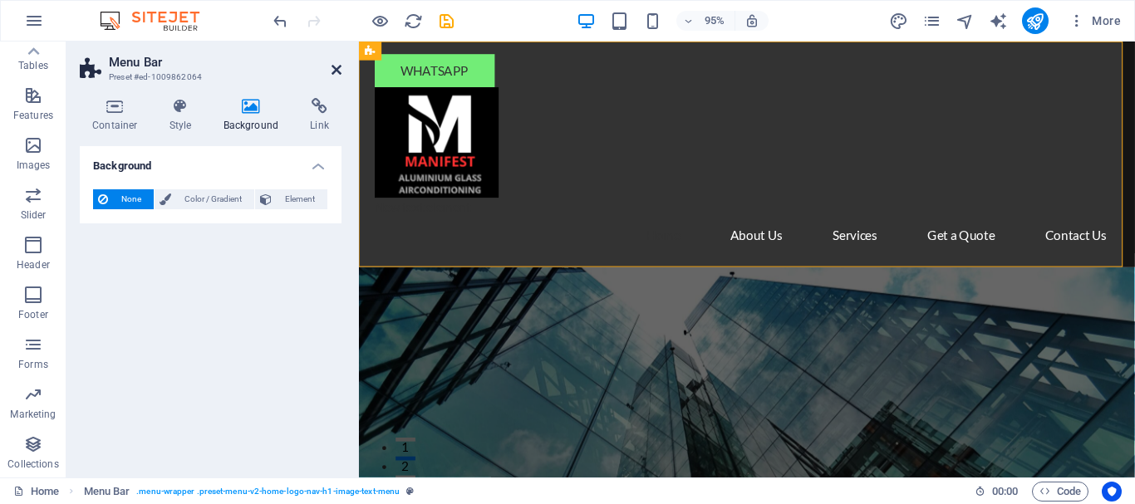
click at [334, 72] on icon at bounding box center [337, 69] width 10 height 13
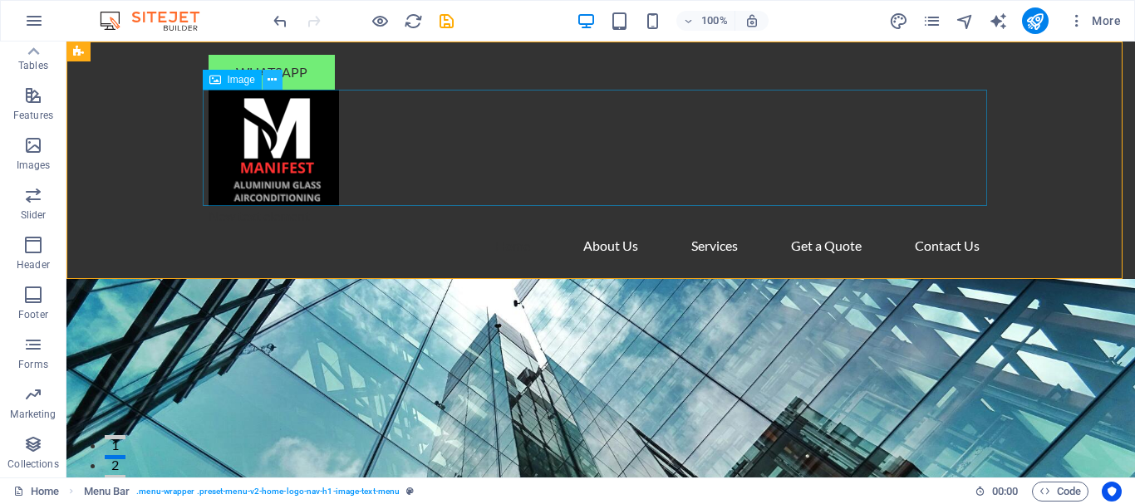
click at [320, 69] on div "Whatsapp" at bounding box center [601, 72] width 784 height 35
click at [0, 0] on button at bounding box center [0, 0] width 0 height 0
select select "pulse"
select select "s"
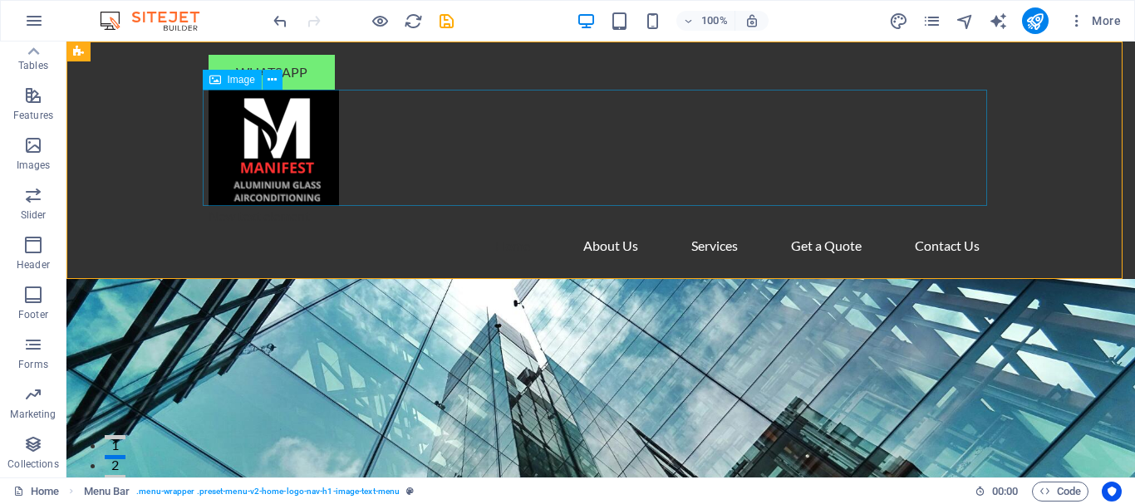
select select "scroll"
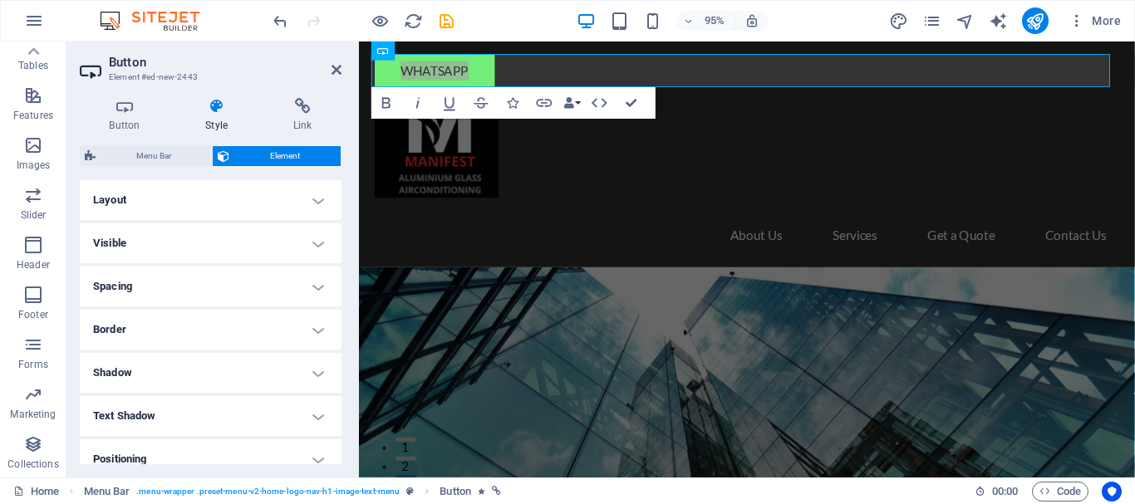
click at [182, 198] on h4 "Layout" at bounding box center [211, 200] width 262 height 40
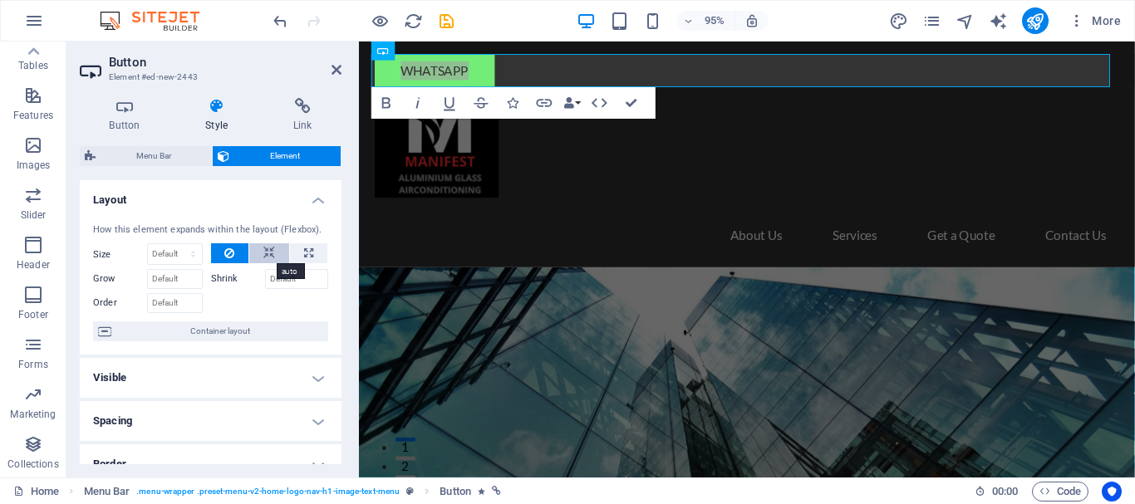
click at [263, 254] on icon at bounding box center [269, 253] width 12 height 20
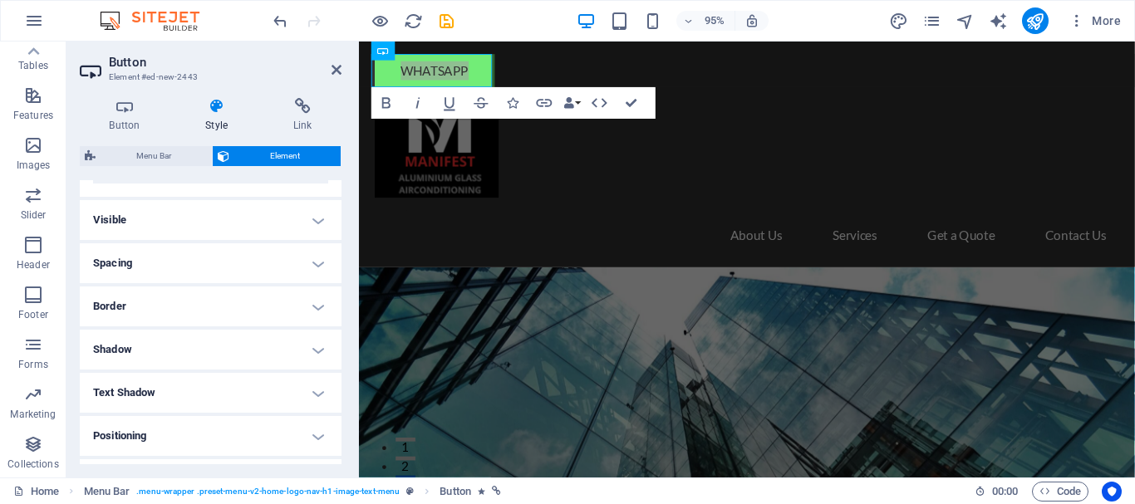
scroll to position [166, 0]
click at [314, 248] on h4 "Spacing" at bounding box center [211, 255] width 262 height 40
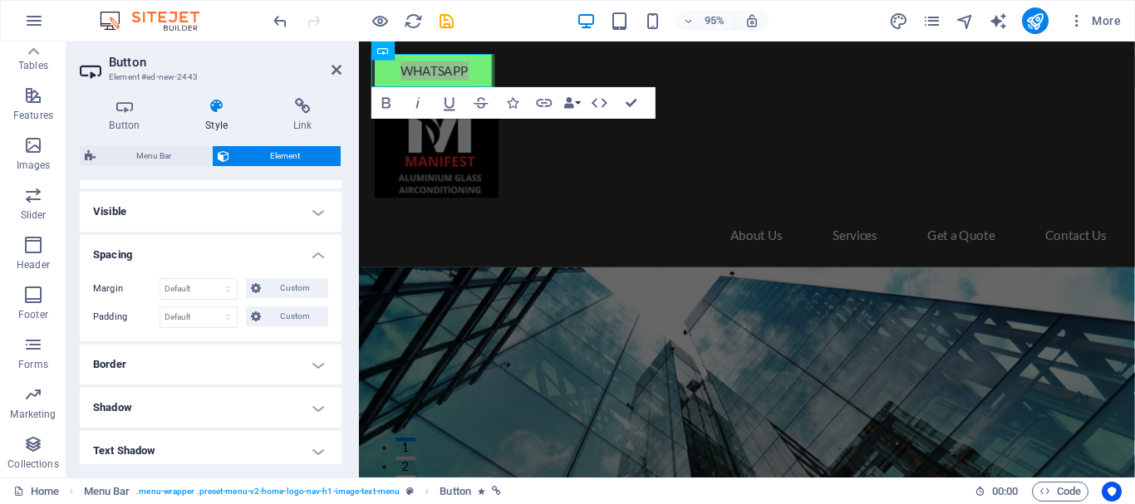
click at [313, 248] on h4 "Spacing" at bounding box center [211, 250] width 262 height 30
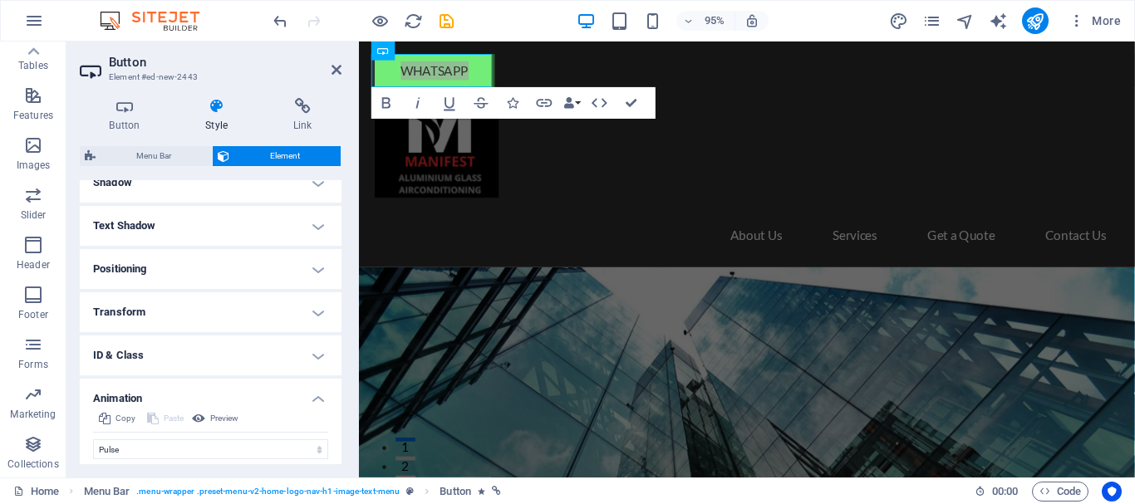
scroll to position [332, 0]
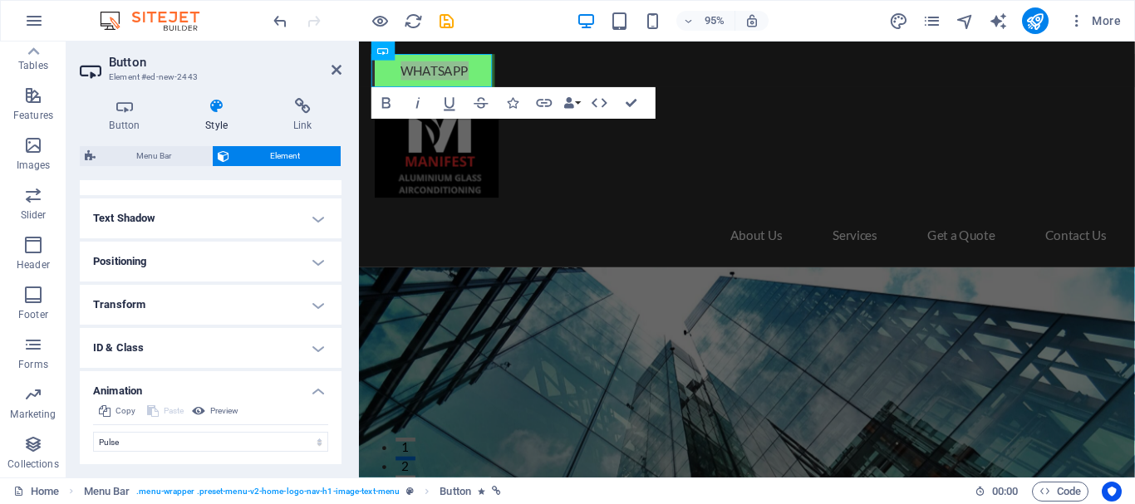
click at [199, 256] on h4 "Positioning" at bounding box center [211, 262] width 262 height 40
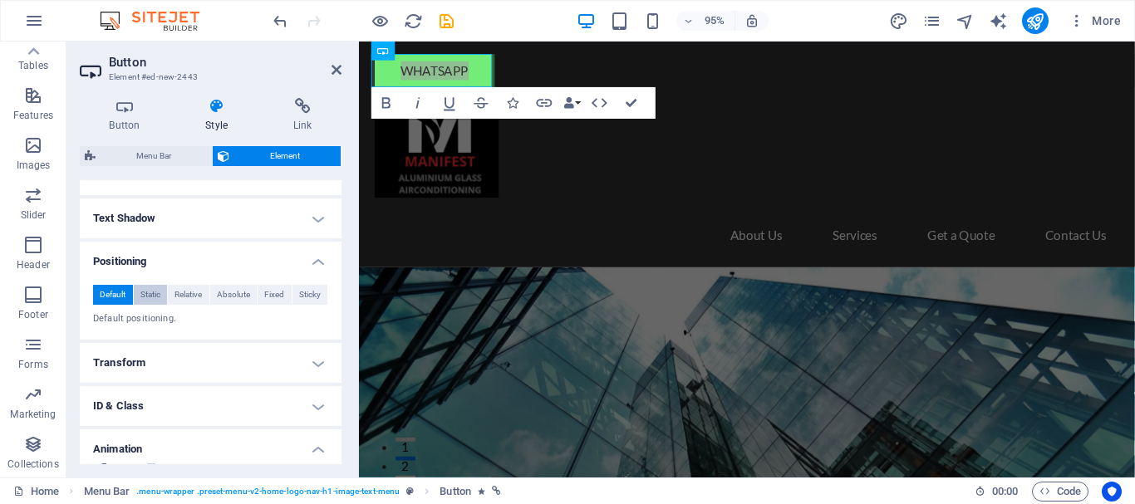
click at [157, 295] on span "Static" at bounding box center [150, 295] width 20 height 20
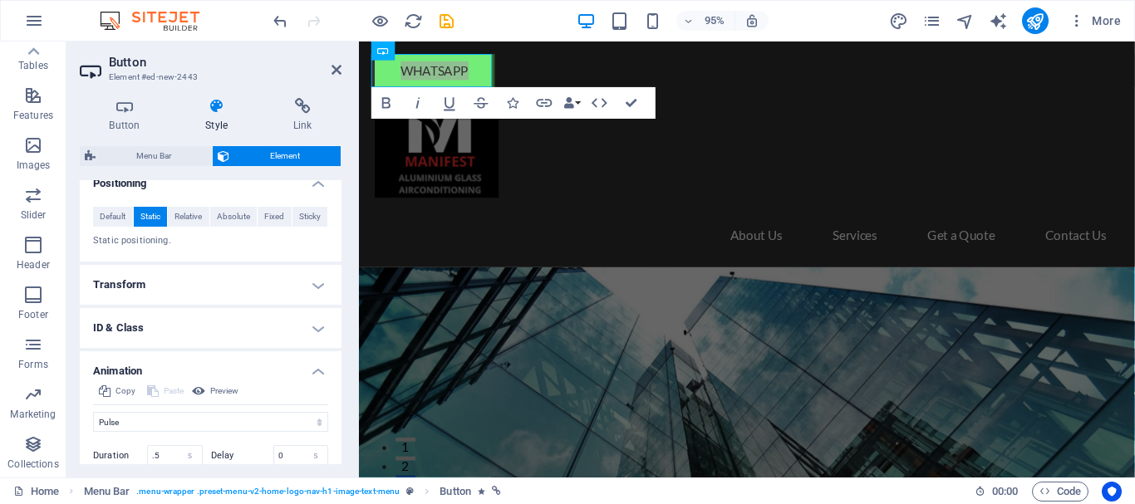
scroll to position [415, 0]
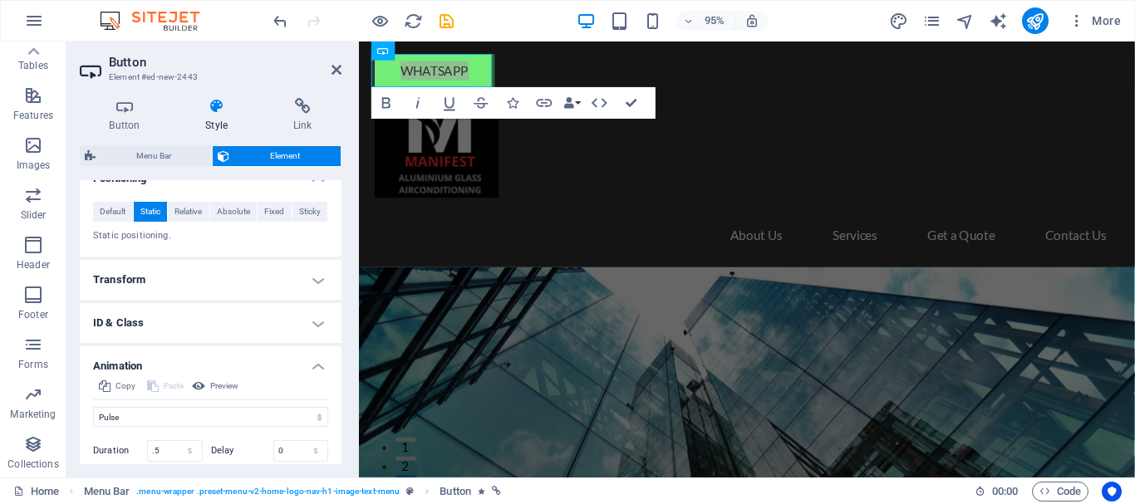
click at [205, 270] on h4 "Transform" at bounding box center [211, 280] width 262 height 40
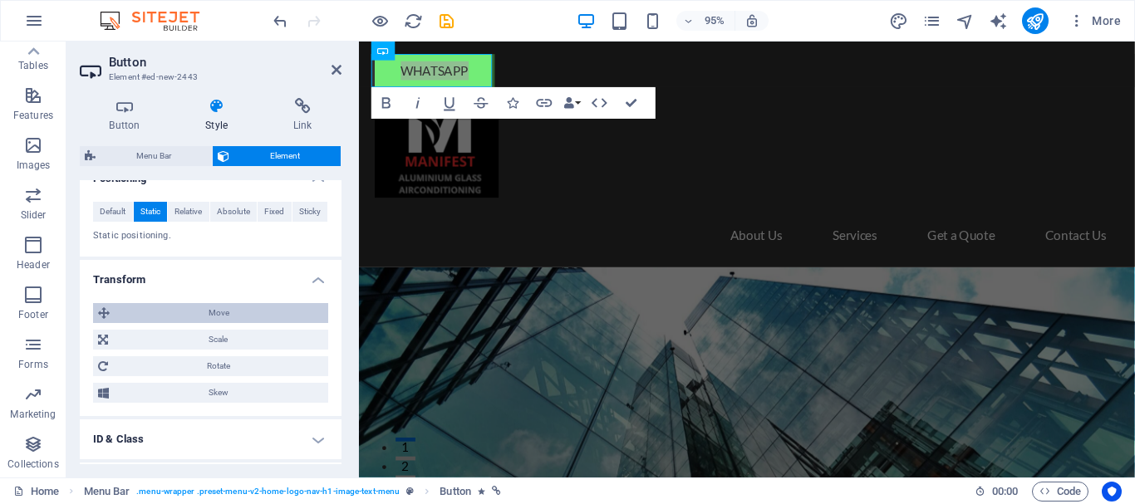
click at [141, 309] on span "Move" at bounding box center [219, 313] width 209 height 20
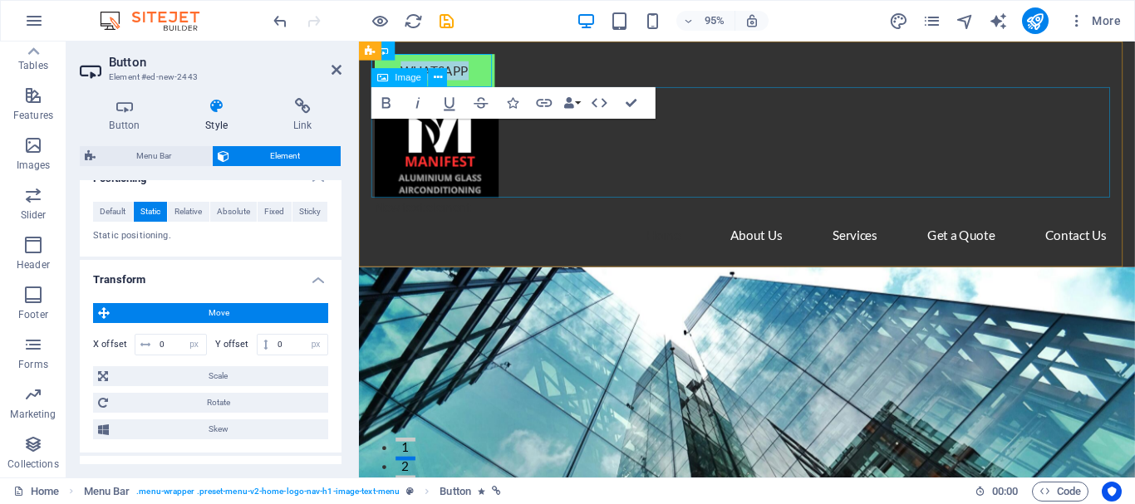
click at [582, 172] on figure at bounding box center [768, 148] width 784 height 116
click at [440, 71] on div "Whatsapp New text element Home About Us Services Get a Quote Contact Us" at bounding box center [767, 161] width 817 height 238
click at [854, 60] on div "Whatsapp New text element Home About Us Services Get a Quote Contact Us" at bounding box center [767, 161] width 817 height 238
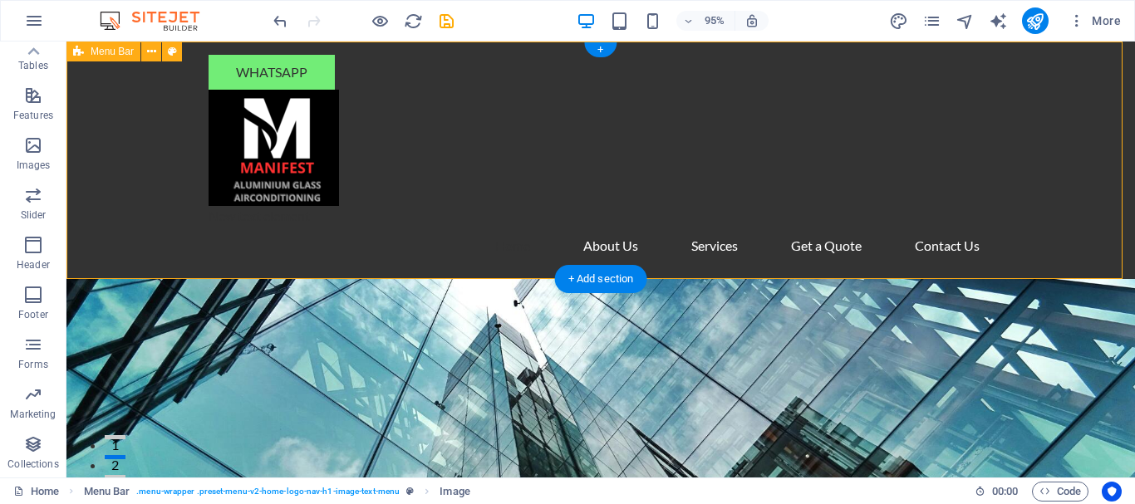
click at [263, 67] on div "Whatsapp" at bounding box center [601, 72] width 784 height 35
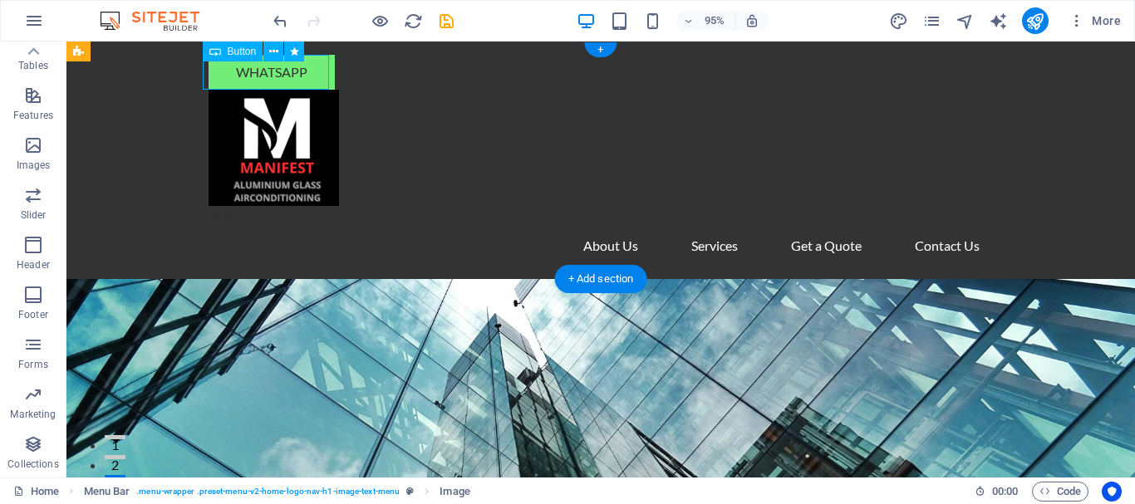
click at [314, 67] on div "Whatsapp" at bounding box center [601, 72] width 784 height 35
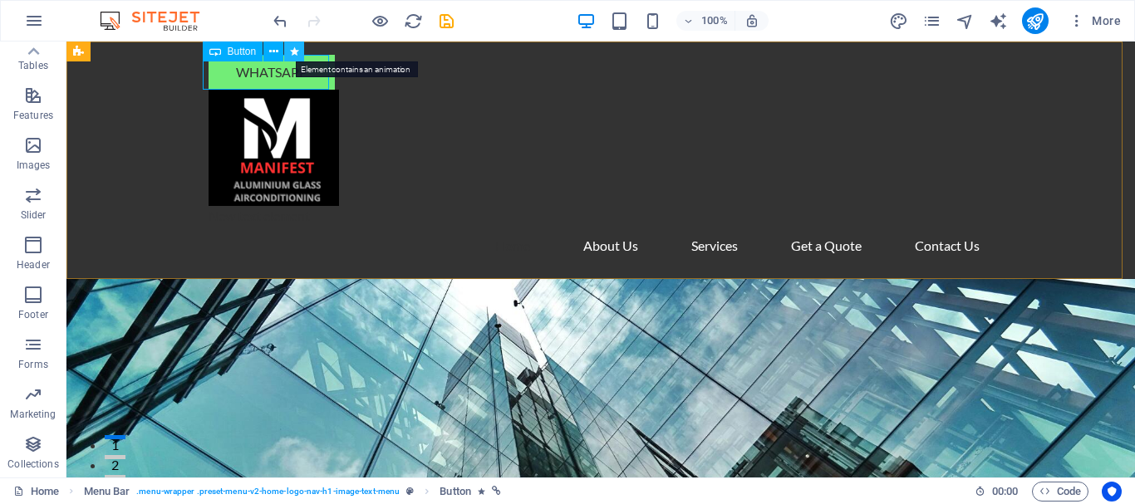
click at [292, 54] on icon at bounding box center [294, 51] width 9 height 17
select select "pulse"
select select "s"
select select "scroll"
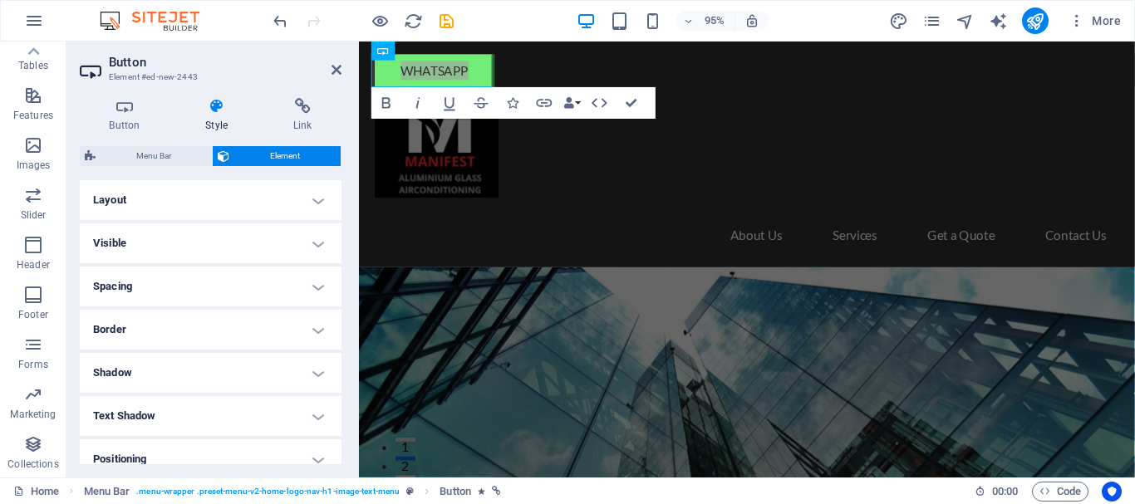
click at [334, 69] on icon at bounding box center [337, 69] width 10 height 13
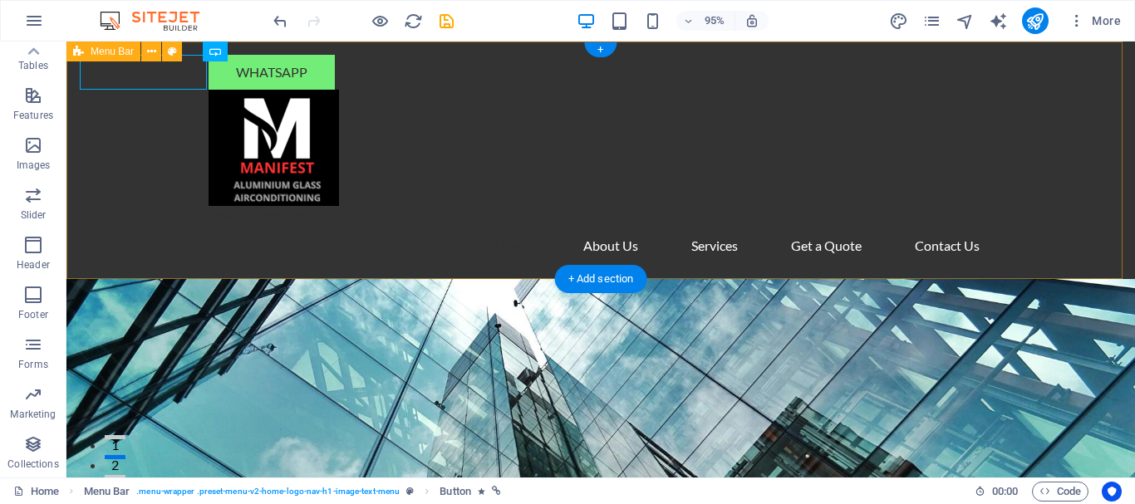
click at [456, 176] on figure at bounding box center [601, 148] width 784 height 116
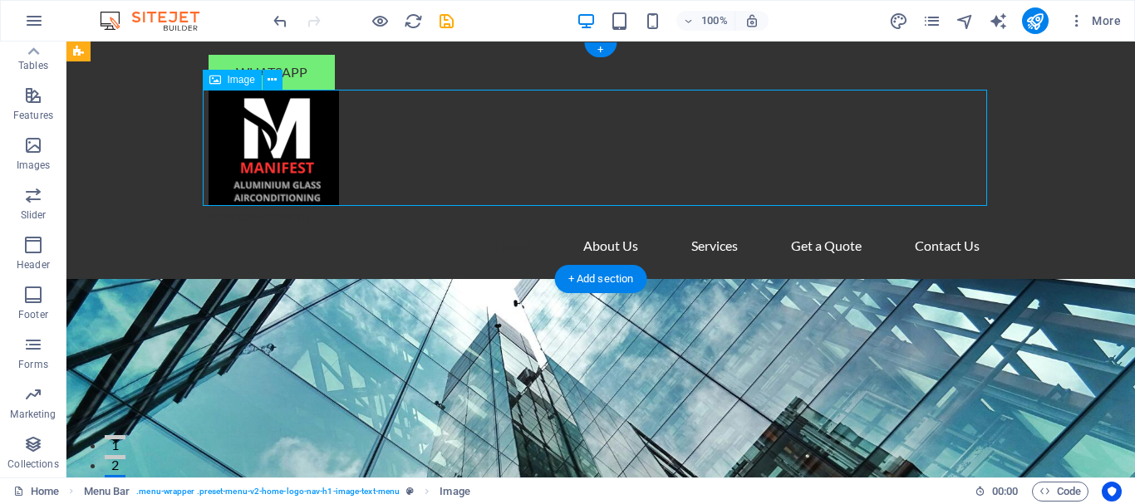
click at [369, 64] on div "Whatsapp New text element Home About Us Services Get a Quote Contact Us" at bounding box center [600, 161] width 1068 height 238
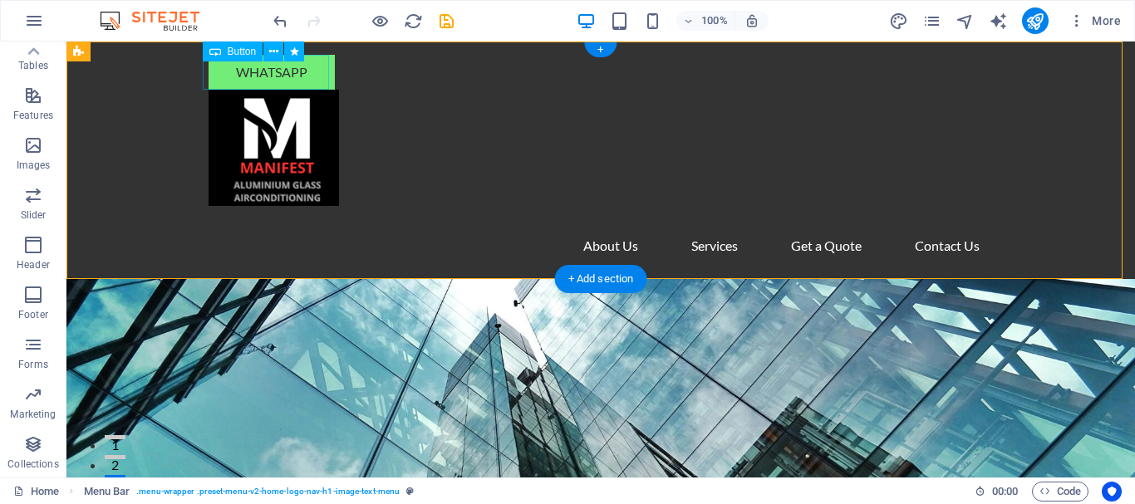
click at [305, 68] on div "Whatsapp" at bounding box center [601, 72] width 784 height 35
click at [296, 76] on div "Whatsapp" at bounding box center [601, 72] width 784 height 35
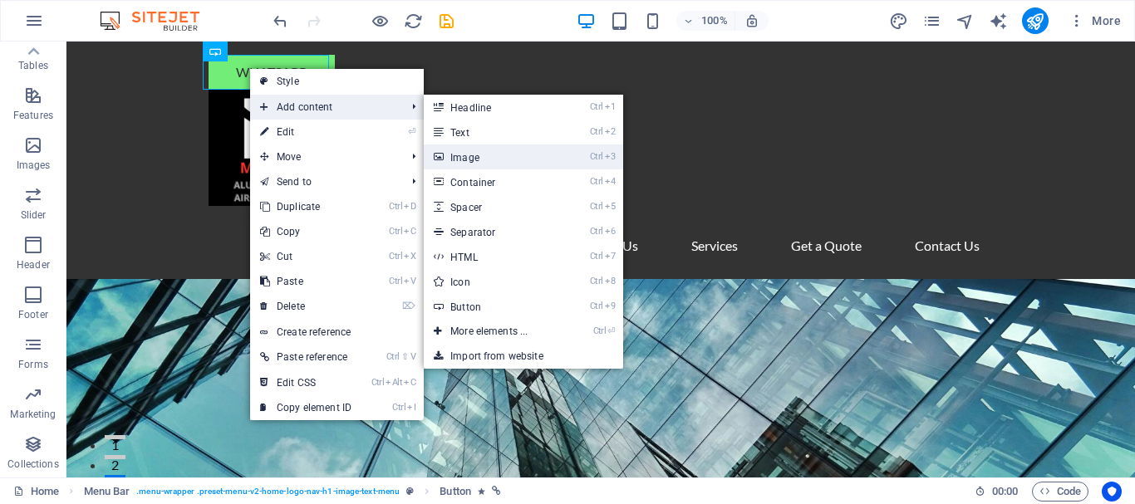
click at [489, 161] on link "Ctrl 3 Image" at bounding box center [492, 157] width 137 height 25
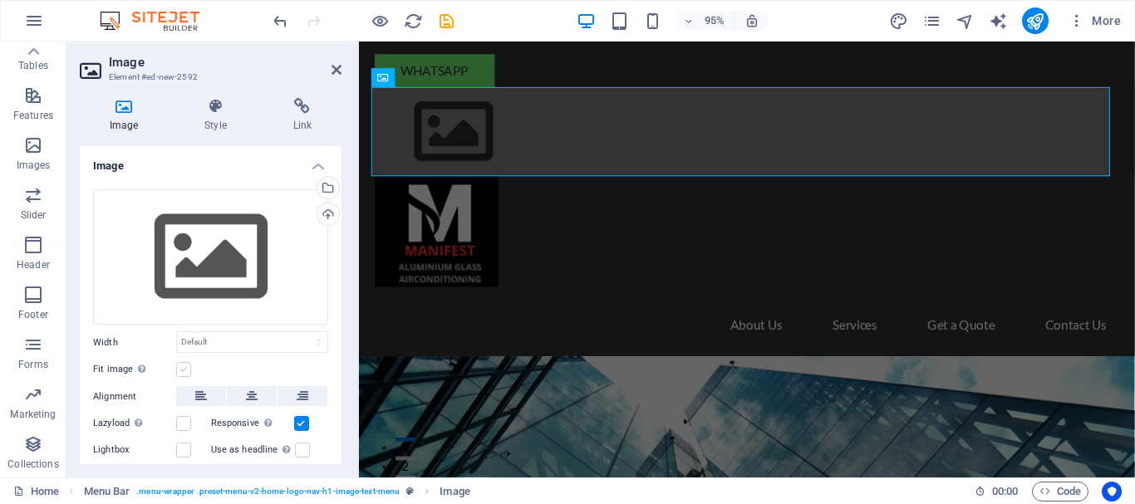
click at [185, 370] on label at bounding box center [183, 369] width 15 height 15
click at [0, 0] on input "Fit image Automatically fit image to a fixed width and height" at bounding box center [0, 0] width 0 height 0
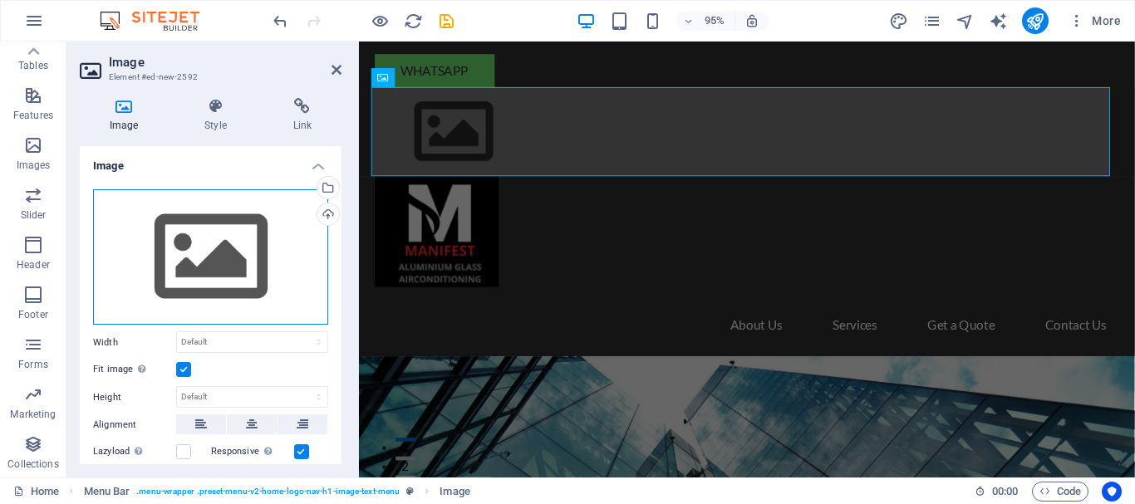
click at [214, 229] on div "Drag files here, click to choose files or select files from Files or our free s…" at bounding box center [210, 257] width 235 height 136
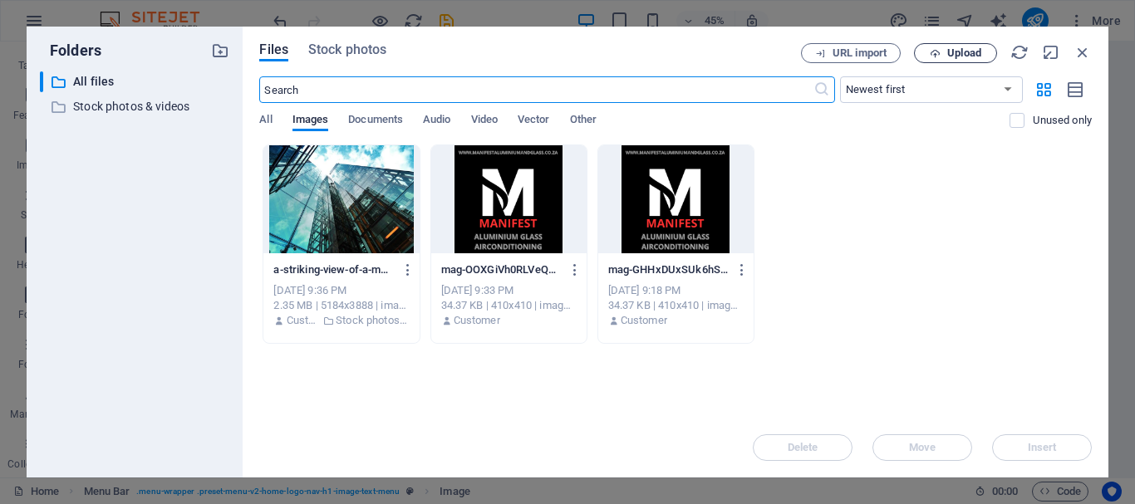
click at [966, 52] on span "Upload" at bounding box center [964, 53] width 34 height 10
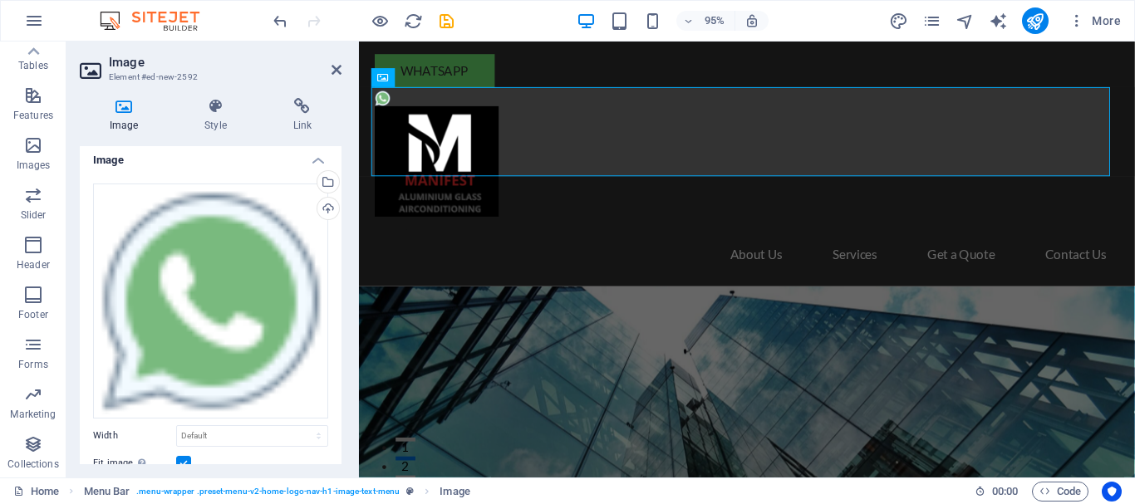
scroll to position [0, 0]
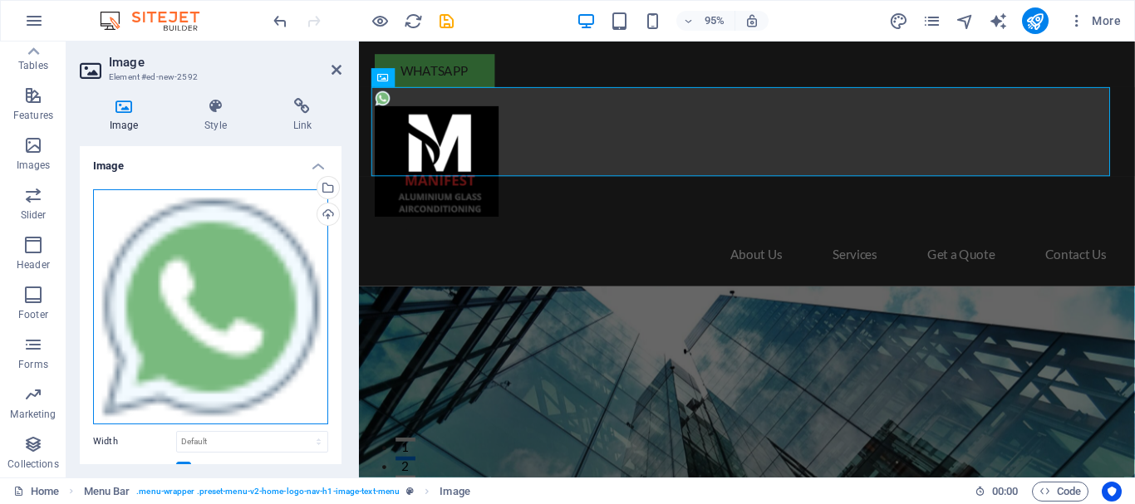
click at [197, 276] on div "Drag files here, click to choose files or select files from Files or our free s…" at bounding box center [210, 306] width 235 height 235
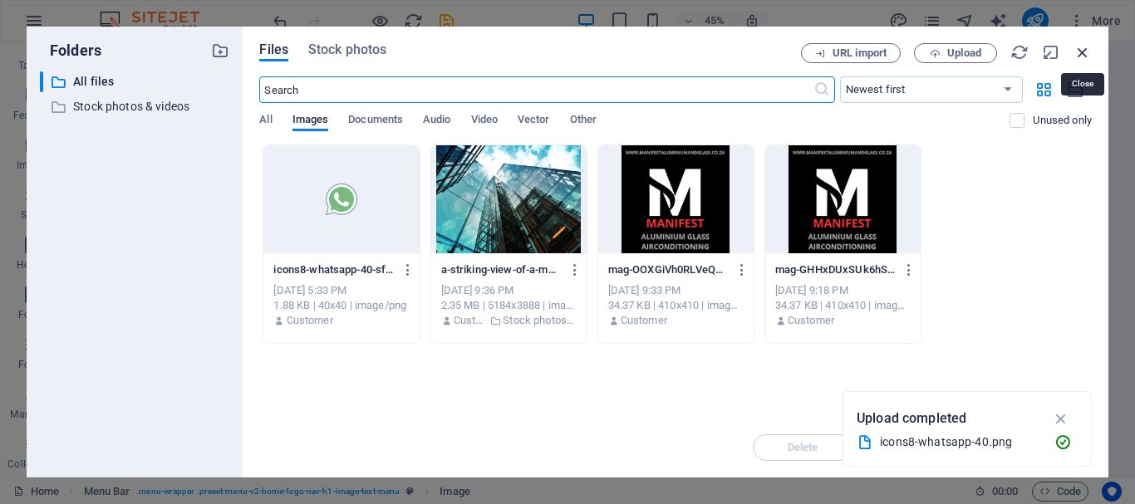
click at [1083, 50] on icon "button" at bounding box center [1082, 52] width 18 height 18
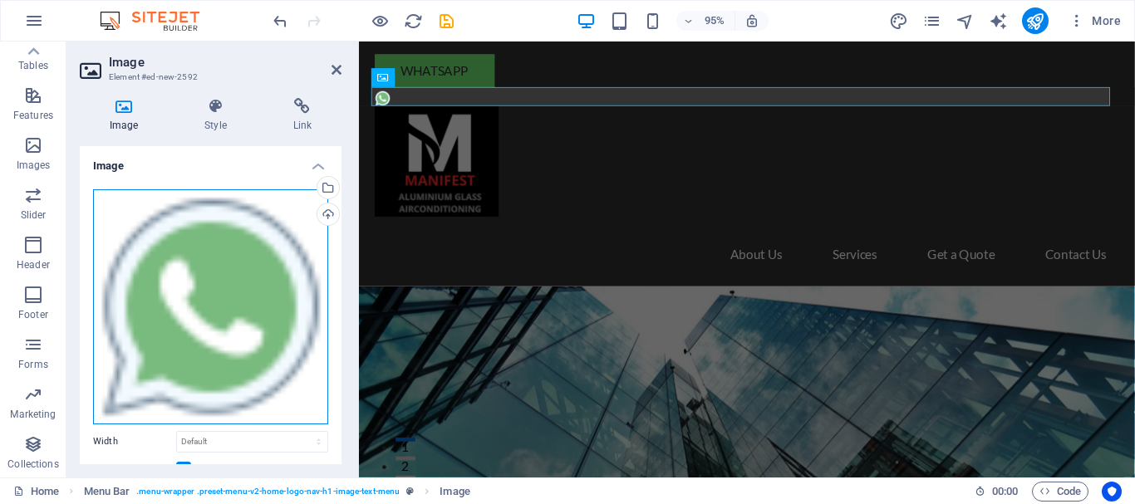
click at [224, 309] on div "Drag files here, click to choose files or select files from Files or our free s…" at bounding box center [210, 306] width 235 height 235
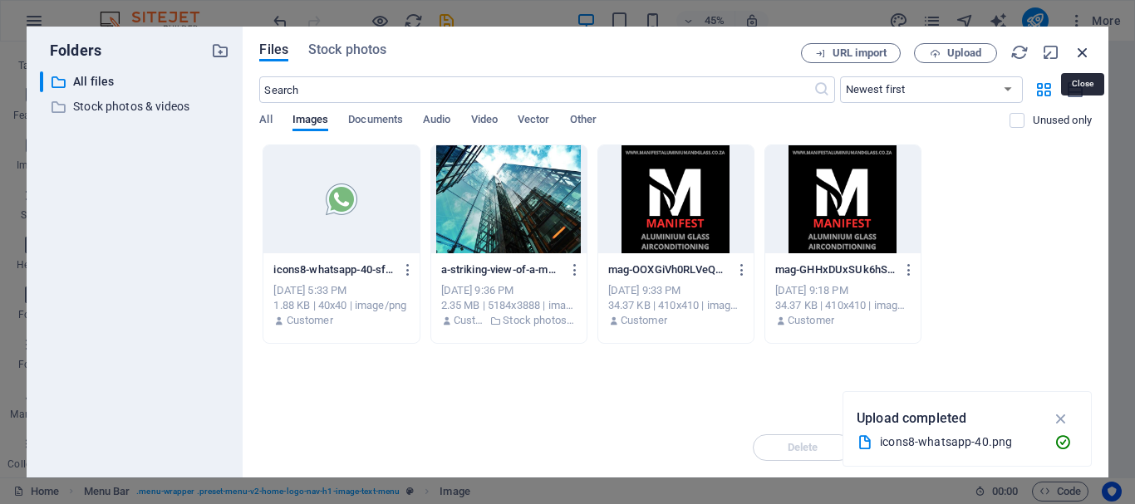
click at [1083, 48] on icon "button" at bounding box center [1082, 52] width 18 height 18
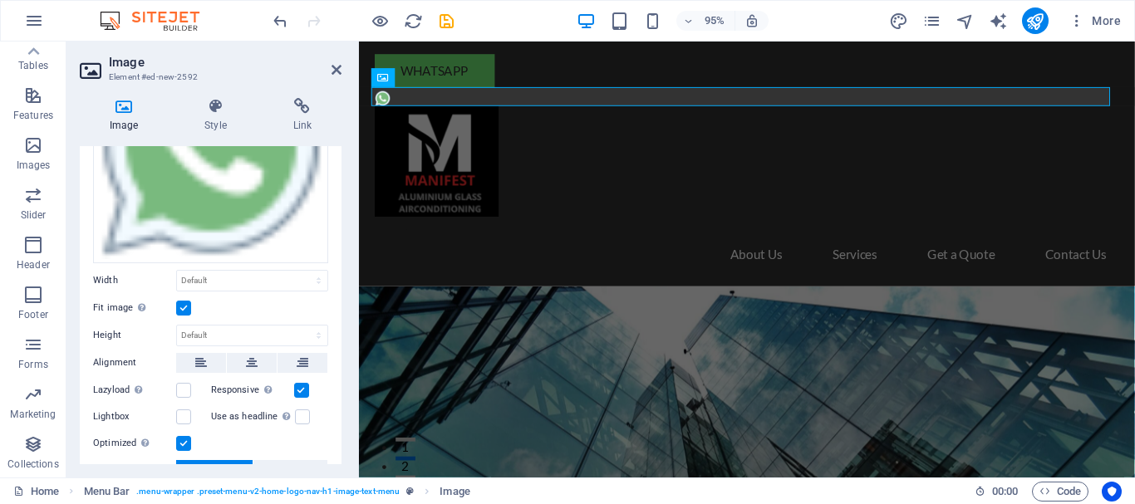
scroll to position [166, 0]
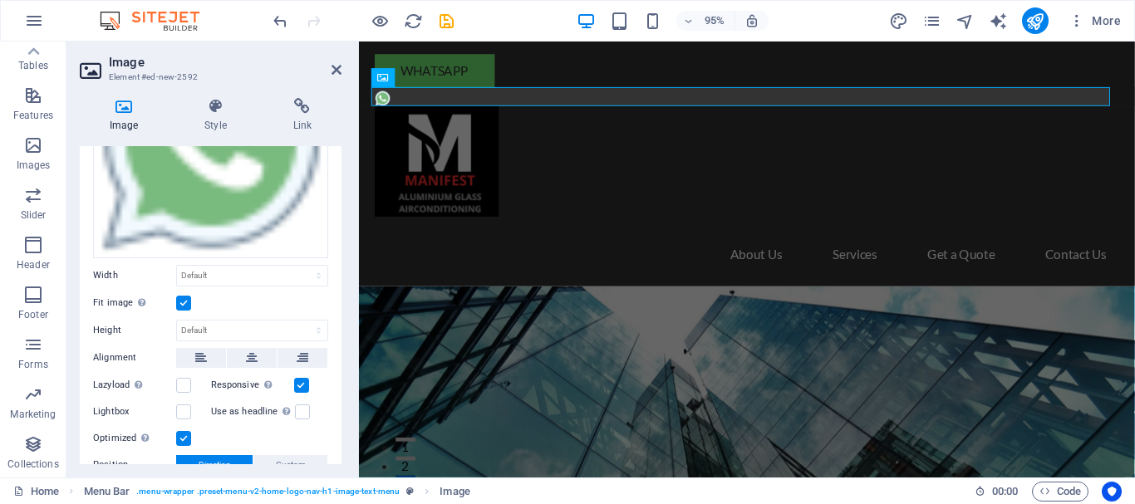
click at [186, 296] on label at bounding box center [183, 303] width 15 height 15
click at [0, 0] on input "Fit image Automatically fit image to a fixed width and height" at bounding box center [0, 0] width 0 height 0
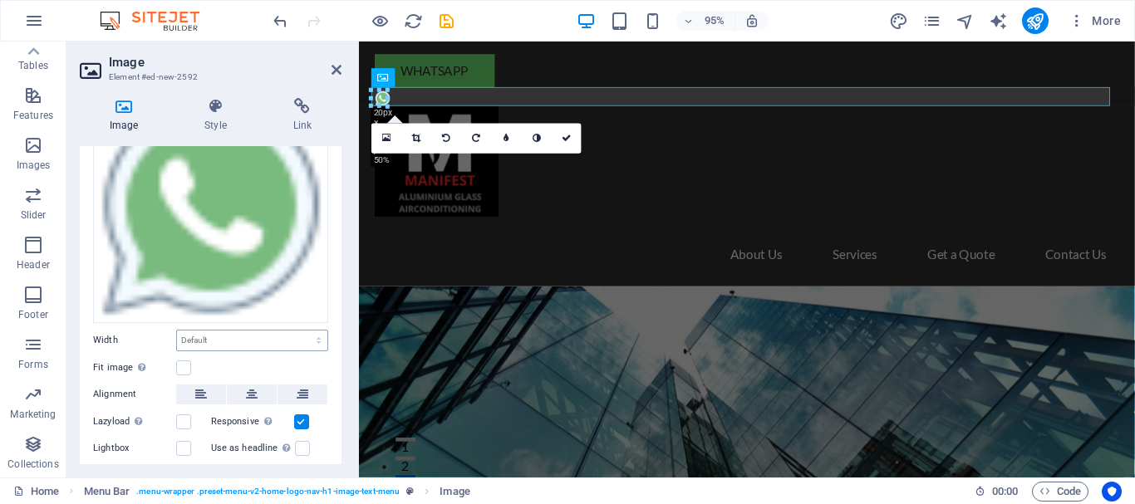
scroll to position [83, 0]
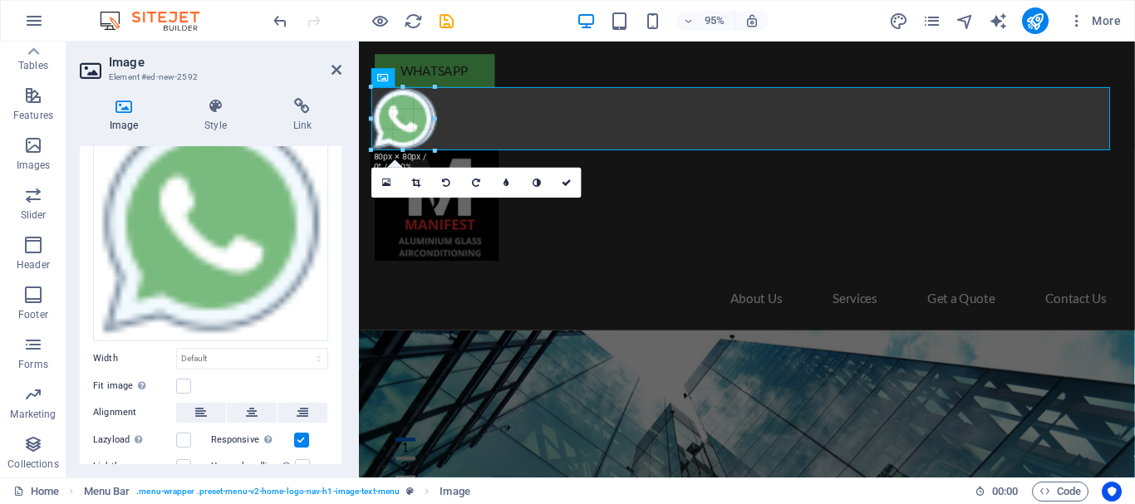
drag, startPoint x: 390, startPoint y: 106, endPoint x: 269, endPoint y: 62, distance: 128.3
type input "80"
select select "px"
click at [624, 66] on div "Whatsapp New text element Home About Us Services Get a Quote Contact Us" at bounding box center [767, 194] width 817 height 304
click at [335, 73] on icon at bounding box center [337, 69] width 10 height 13
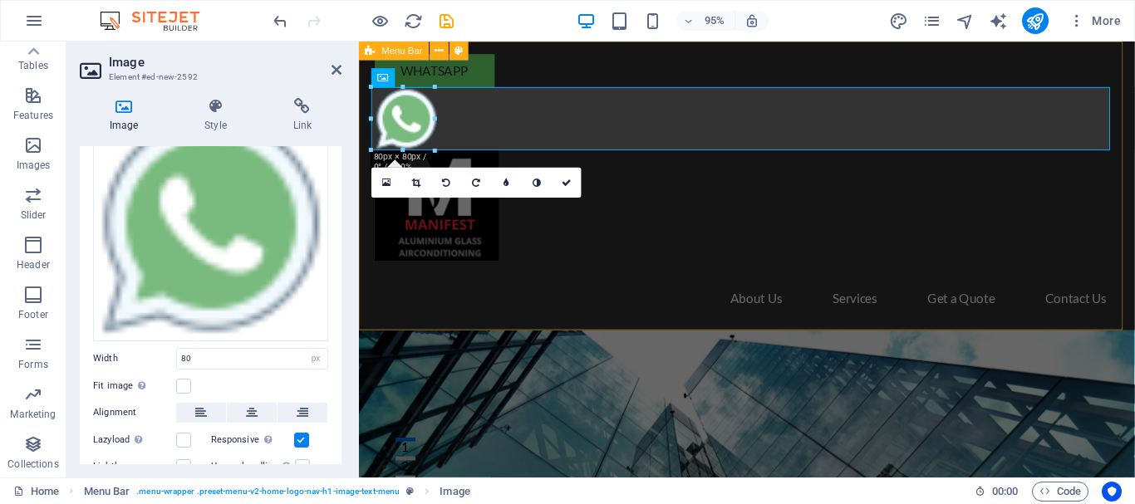
click at [761, 64] on div "Whatsapp New text element Home About Us Services Get a Quote Contact Us" at bounding box center [767, 194] width 817 height 304
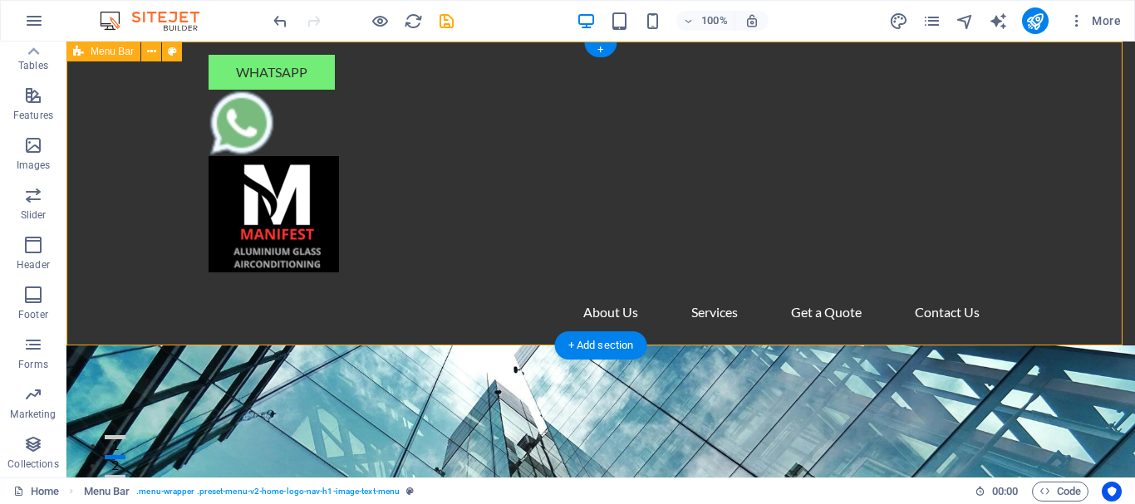
click at [277, 72] on div "Whatsapp" at bounding box center [601, 72] width 784 height 35
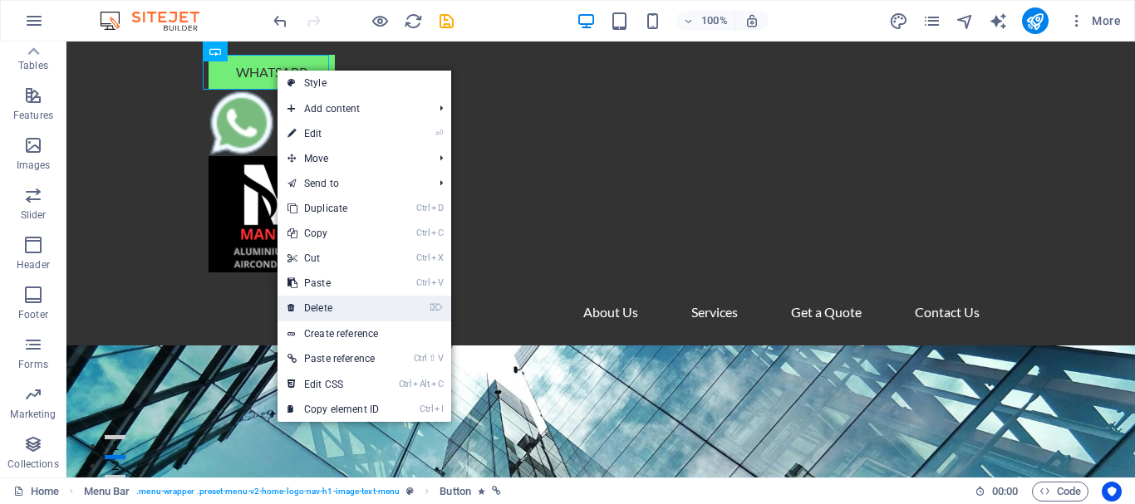
click at [322, 302] on link "⌦ Delete" at bounding box center [332, 308] width 111 height 25
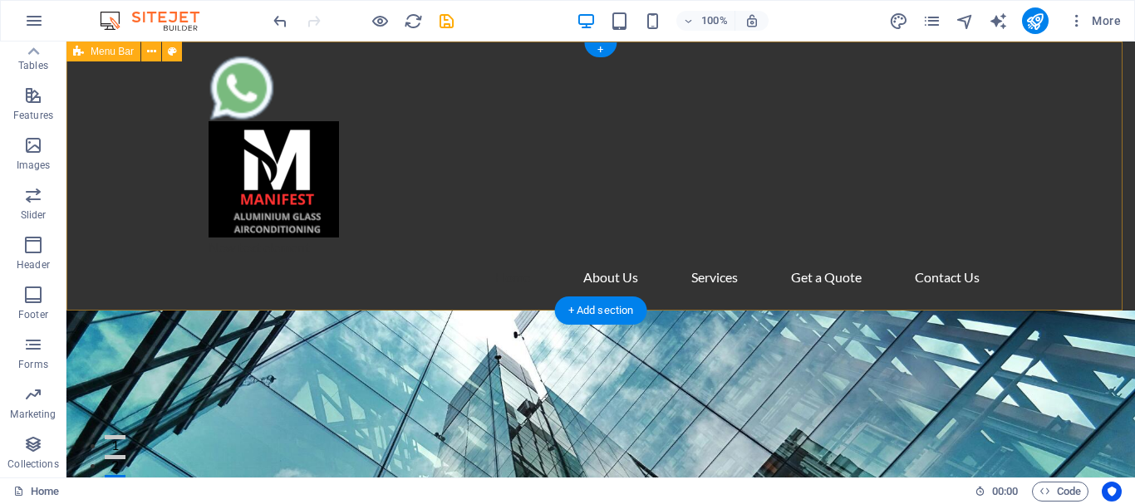
click at [238, 77] on figure at bounding box center [601, 88] width 784 height 66
click at [237, 81] on figure at bounding box center [601, 88] width 784 height 66
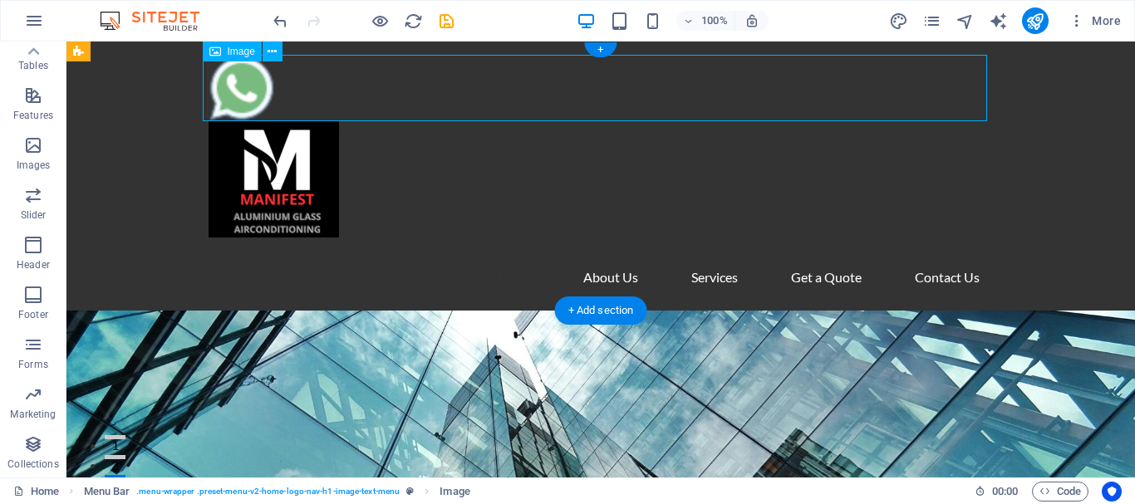
drag, startPoint x: 235, startPoint y: 86, endPoint x: 443, endPoint y: 106, distance: 208.7
click at [443, 106] on figure at bounding box center [601, 88] width 784 height 66
click at [268, 50] on icon at bounding box center [272, 51] width 9 height 17
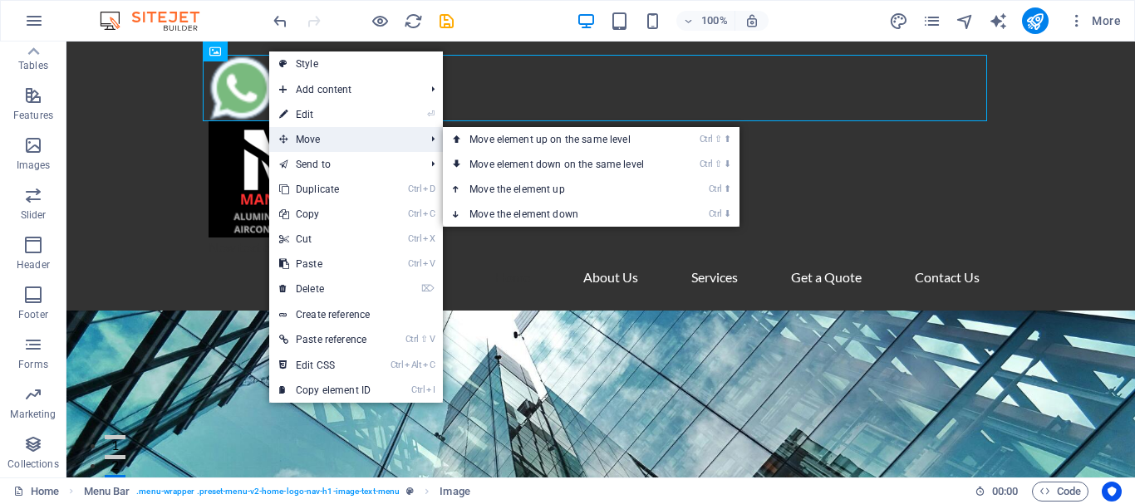
click at [378, 144] on span "Move" at bounding box center [343, 139] width 149 height 25
drag, startPoint x: 464, startPoint y: 177, endPoint x: 526, endPoint y: 214, distance: 71.5
click at [526, 214] on link "Ctrl ⬇ Move the element down" at bounding box center [560, 214] width 234 height 25
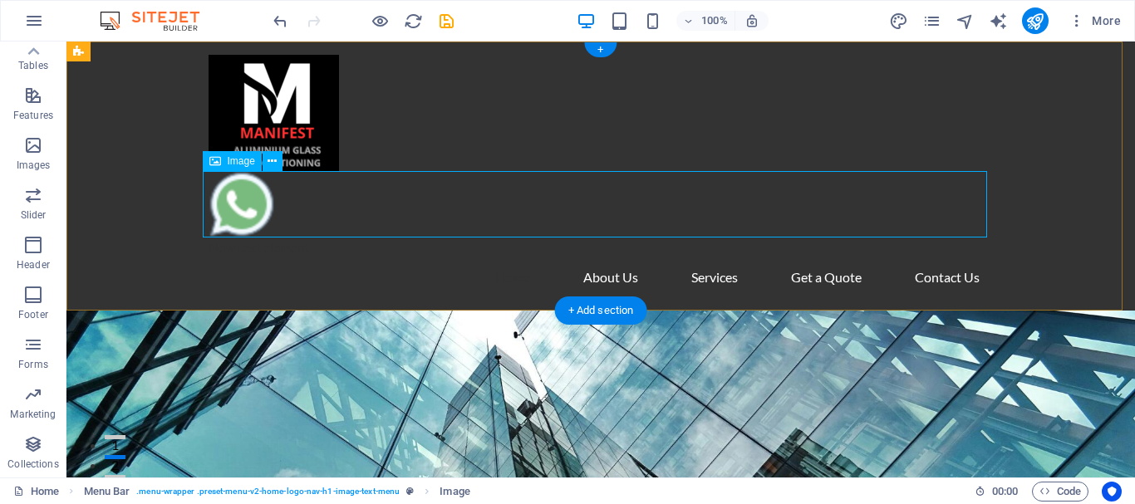
click at [138, 123] on div "New text element Home About Us Services Get a Quote Contact Us" at bounding box center [600, 176] width 1068 height 269
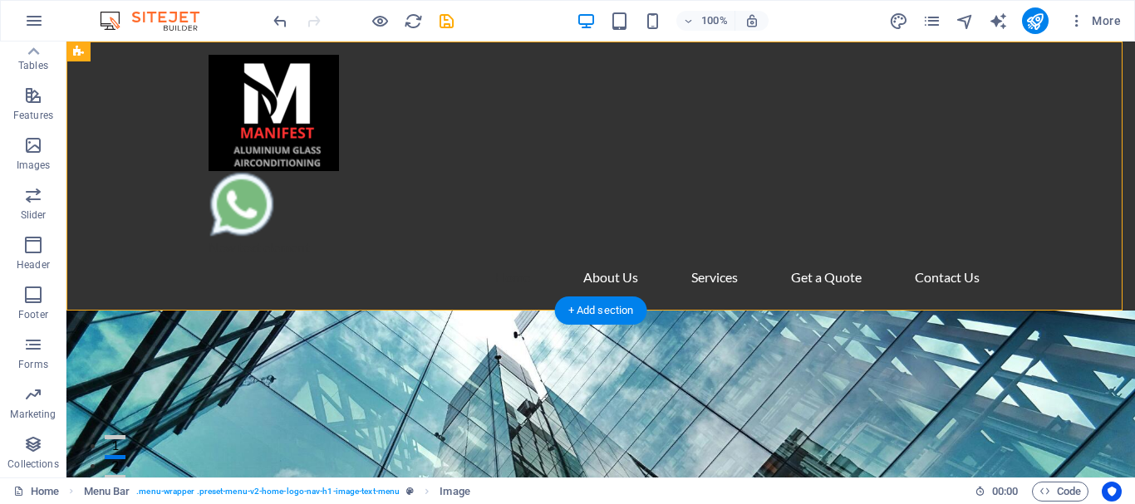
click at [323, 276] on nav "Home About Us Services Get a Quote Contact Us" at bounding box center [601, 278] width 784 height 40
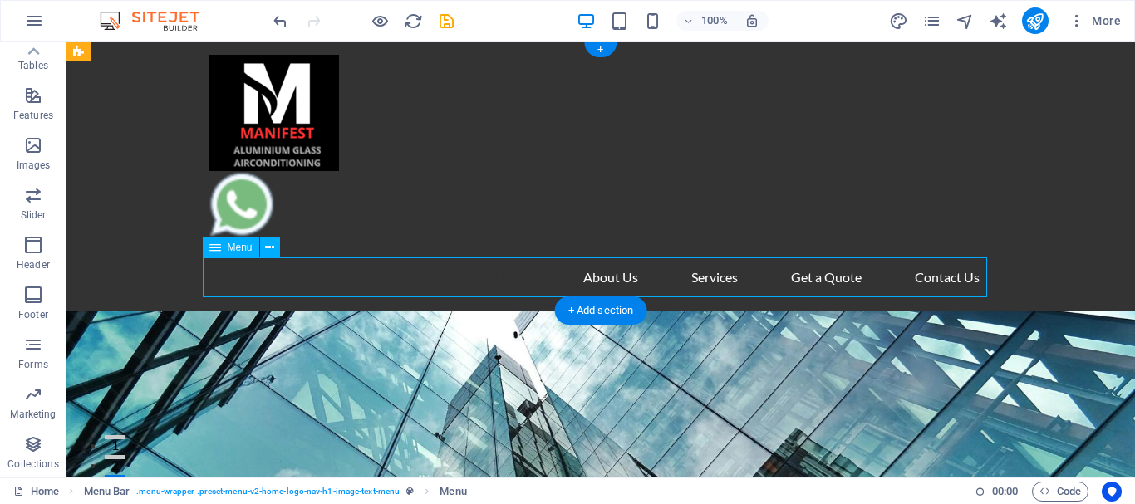
click at [376, 23] on icon "button" at bounding box center [380, 21] width 19 height 19
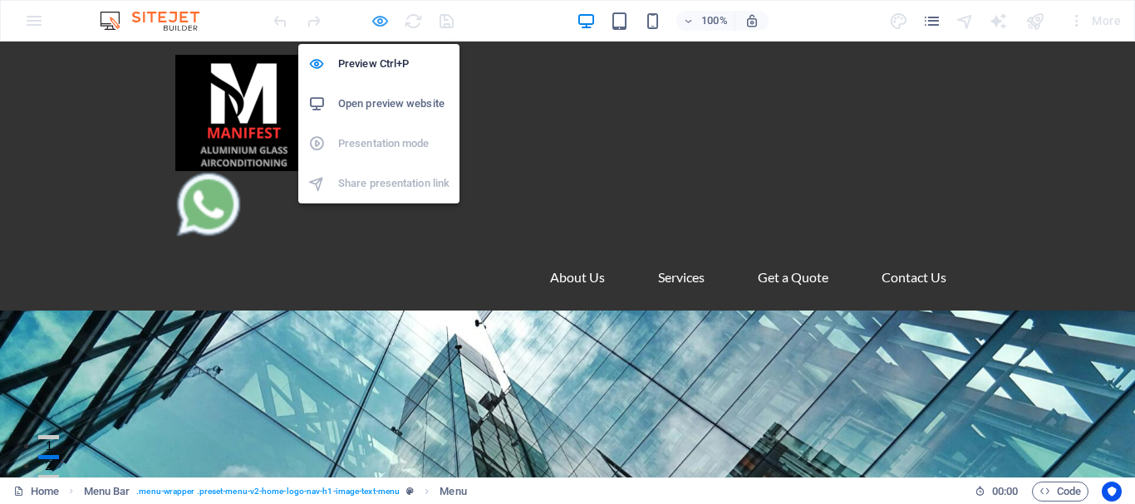
click at [382, 20] on icon "button" at bounding box center [380, 21] width 19 height 19
click at [175, 204] on figure at bounding box center [567, 204] width 784 height 66
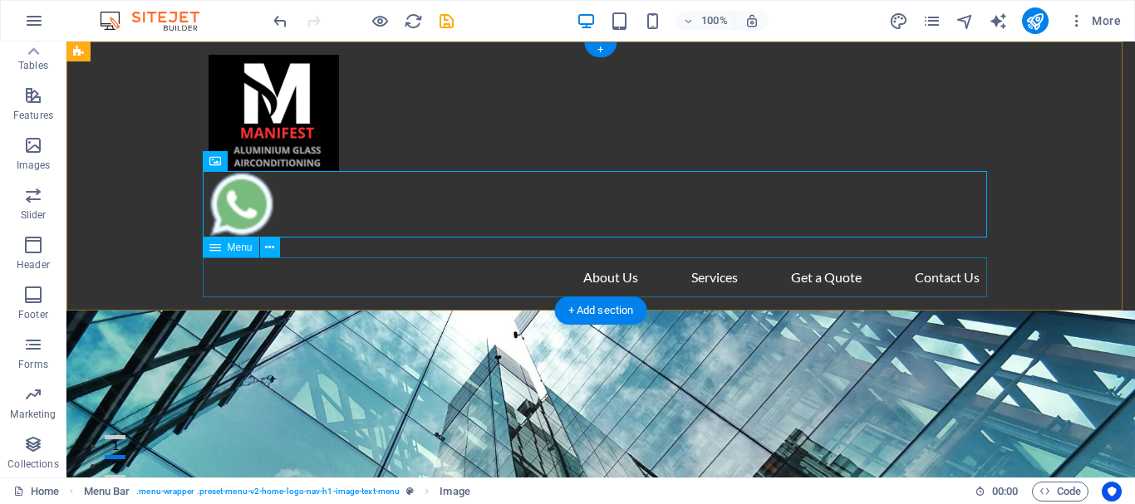
click at [241, 199] on figure at bounding box center [601, 204] width 784 height 66
click at [229, 188] on figure at bounding box center [601, 204] width 784 height 66
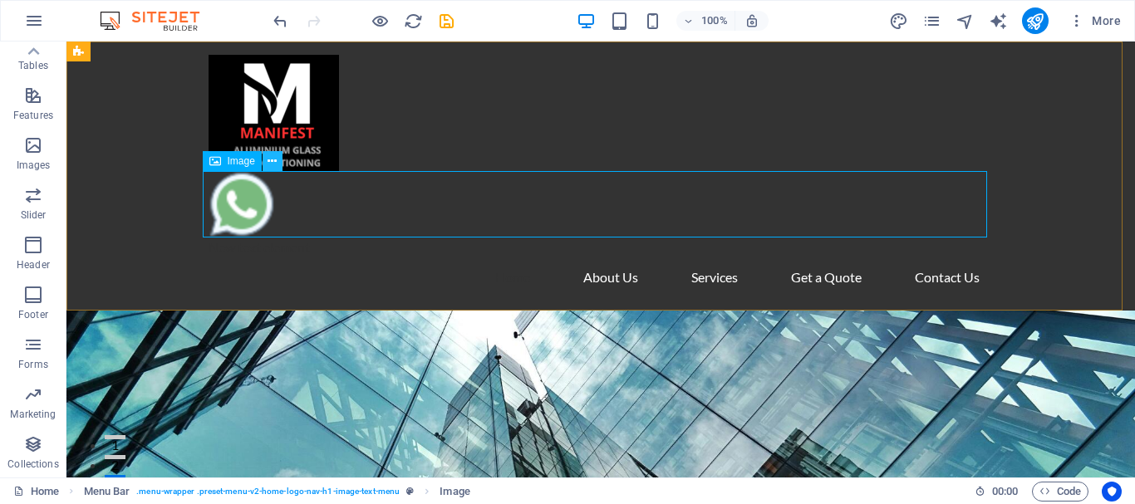
click at [268, 159] on icon at bounding box center [272, 161] width 9 height 17
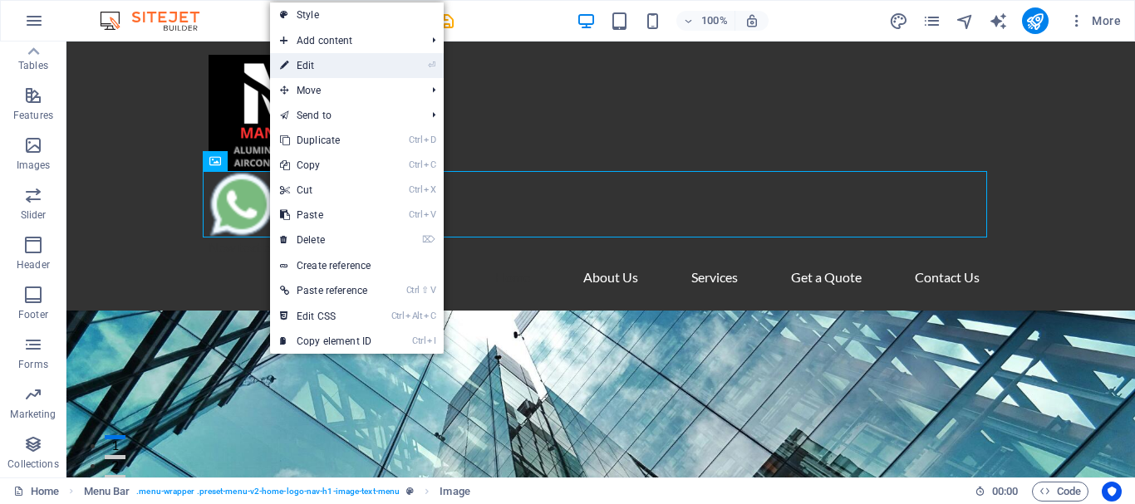
click at [341, 69] on link "⏎ Edit" at bounding box center [325, 65] width 111 height 25
select select "px"
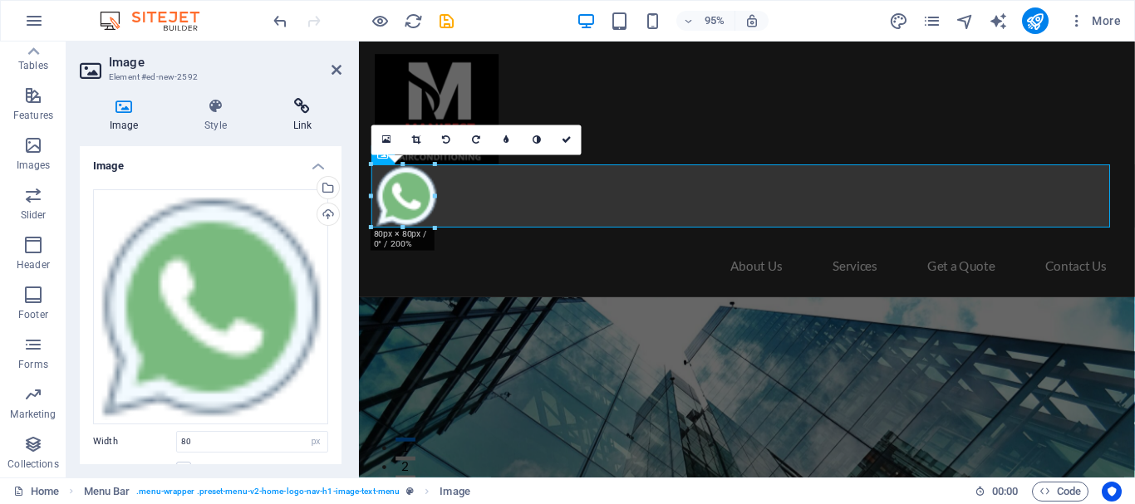
click at [301, 114] on h4 "Link" at bounding box center [302, 115] width 78 height 35
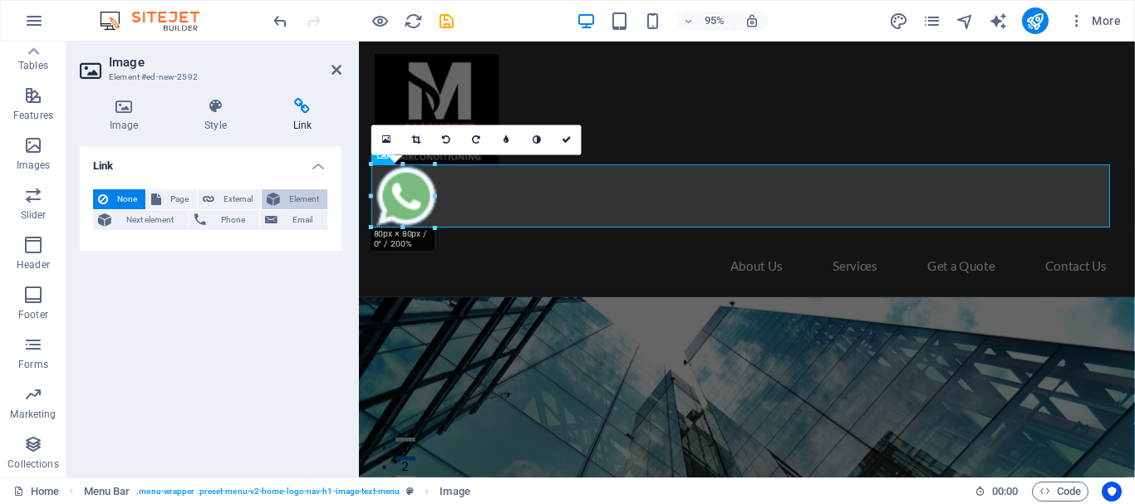
click at [288, 199] on span "Element" at bounding box center [303, 199] width 37 height 20
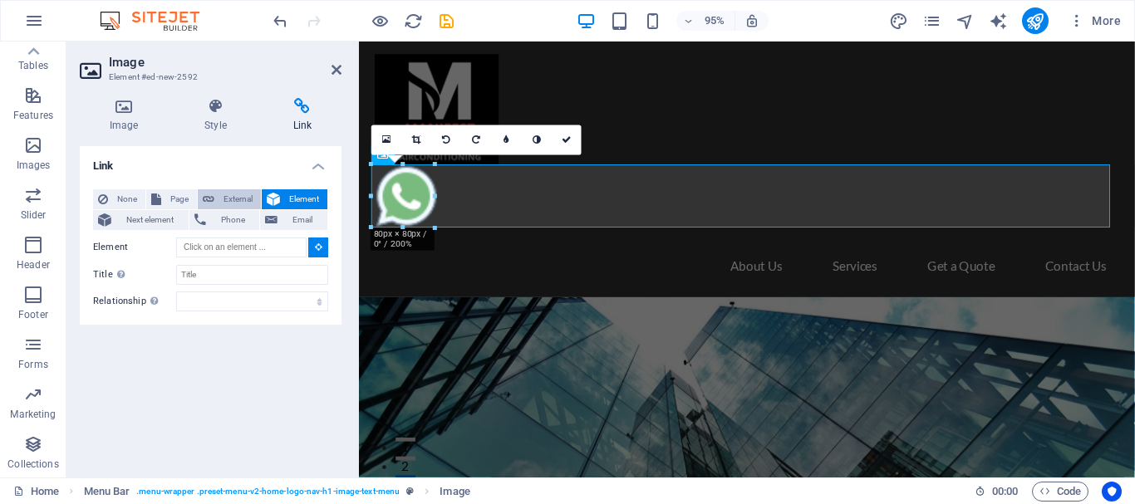
click at [237, 202] on span "External" at bounding box center [237, 199] width 37 height 20
select select "blank"
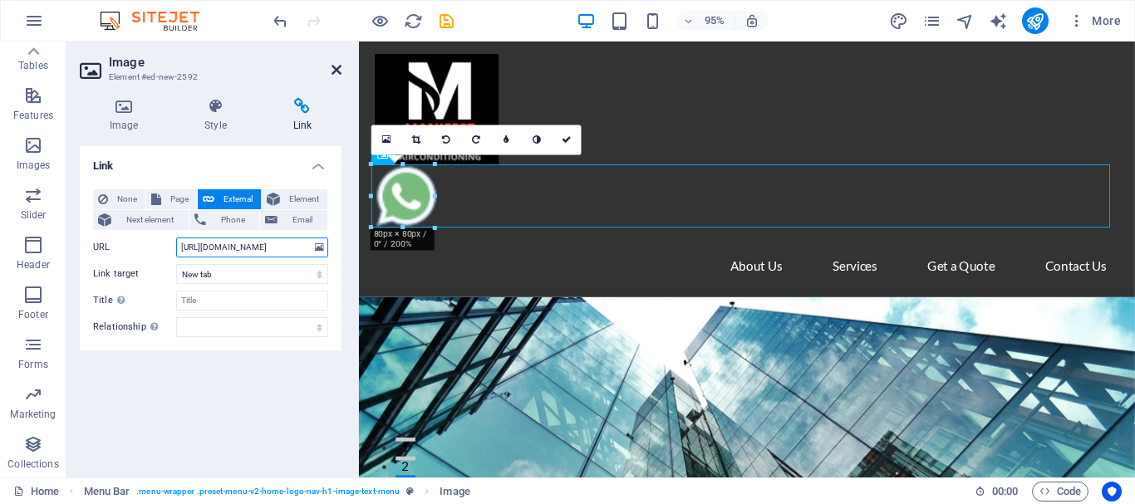
type input "[URL][DOMAIN_NAME]"
drag, startPoint x: 336, startPoint y: 68, endPoint x: 248, endPoint y: 52, distance: 89.6
click at [336, 68] on icon at bounding box center [337, 69] width 10 height 13
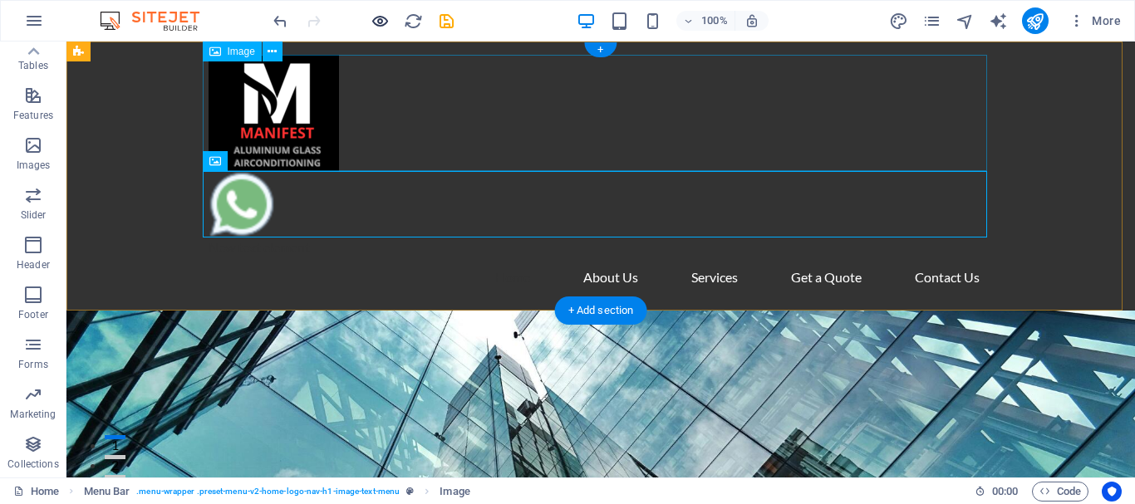
click at [374, 19] on icon "button" at bounding box center [380, 21] width 19 height 19
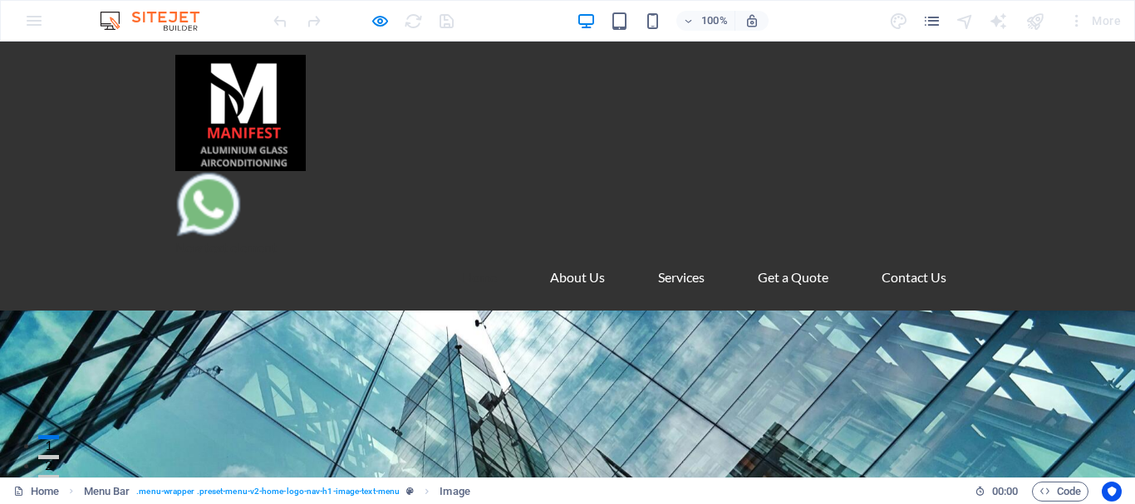
click at [204, 207] on img at bounding box center [208, 204] width 66 height 66
click at [206, 213] on img at bounding box center [208, 204] width 66 height 66
click at [212, 193] on img at bounding box center [208, 204] width 66 height 66
click at [625, 96] on figure at bounding box center [567, 113] width 784 height 116
click at [86, 105] on div "New text element Home About Us Services Get a Quote Contact Us" at bounding box center [567, 176] width 1135 height 269
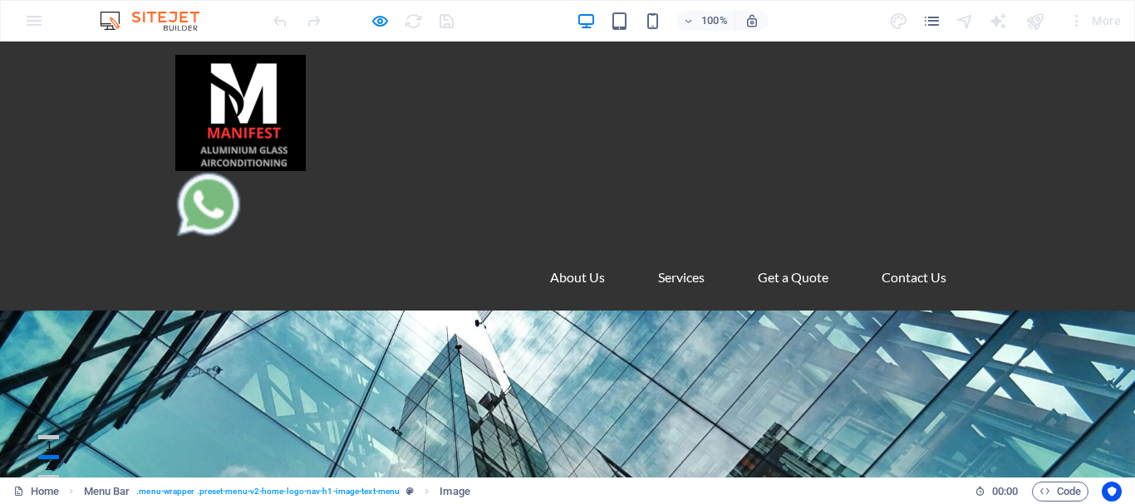
click at [417, 147] on figure at bounding box center [567, 113] width 784 height 116
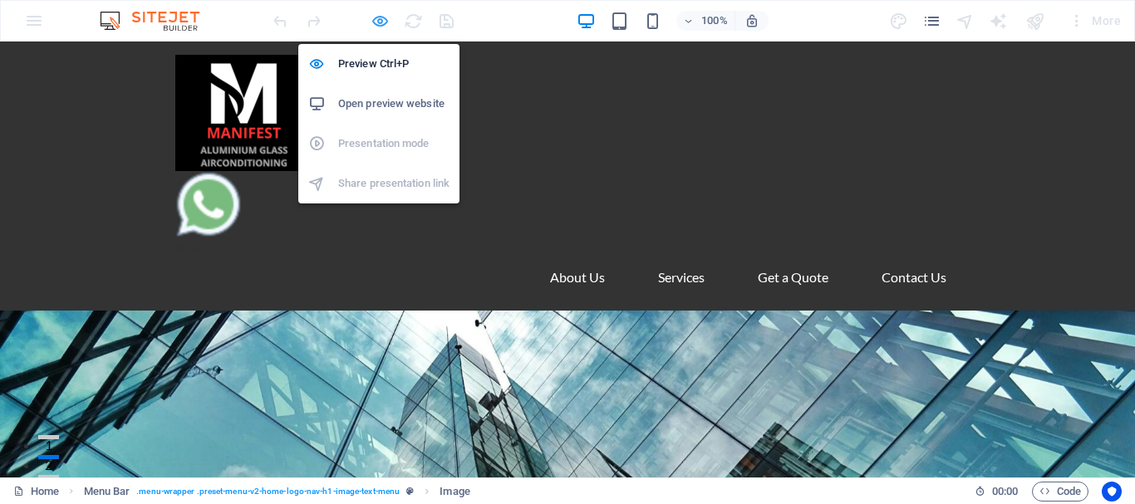
click at [381, 20] on icon "button" at bounding box center [380, 21] width 19 height 19
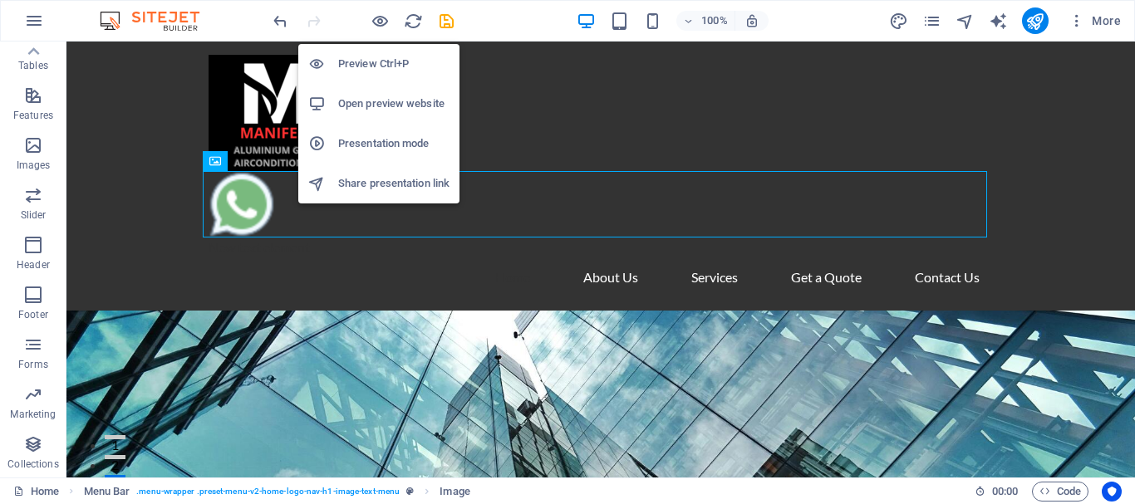
click at [690, 203] on figure at bounding box center [601, 204] width 784 height 66
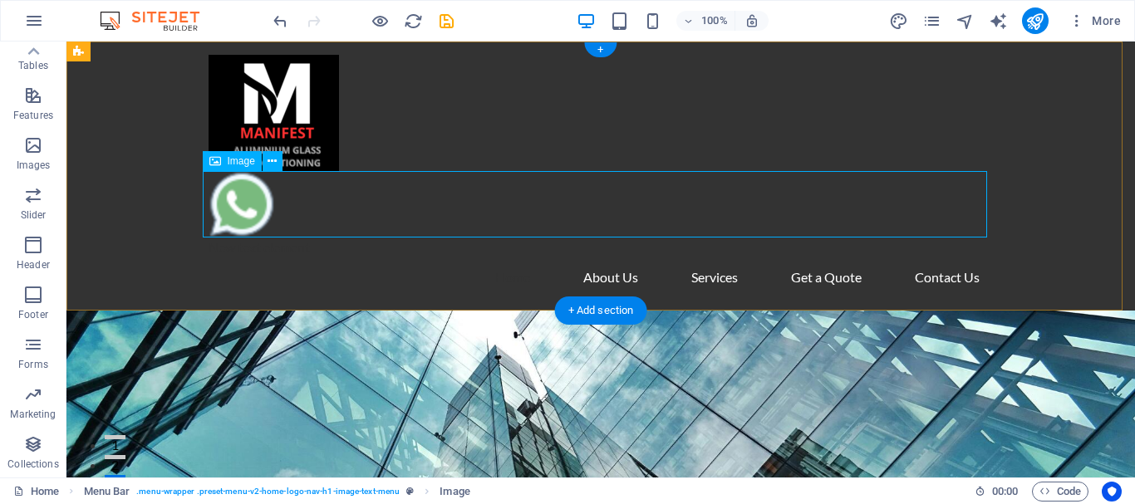
click at [270, 160] on figure at bounding box center [601, 113] width 784 height 116
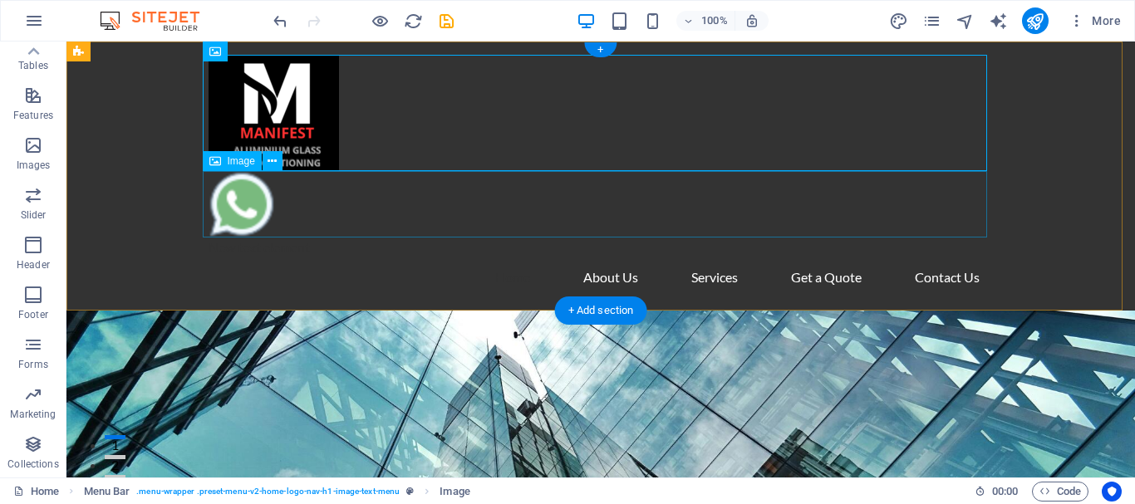
click at [223, 207] on figure at bounding box center [601, 204] width 784 height 66
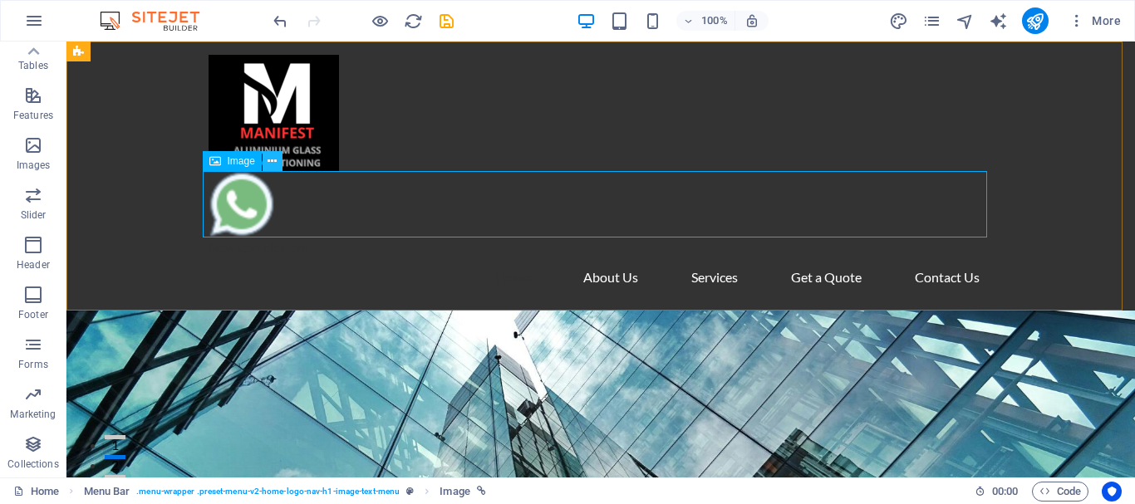
click at [271, 162] on icon at bounding box center [272, 161] width 9 height 17
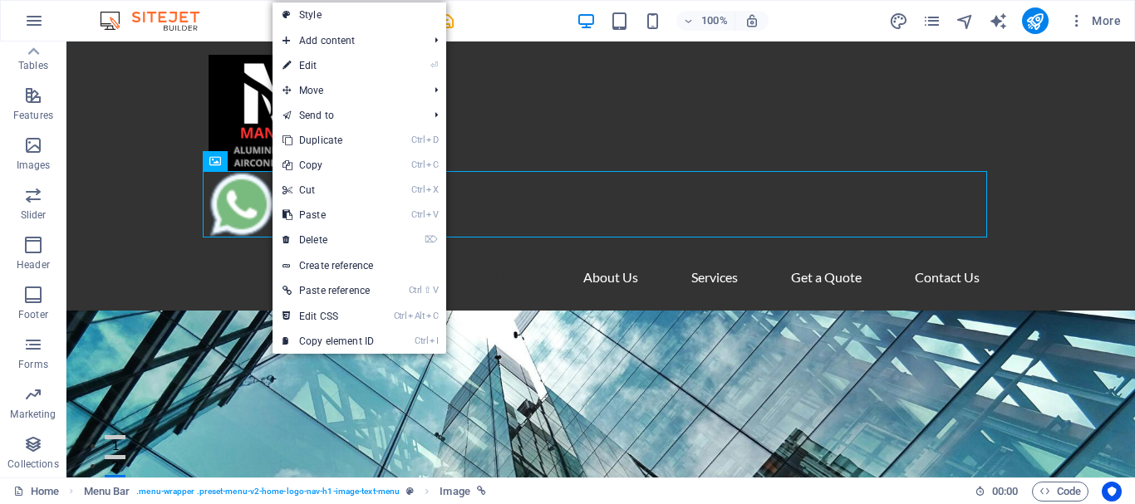
click at [122, 135] on div "New text element Home About Us Services Get a Quote Contact Us" at bounding box center [600, 176] width 1068 height 269
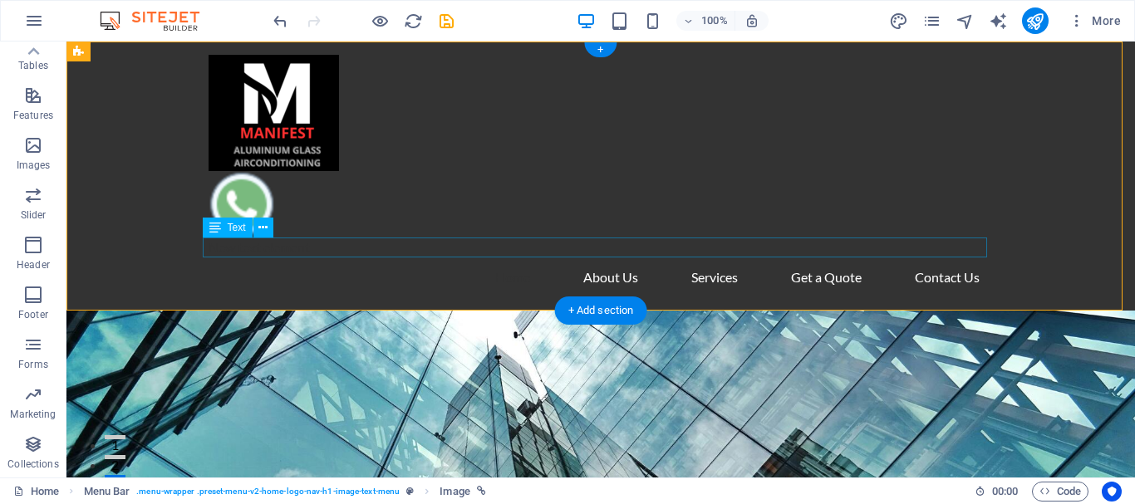
click at [317, 201] on figure at bounding box center [601, 204] width 784 height 66
click at [228, 200] on figure at bounding box center [601, 204] width 784 height 66
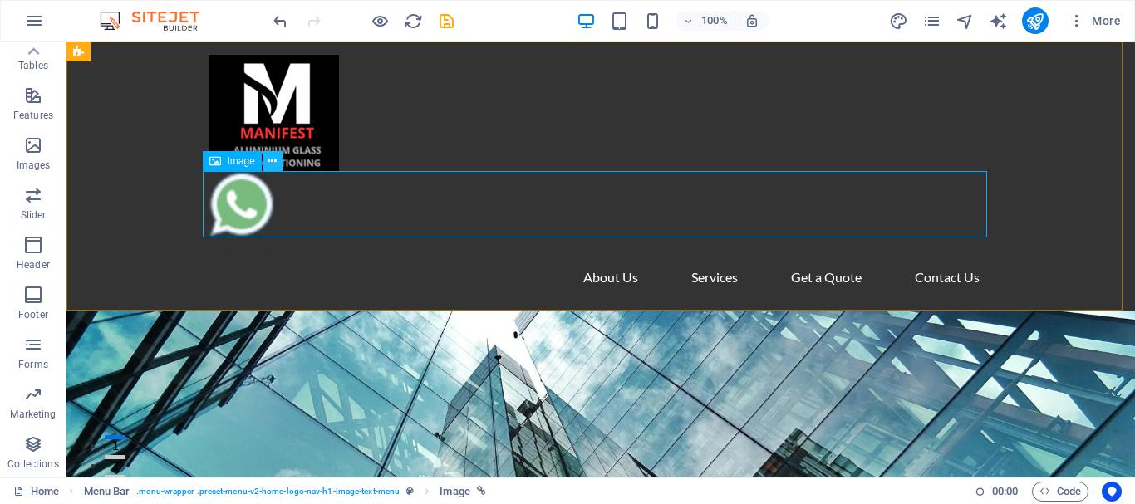
click at [270, 160] on icon at bounding box center [272, 161] width 9 height 17
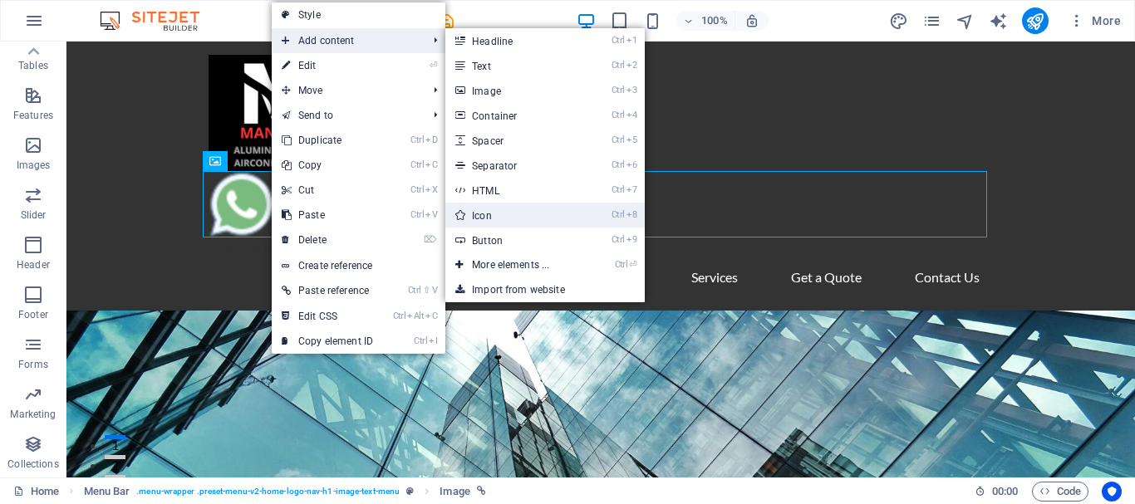
click at [503, 216] on link "Ctrl 8 Icon" at bounding box center [513, 215] width 137 height 25
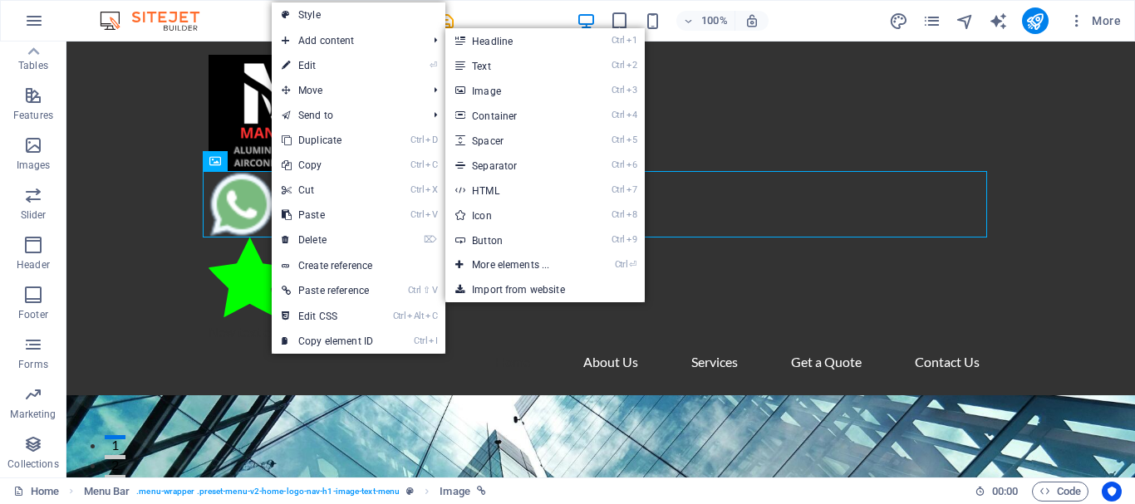
select select "xMidYMid"
select select "px"
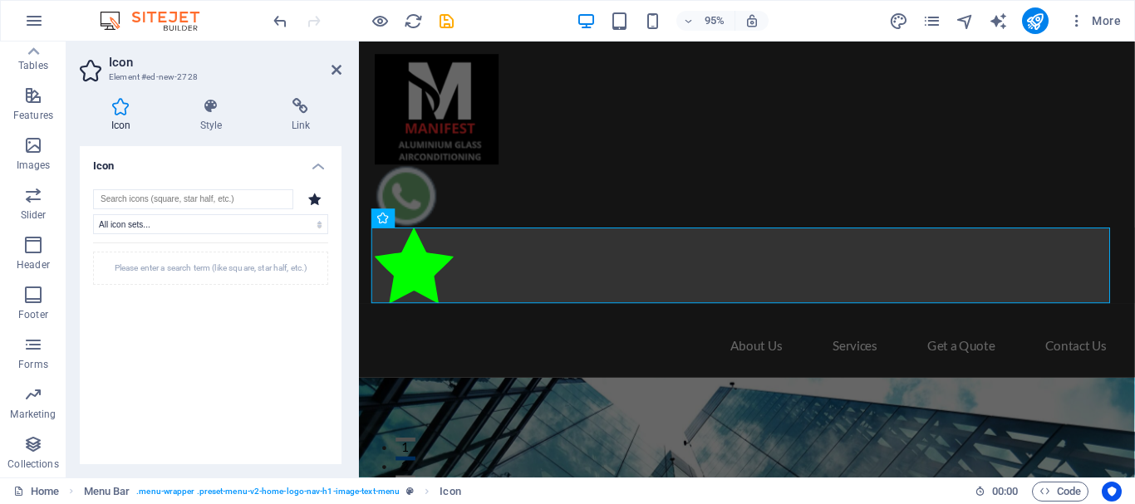
click at [222, 202] on input "search" at bounding box center [193, 199] width 200 height 20
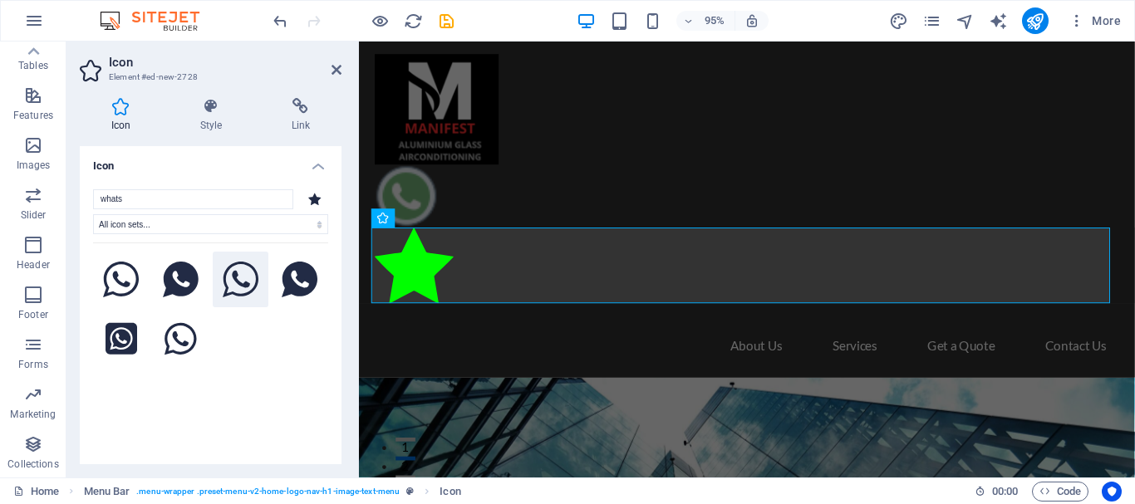
type input "whats"
click at [248, 281] on icon at bounding box center [241, 280] width 37 height 37
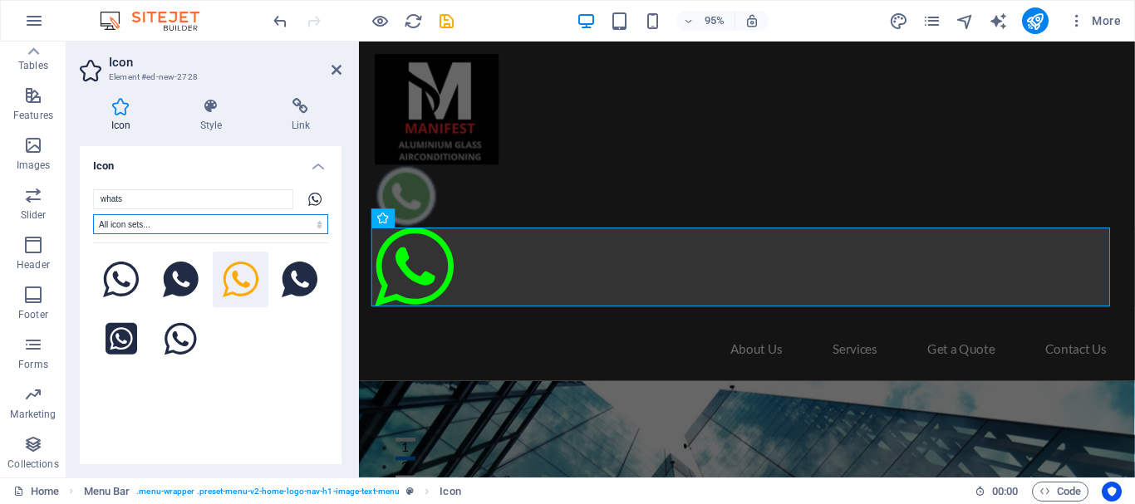
click at [267, 223] on select "All icon sets... IcoFont Ionicons FontAwesome Brands FontAwesome Duotone FontAw…" at bounding box center [210, 224] width 235 height 20
click at [292, 112] on icon at bounding box center [300, 106] width 81 height 17
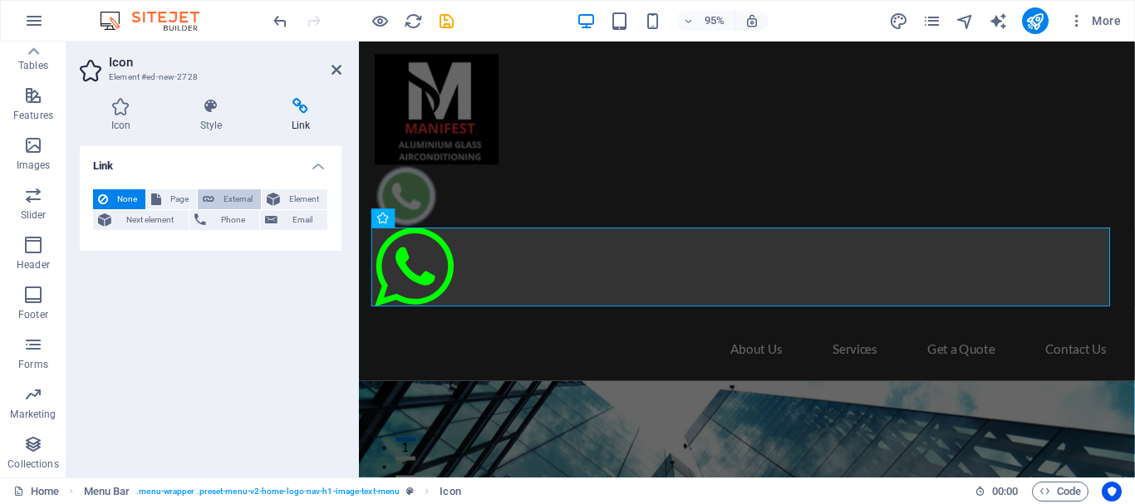
click at [220, 199] on span "External" at bounding box center [237, 199] width 37 height 20
select select "blank"
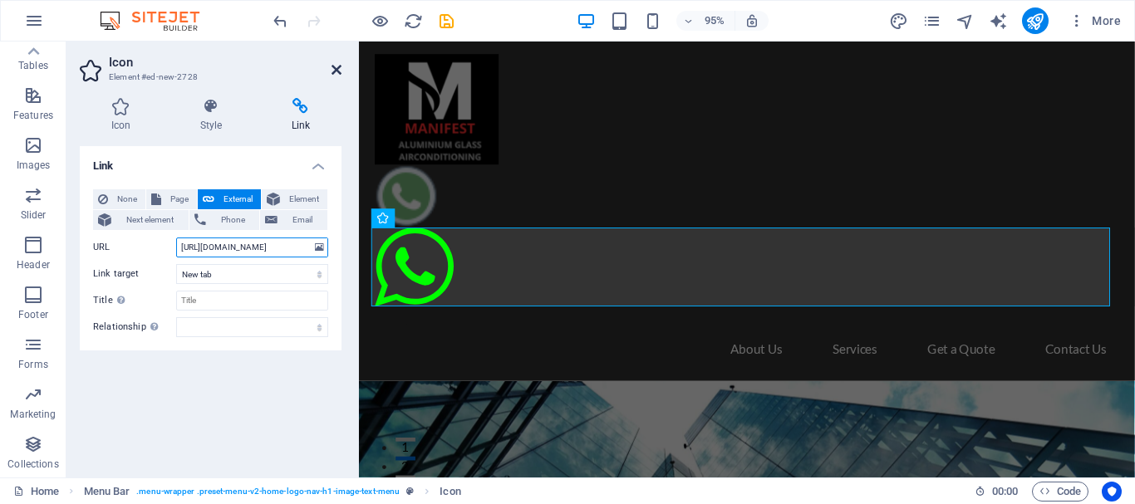
type input "[URL][DOMAIN_NAME]"
click at [335, 72] on icon at bounding box center [337, 69] width 10 height 13
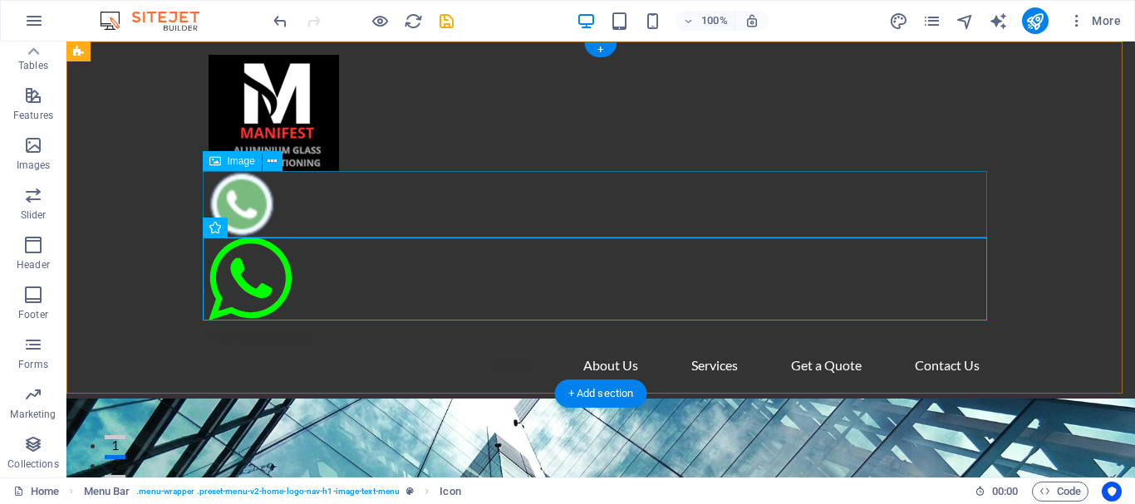
click at [257, 186] on figure at bounding box center [601, 204] width 784 height 66
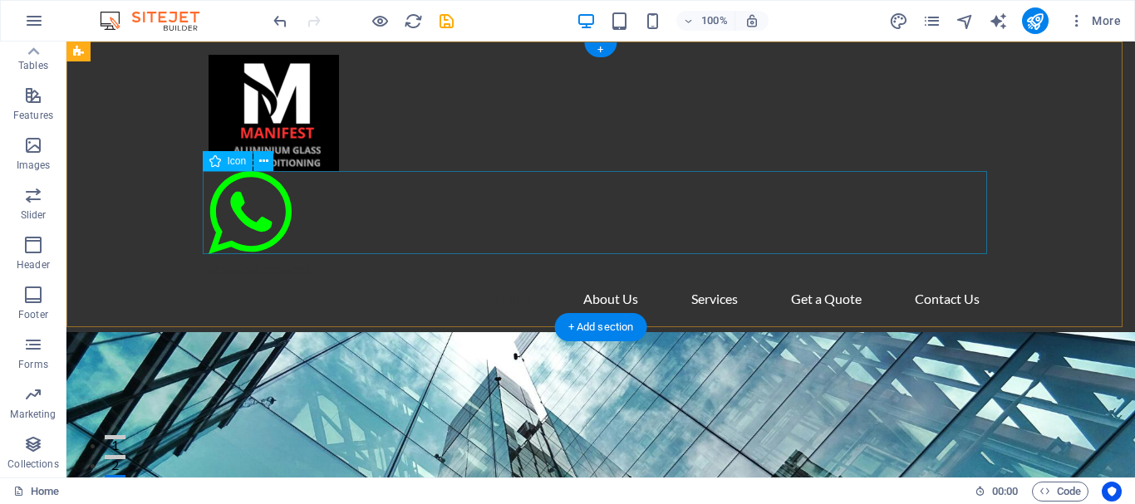
click at [253, 210] on figure at bounding box center [601, 215] width 784 height 88
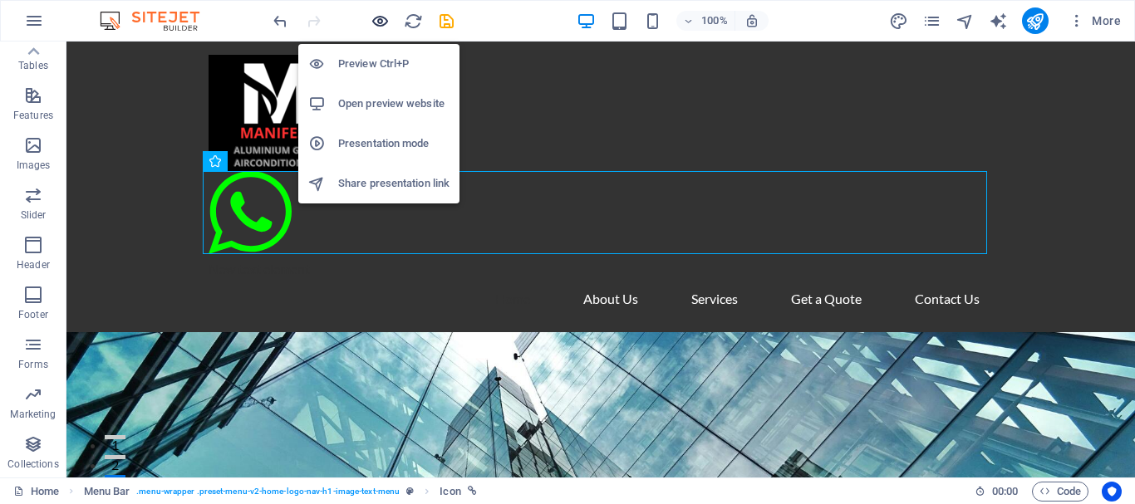
click at [381, 21] on icon "button" at bounding box center [380, 21] width 19 height 19
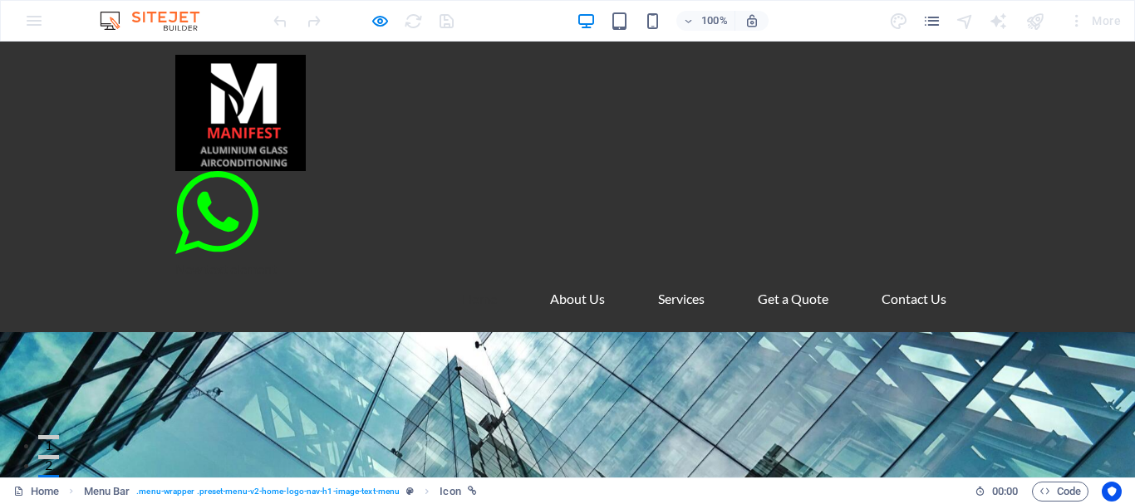
click at [218, 200] on icon at bounding box center [216, 212] width 83 height 83
click at [214, 223] on icon at bounding box center [216, 212] width 83 height 83
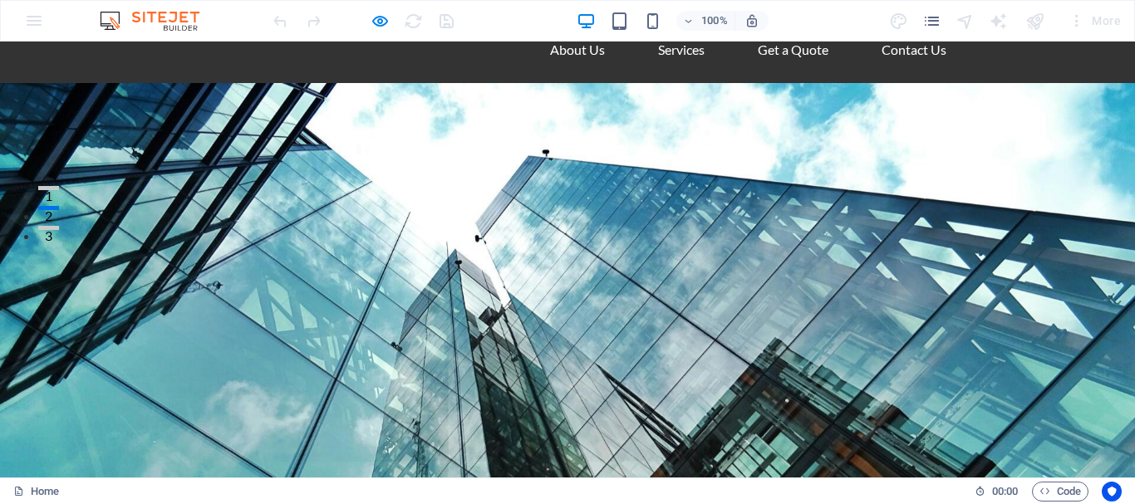
scroll to position [0, 0]
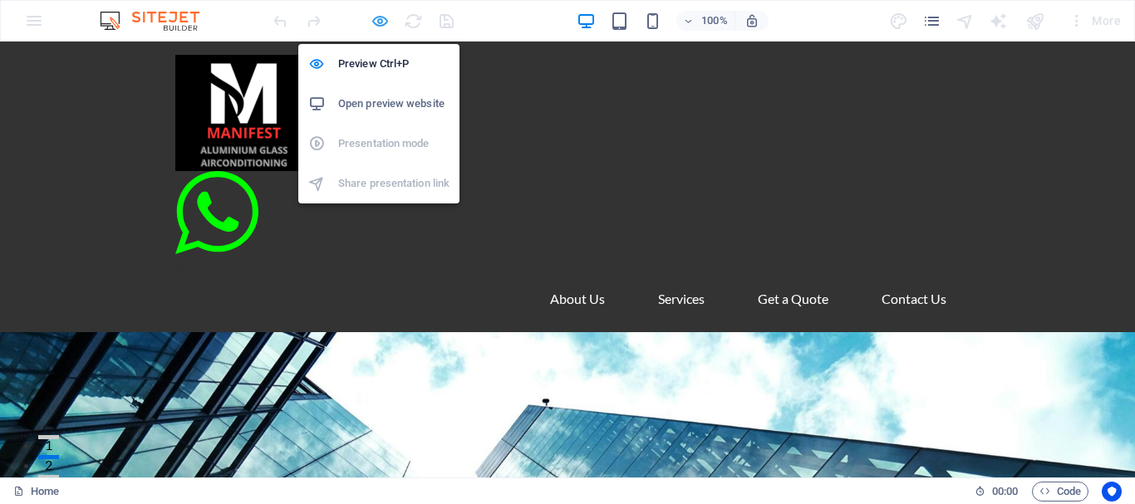
click at [384, 19] on icon "button" at bounding box center [380, 21] width 19 height 19
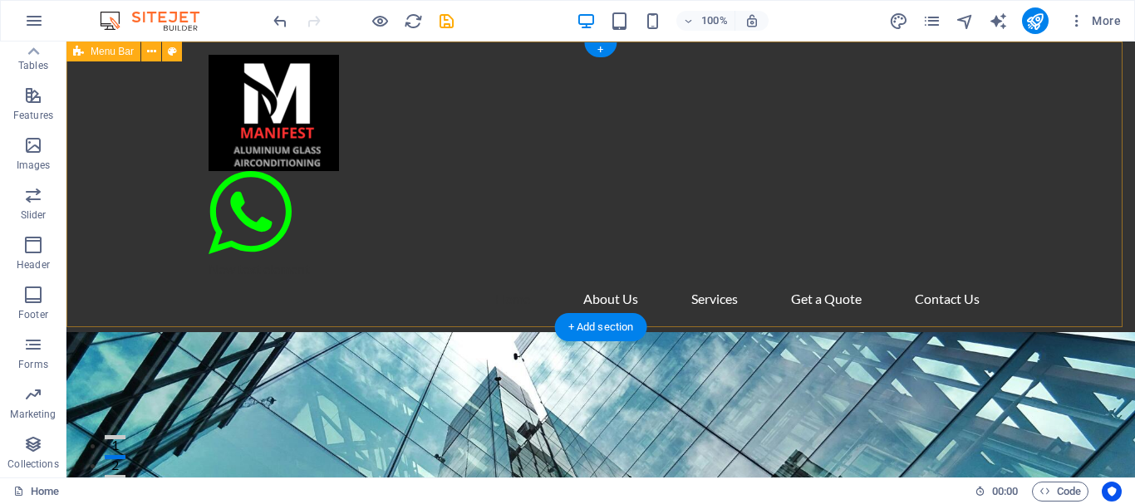
click at [1078, 134] on div "New text element Home About Us Services Get a Quote Contact Us" at bounding box center [600, 187] width 1068 height 291
click at [1093, 169] on div "New text element Home About Us Services Get a Quote Contact Us" at bounding box center [600, 187] width 1068 height 291
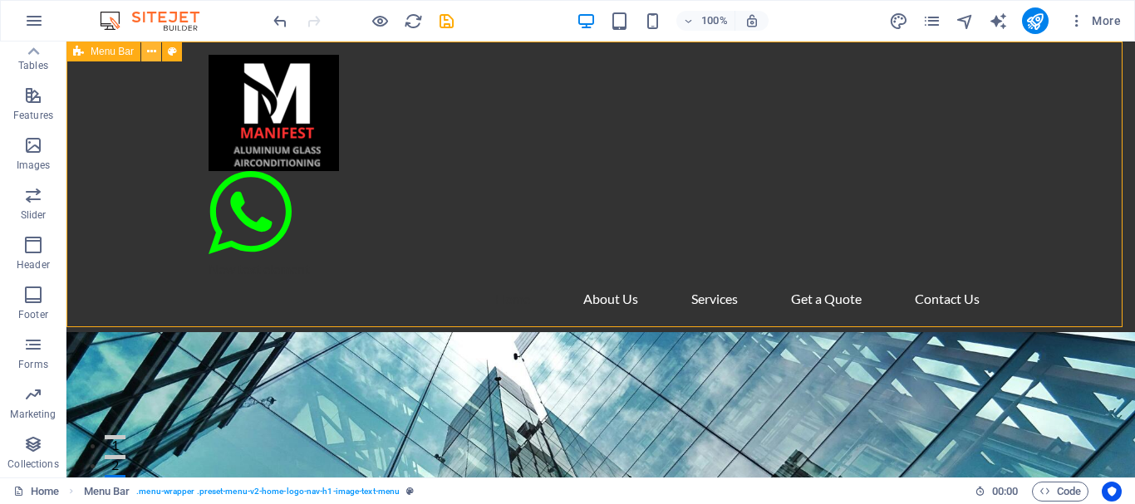
click at [151, 55] on icon at bounding box center [151, 51] width 9 height 17
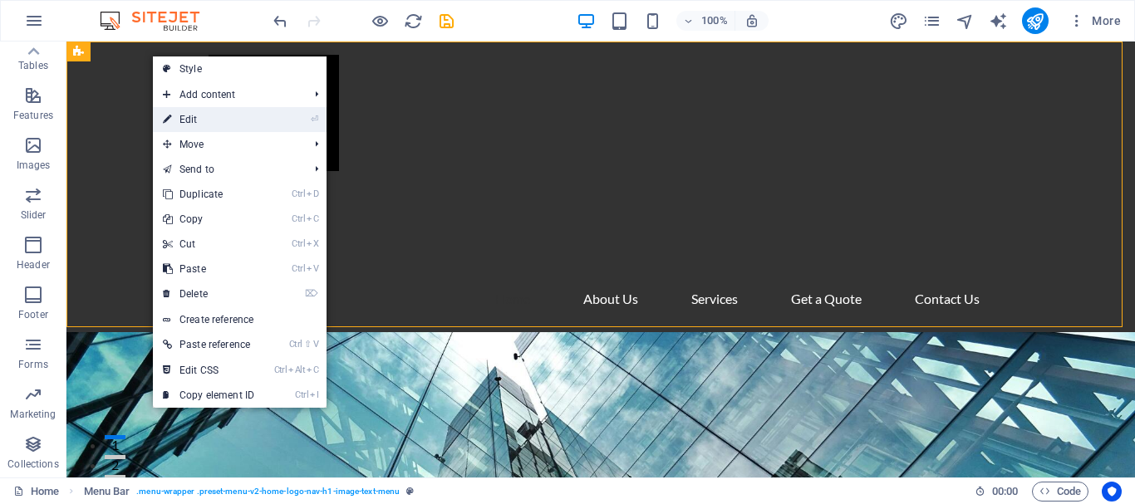
click at [271, 112] on li "⏎ Edit" at bounding box center [240, 119] width 174 height 25
click at [234, 120] on link "⏎ Edit" at bounding box center [208, 119] width 111 height 25
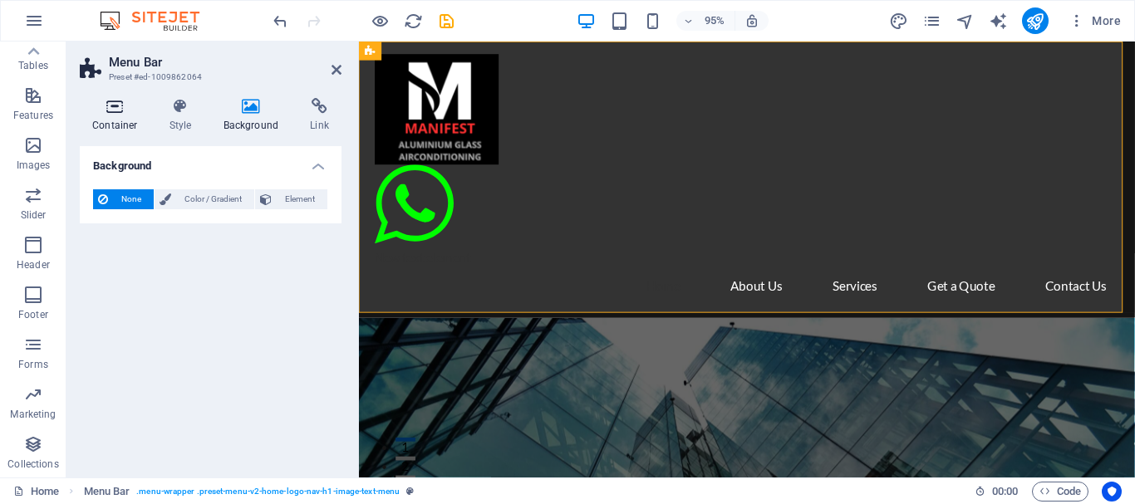
click at [110, 121] on h4 "Container" at bounding box center [118, 115] width 77 height 35
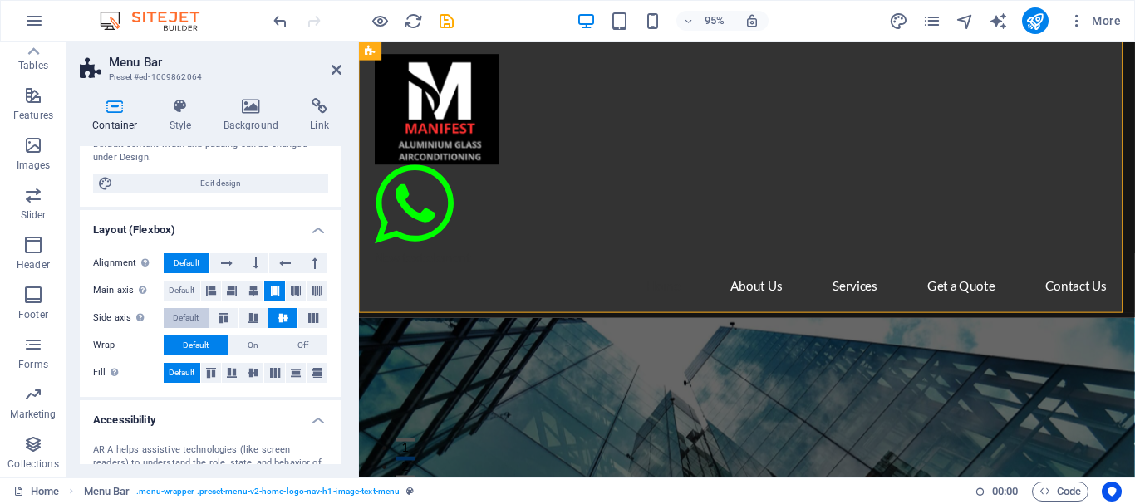
scroll to position [166, 0]
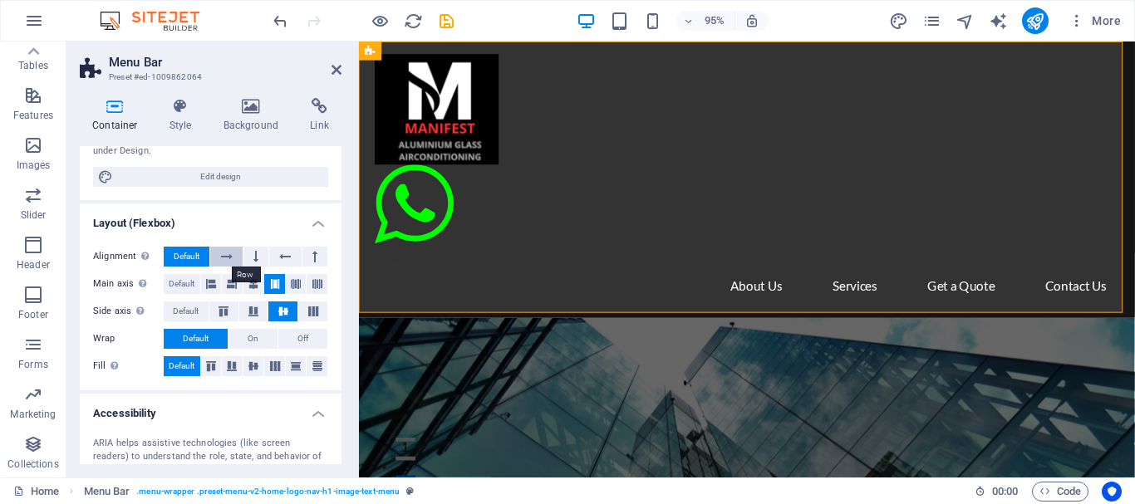
click at [231, 253] on icon at bounding box center [227, 257] width 12 height 20
click at [190, 252] on span "Default" at bounding box center [187, 257] width 26 height 20
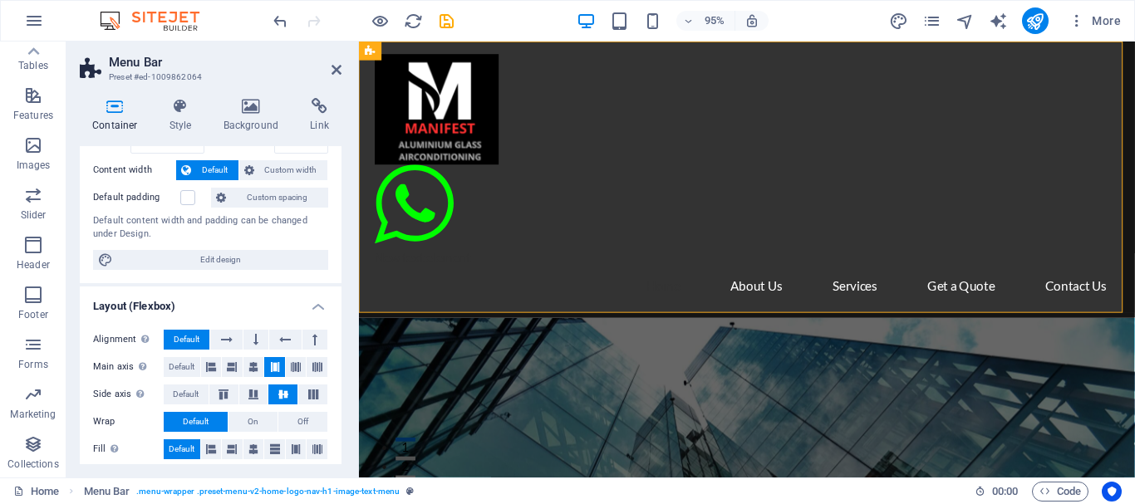
scroll to position [0, 0]
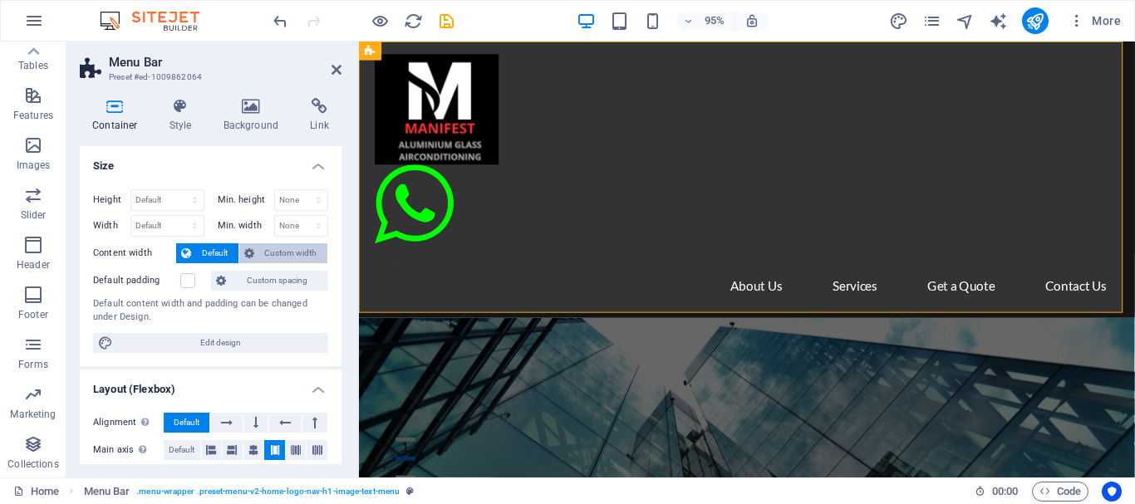
click at [275, 254] on span "Custom width" at bounding box center [291, 253] width 64 height 20
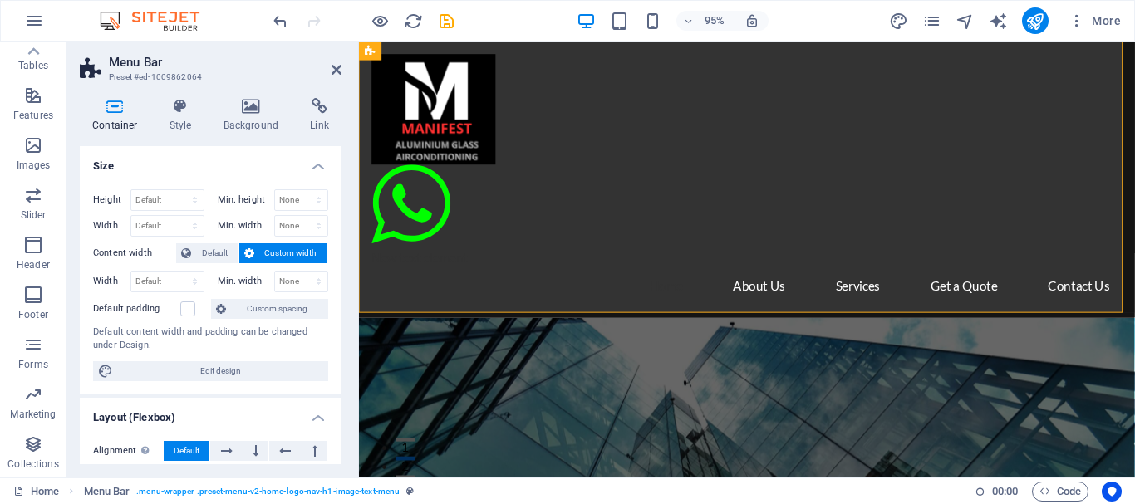
click at [275, 254] on span "Custom width" at bounding box center [291, 253] width 64 height 20
click at [253, 116] on h4 "Background" at bounding box center [254, 115] width 87 height 35
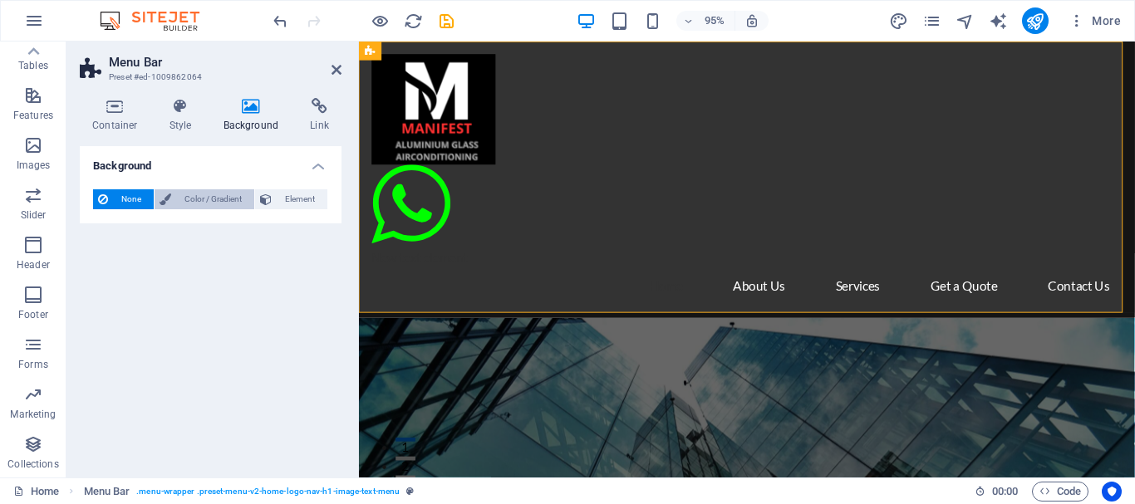
click at [183, 204] on span "Color / Gradient" at bounding box center [212, 199] width 73 height 20
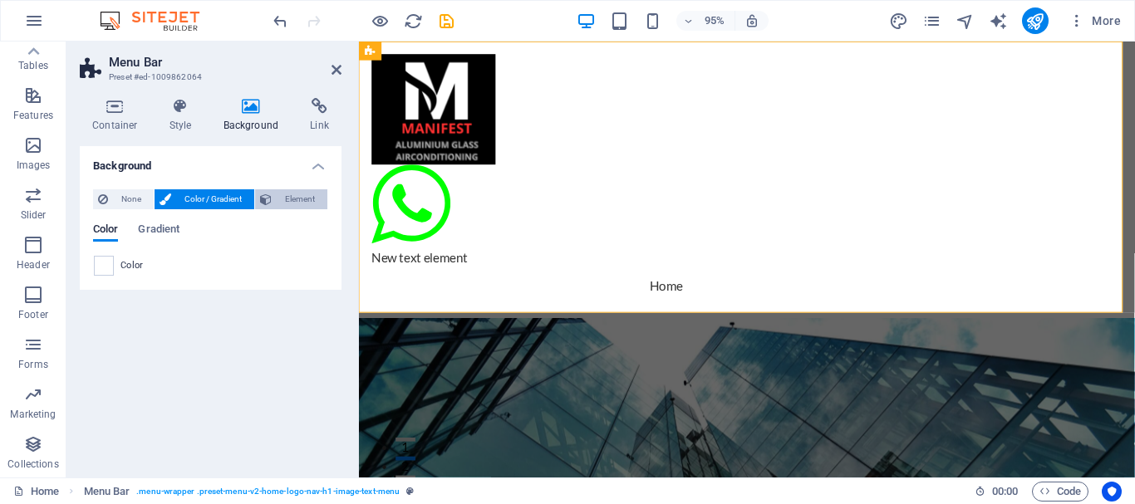
click at [305, 198] on span "Element" at bounding box center [300, 199] width 46 height 20
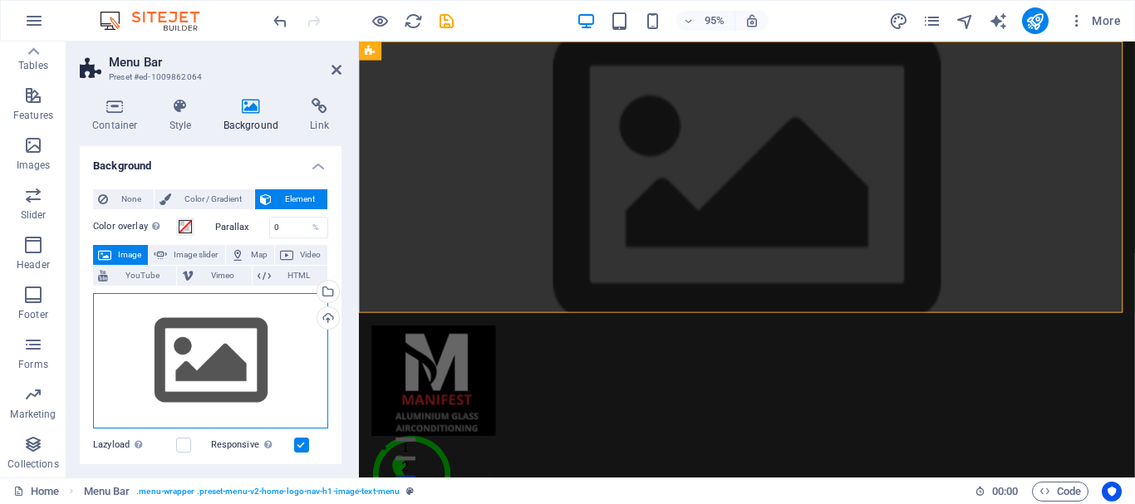
click at [206, 374] on div "Drag files here, click to choose files or select files from Files or our free s…" at bounding box center [210, 361] width 235 height 136
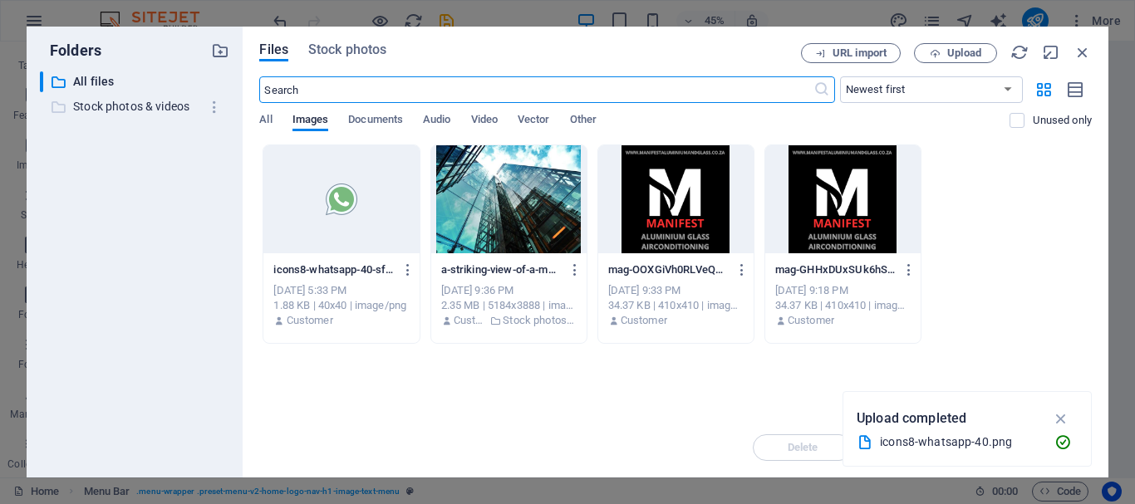
click at [136, 108] on p "Stock photos & videos" at bounding box center [136, 106] width 126 height 19
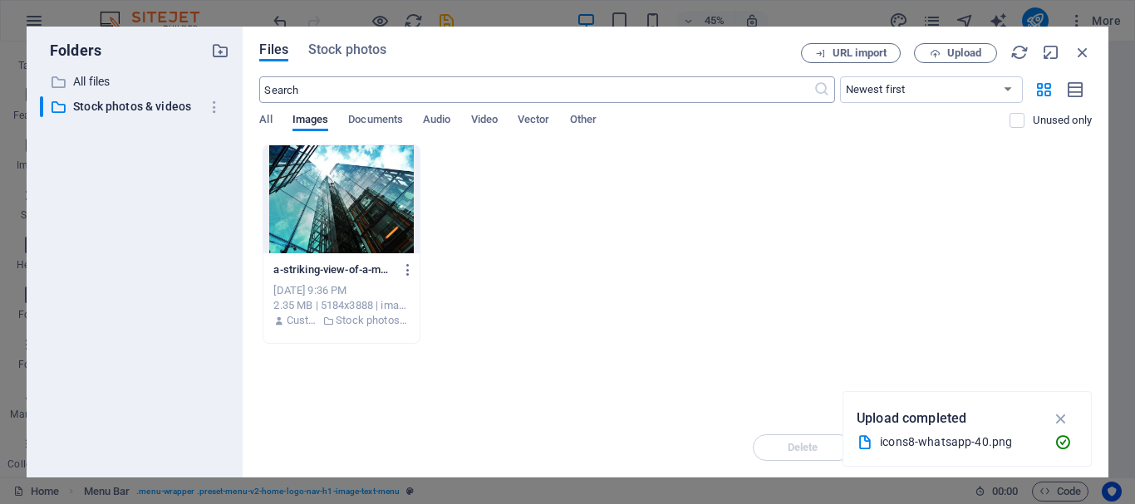
click at [665, 83] on input "text" at bounding box center [535, 89] width 553 height 27
click at [388, 50] on div "Files Stock photos" at bounding box center [530, 52] width 542 height 18
click at [374, 48] on span "Stock photos" at bounding box center [347, 50] width 78 height 20
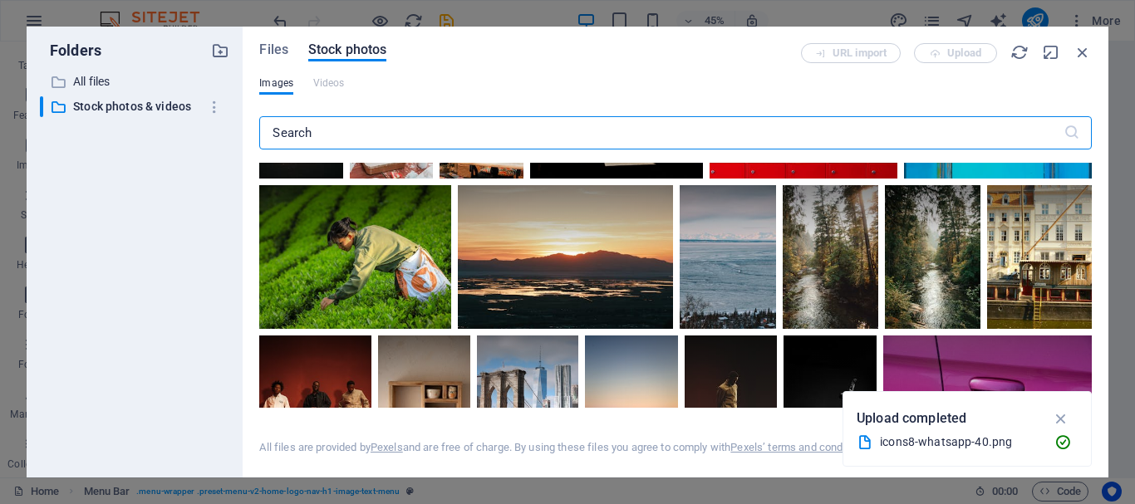
scroll to position [1994, 0]
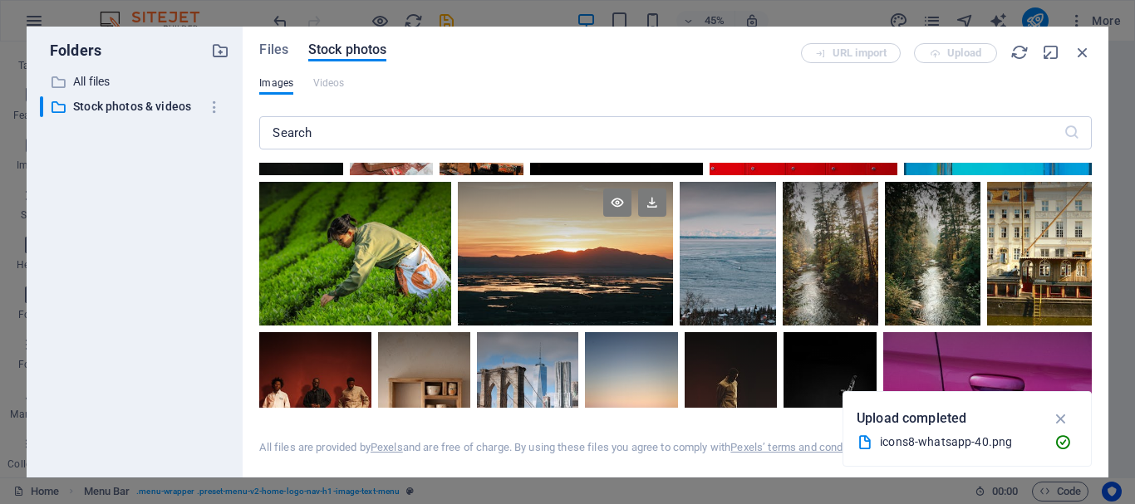
click at [588, 238] on div at bounding box center [565, 218] width 215 height 72
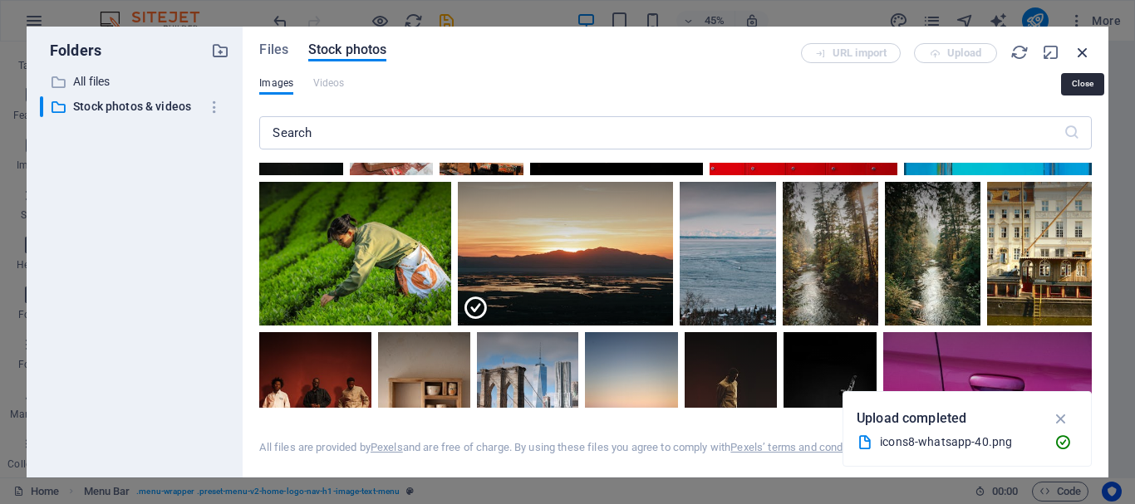
click at [1082, 52] on icon "button" at bounding box center [1082, 52] width 18 height 18
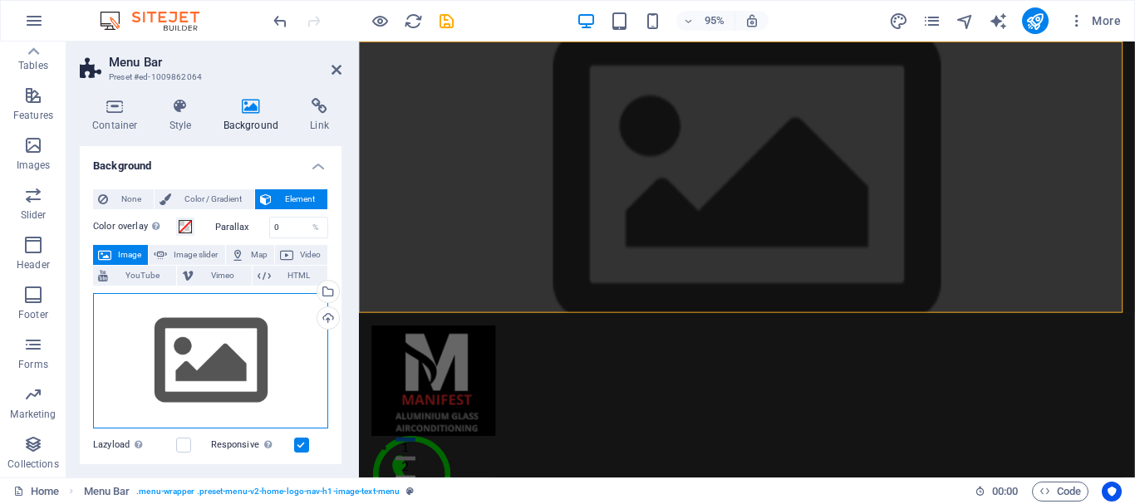
click at [176, 357] on div "Drag files here, click to choose files or select files from Files or our free s…" at bounding box center [210, 361] width 235 height 136
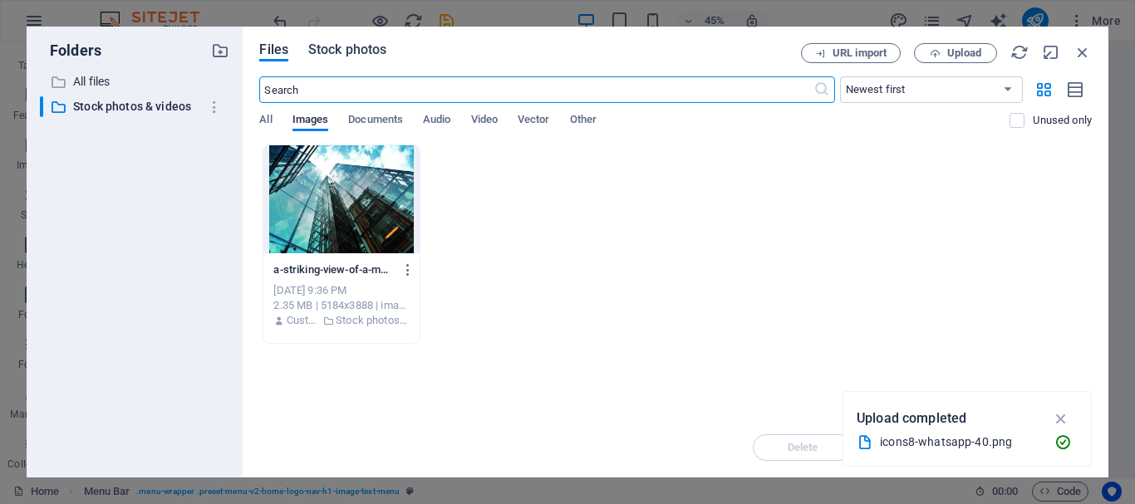
click at [365, 46] on span "Stock photos" at bounding box center [347, 50] width 78 height 20
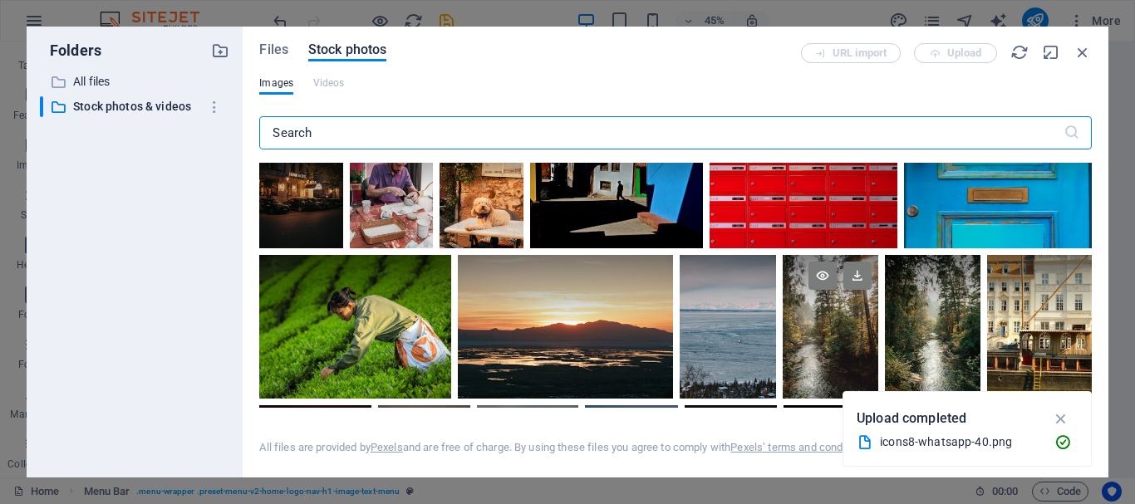
scroll to position [1911, 0]
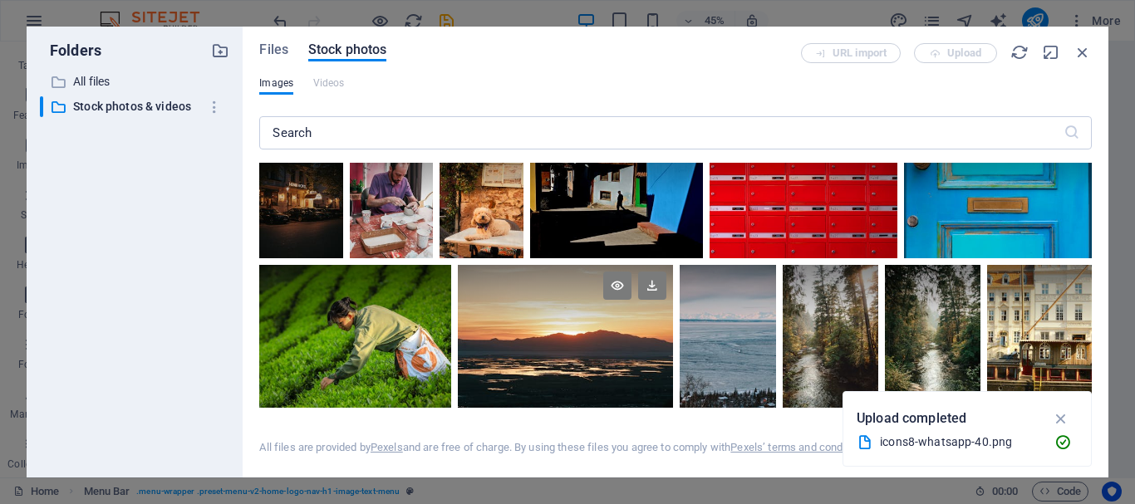
click at [571, 330] on div at bounding box center [565, 337] width 215 height 144
click at [655, 277] on icon at bounding box center [652, 286] width 28 height 28
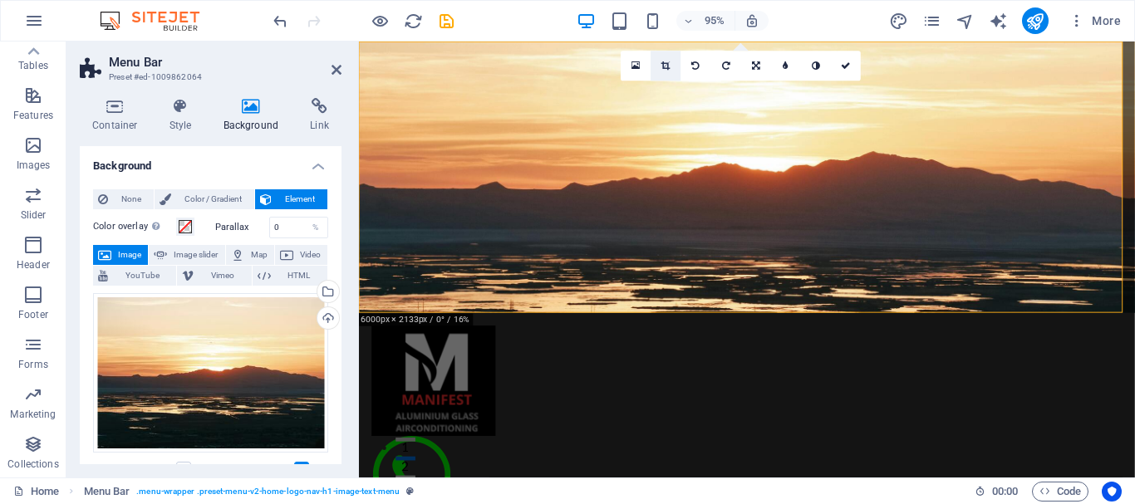
click at [661, 64] on icon at bounding box center [665, 65] width 9 height 9
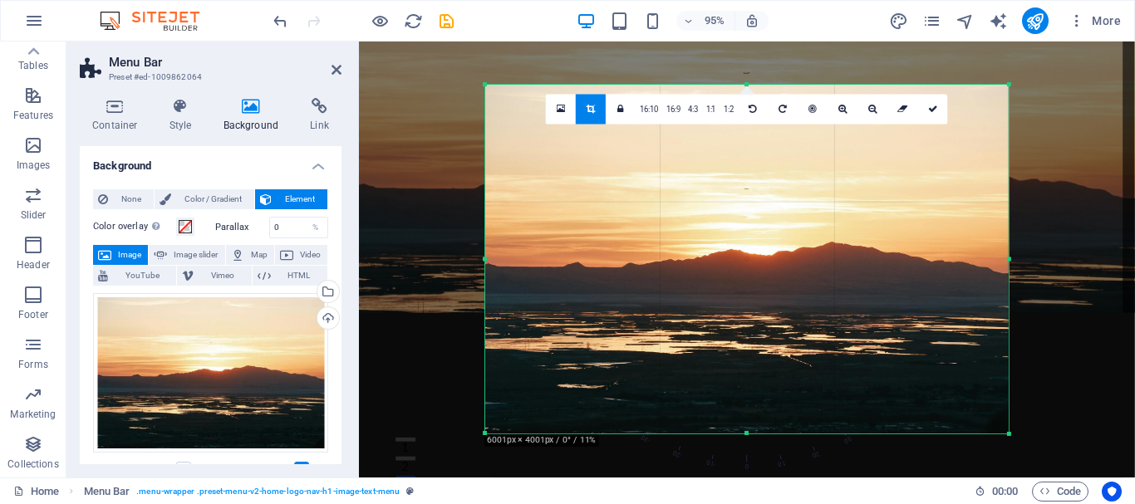
click at [401, 132] on div "Drag here to replace the existing content. Press “Ctrl” if you want to create a…" at bounding box center [747, 260] width 776 height 436
click at [184, 253] on span "Image slider" at bounding box center [195, 255] width 47 height 20
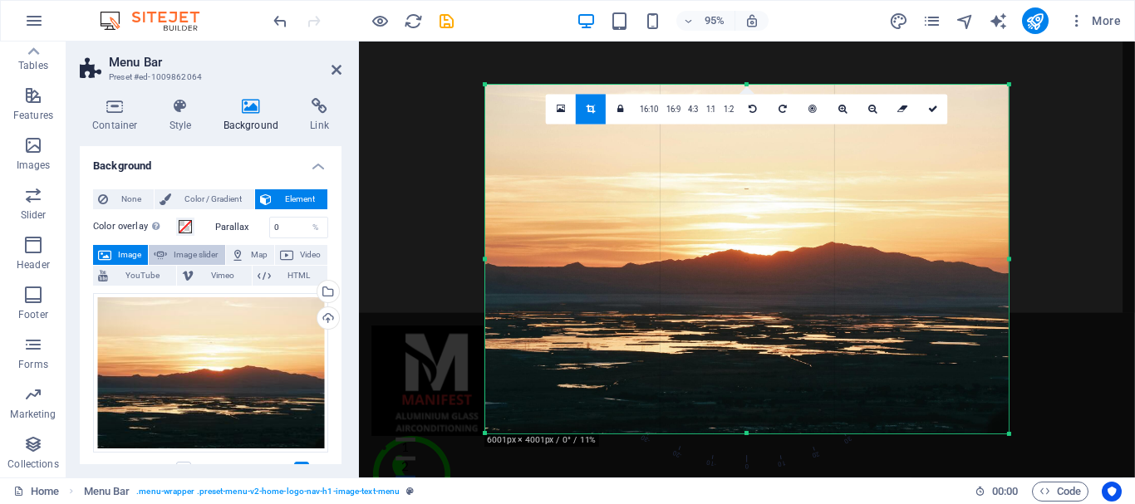
select select "ms"
select select "s"
select select "progressive"
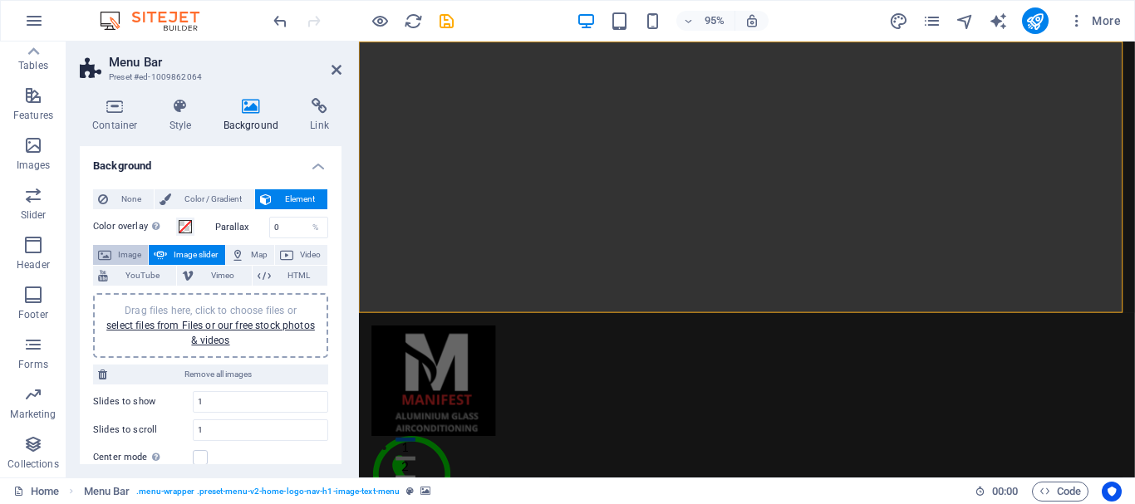
click at [128, 255] on span "Image" at bounding box center [129, 255] width 27 height 20
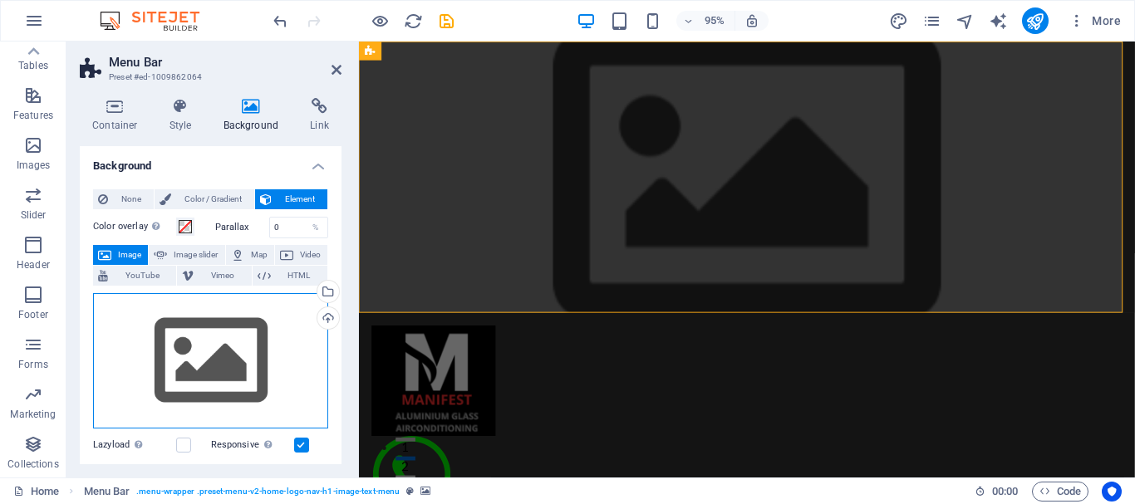
click at [199, 350] on div "Drag files here, click to choose files or select files from Files or our free s…" at bounding box center [210, 361] width 235 height 136
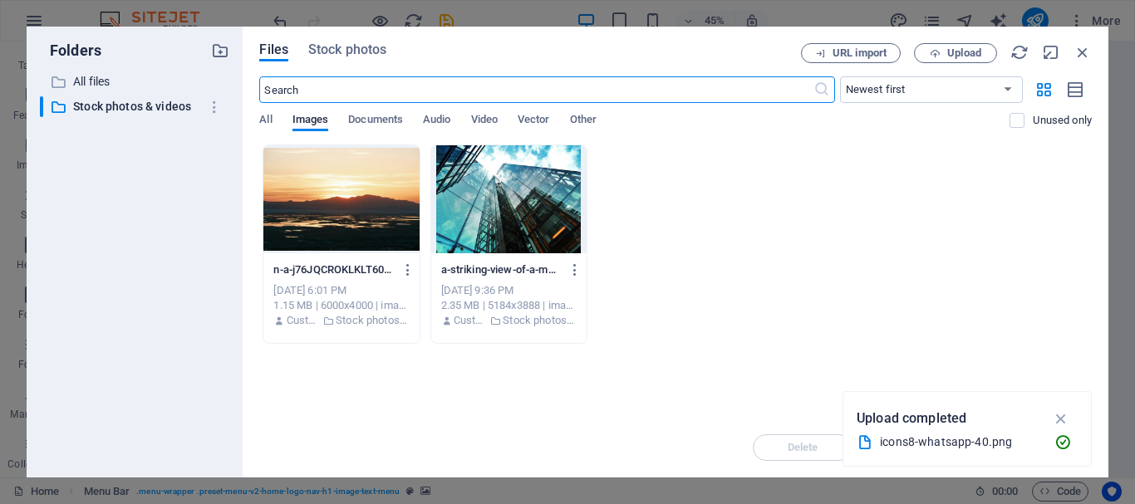
click at [315, 220] on div at bounding box center [340, 199] width 155 height 108
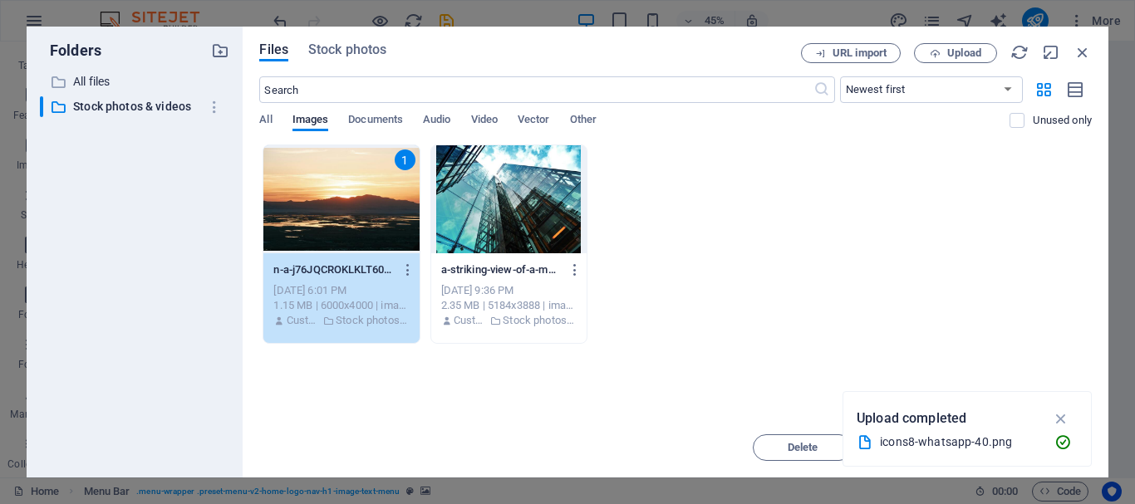
click at [315, 220] on div "1" at bounding box center [340, 199] width 155 height 108
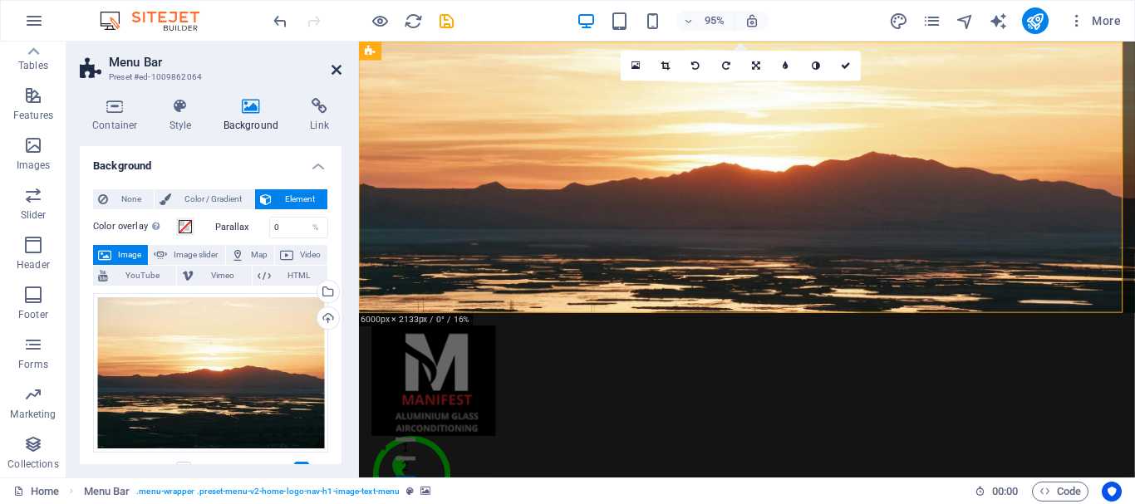
click at [333, 71] on icon at bounding box center [337, 69] width 10 height 13
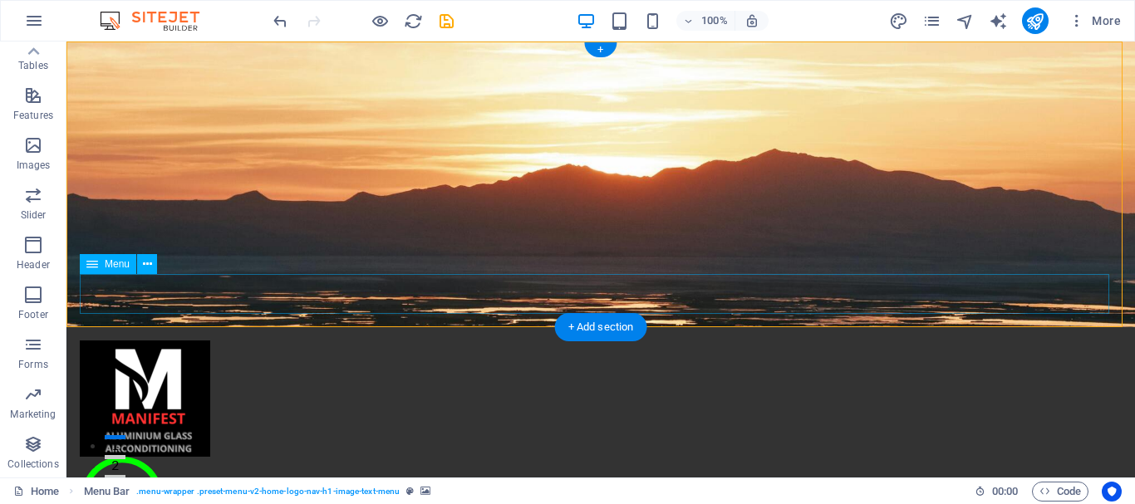
click at [145, 457] on figure at bounding box center [601, 501] width 1042 height 88
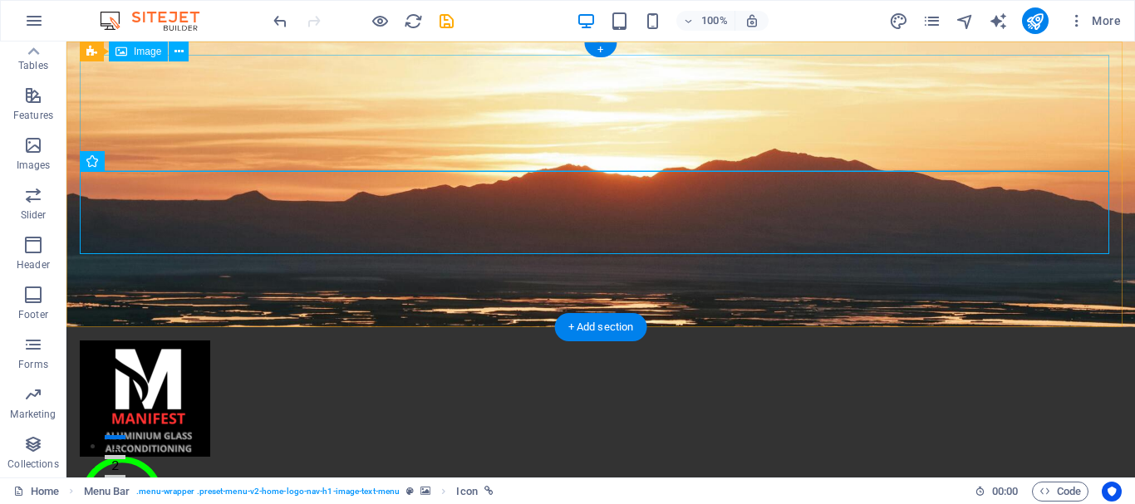
click at [148, 341] on figure at bounding box center [601, 399] width 1042 height 116
click at [135, 457] on figure at bounding box center [601, 501] width 1042 height 88
click at [145, 341] on figure at bounding box center [601, 399] width 1042 height 116
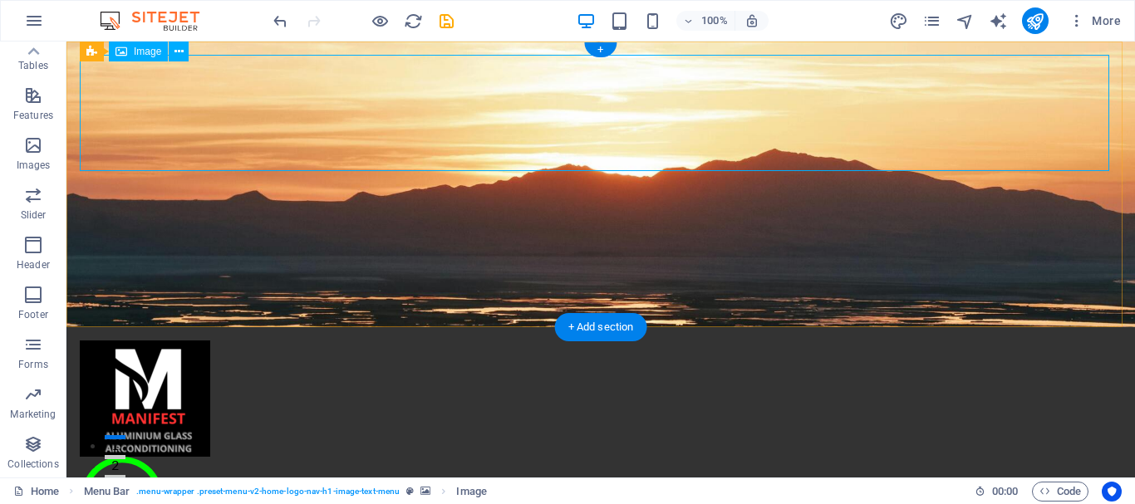
click at [175, 341] on figure at bounding box center [601, 399] width 1042 height 116
click at [178, 51] on icon at bounding box center [178, 51] width 9 height 17
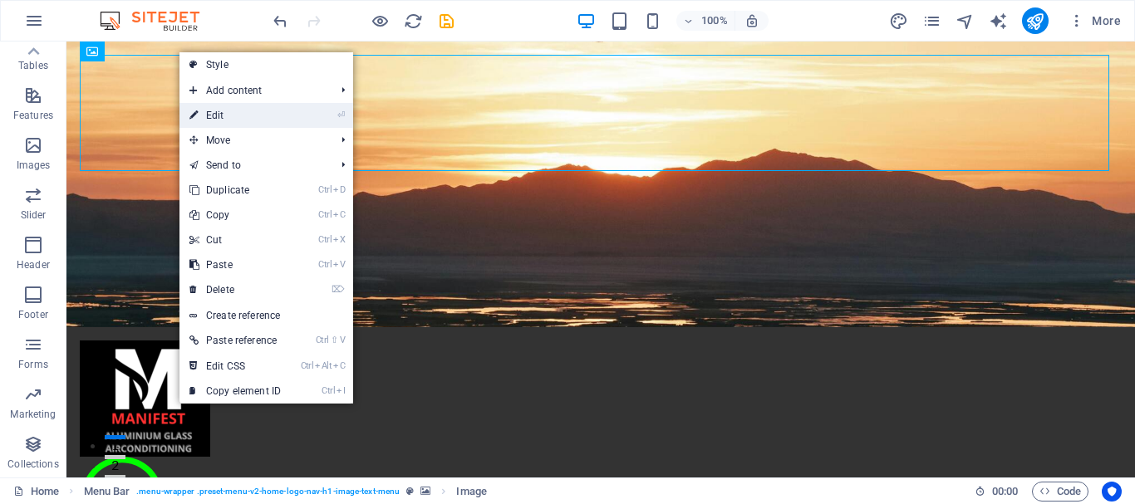
click at [227, 118] on link "⏎ Edit" at bounding box center [234, 115] width 111 height 25
select select "px"
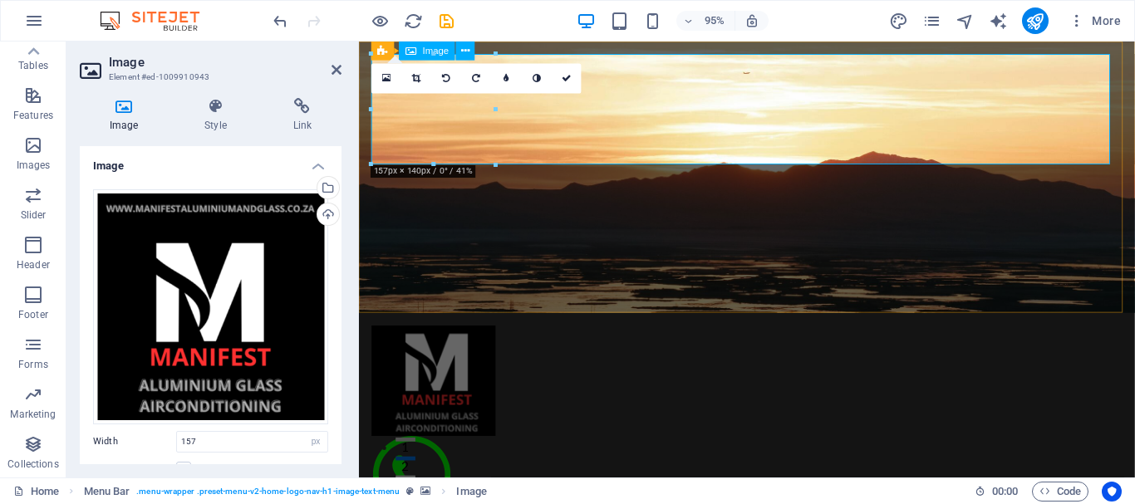
click at [444, 341] on figure at bounding box center [767, 399] width 790 height 116
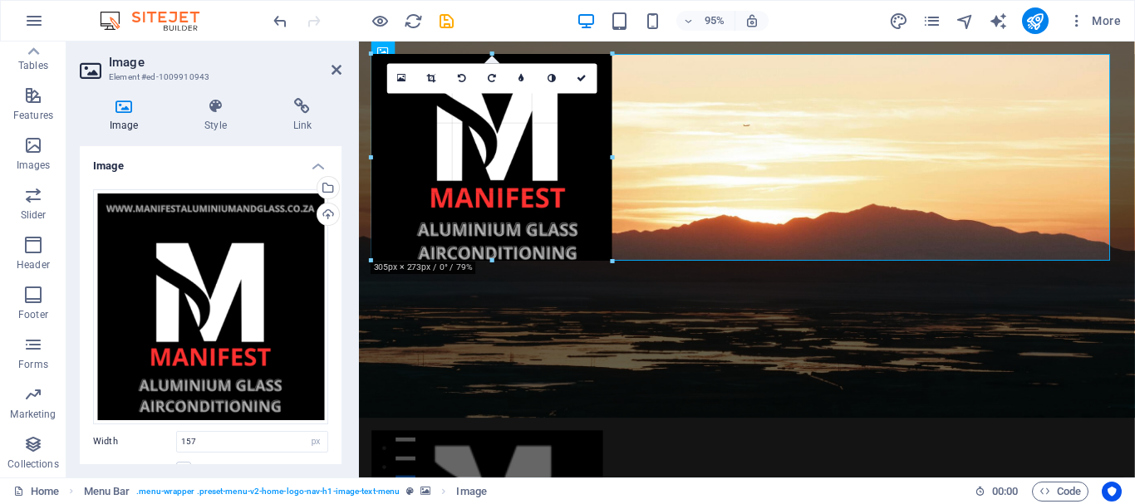
drag, startPoint x: 497, startPoint y: 169, endPoint x: 263, endPoint y: 228, distance: 240.8
type input "293"
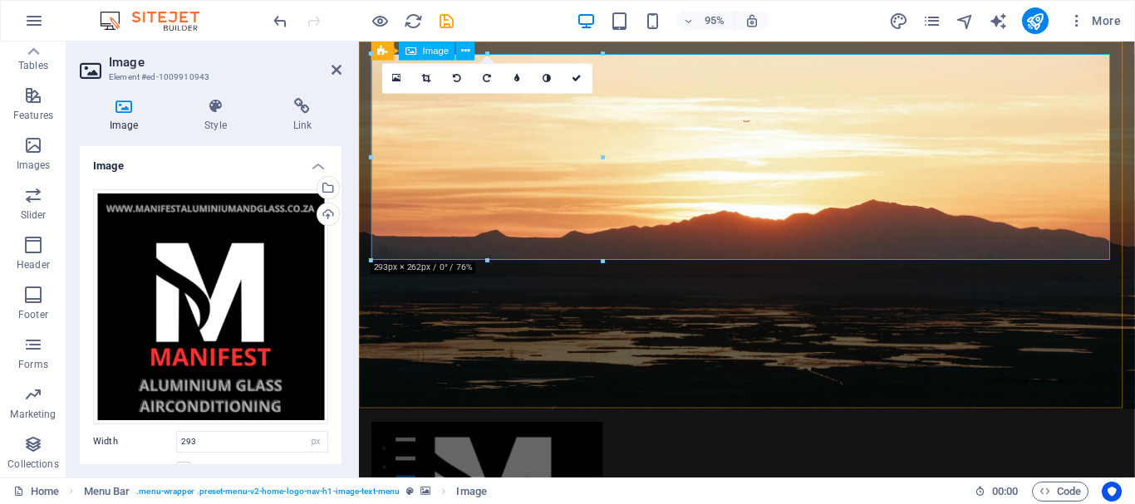
drag, startPoint x: 265, startPoint y: 30, endPoint x: 331, endPoint y: 72, distance: 78.1
click at [332, 72] on icon at bounding box center [337, 69] width 10 height 13
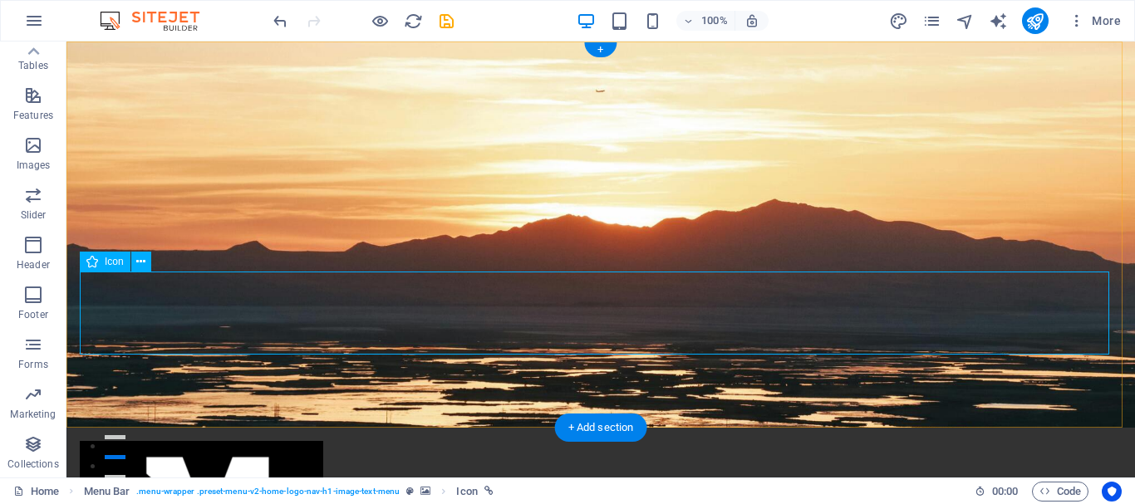
click at [139, 258] on icon at bounding box center [140, 261] width 9 height 17
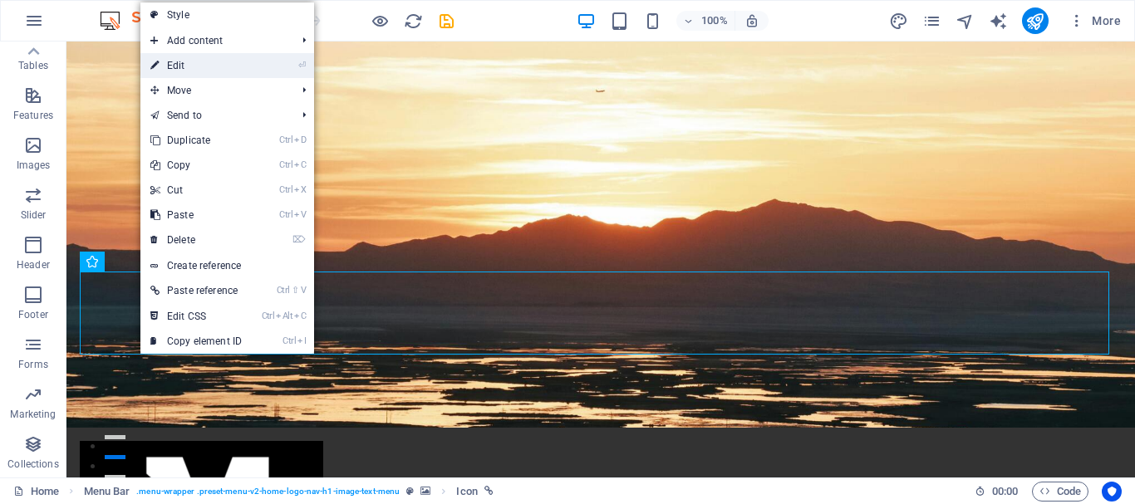
click at [203, 66] on link "⏎ Edit" at bounding box center [195, 65] width 111 height 25
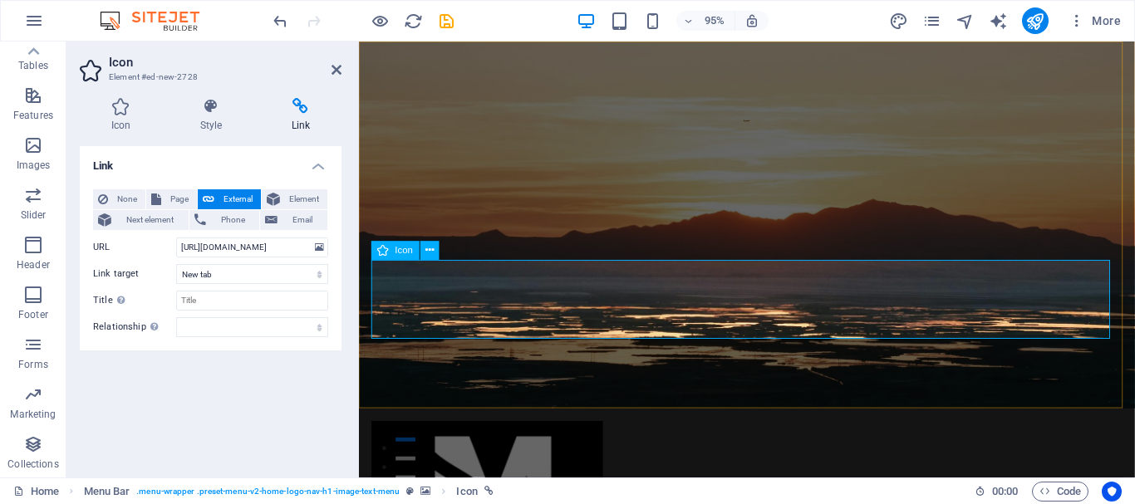
click at [188, 191] on span "Page" at bounding box center [179, 199] width 26 height 20
select select
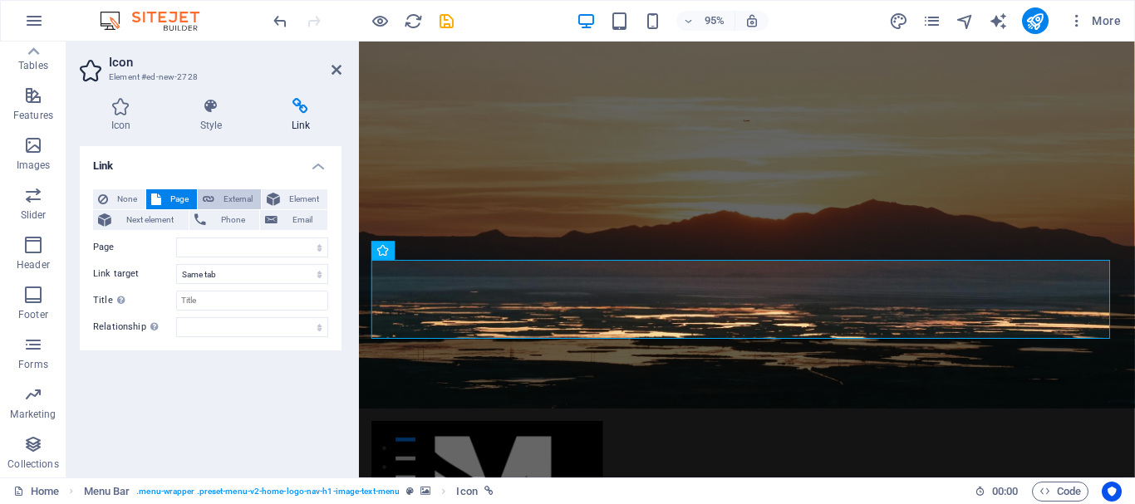
click at [237, 189] on span "External" at bounding box center [237, 199] width 37 height 20
select select "blank"
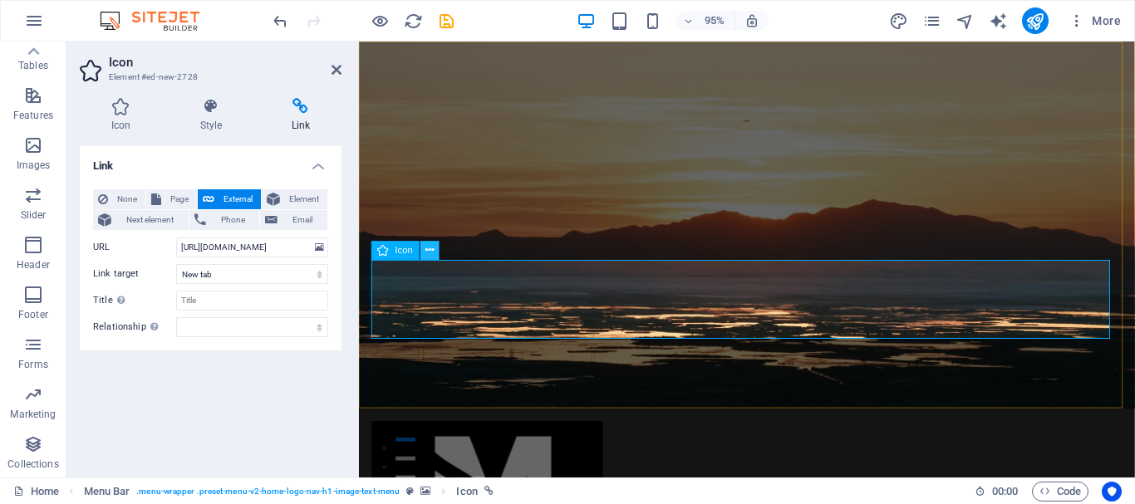
click at [425, 252] on icon at bounding box center [429, 251] width 8 height 17
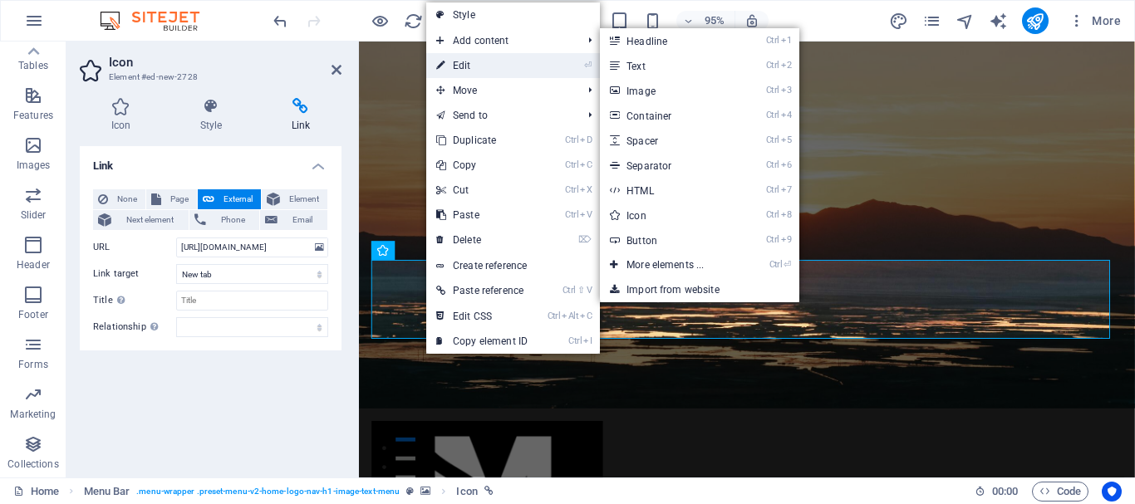
click at [474, 61] on link "⏎ Edit" at bounding box center [481, 65] width 111 height 25
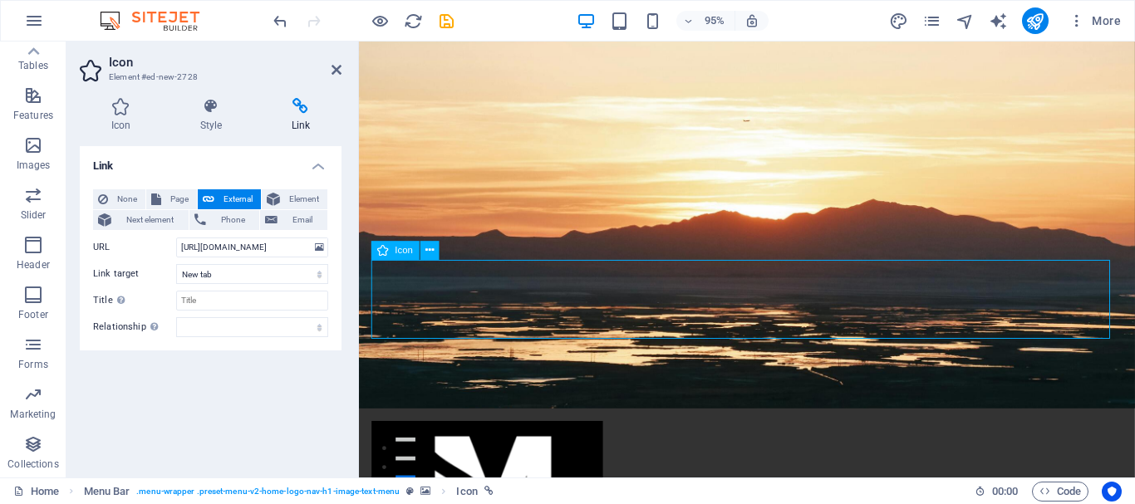
drag, startPoint x: 373, startPoint y: 348, endPoint x: 407, endPoint y: 312, distance: 50.0
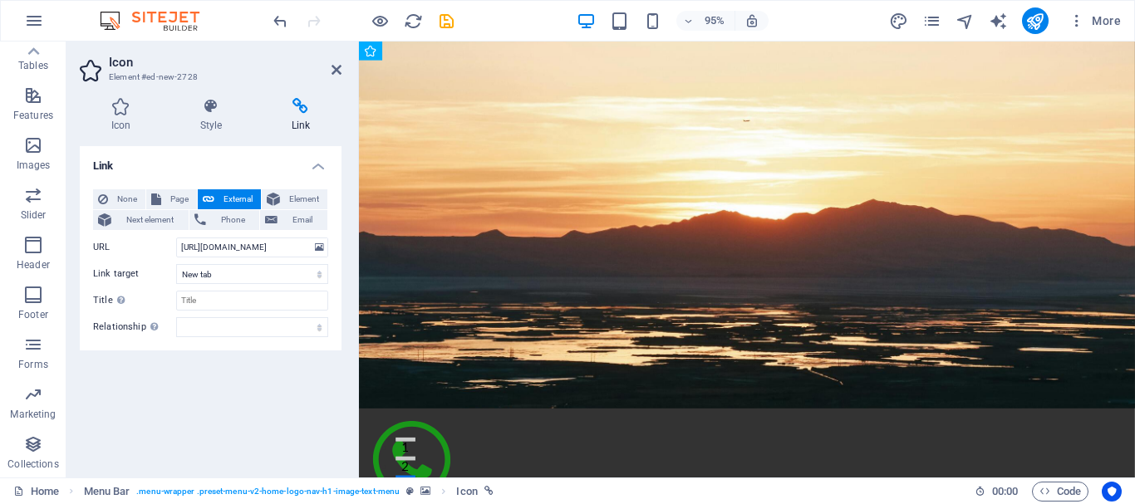
drag, startPoint x: 417, startPoint y: 308, endPoint x: 479, endPoint y: 98, distance: 219.2
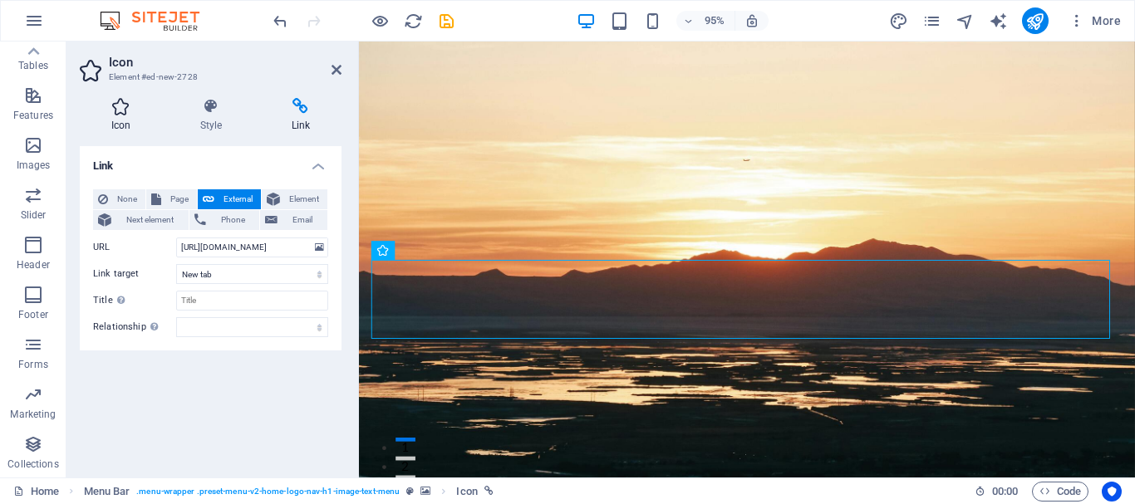
click at [128, 108] on icon at bounding box center [121, 106] width 82 height 17
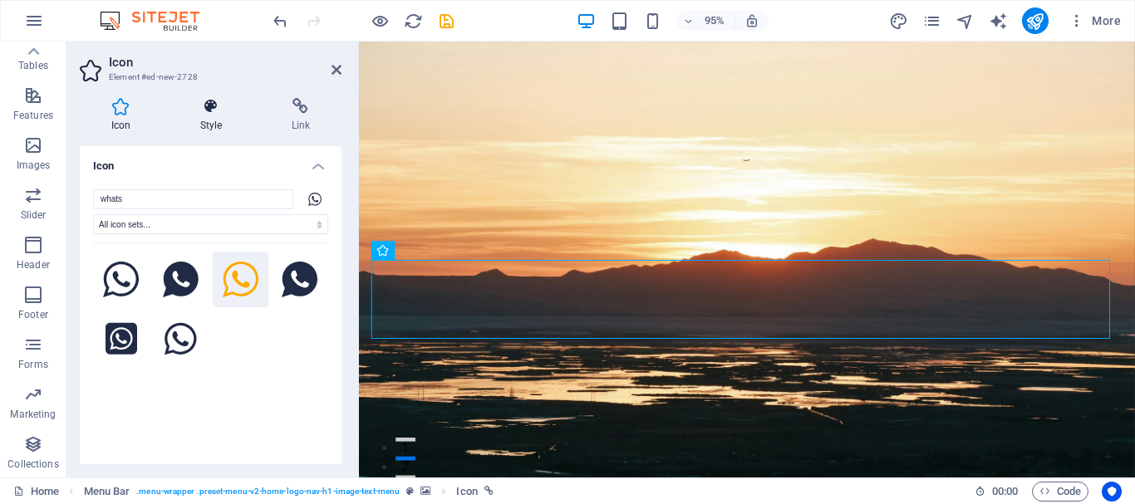
click at [206, 106] on icon at bounding box center [211, 106] width 85 height 17
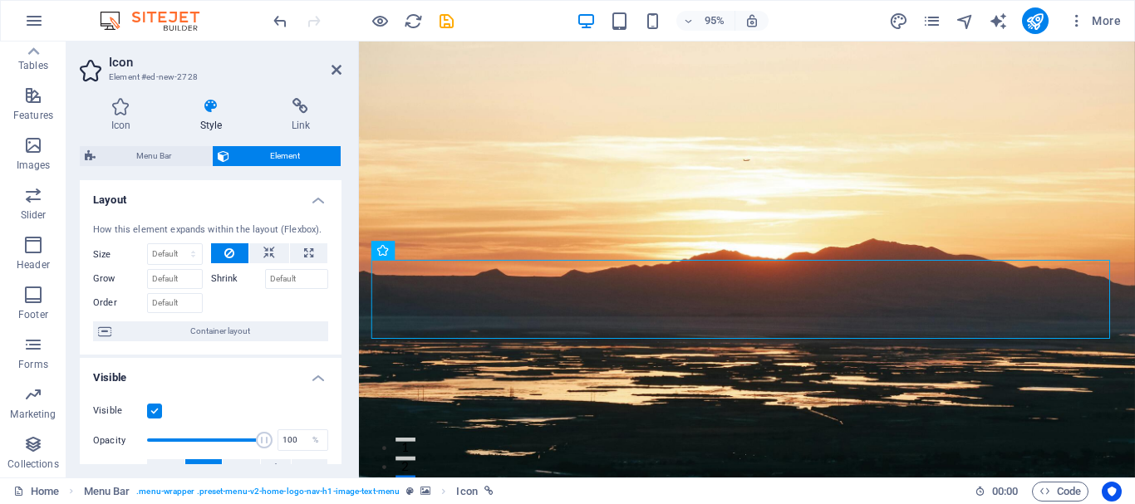
click at [219, 277] on label "Shrink" at bounding box center [238, 279] width 54 height 20
click at [265, 277] on input "Shrink" at bounding box center [297, 279] width 64 height 20
click at [275, 248] on button at bounding box center [269, 253] width 40 height 20
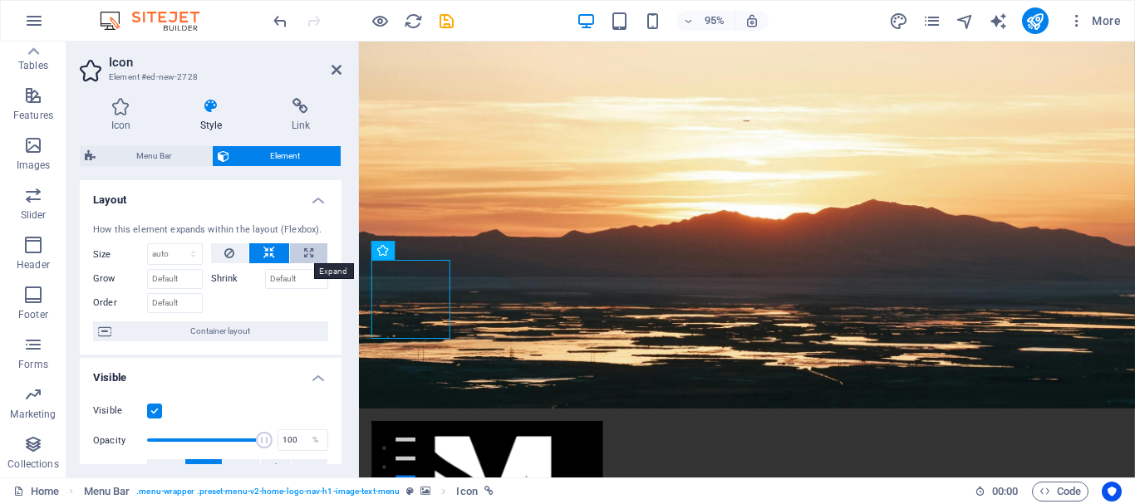
click at [306, 250] on icon at bounding box center [308, 253] width 9 height 20
type input "100"
select select "%"
click at [258, 248] on button at bounding box center [269, 253] width 40 height 20
select select "DISABLED_OPTION_VALUE"
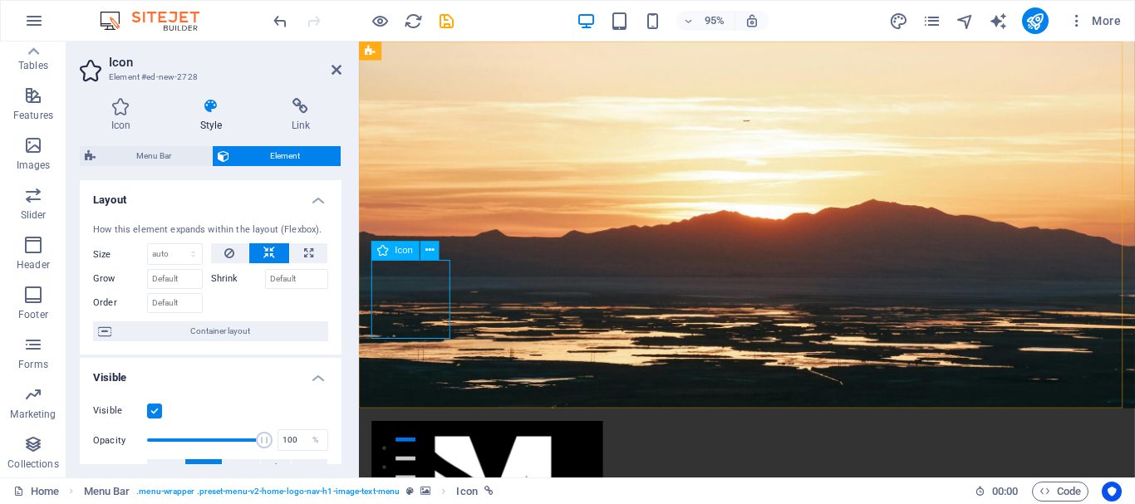
click at [426, 249] on icon at bounding box center [429, 251] width 8 height 17
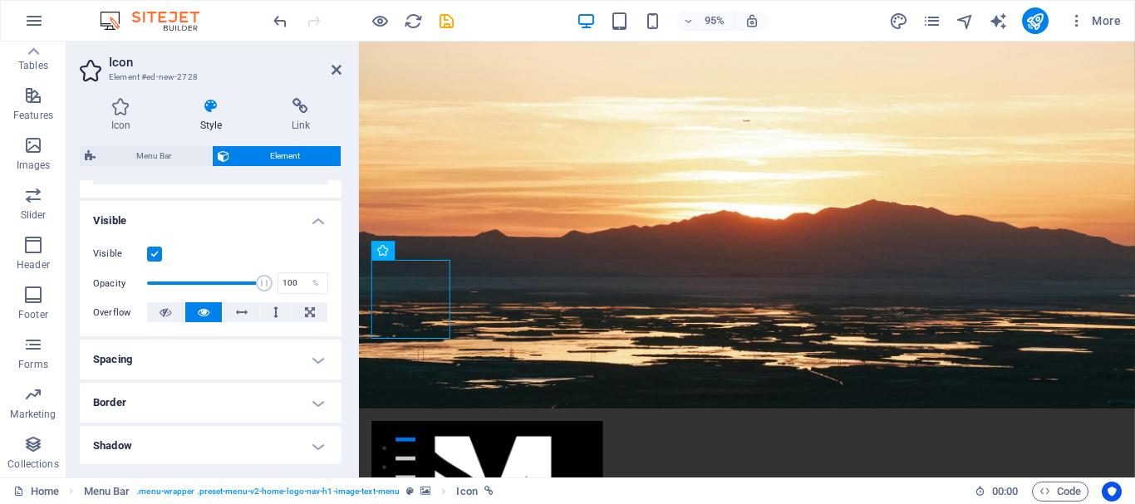
scroll to position [166, 0]
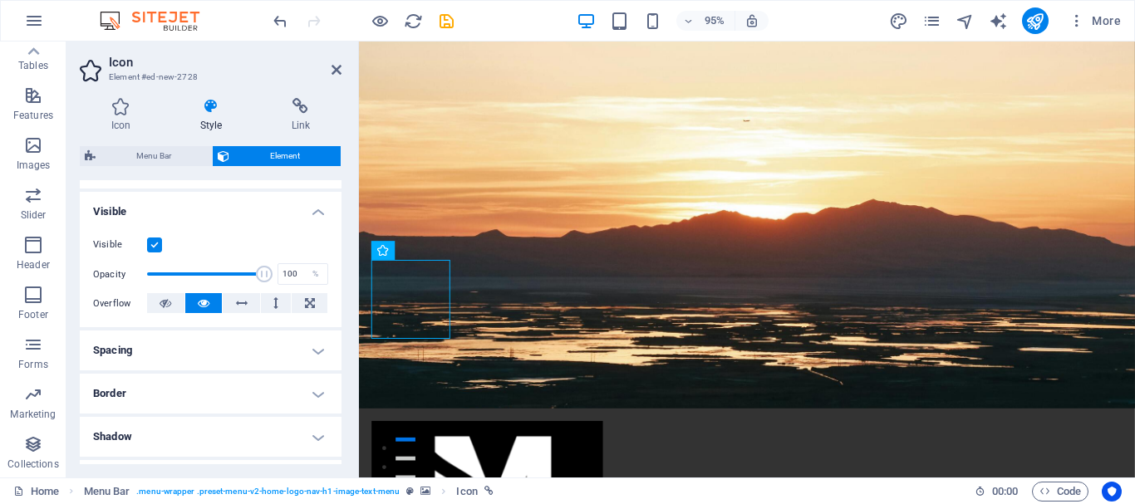
click at [307, 346] on h4 "Spacing" at bounding box center [211, 351] width 262 height 40
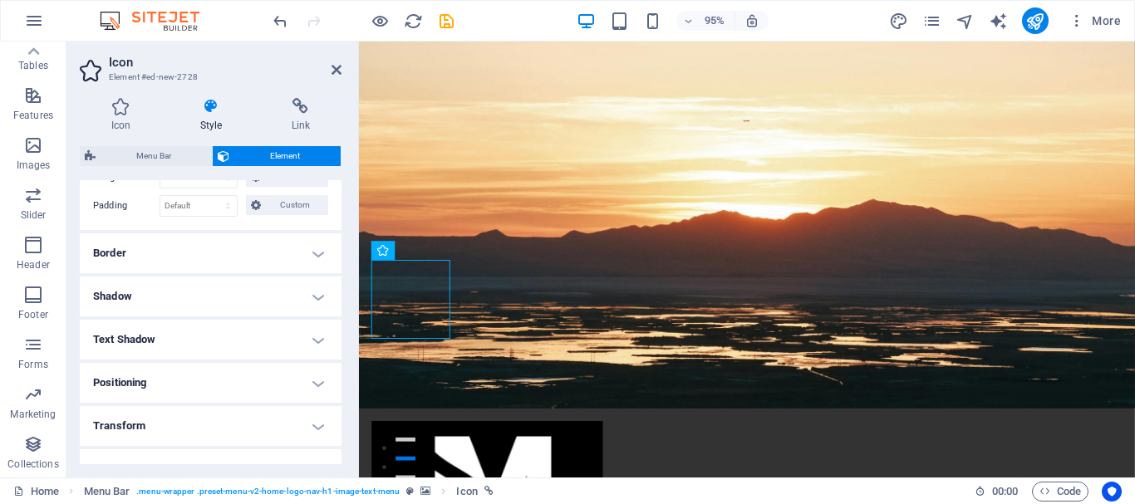
scroll to position [415, 0]
click at [249, 343] on h4 "Positioning" at bounding box center [211, 341] width 262 height 40
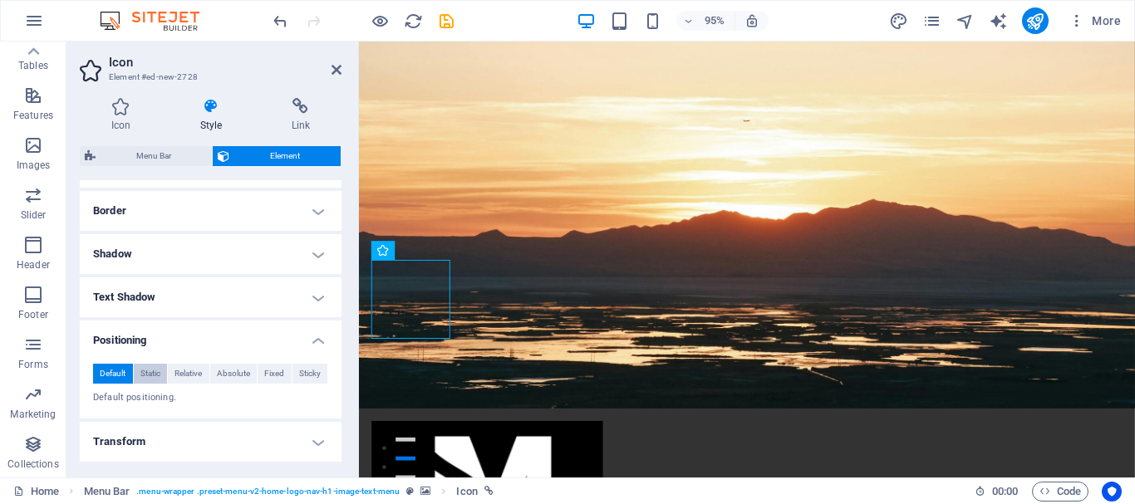
click at [154, 374] on span "Static" at bounding box center [150, 374] width 20 height 20
click at [310, 371] on span "Sticky" at bounding box center [310, 374] width 22 height 20
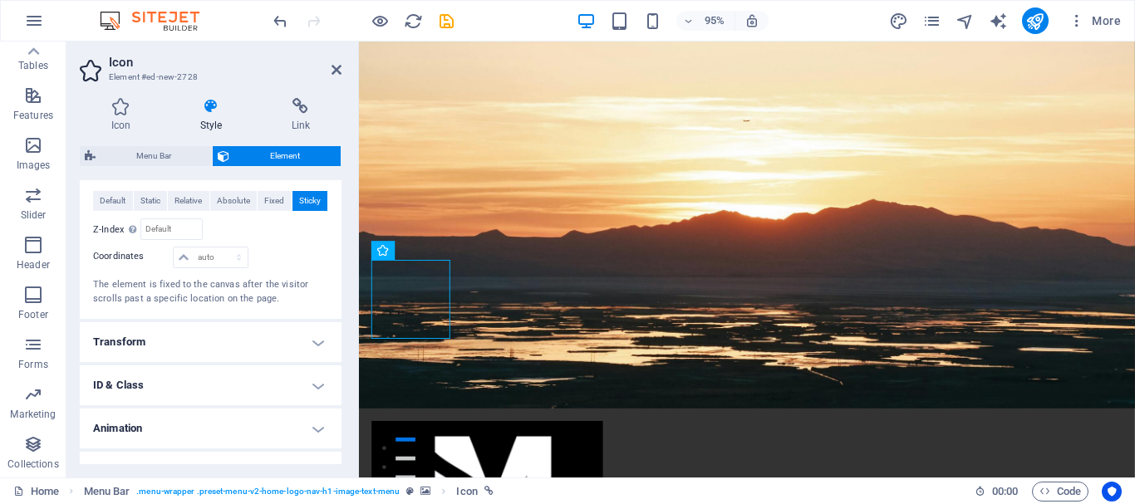
scroll to position [616, 0]
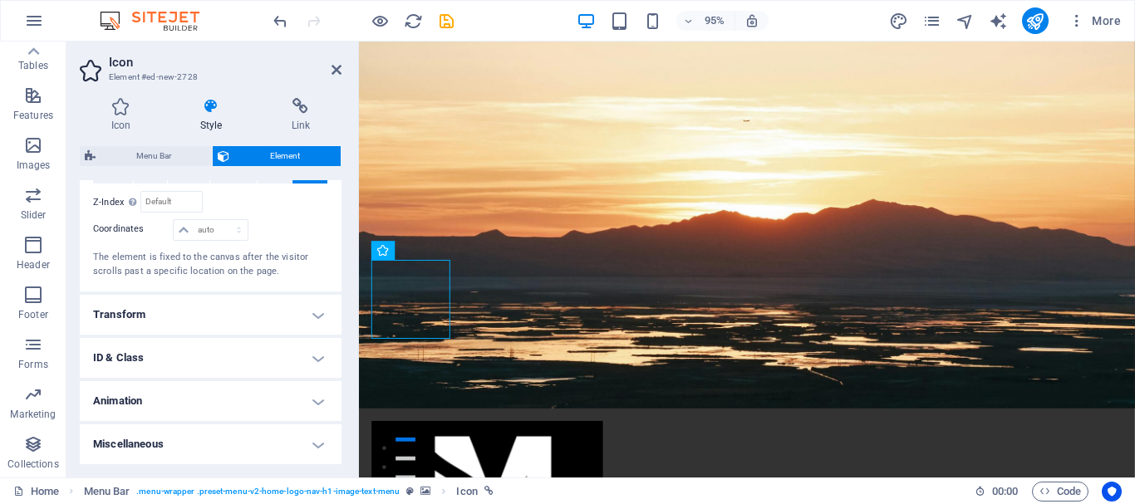
click at [330, 64] on h2 "Icon" at bounding box center [225, 62] width 233 height 15
click at [335, 67] on icon at bounding box center [337, 69] width 10 height 13
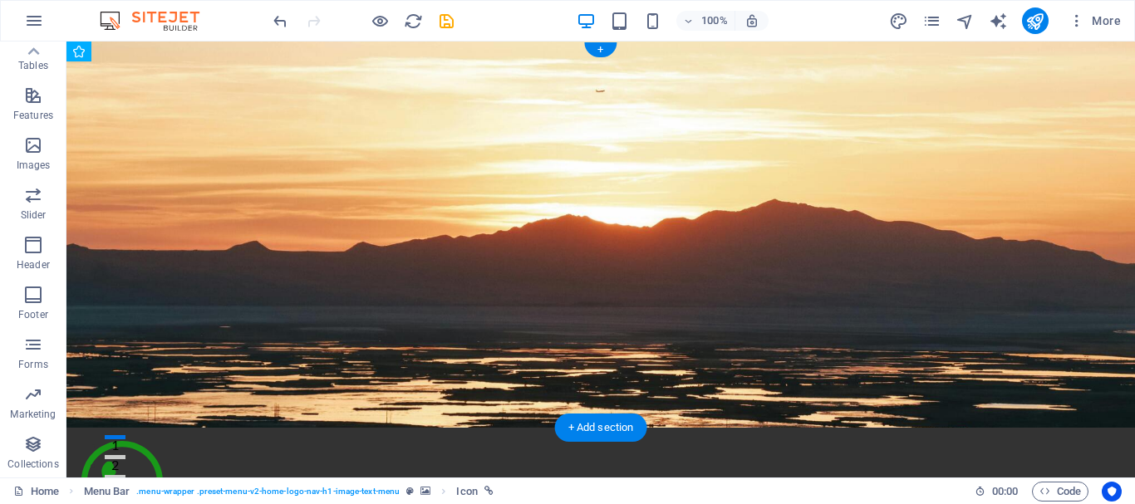
drag, startPoint x: 143, startPoint y: 325, endPoint x: 474, endPoint y: 145, distance: 377.4
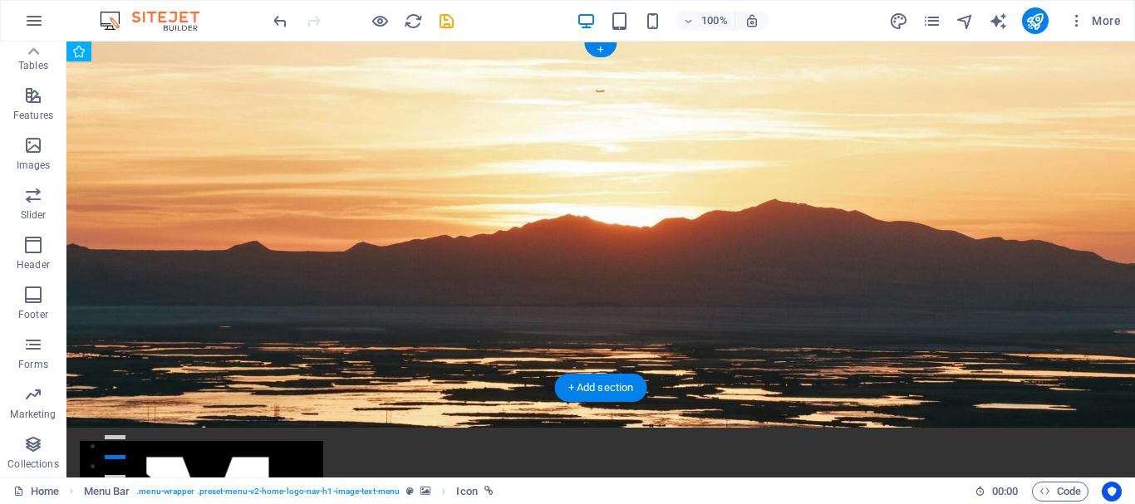
drag, startPoint x: 102, startPoint y: 90, endPoint x: 134, endPoint y: 363, distance: 275.2
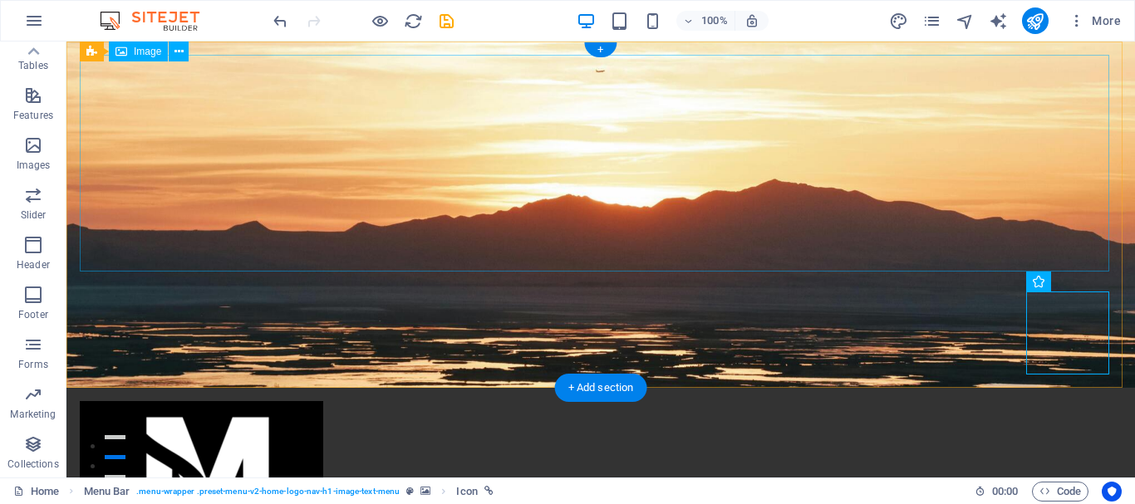
click at [751, 401] on figure at bounding box center [601, 509] width 1042 height 217
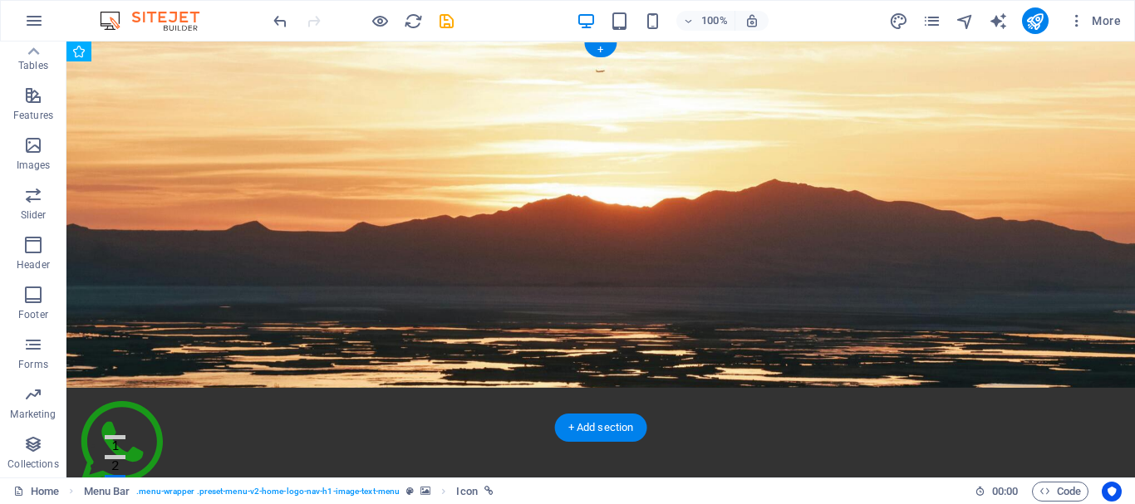
drag, startPoint x: 1056, startPoint y: 341, endPoint x: 1014, endPoint y: 147, distance: 198.2
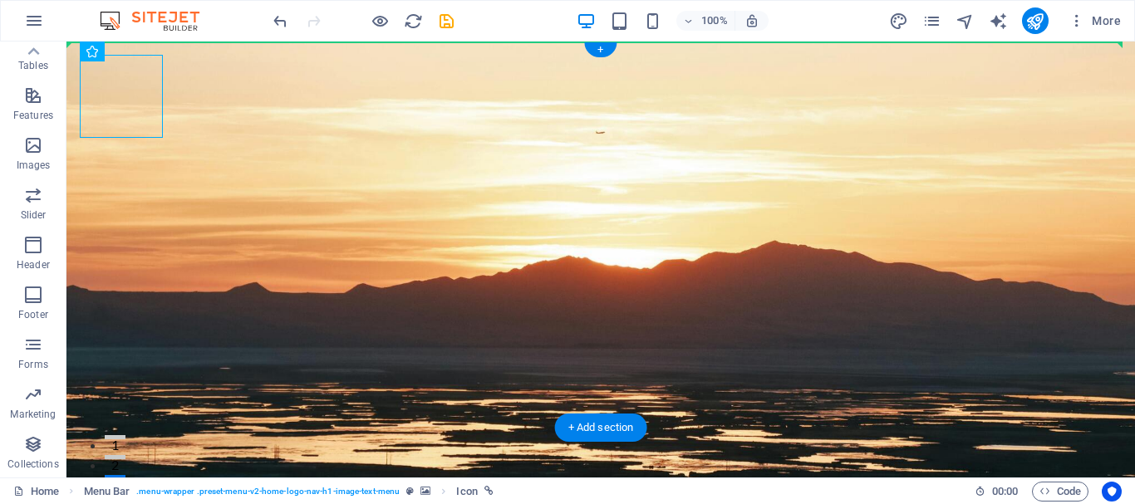
drag, startPoint x: 136, startPoint y: 90, endPoint x: 921, endPoint y: 81, distance: 785.2
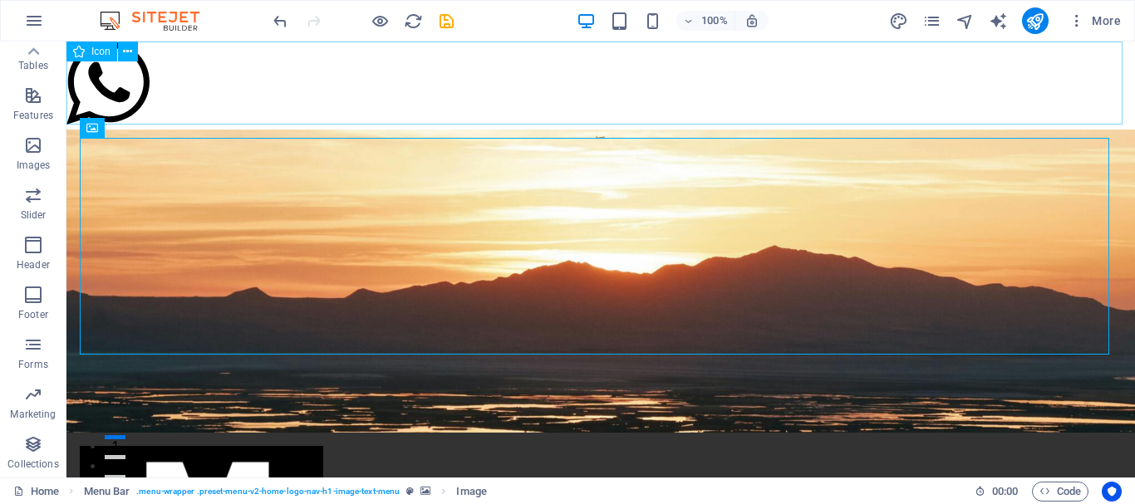
click at [113, 61] on div "Icon" at bounding box center [91, 52] width 51 height 20
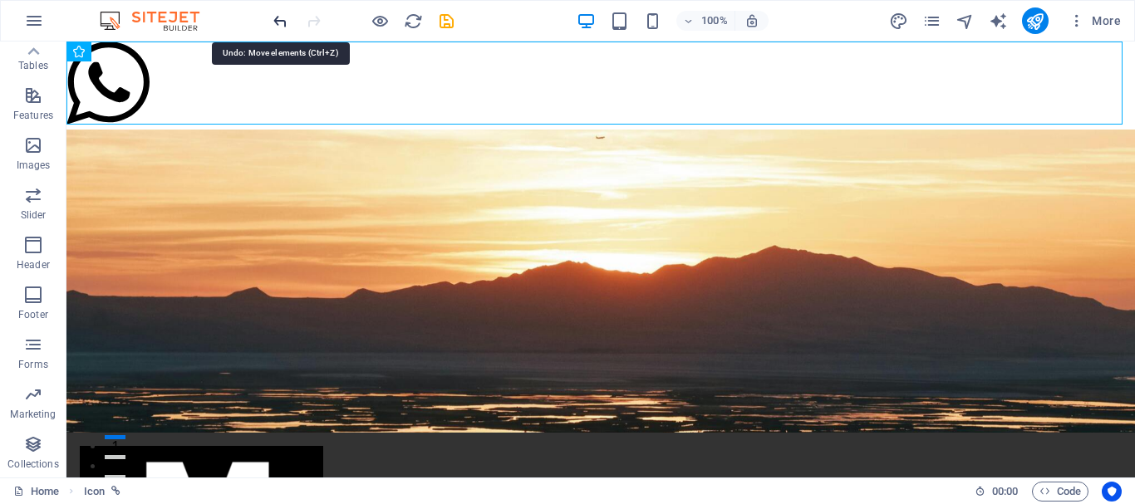
click at [284, 17] on icon "undo" at bounding box center [280, 21] width 19 height 19
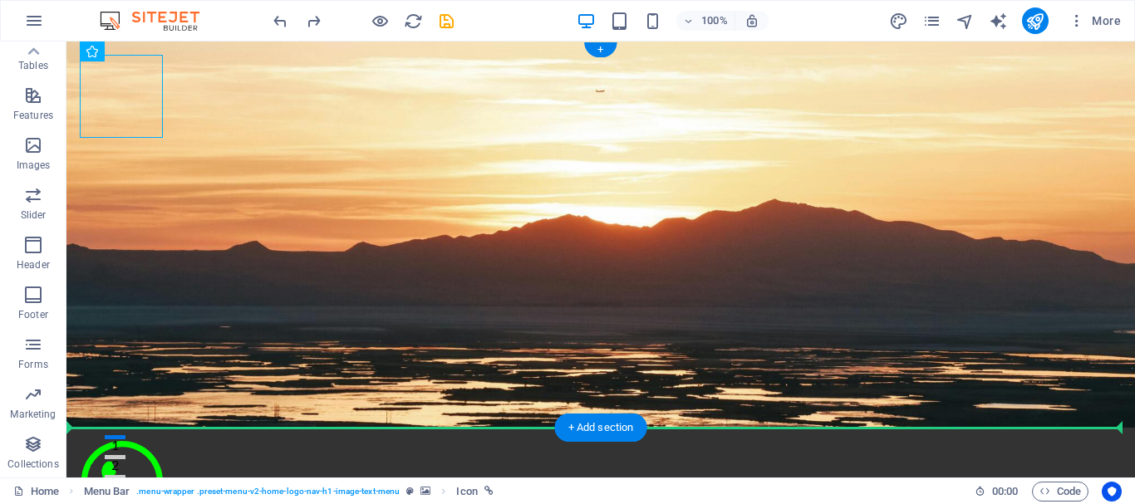
drag, startPoint x: 128, startPoint y: 100, endPoint x: 270, endPoint y: 329, distance: 269.8
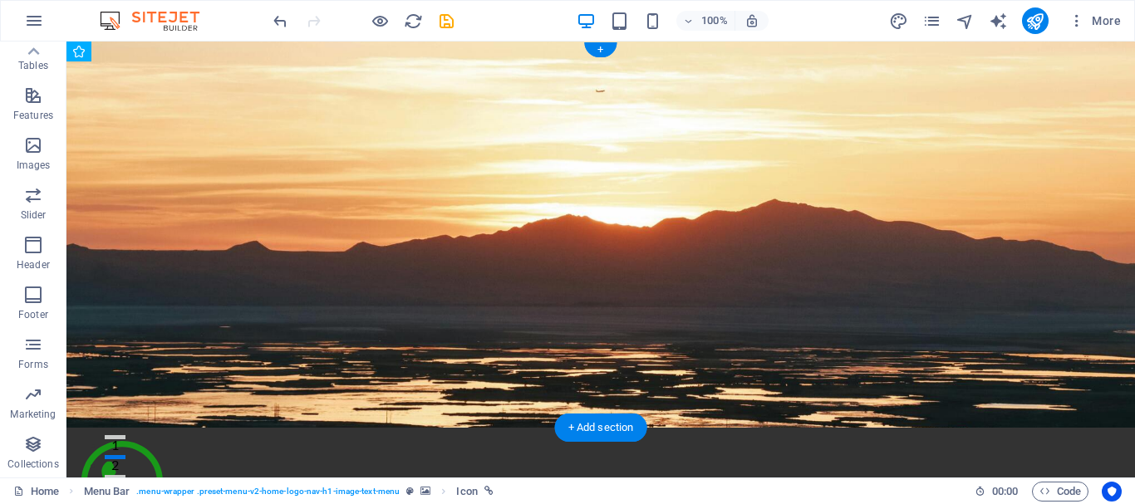
drag, startPoint x: 749, startPoint y: 282, endPoint x: 1099, endPoint y: 311, distance: 351.0
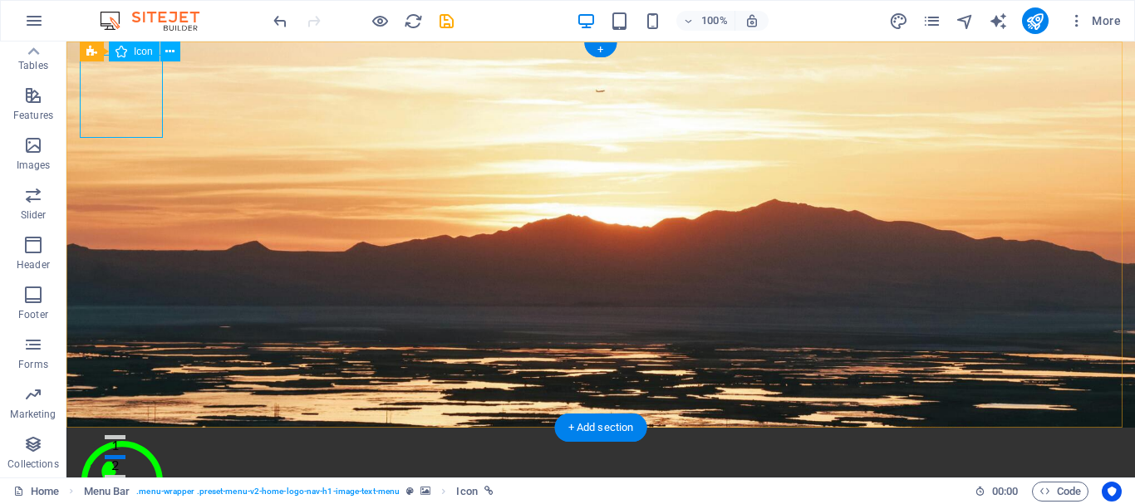
click at [128, 441] on figure at bounding box center [601, 485] width 1042 height 88
click at [169, 48] on icon at bounding box center [169, 51] width 9 height 17
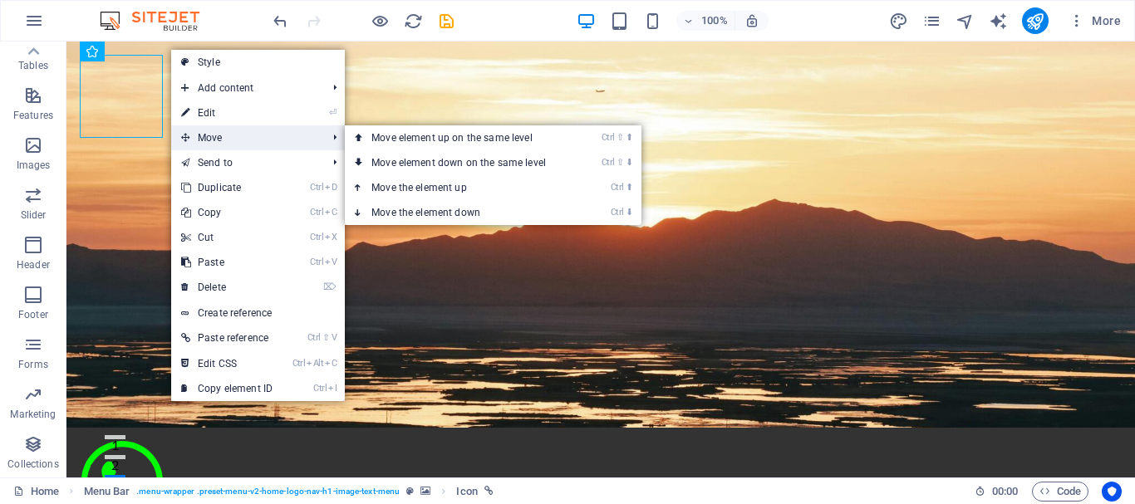
click at [258, 137] on span "Move" at bounding box center [245, 137] width 149 height 25
click at [464, 159] on link "Ctrl ⇧ ⬇ Move element down on the same level" at bounding box center [462, 162] width 234 height 25
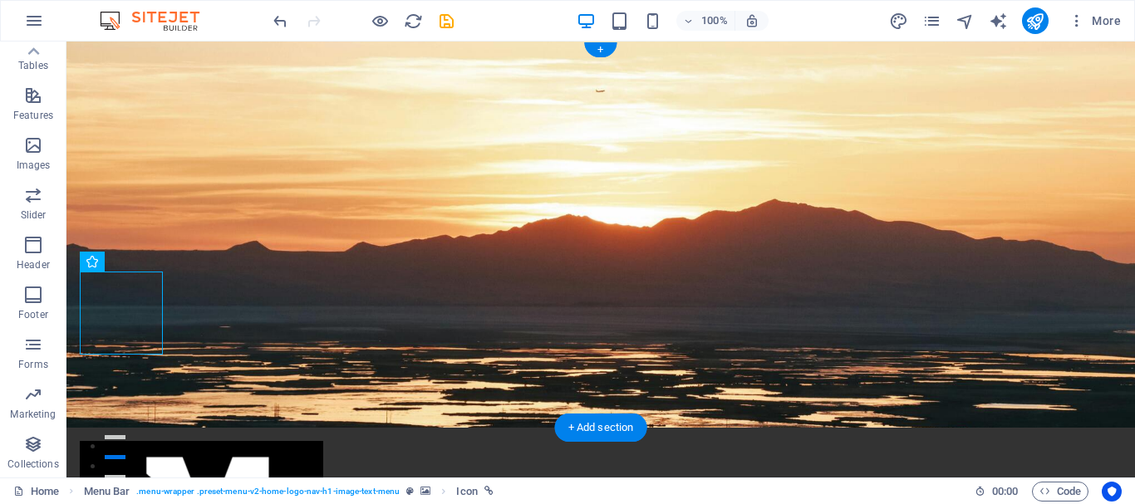
click at [234, 312] on figure at bounding box center [600, 235] width 1068 height 386
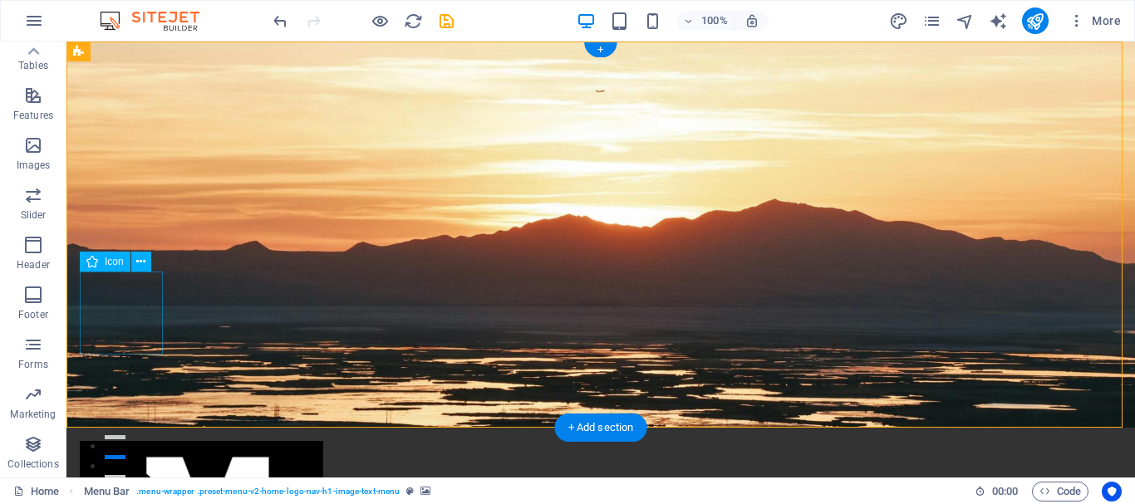
click at [139, 260] on icon at bounding box center [140, 261] width 9 height 17
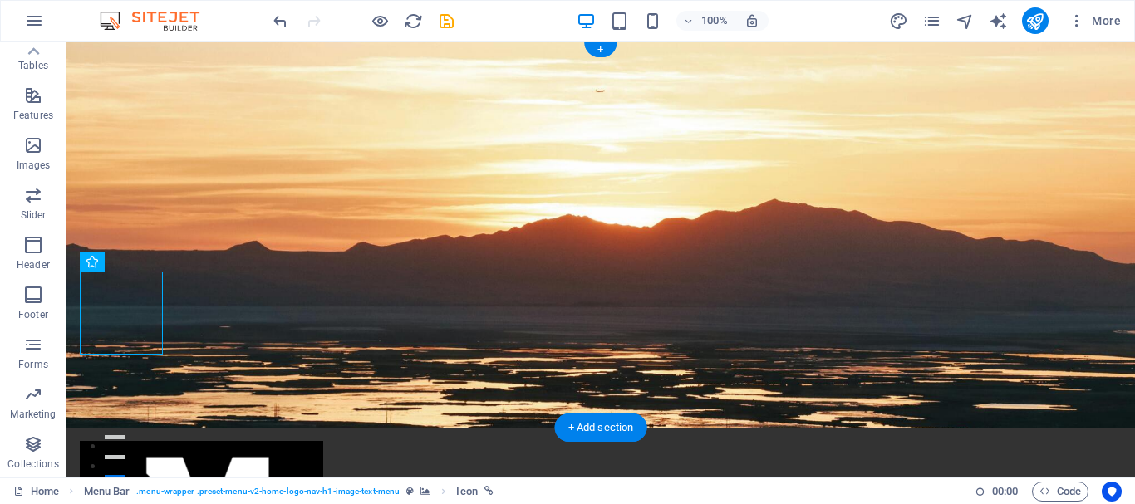
click at [608, 301] on figure at bounding box center [600, 235] width 1068 height 386
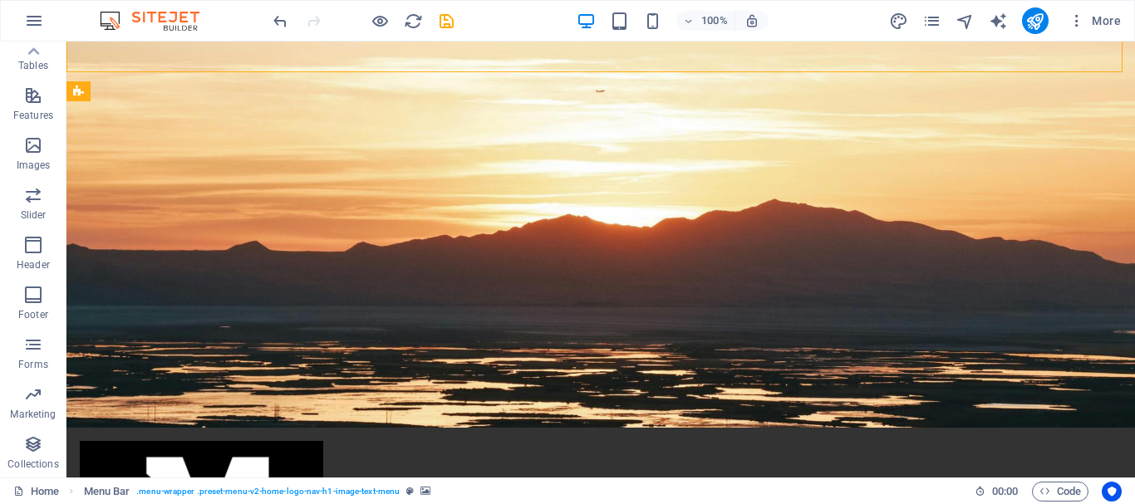
scroll to position [0, 0]
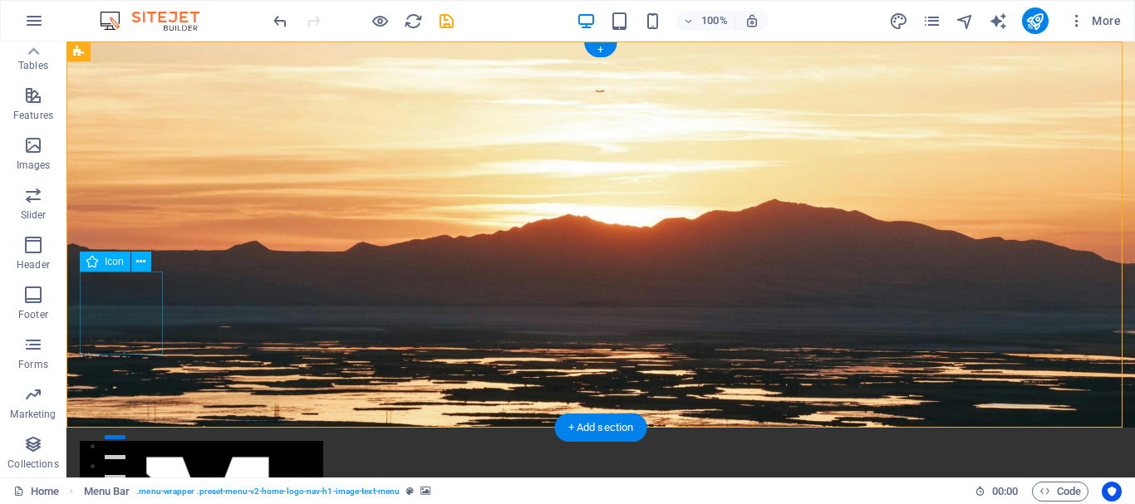
click at [140, 261] on icon at bounding box center [140, 261] width 9 height 17
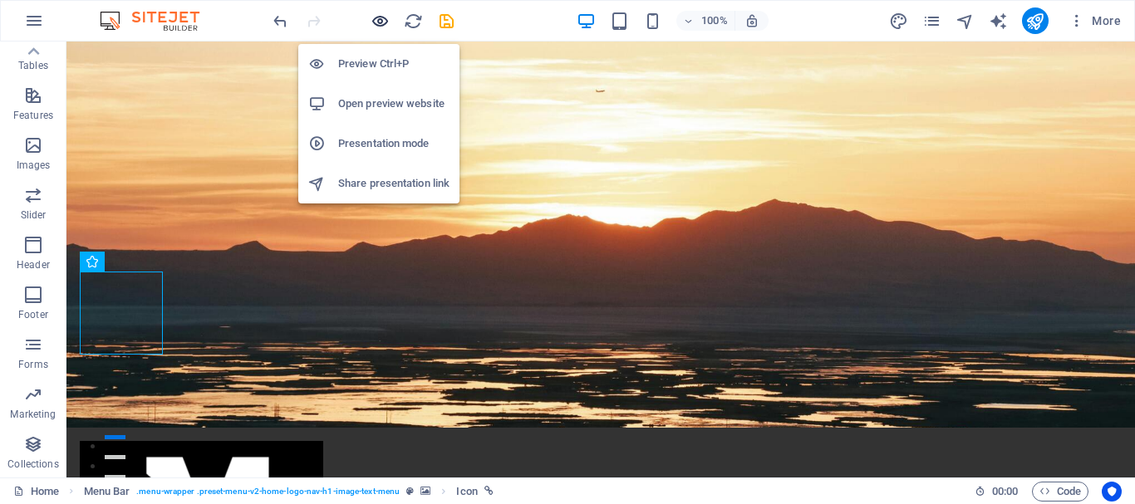
click at [378, 24] on icon "button" at bounding box center [380, 21] width 19 height 19
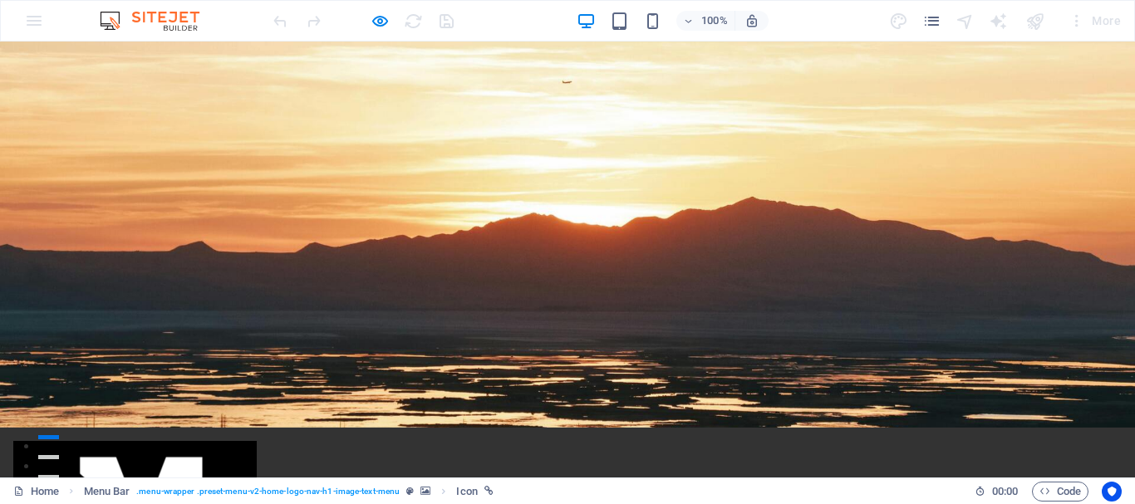
click at [1039, 18] on div at bounding box center [1035, 20] width 27 height 27
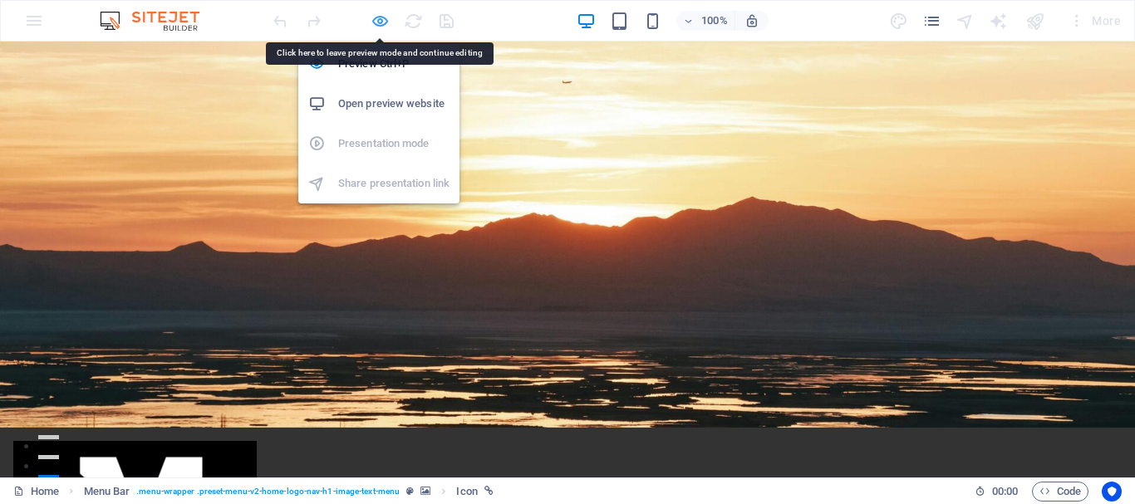
click at [376, 21] on icon "button" at bounding box center [380, 21] width 19 height 19
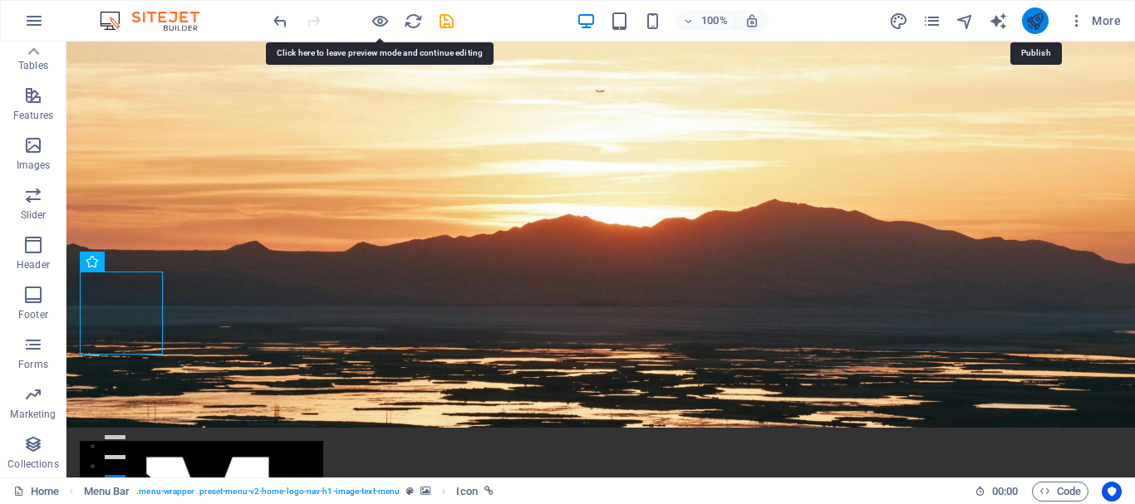
click at [1026, 28] on icon "publish" at bounding box center [1034, 21] width 19 height 19
checkbox input "false"
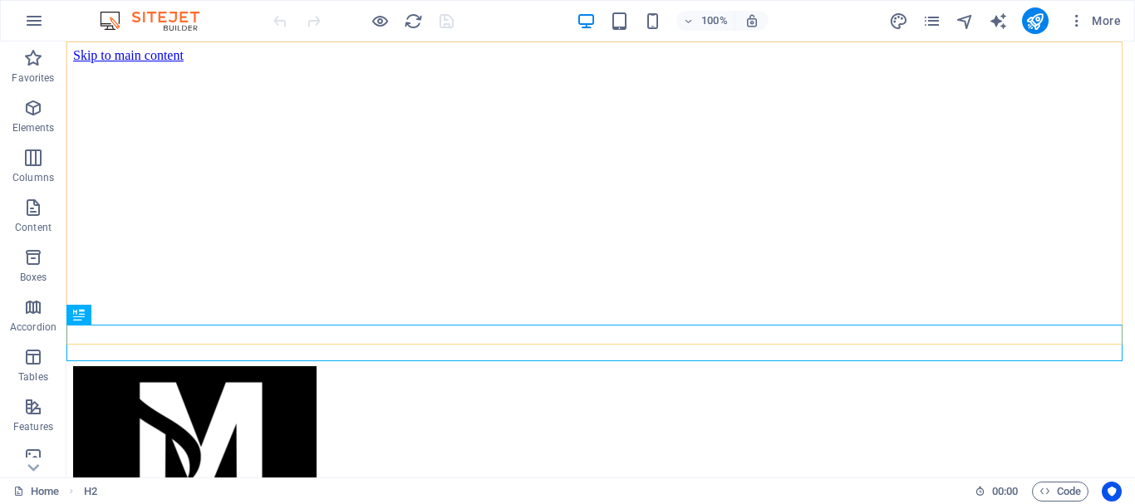
scroll to position [446, 0]
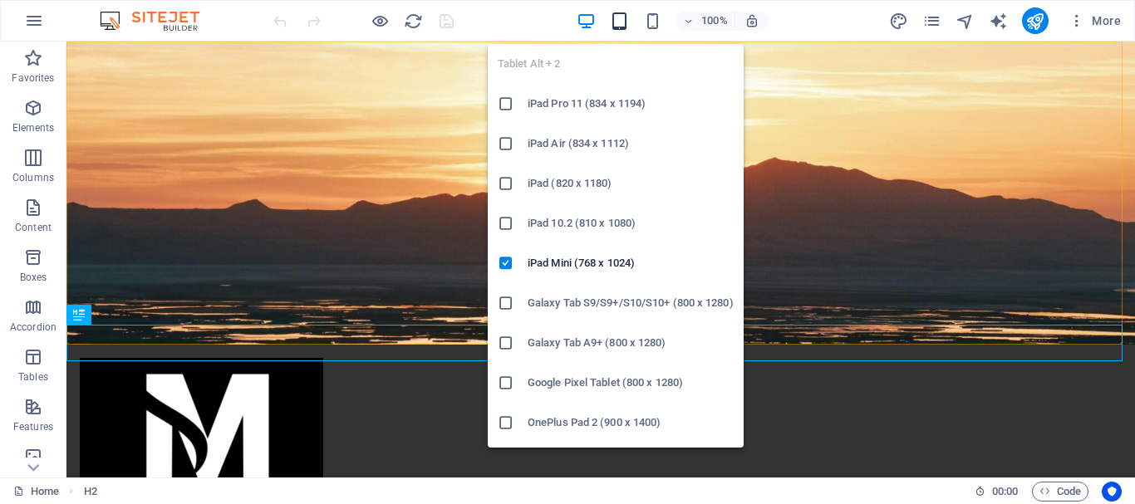
click at [616, 19] on icon "button" at bounding box center [619, 21] width 19 height 19
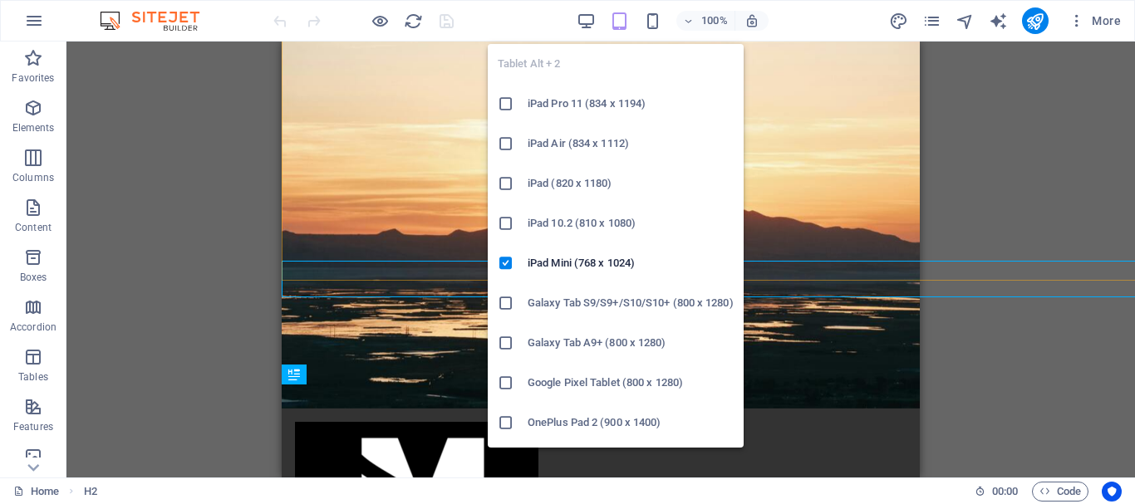
scroll to position [510, 0]
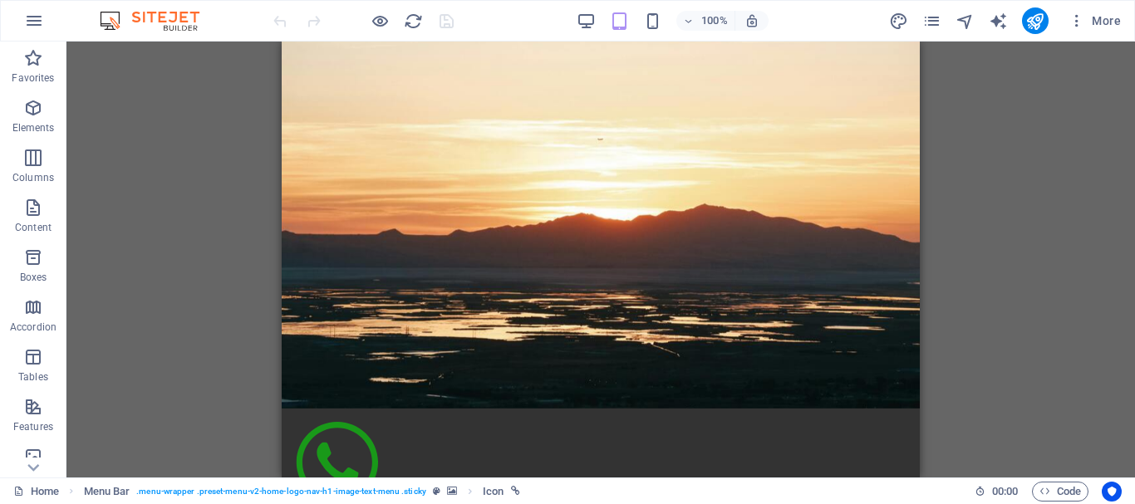
drag, startPoint x: 357, startPoint y: 316, endPoint x: 639, endPoint y: 138, distance: 333.1
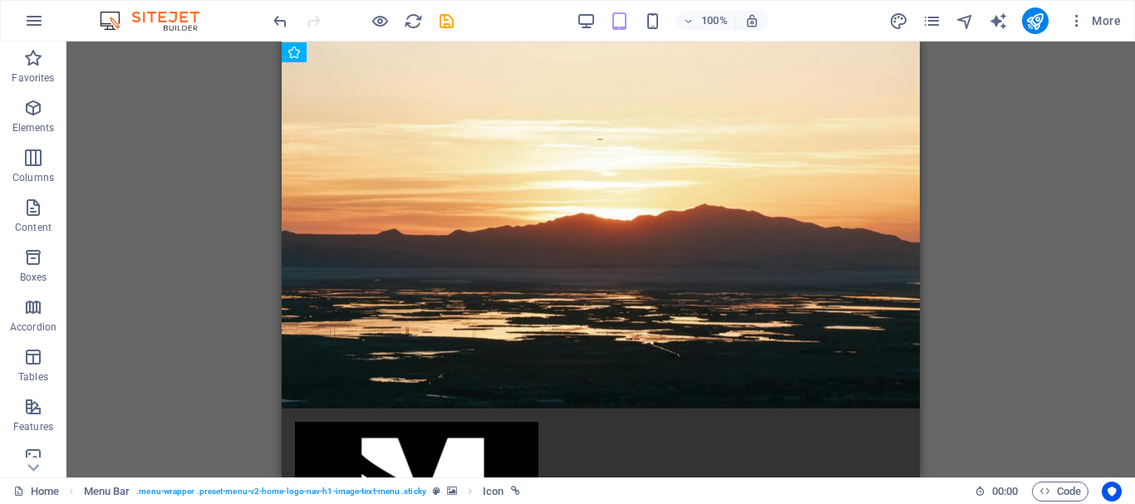
scroll to position [489, 0]
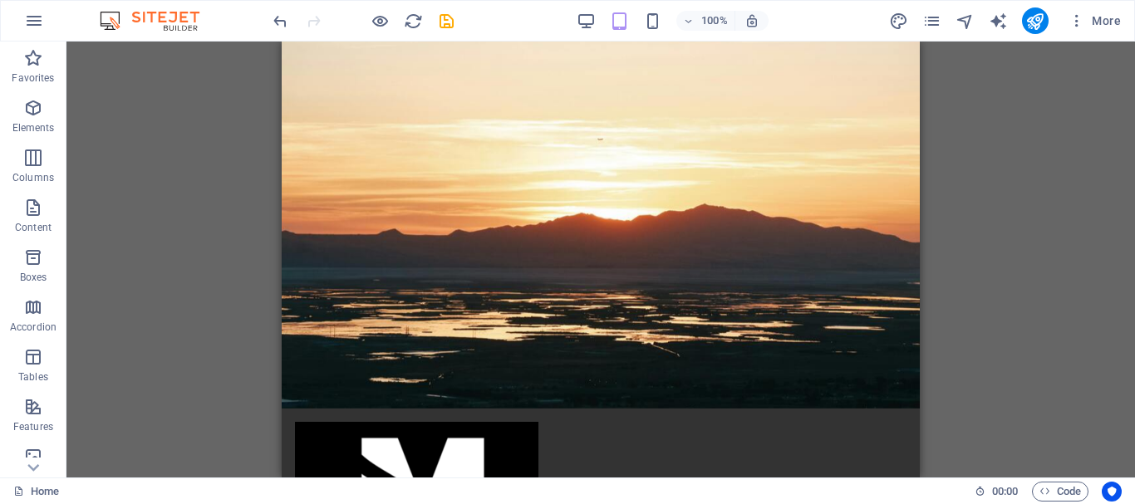
drag, startPoint x: 349, startPoint y: 110, endPoint x: 373, endPoint y: 361, distance: 252.1
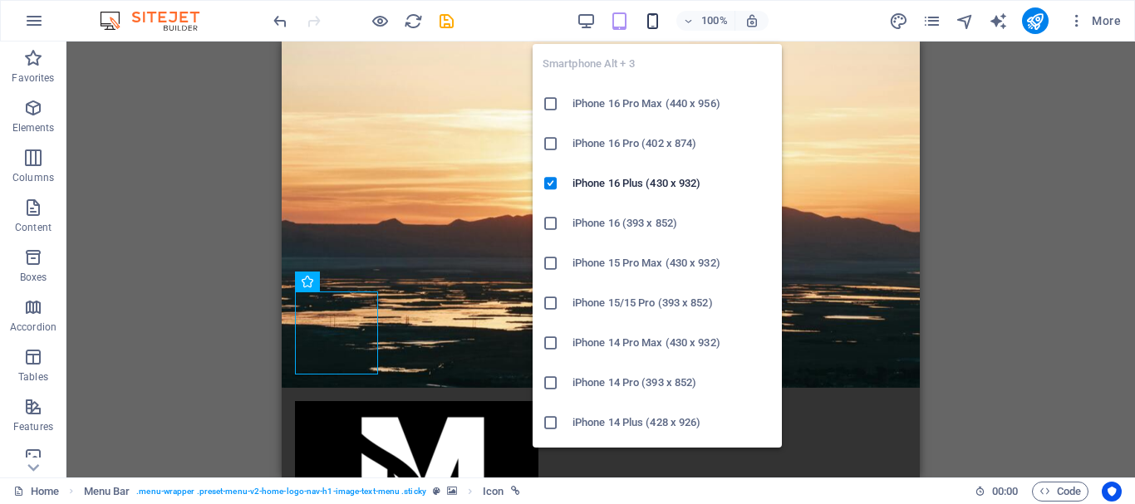
click at [654, 25] on icon "button" at bounding box center [652, 21] width 19 height 19
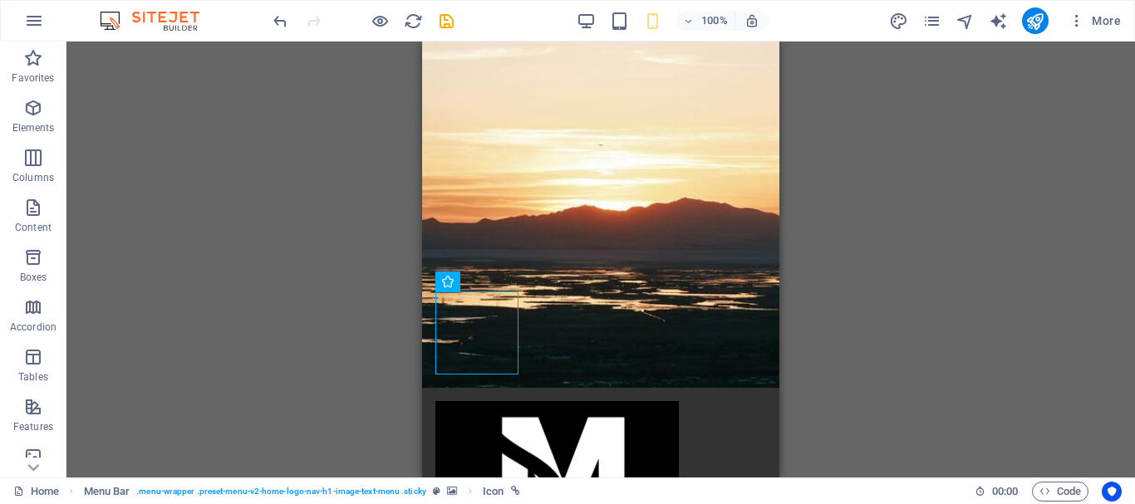
click at [964, 258] on div "Drag here to replace the existing content. Press “Ctrl” if you want to create a…" at bounding box center [600, 260] width 1068 height 436
click at [1033, 25] on icon "publish" at bounding box center [1034, 21] width 19 height 19
checkbox input "false"
